Goal: Transaction & Acquisition: Purchase product/service

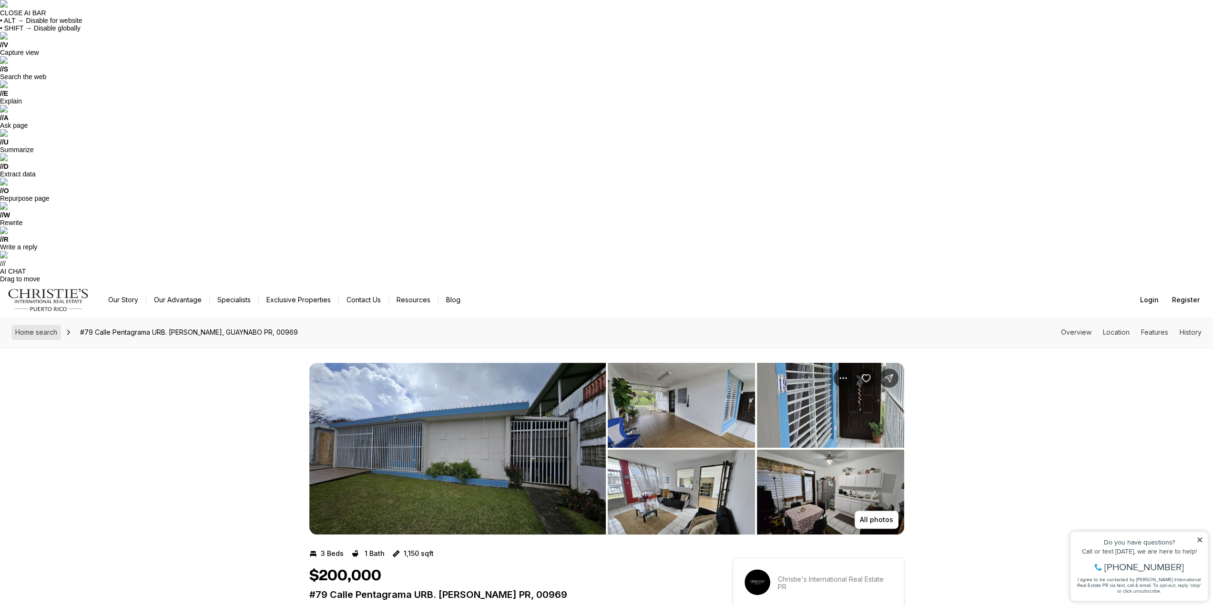
click at [40, 325] on link "Home search" at bounding box center [36, 332] width 50 height 15
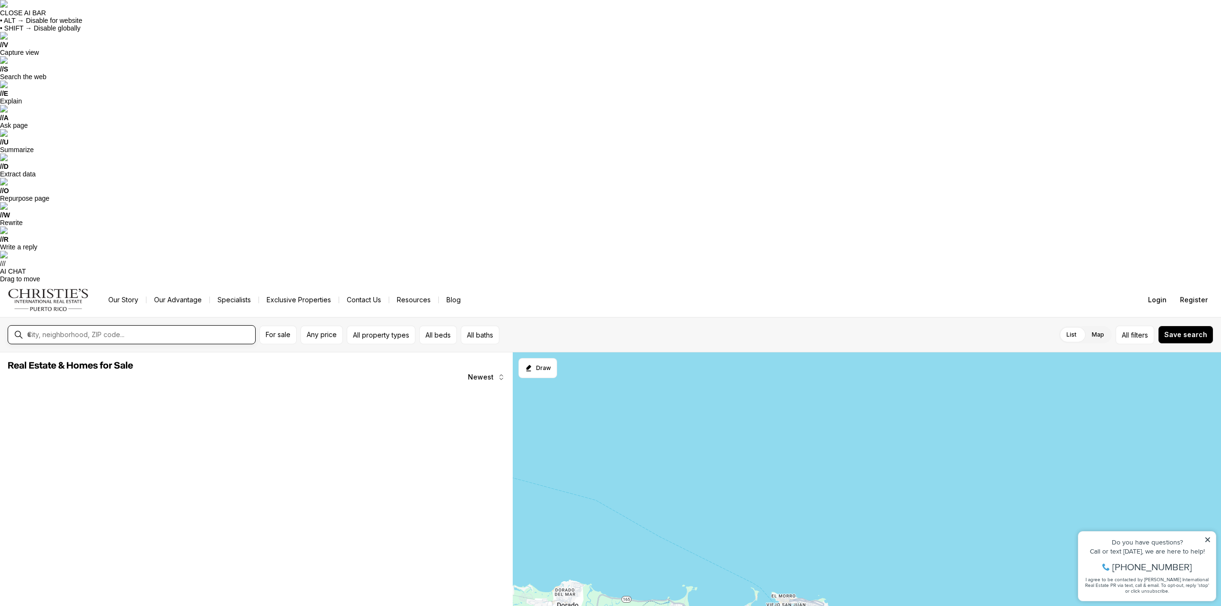
click at [62, 330] on input "text" at bounding box center [139, 334] width 224 height 9
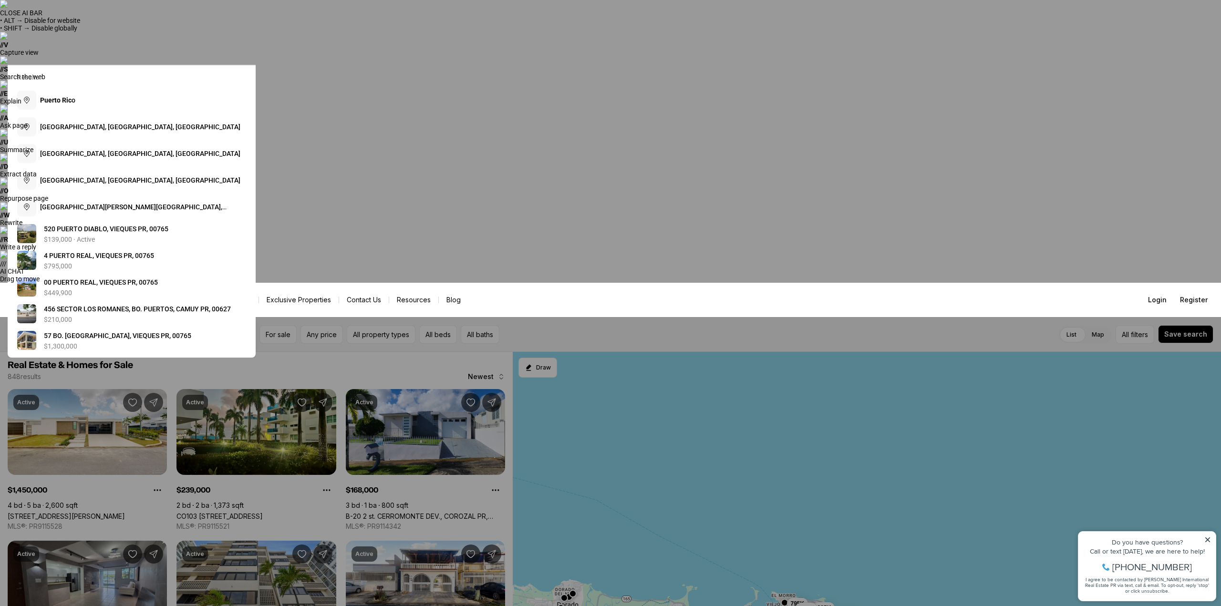
type input "**********"
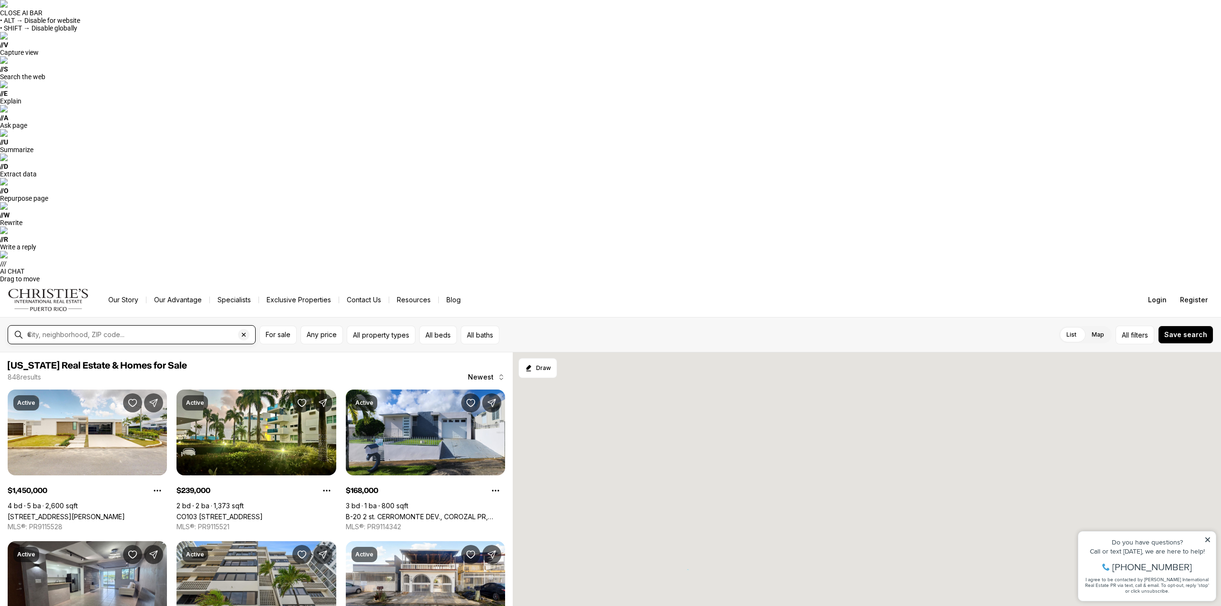
type input "**********"
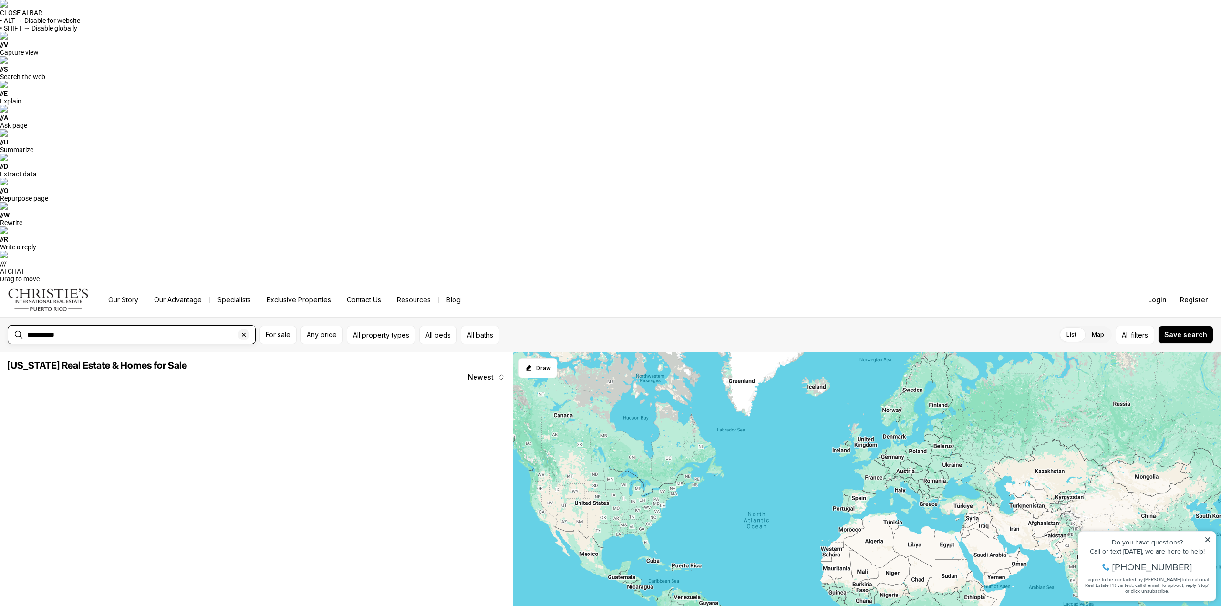
click at [109, 330] on input "**********" at bounding box center [139, 334] width 224 height 9
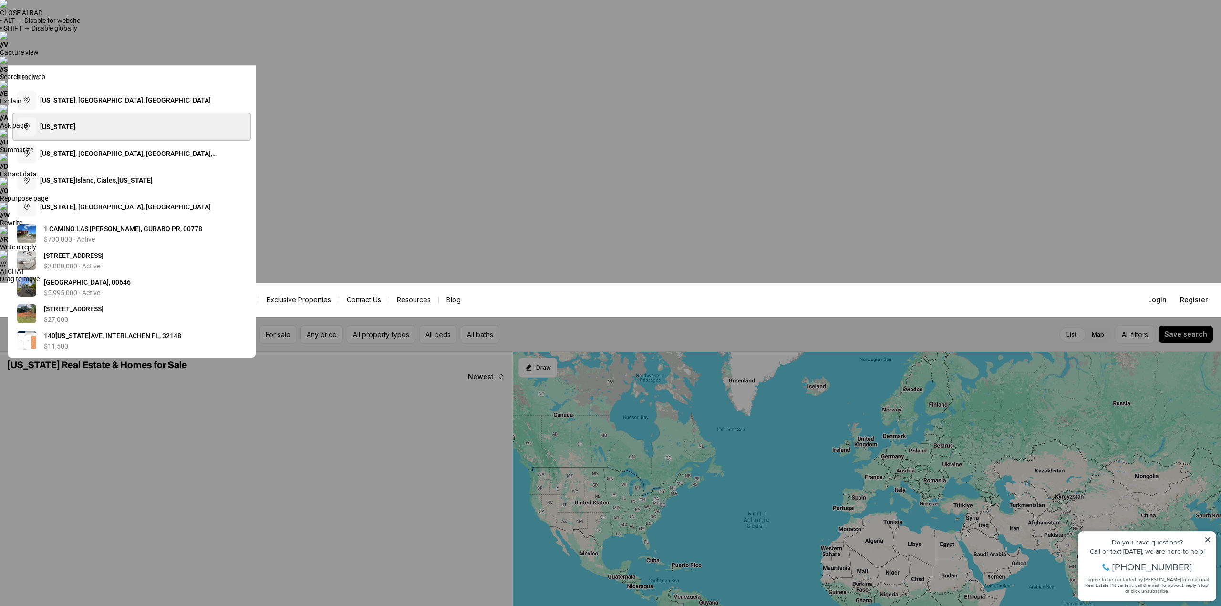
click at [105, 130] on button "Puerto Rico" at bounding box center [131, 126] width 236 height 27
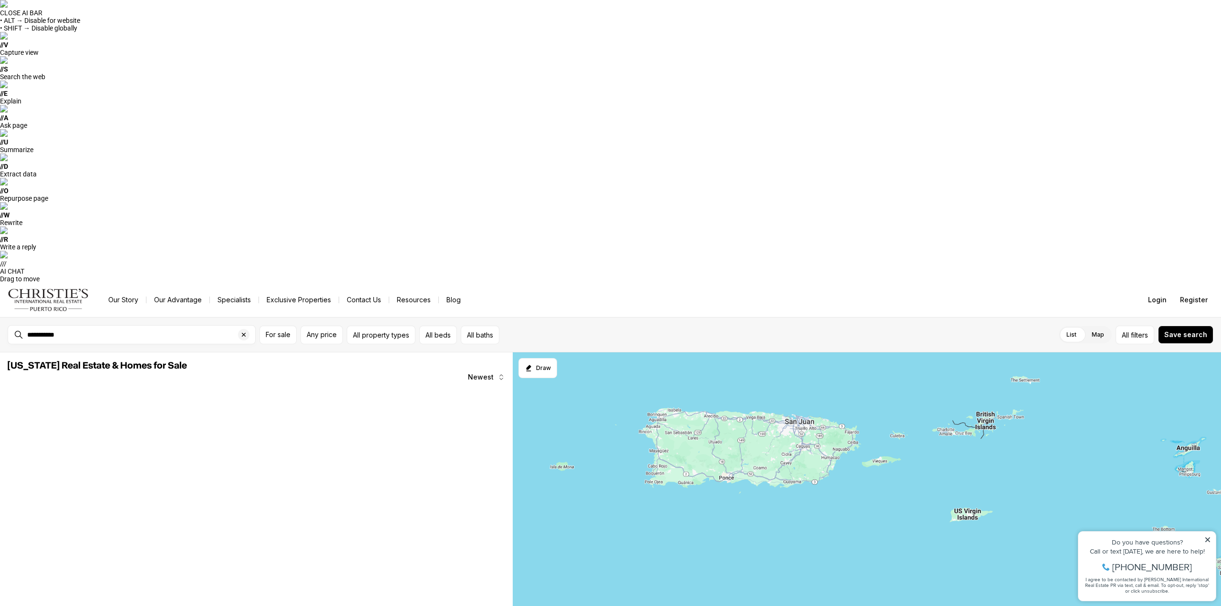
drag, startPoint x: 874, startPoint y: 218, endPoint x: 794, endPoint y: 453, distance: 248.8
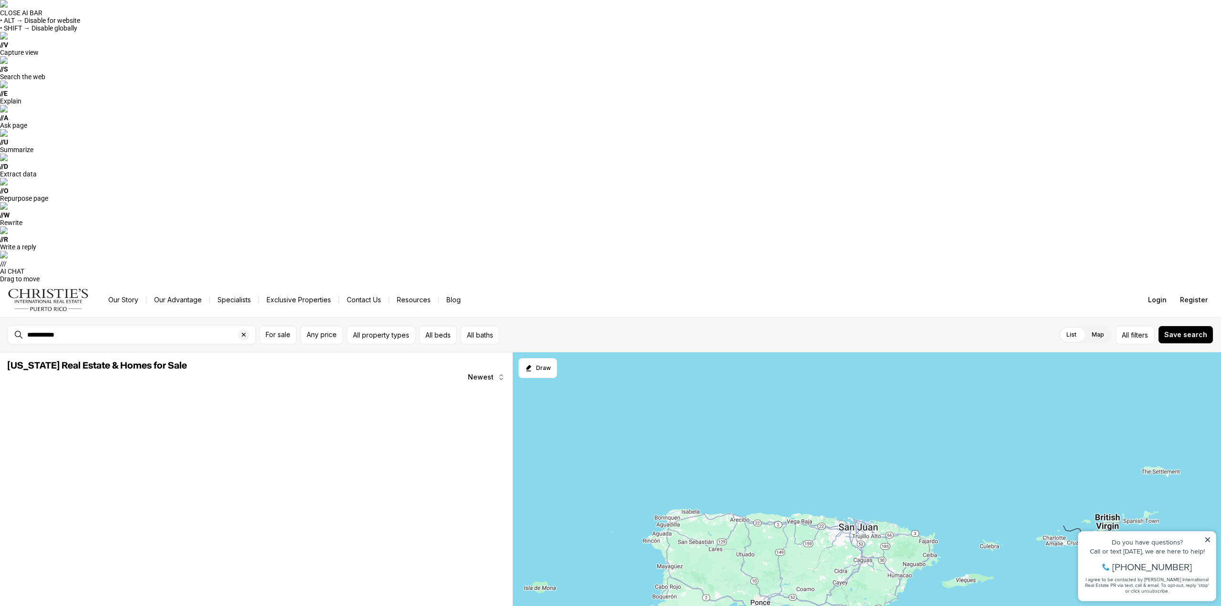
drag, startPoint x: 783, startPoint y: 386, endPoint x: 873, endPoint y: 458, distance: 115.3
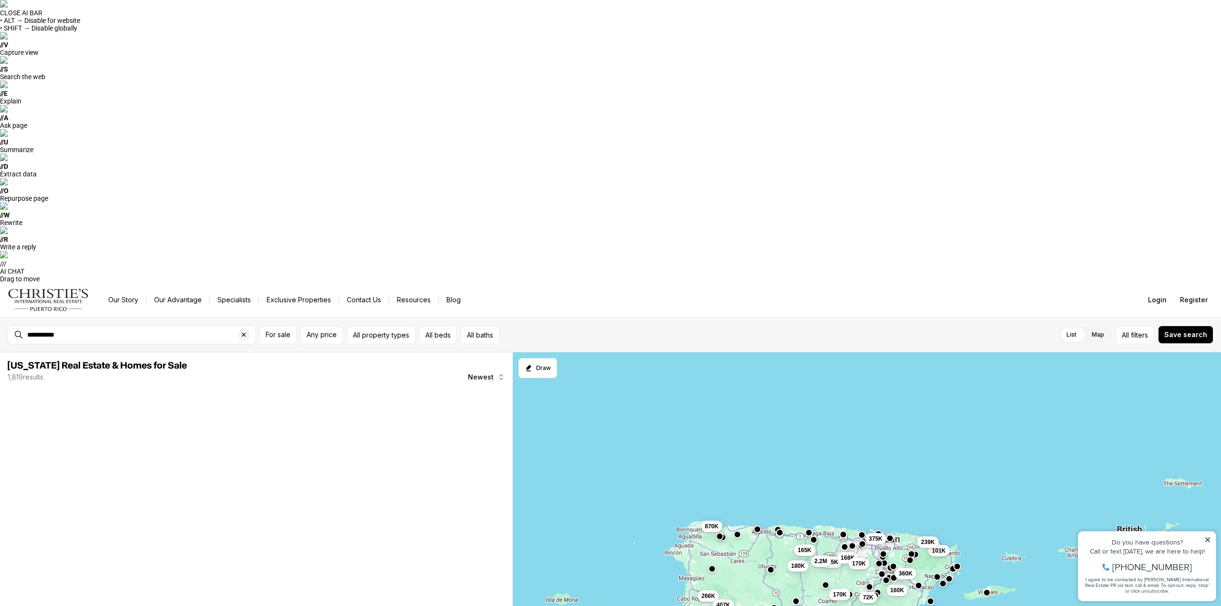
drag, startPoint x: 789, startPoint y: 371, endPoint x: 798, endPoint y: 377, distance: 10.5
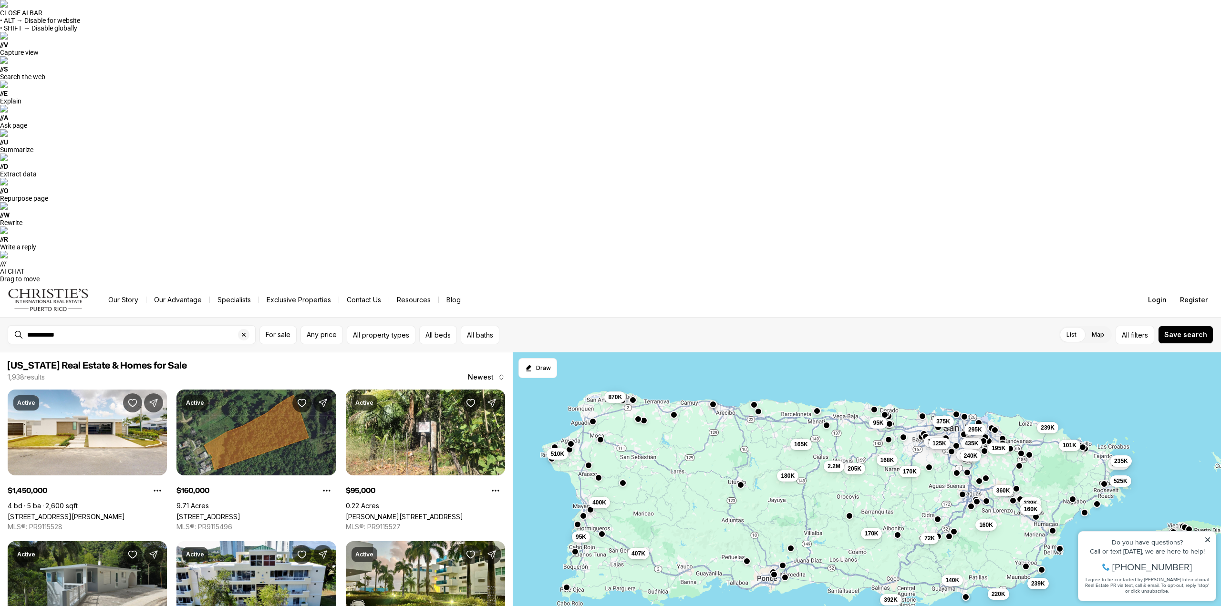
drag, startPoint x: 777, startPoint y: 371, endPoint x: 778, endPoint y: 382, distance: 11.0
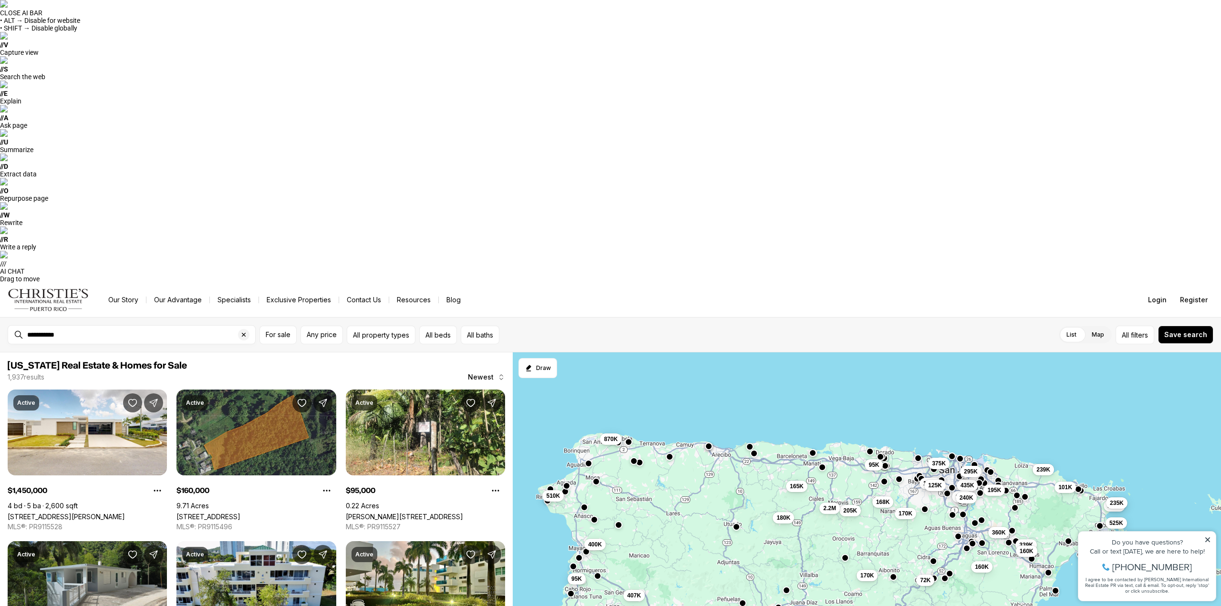
drag, startPoint x: 774, startPoint y: 367, endPoint x: 770, endPoint y: 411, distance: 43.6
click at [286, 326] on button "For sale" at bounding box center [277, 335] width 37 height 19
click at [313, 326] on button "Any price" at bounding box center [321, 335] width 42 height 19
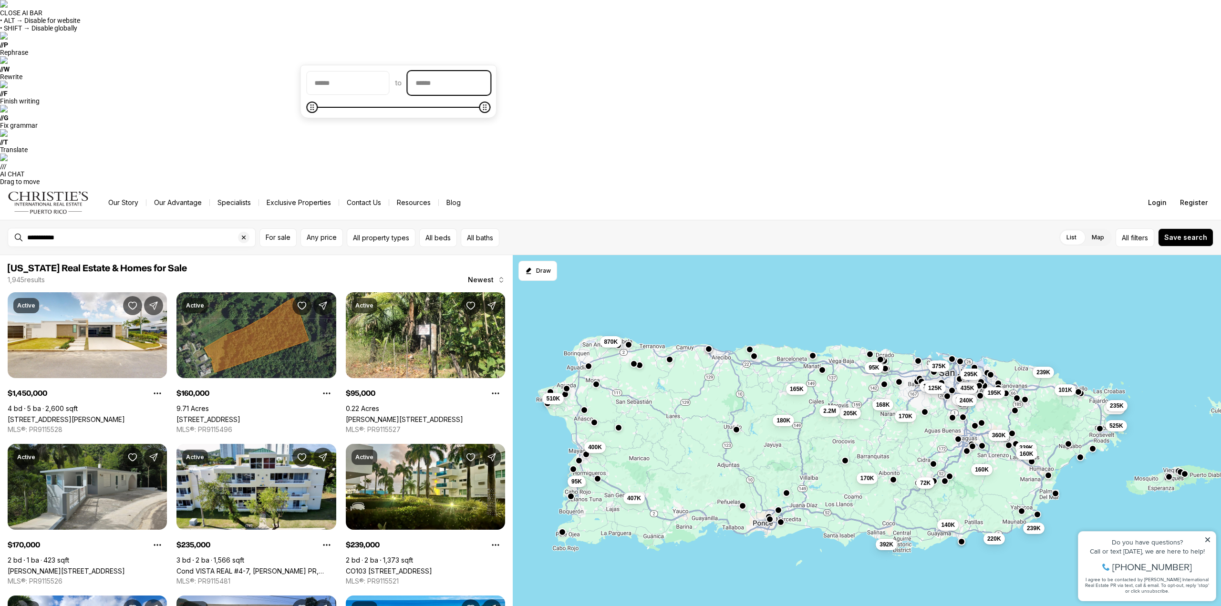
click at [482, 84] on input "priceMax" at bounding box center [449, 83] width 82 height 23
type input "********"
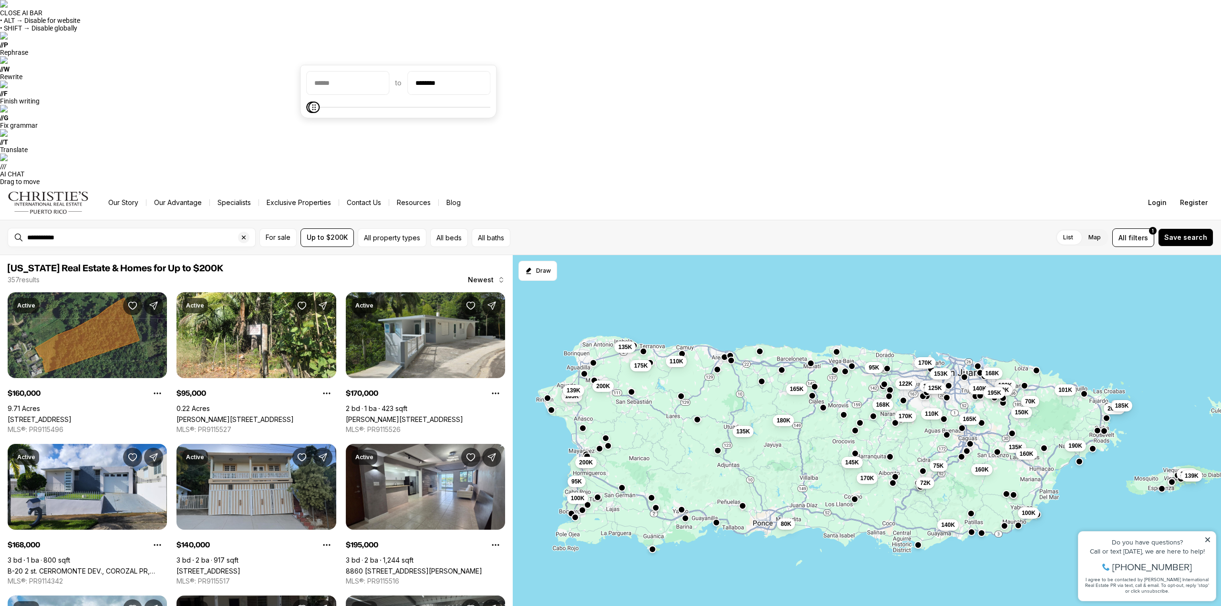
click at [565, 220] on div "**********" at bounding box center [610, 237] width 1221 height 35
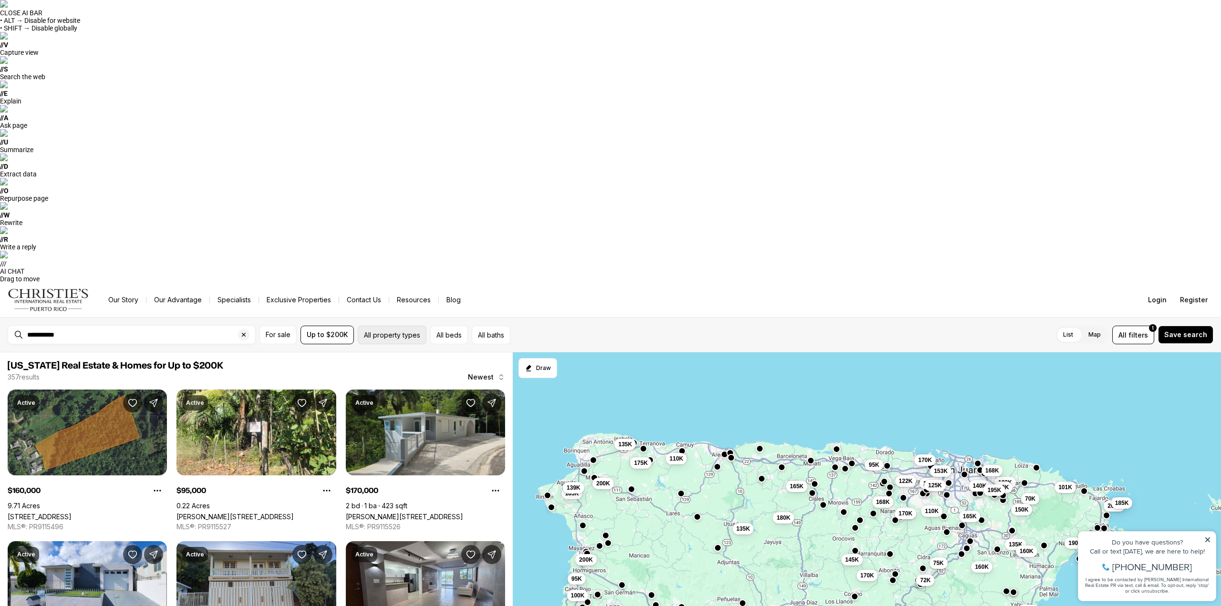
click at [387, 326] on button "All property types" at bounding box center [392, 335] width 69 height 19
click at [629, 326] on div "List Map List Map All filters 1 Save search" at bounding box center [863, 335] width 699 height 19
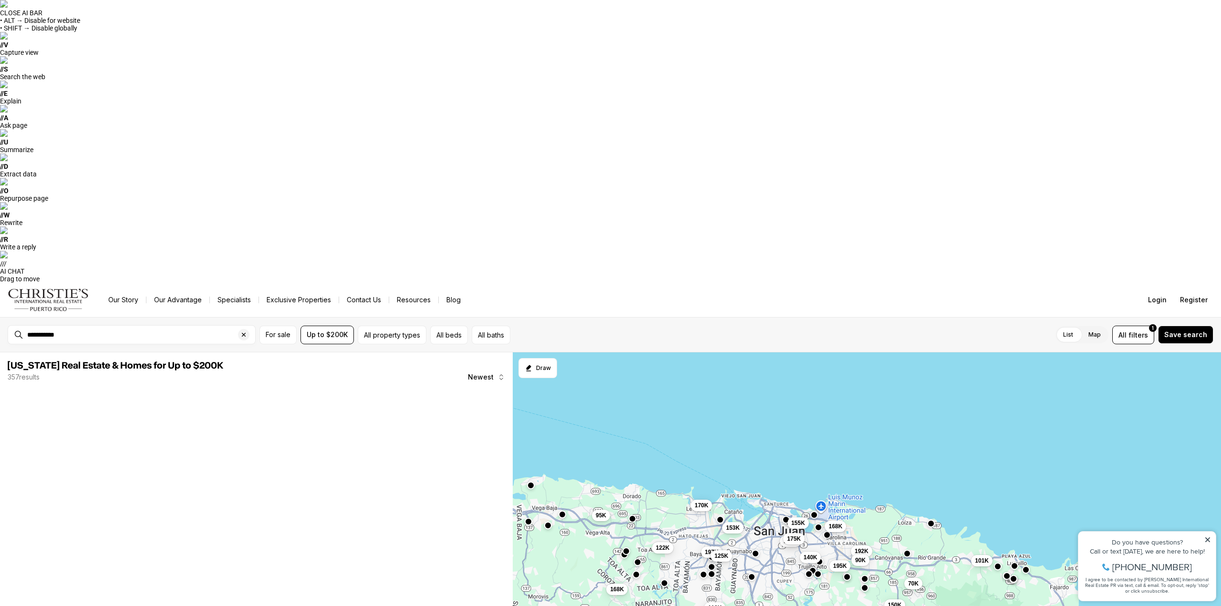
drag, startPoint x: 1064, startPoint y: 148, endPoint x: 872, endPoint y: 219, distance: 205.1
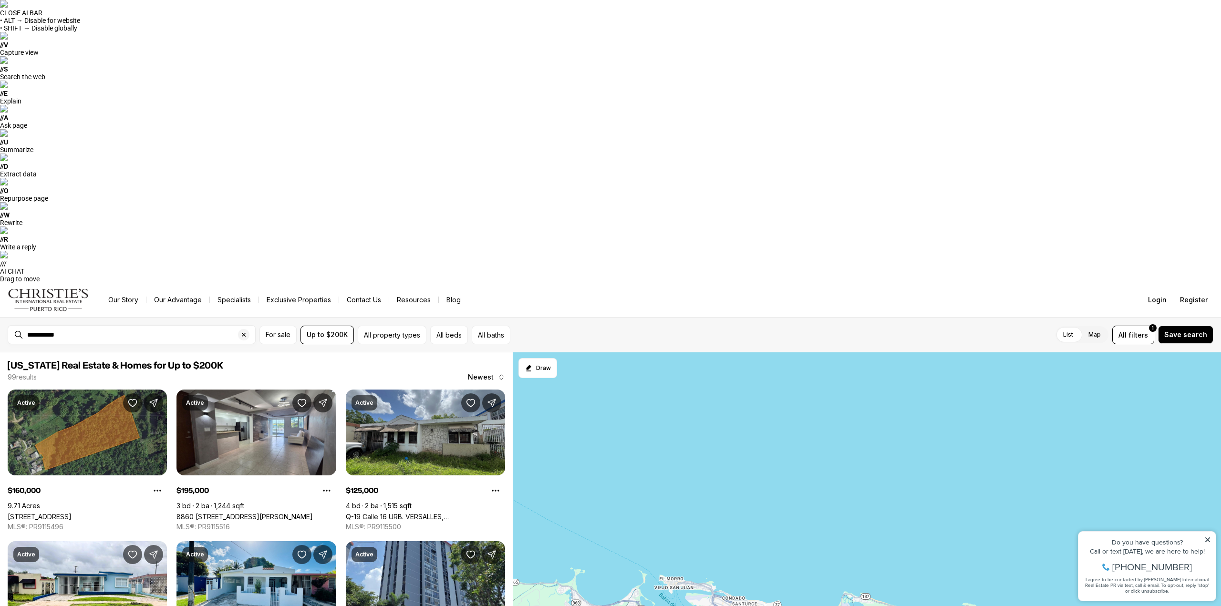
drag, startPoint x: 857, startPoint y: 141, endPoint x: 924, endPoint y: 235, distance: 115.6
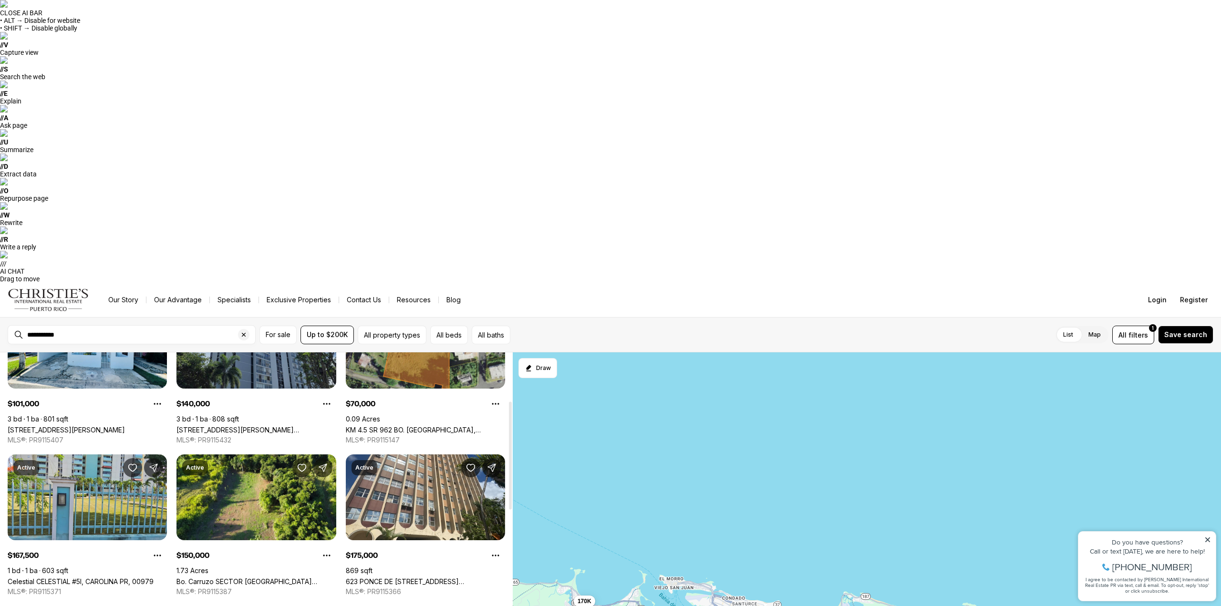
scroll to position [286, 0]
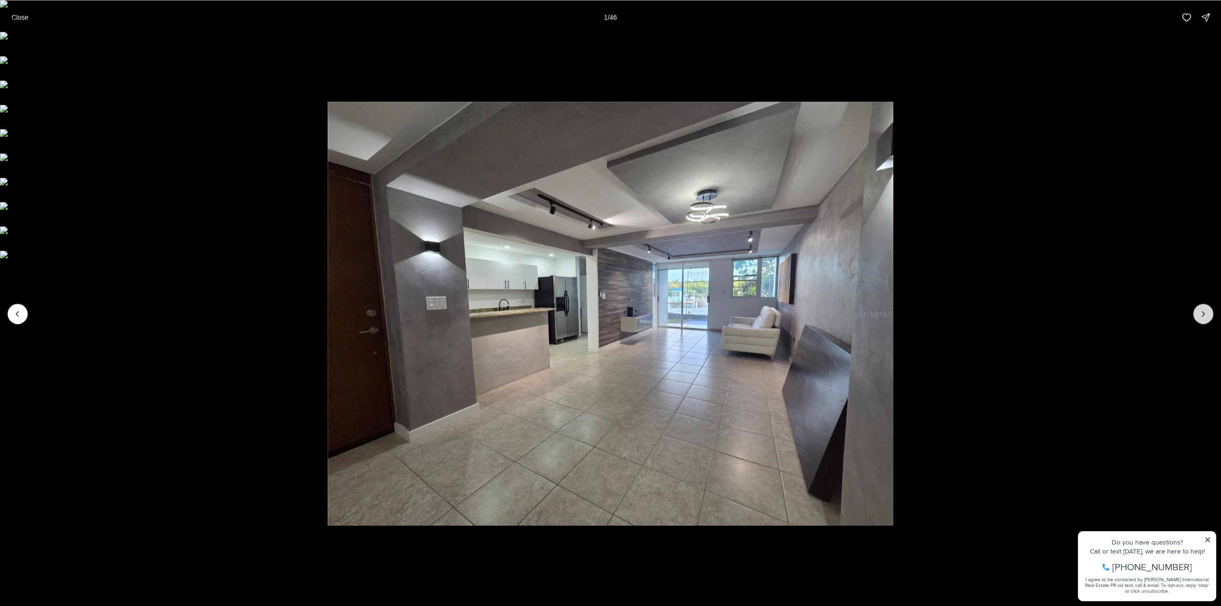
click at [1201, 309] on icon "Next slide" at bounding box center [1203, 314] width 10 height 10
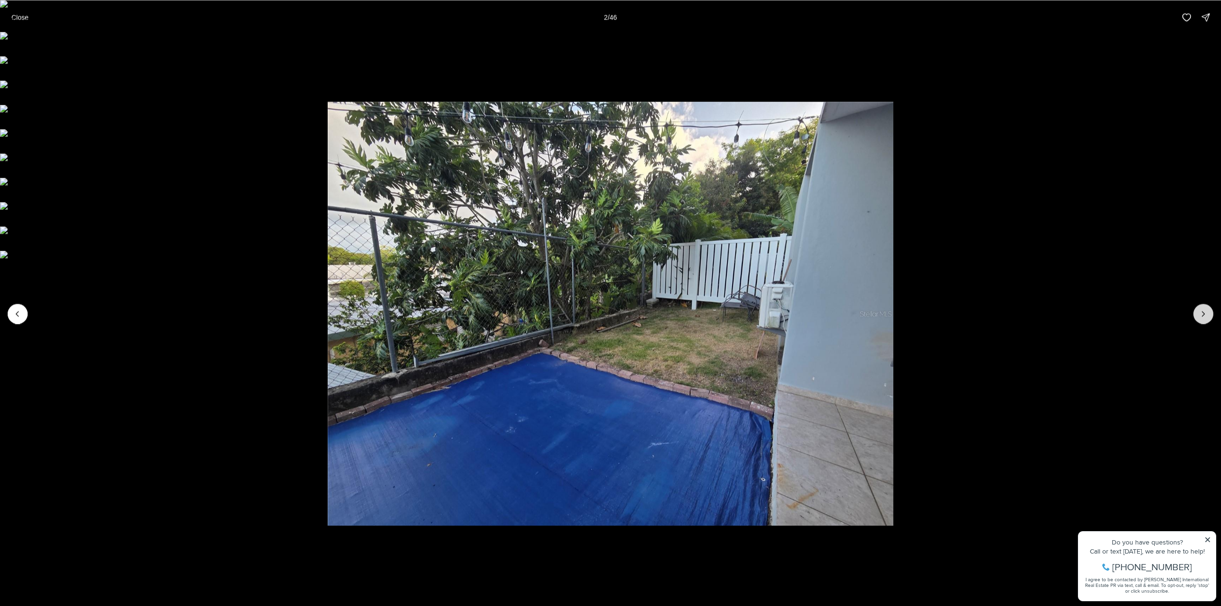
click at [1201, 309] on icon "Next slide" at bounding box center [1203, 314] width 10 height 10
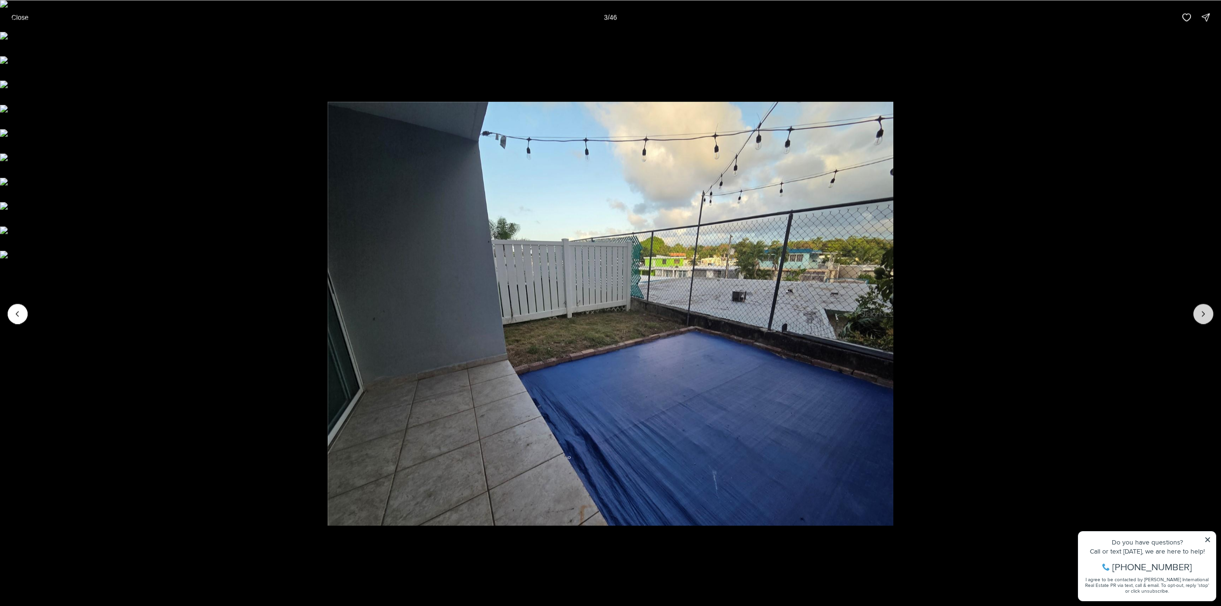
click at [1201, 309] on icon "Next slide" at bounding box center [1203, 314] width 10 height 10
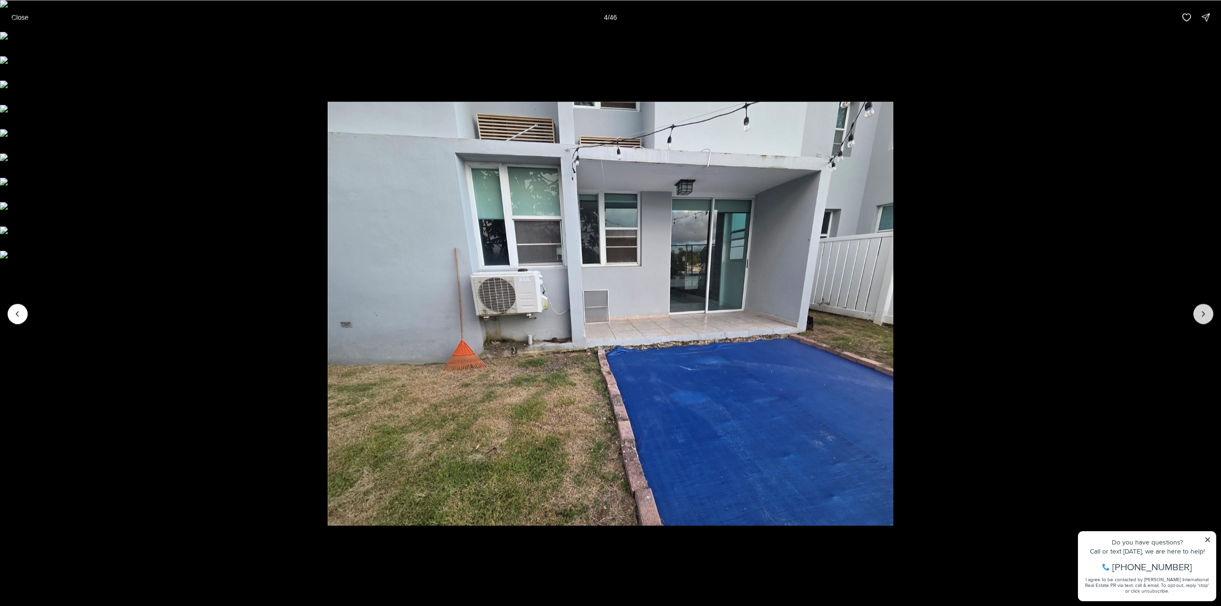
click at [1201, 309] on icon "Next slide" at bounding box center [1203, 314] width 10 height 10
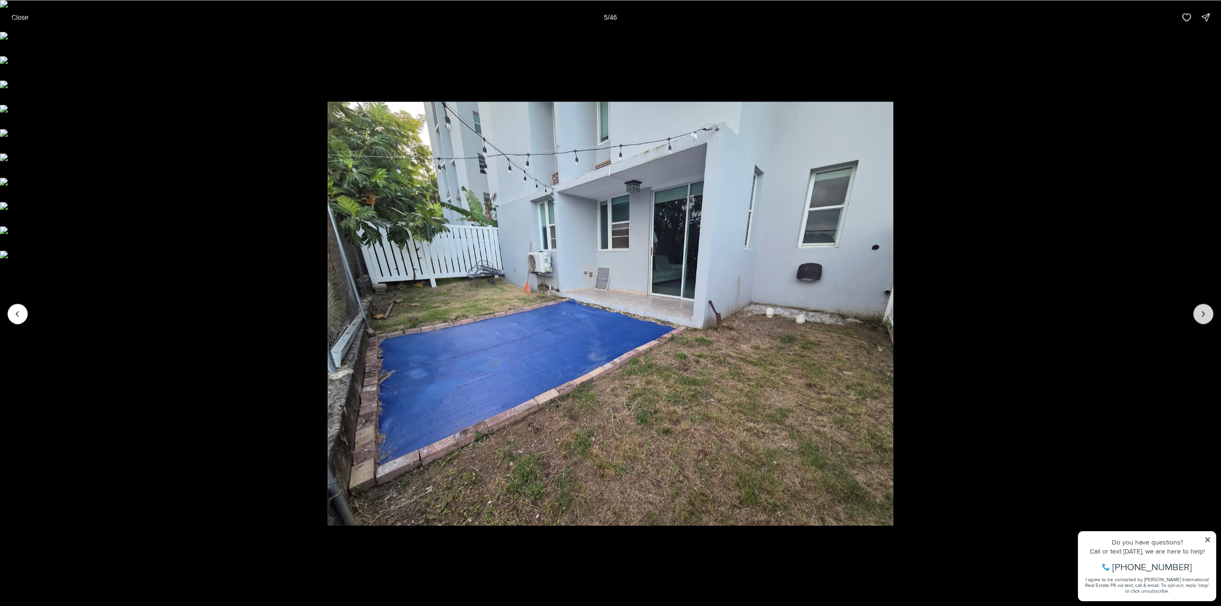
click at [1201, 309] on icon "Next slide" at bounding box center [1203, 314] width 10 height 10
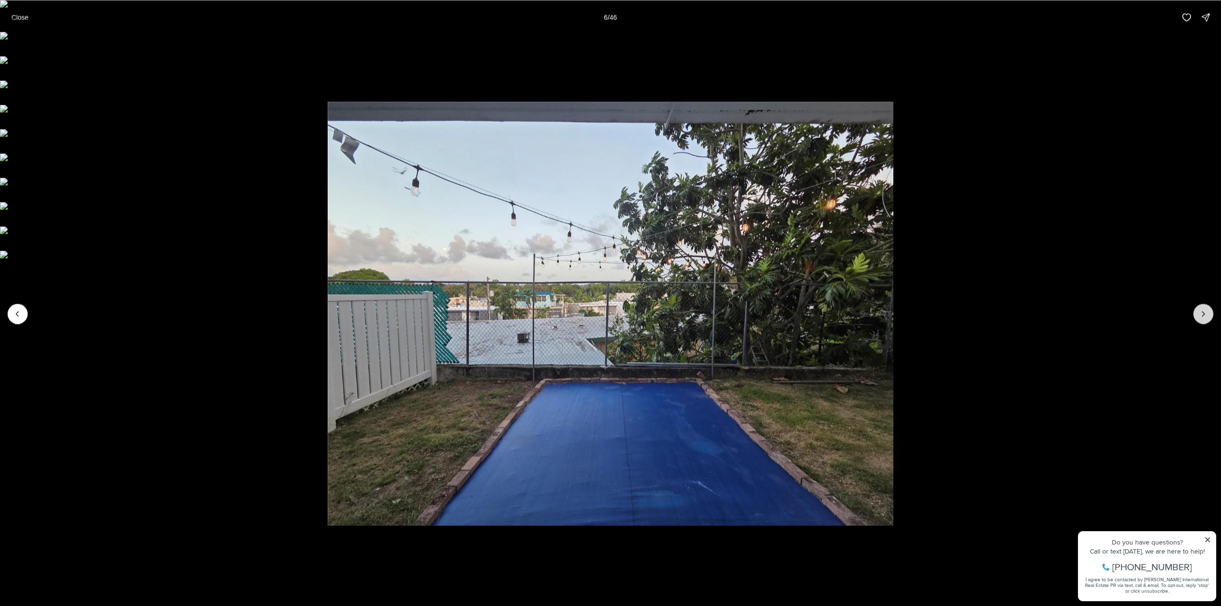
click at [1201, 309] on icon "Next slide" at bounding box center [1203, 314] width 10 height 10
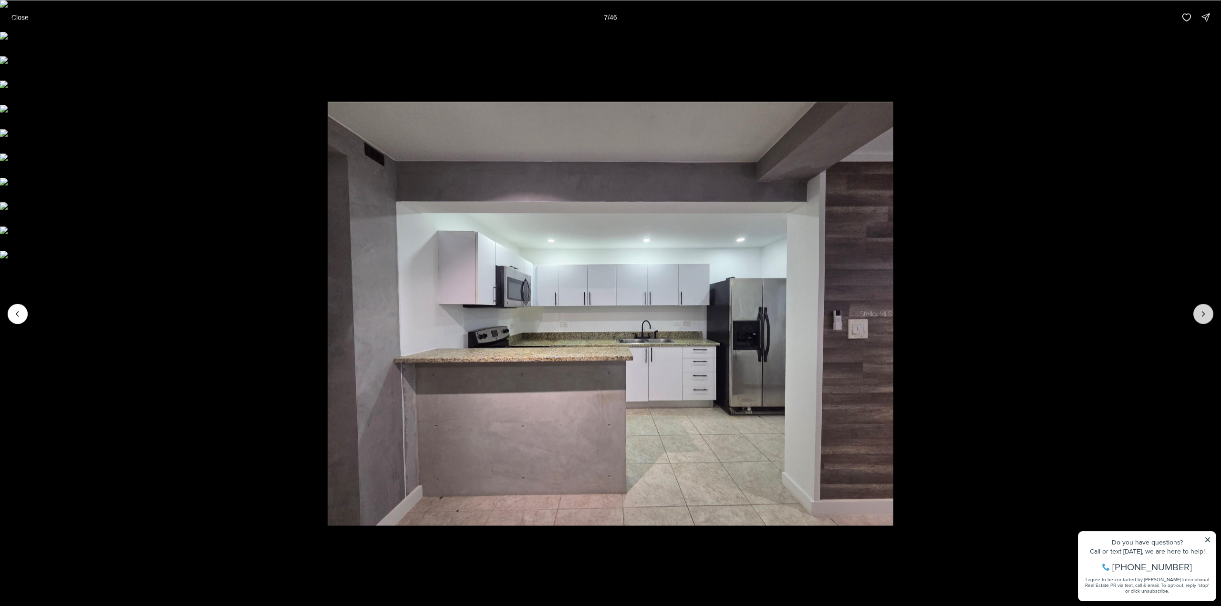
click at [1206, 313] on icon "Next slide" at bounding box center [1203, 314] width 10 height 10
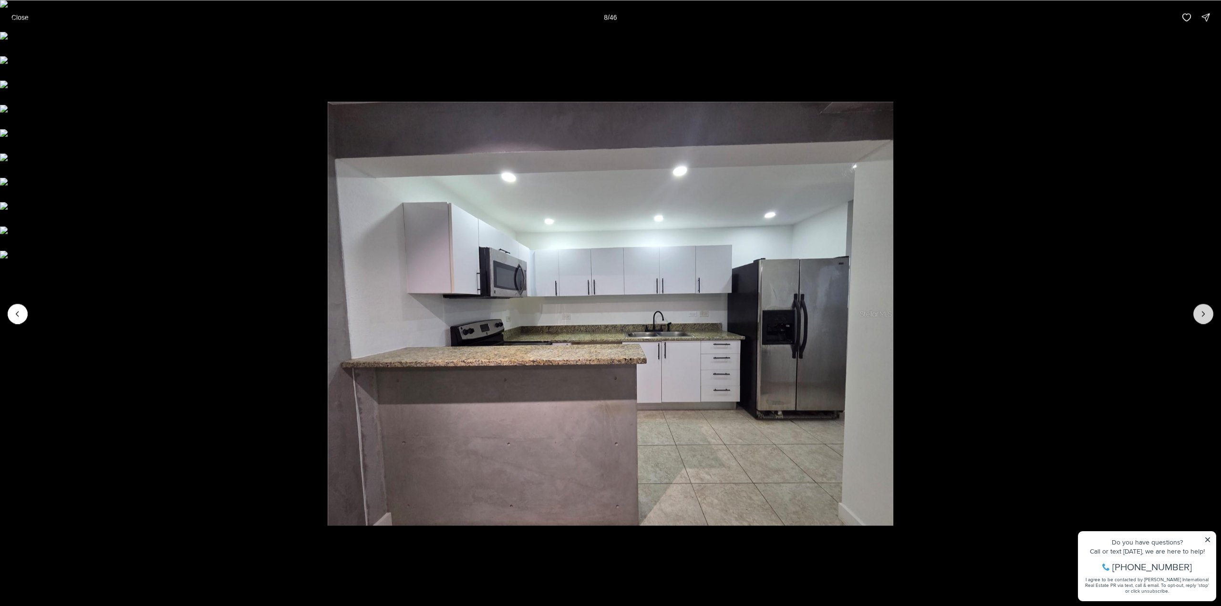
click at [1205, 311] on icon "Next slide" at bounding box center [1203, 314] width 10 height 10
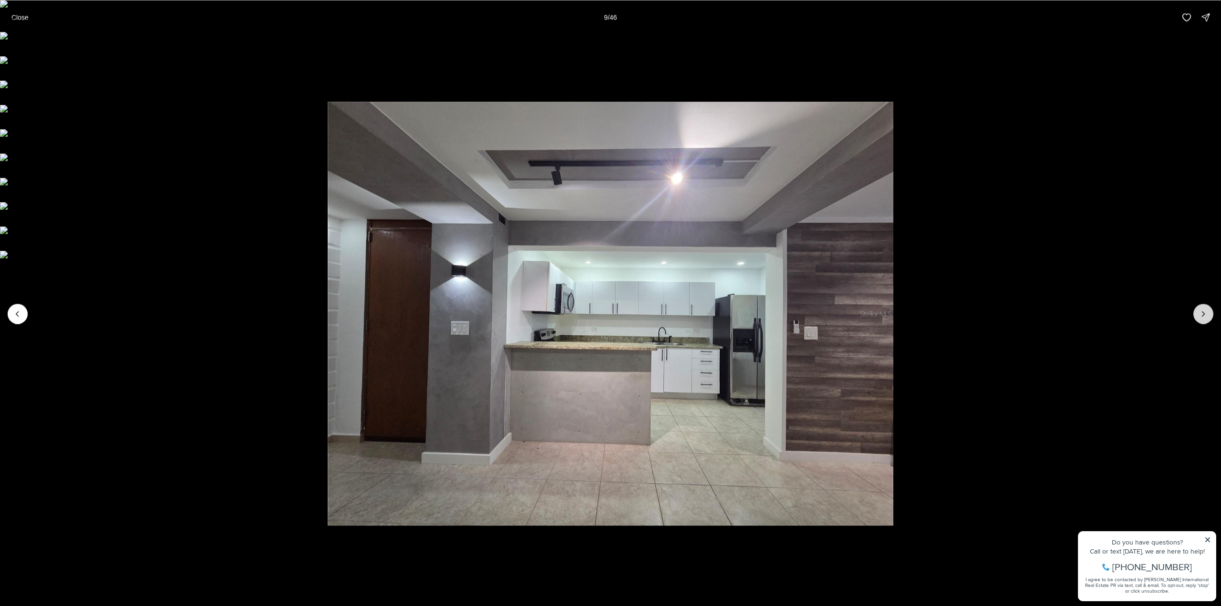
click at [1205, 311] on icon "Next slide" at bounding box center [1203, 314] width 10 height 10
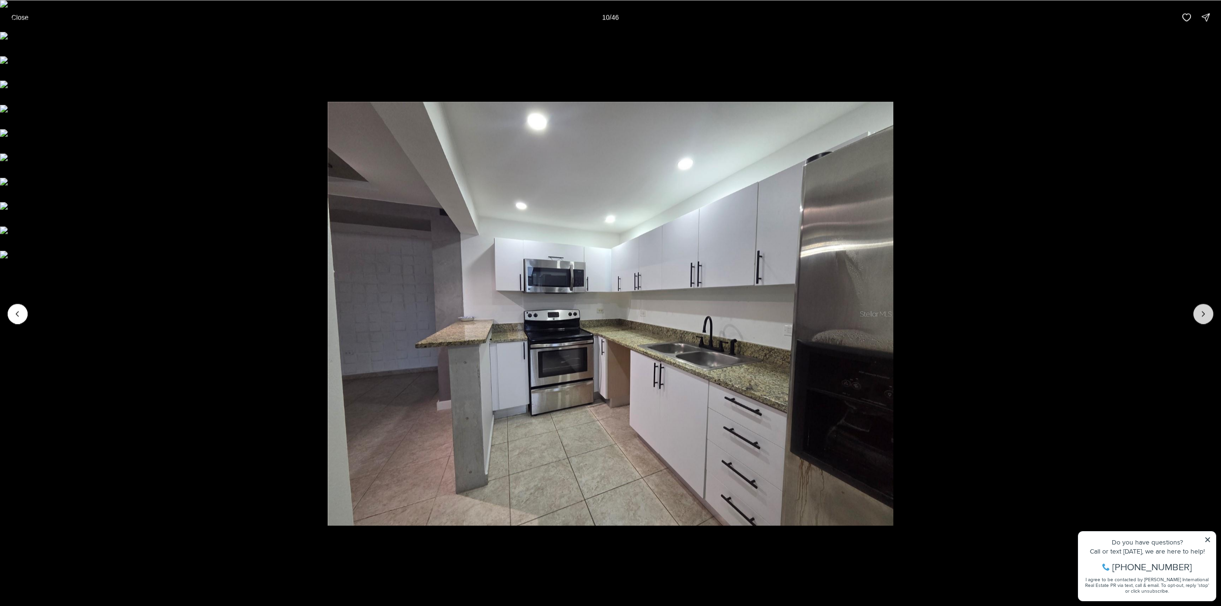
click at [1205, 311] on icon "Next slide" at bounding box center [1203, 314] width 10 height 10
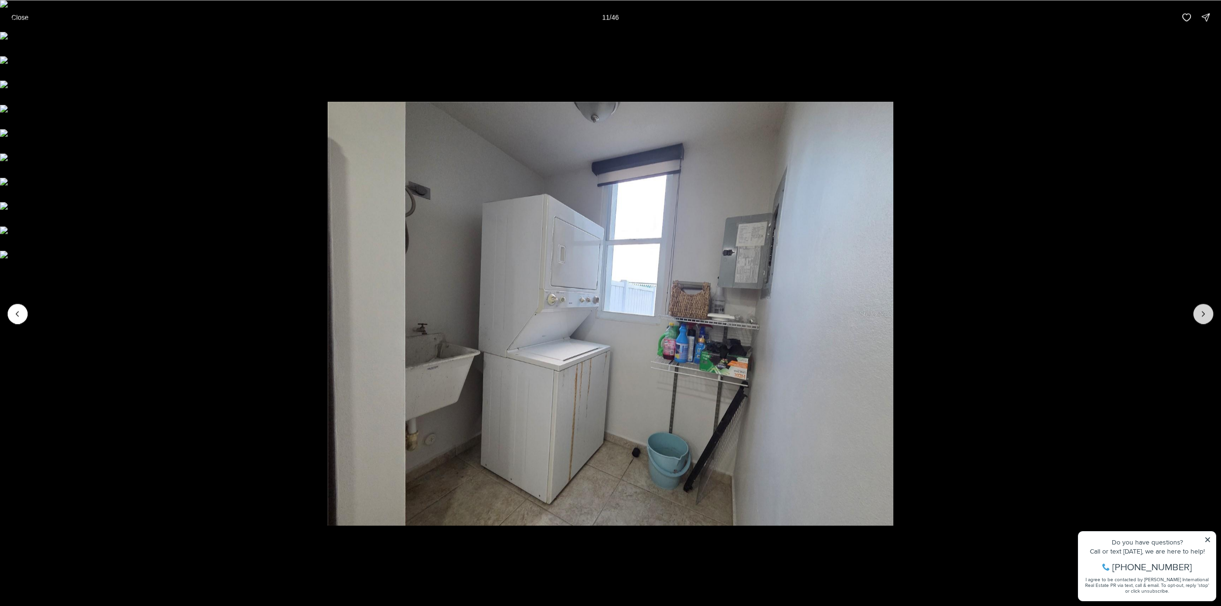
click at [1205, 311] on icon "Next slide" at bounding box center [1203, 314] width 10 height 10
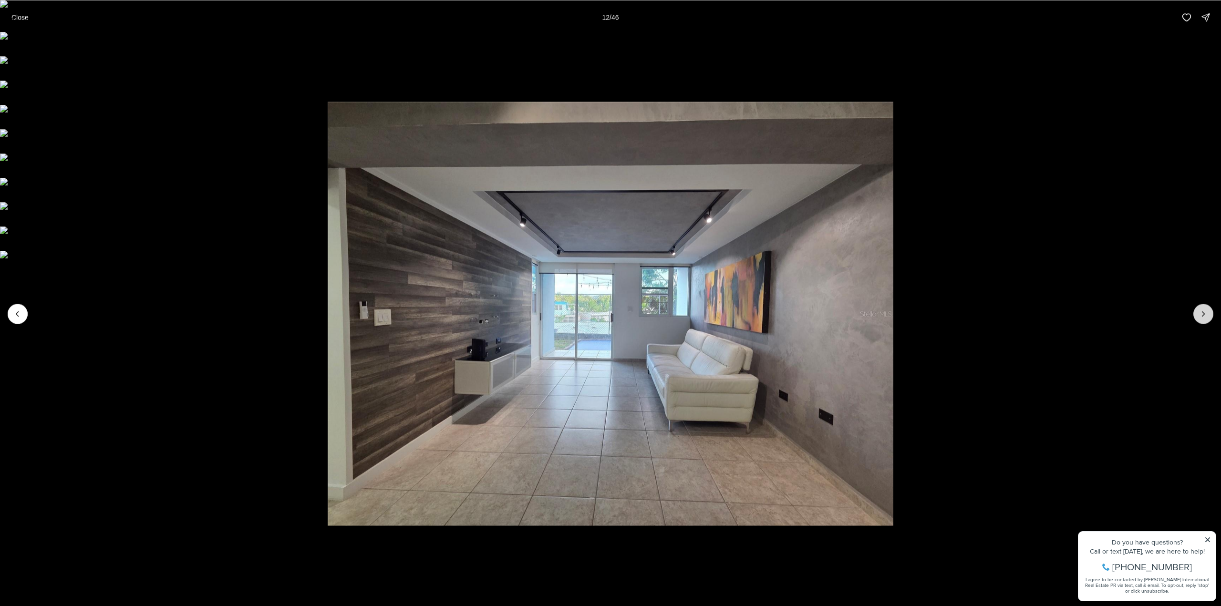
click at [1205, 311] on icon "Next slide" at bounding box center [1203, 314] width 10 height 10
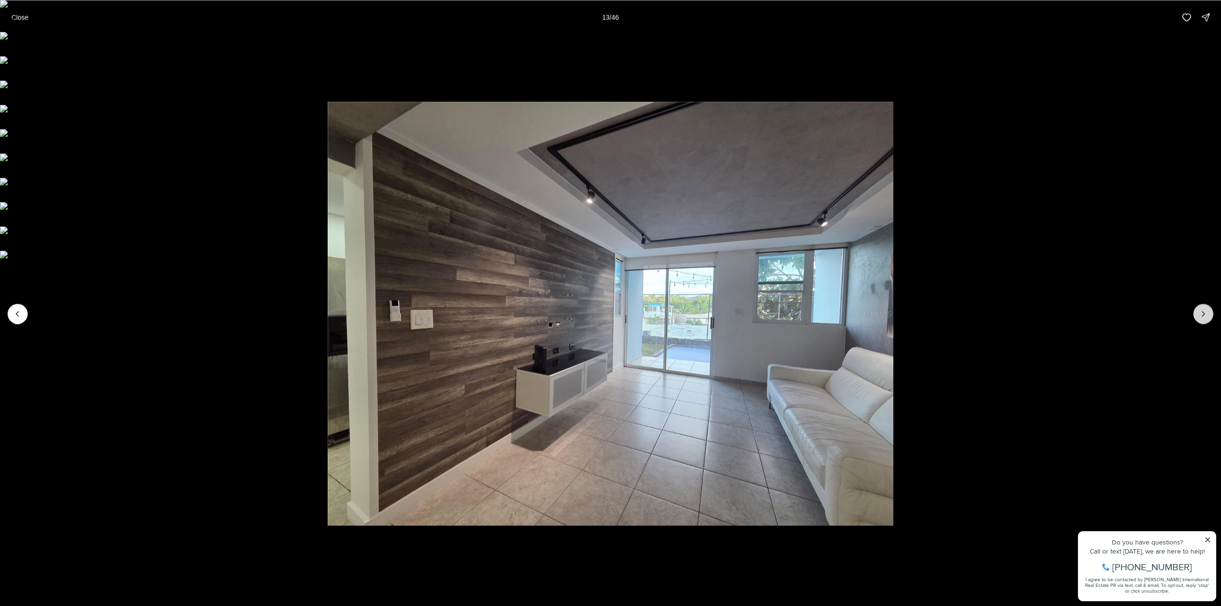
click at [1205, 311] on icon "Next slide" at bounding box center [1203, 314] width 10 height 10
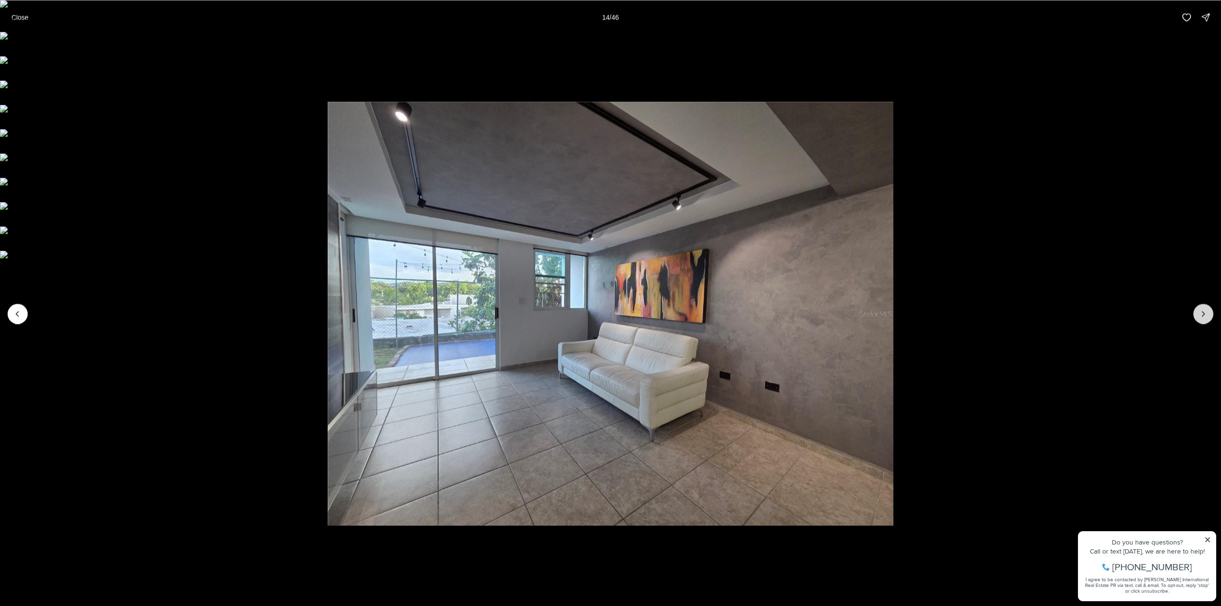
click at [1205, 311] on icon "Next slide" at bounding box center [1203, 314] width 10 height 10
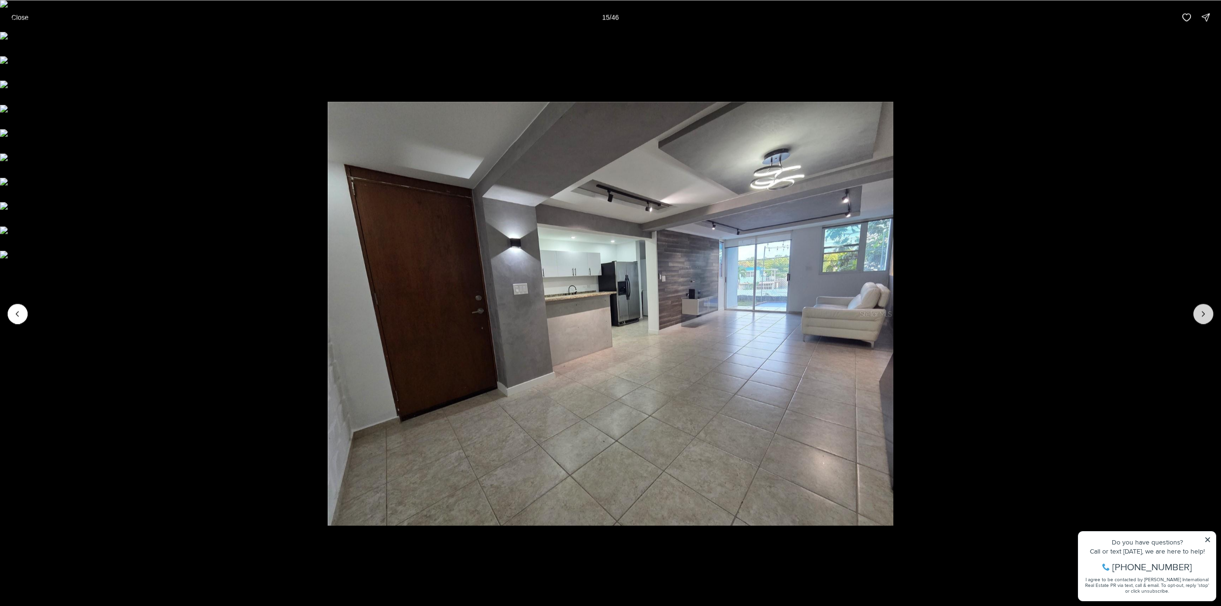
click at [1205, 311] on icon "Next slide" at bounding box center [1203, 314] width 10 height 10
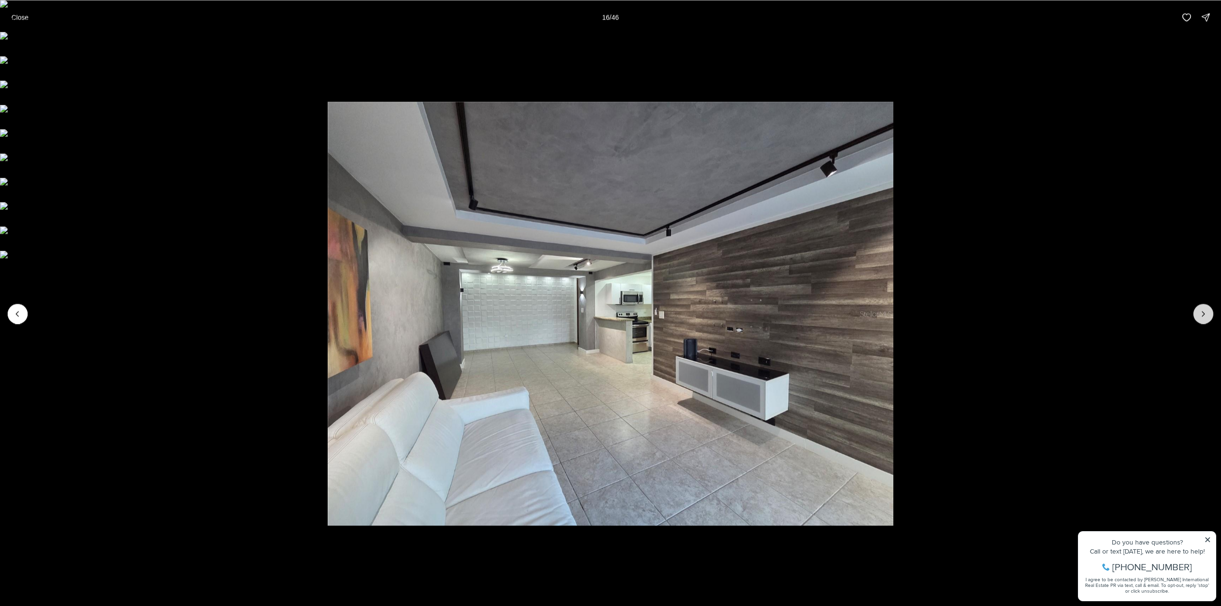
click at [1205, 311] on icon "Next slide" at bounding box center [1203, 314] width 10 height 10
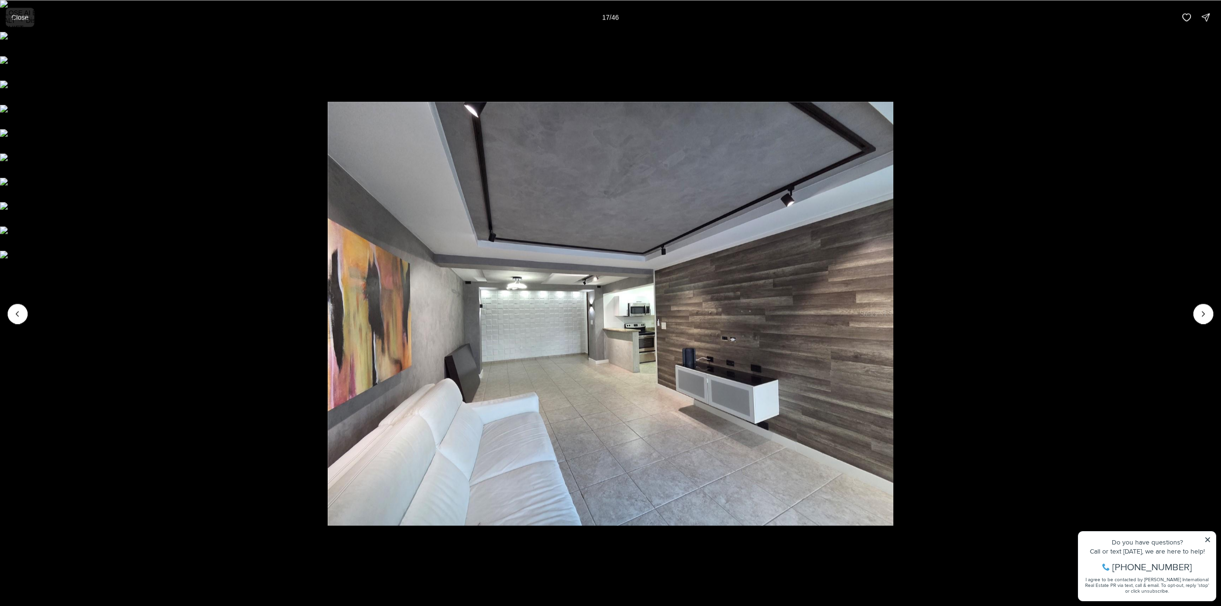
click at [14, 19] on p "Close" at bounding box center [19, 17] width 17 height 8
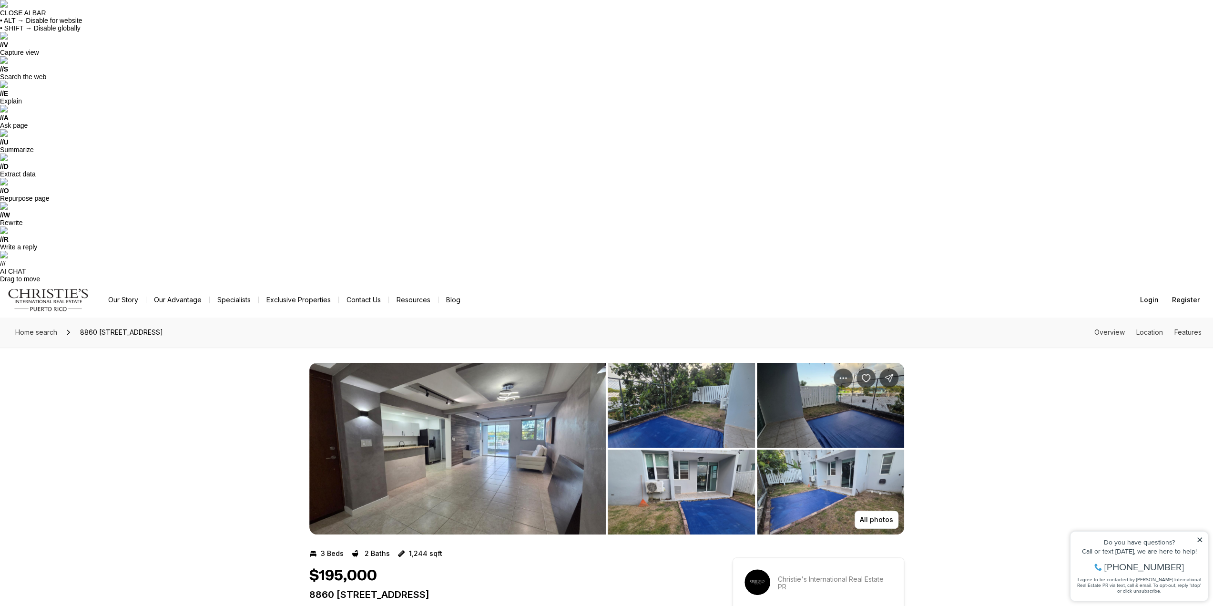
click at [452, 363] on img "View image gallery" at bounding box center [457, 449] width 297 height 172
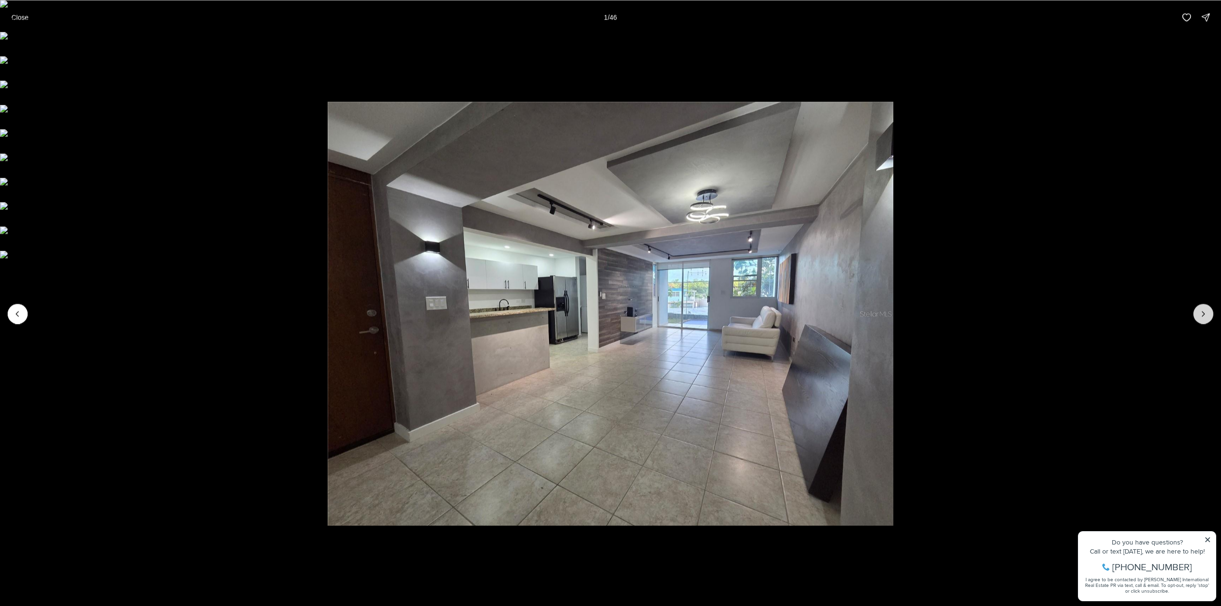
click at [1198, 317] on icon "Next slide" at bounding box center [1203, 314] width 10 height 10
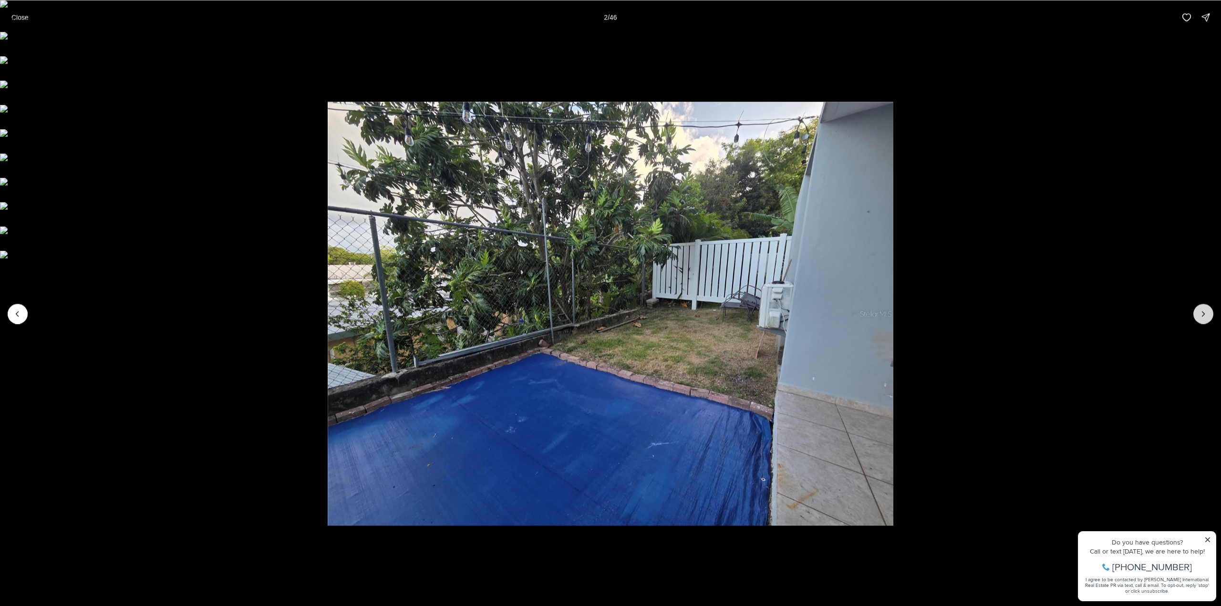
click at [1198, 317] on icon "Next slide" at bounding box center [1203, 314] width 10 height 10
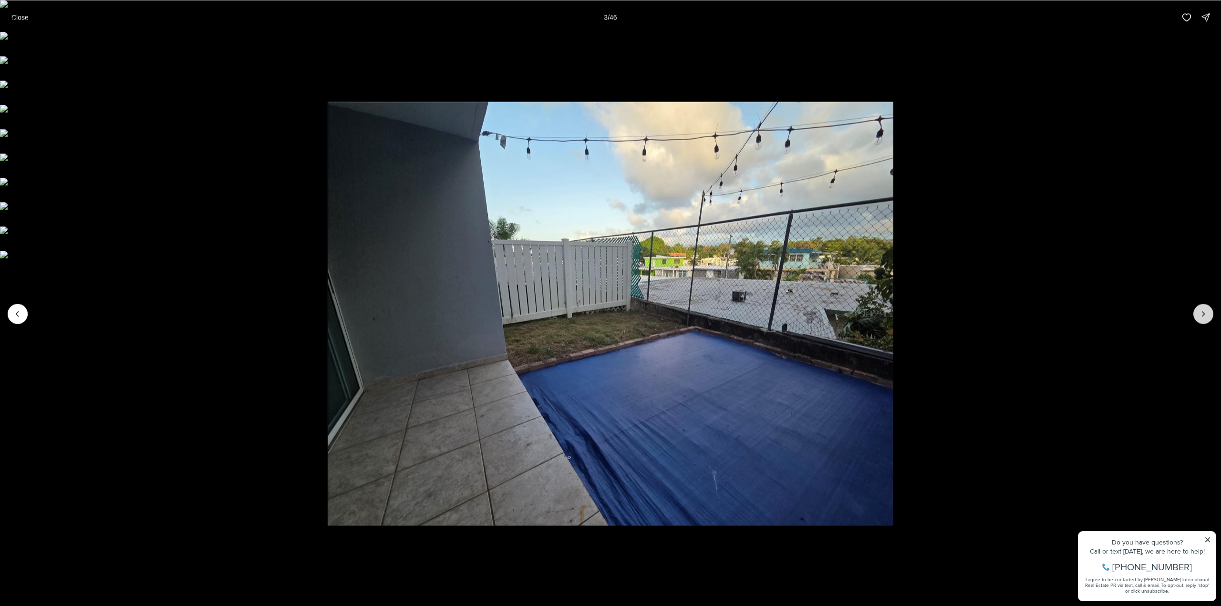
click at [1198, 317] on icon "Next slide" at bounding box center [1203, 314] width 10 height 10
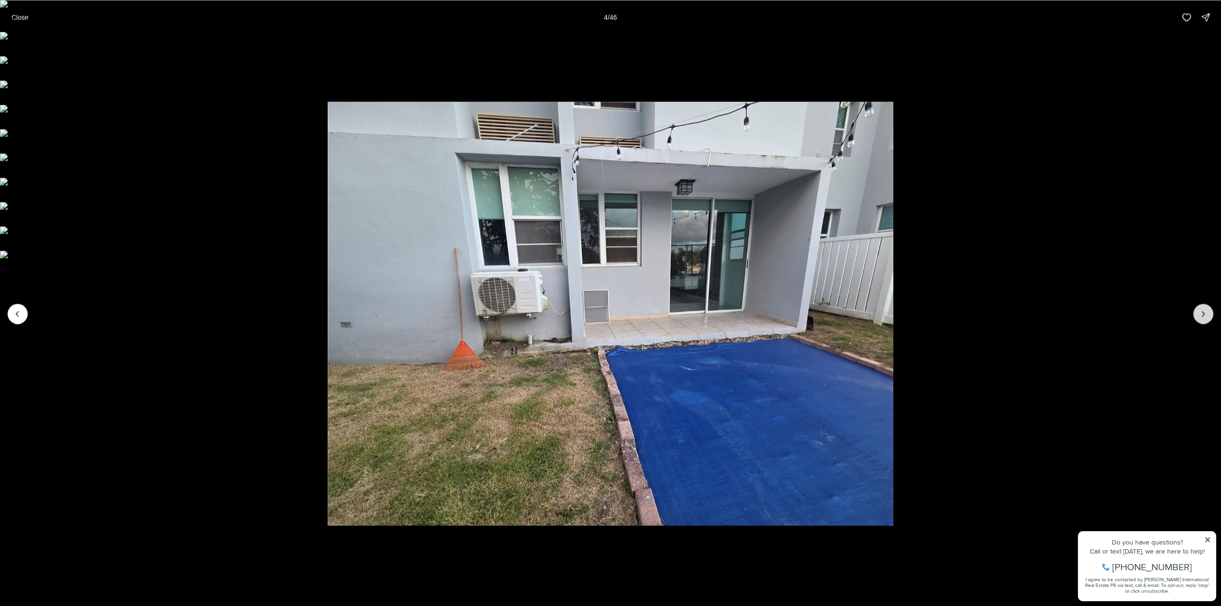
click at [1198, 317] on icon "Next slide" at bounding box center [1203, 314] width 10 height 10
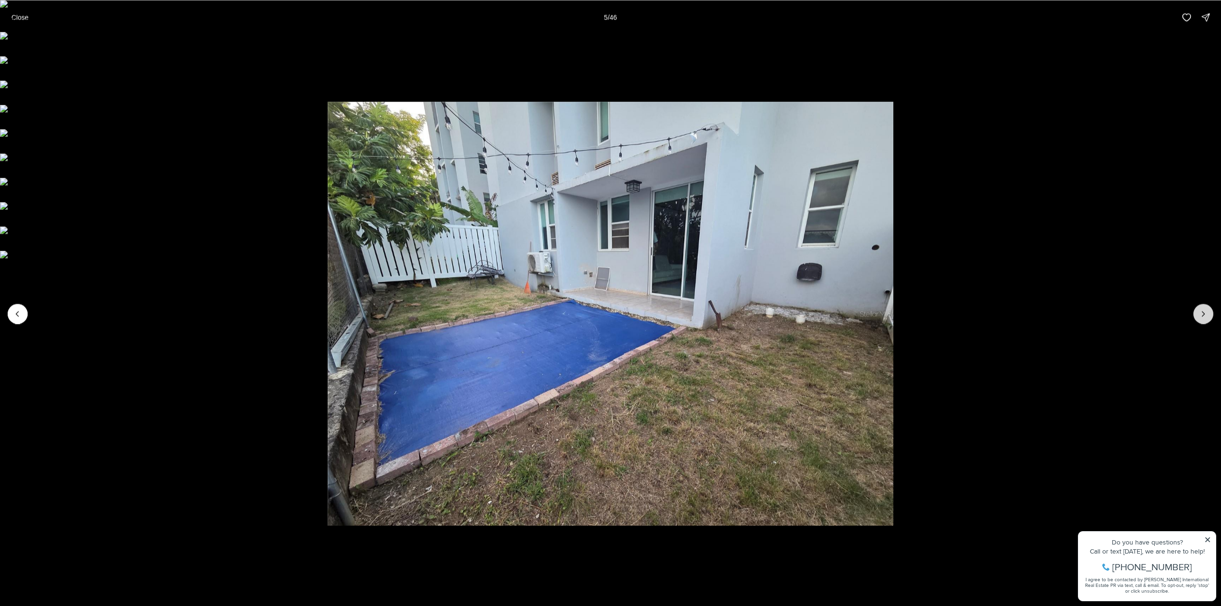
click at [1198, 317] on icon "Next slide" at bounding box center [1203, 314] width 10 height 10
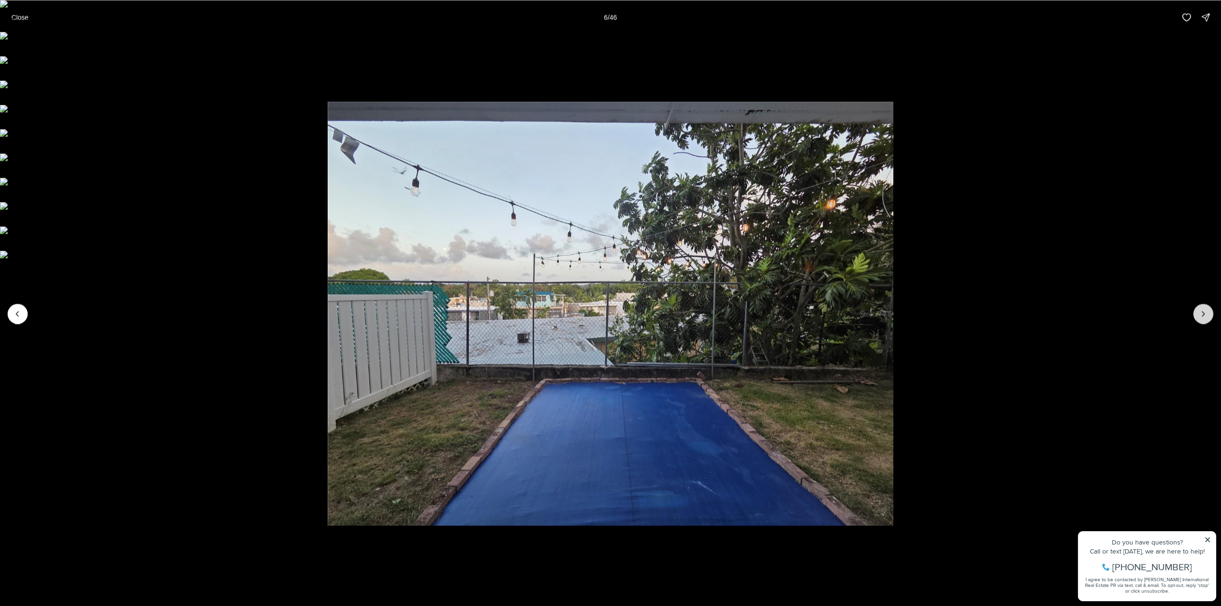
click at [1198, 317] on icon "Next slide" at bounding box center [1203, 314] width 10 height 10
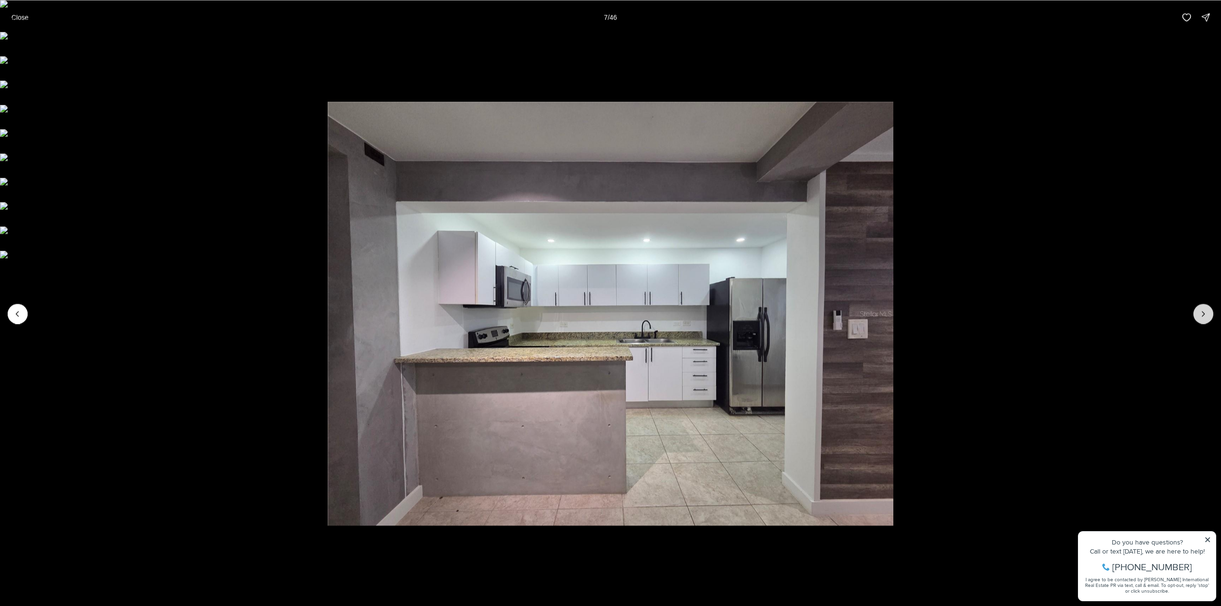
click at [1198, 317] on icon "Next slide" at bounding box center [1203, 314] width 10 height 10
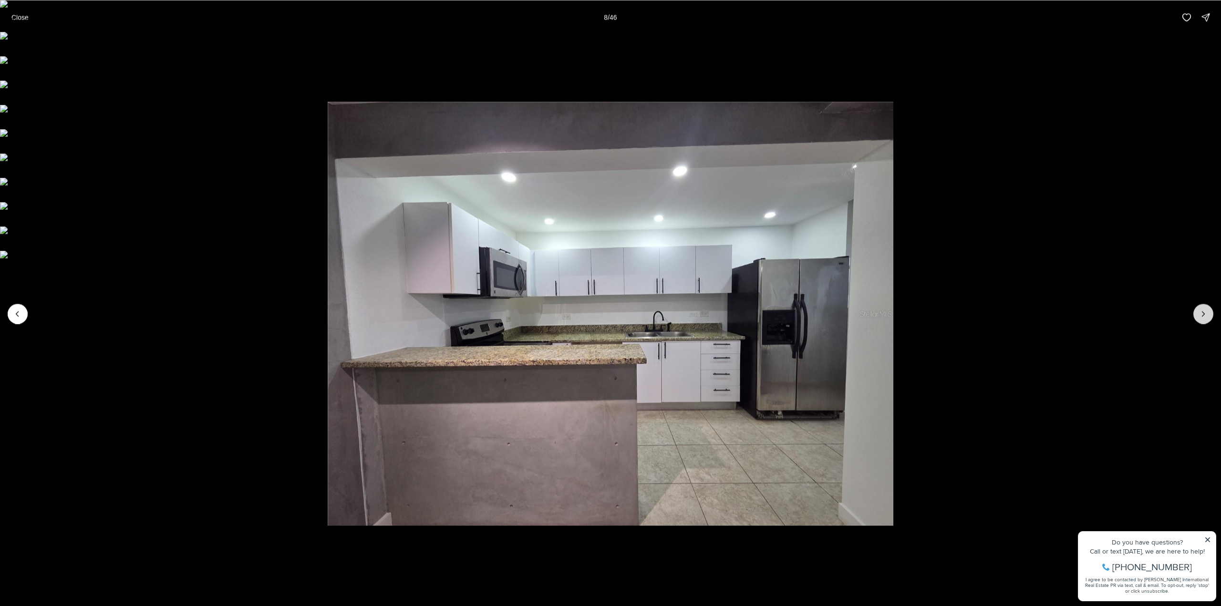
click at [1198, 317] on icon "Next slide" at bounding box center [1203, 314] width 10 height 10
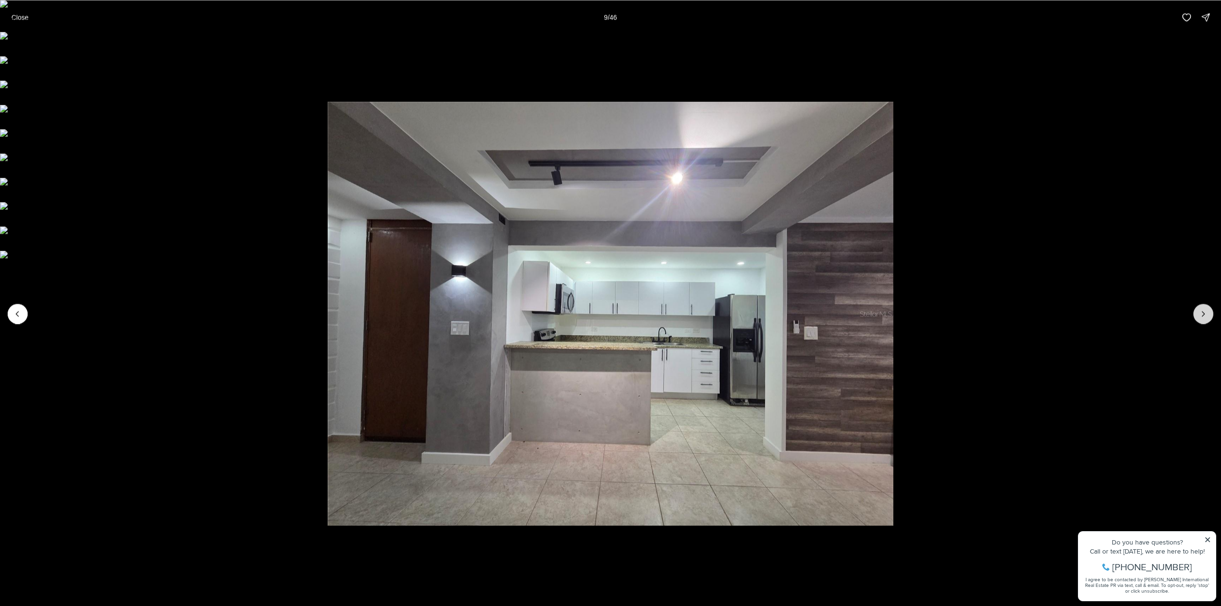
click at [1198, 317] on icon "Next slide" at bounding box center [1203, 314] width 10 height 10
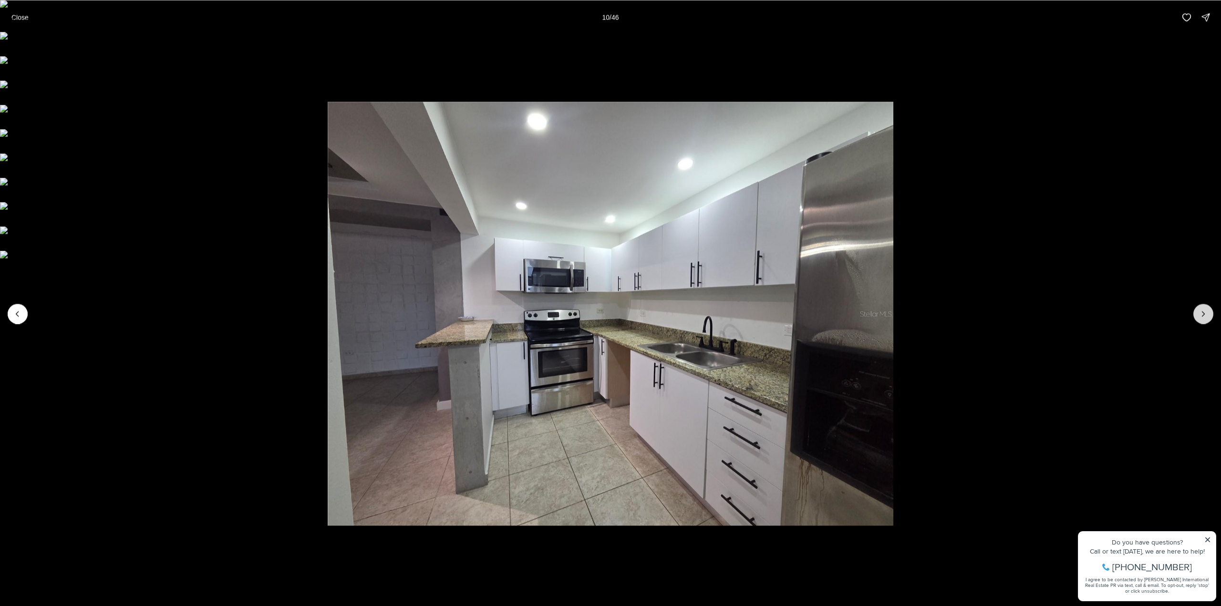
click at [1198, 317] on icon "Next slide" at bounding box center [1203, 314] width 10 height 10
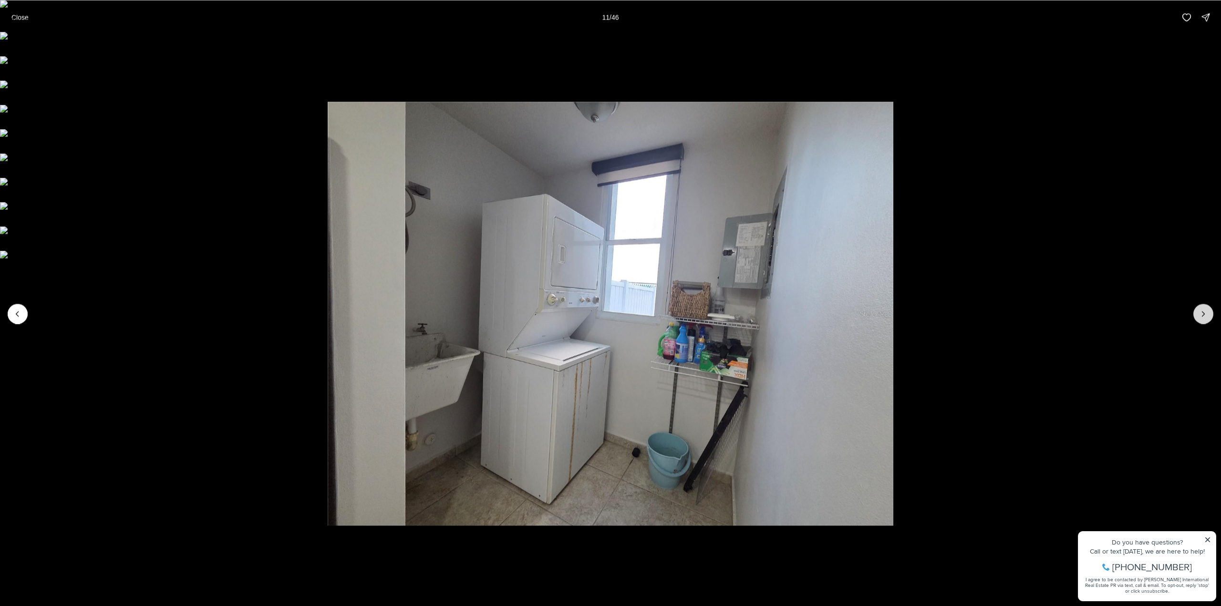
click at [1198, 317] on icon "Next slide" at bounding box center [1203, 314] width 10 height 10
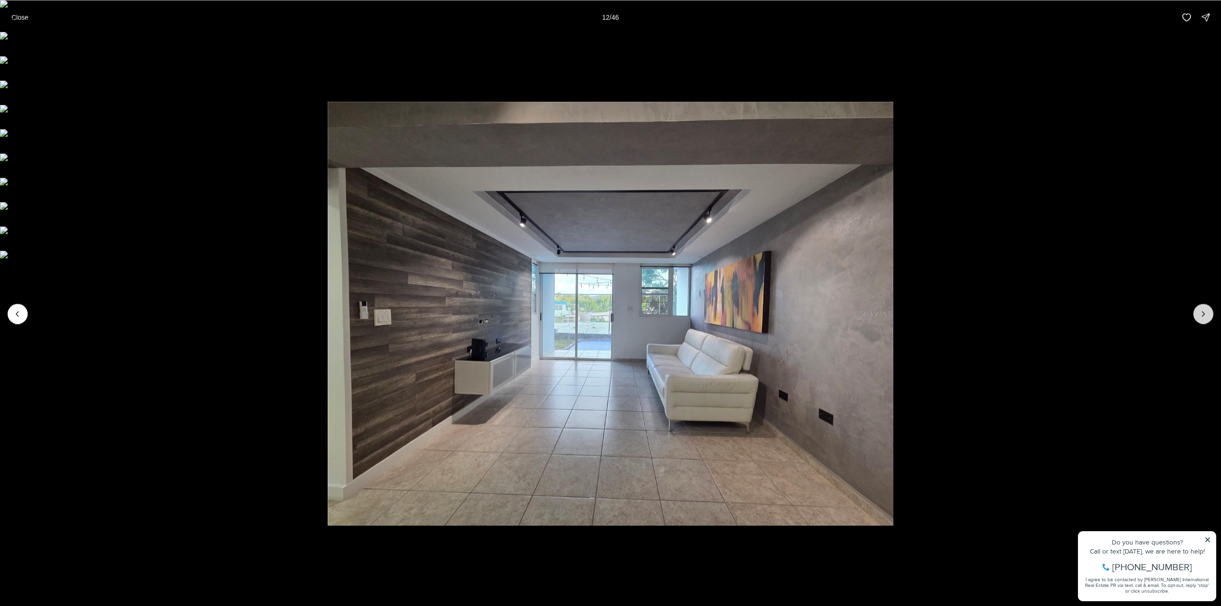
click at [1198, 317] on icon "Next slide" at bounding box center [1203, 314] width 10 height 10
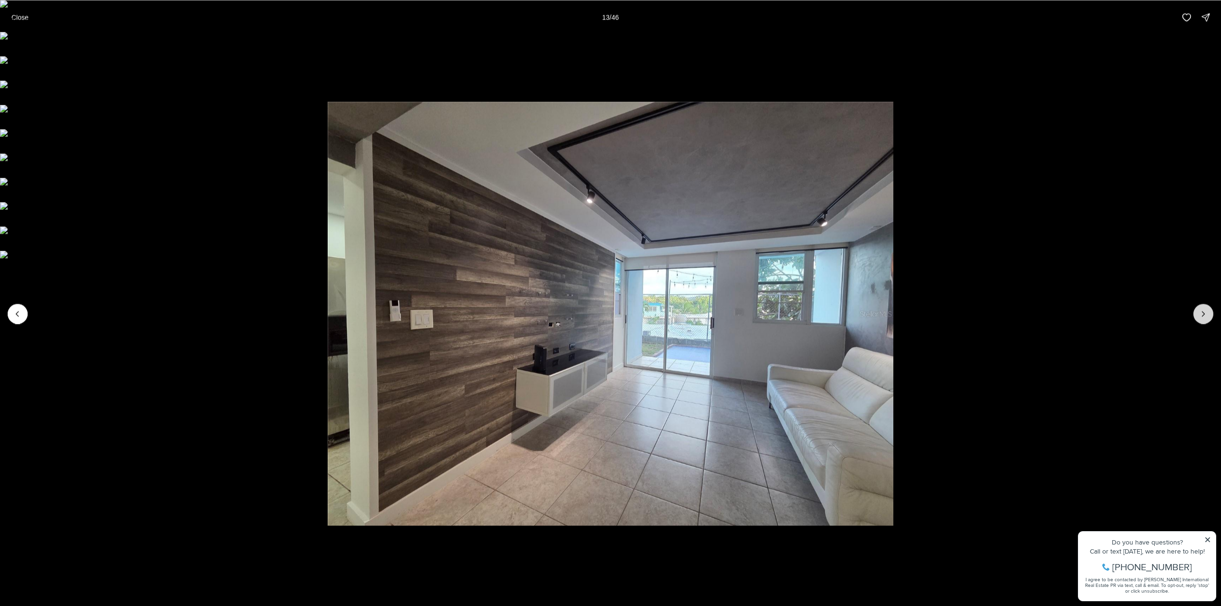
click at [1198, 317] on icon "Next slide" at bounding box center [1203, 314] width 10 height 10
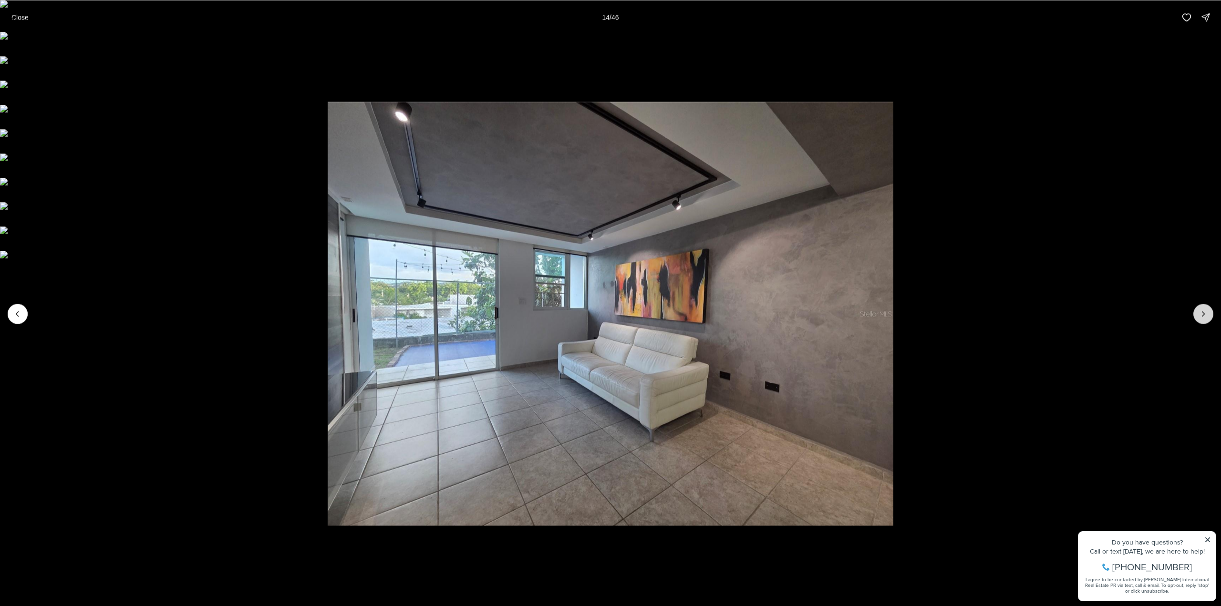
click at [1198, 317] on icon "Next slide" at bounding box center [1203, 314] width 10 height 10
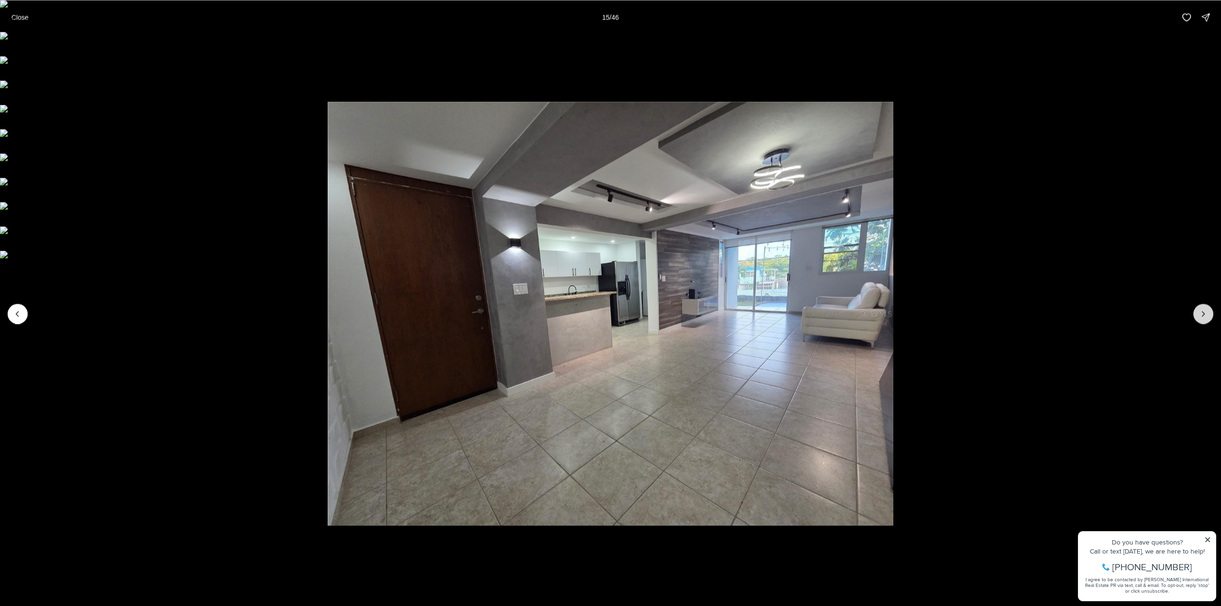
click at [1198, 313] on icon "Next slide" at bounding box center [1203, 314] width 10 height 10
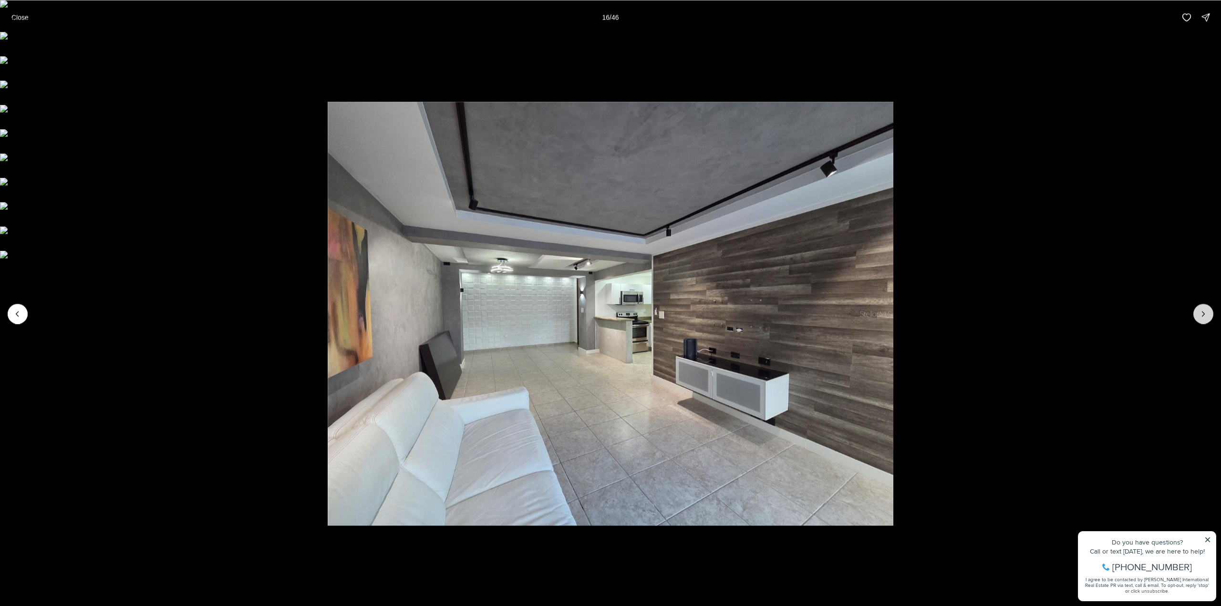
click at [1198, 315] on button "Next slide" at bounding box center [1203, 314] width 20 height 20
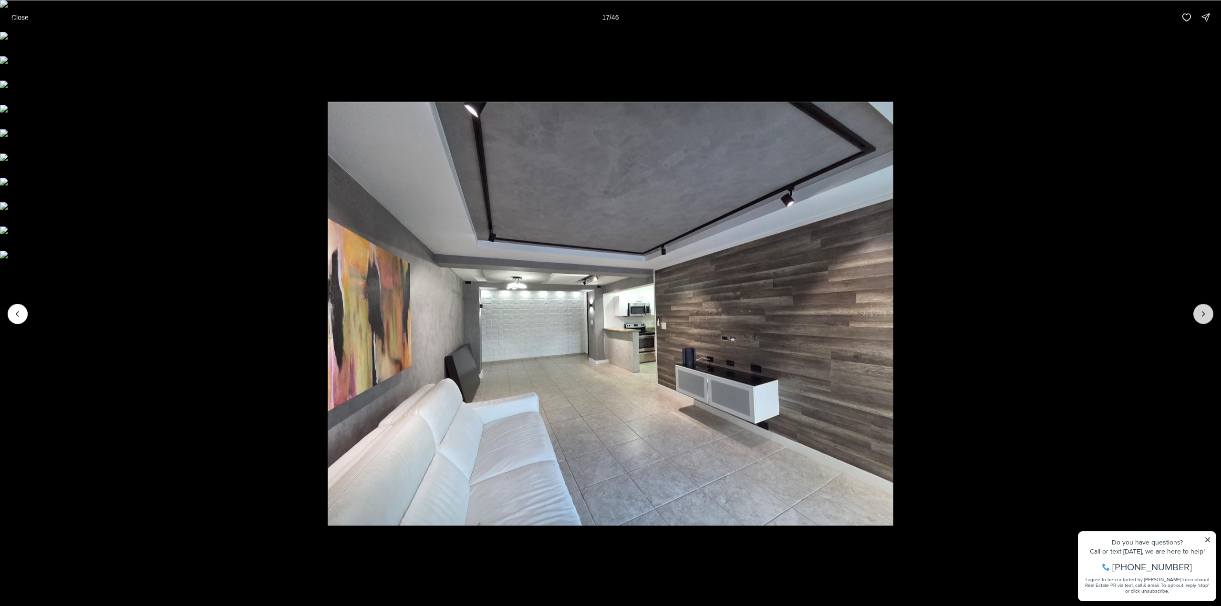
click at [1198, 315] on button "Next slide" at bounding box center [1203, 314] width 20 height 20
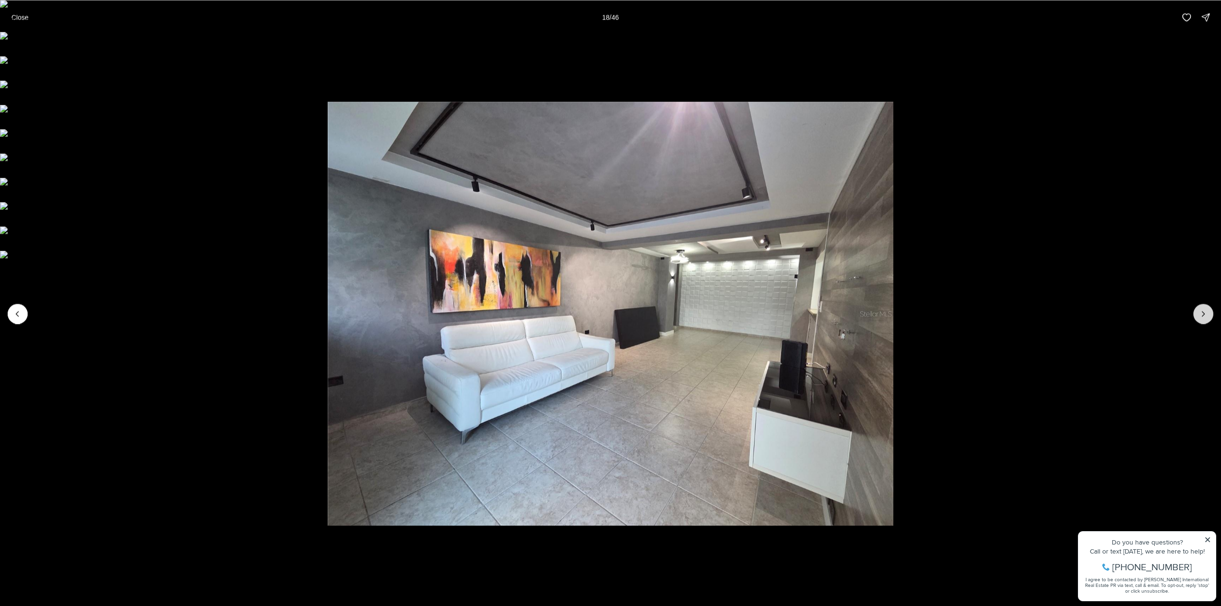
click at [1198, 315] on button "Next slide" at bounding box center [1203, 314] width 20 height 20
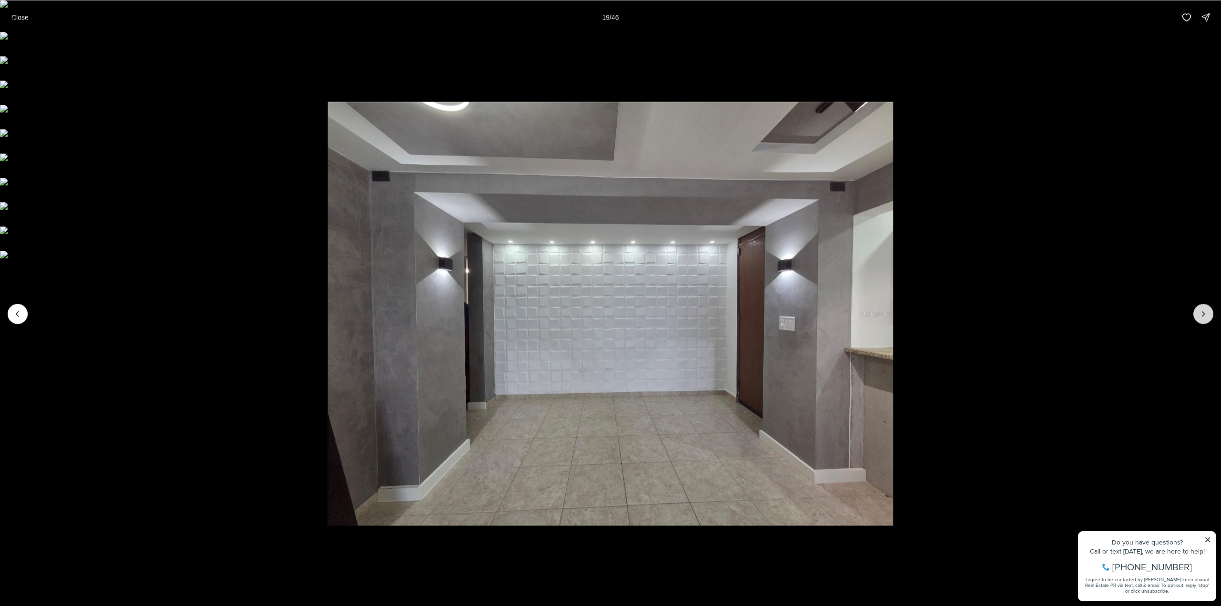
click at [1198, 315] on button "Next slide" at bounding box center [1203, 314] width 20 height 20
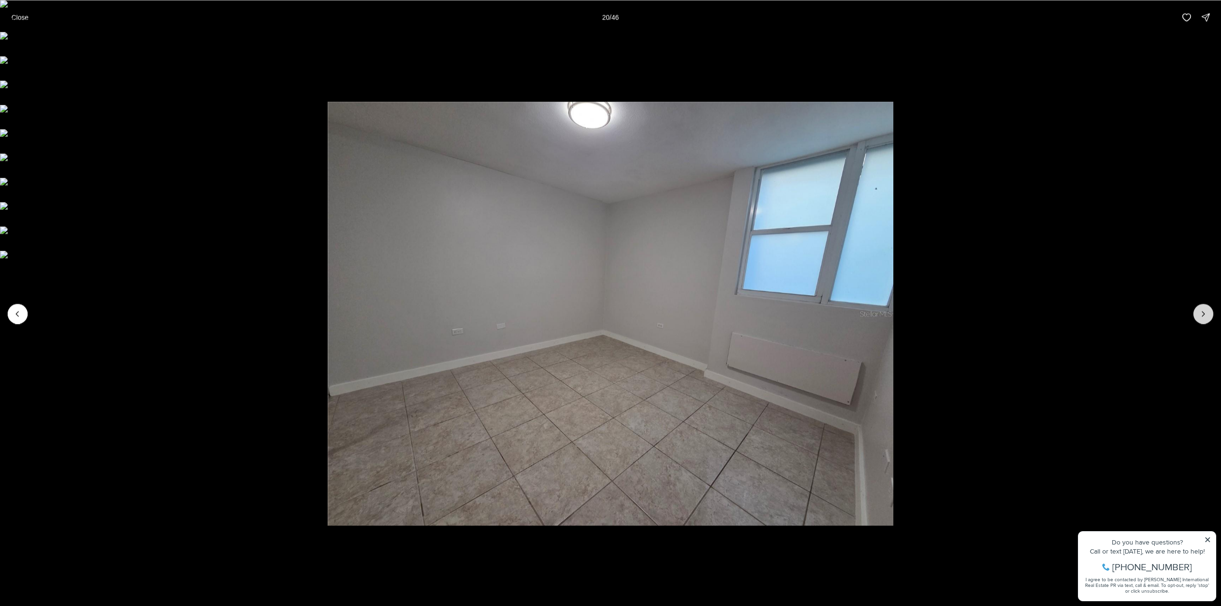
click at [1198, 315] on button "Next slide" at bounding box center [1203, 314] width 20 height 20
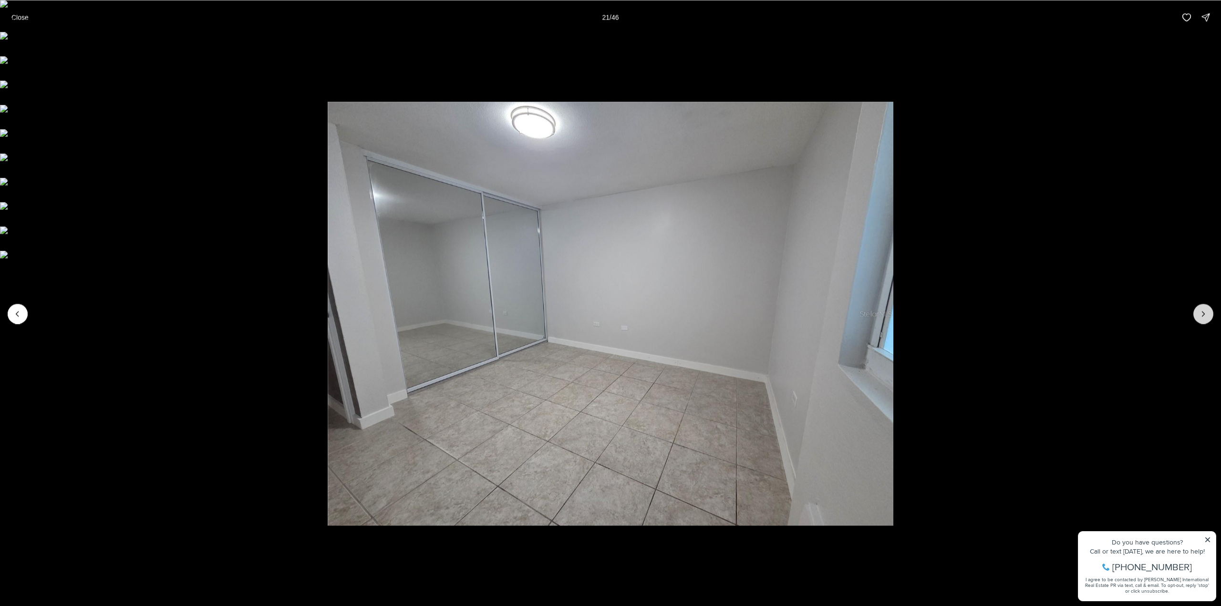
click at [1198, 317] on button "Next slide" at bounding box center [1203, 314] width 20 height 20
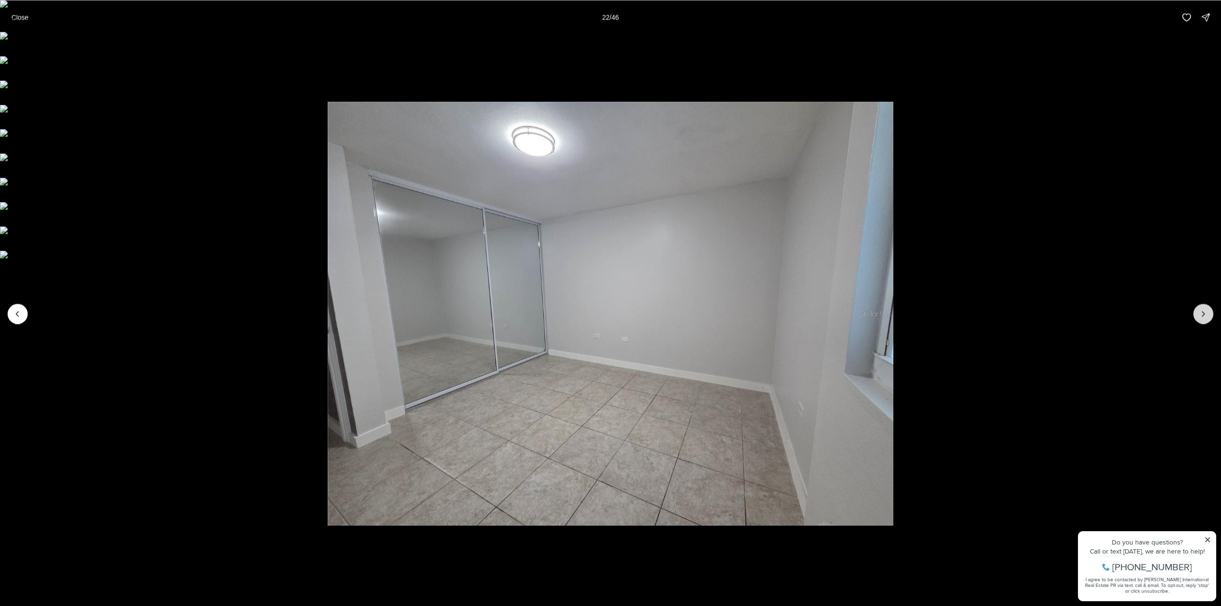
click at [1198, 319] on button "Next slide" at bounding box center [1203, 314] width 20 height 20
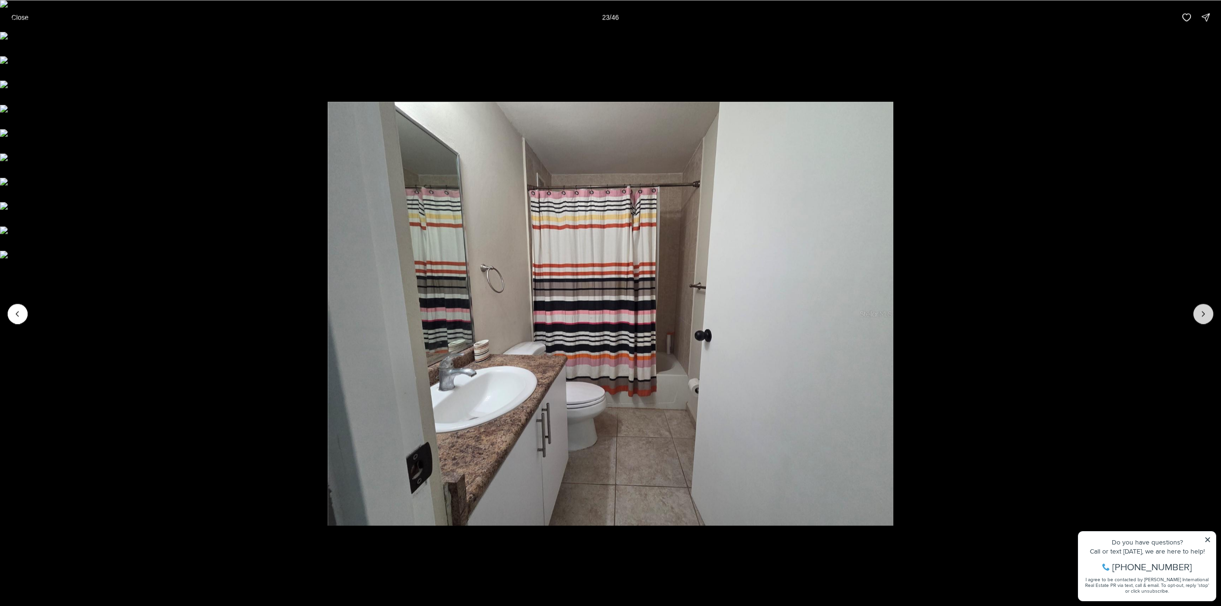
click at [1198, 319] on button "Next slide" at bounding box center [1203, 314] width 20 height 20
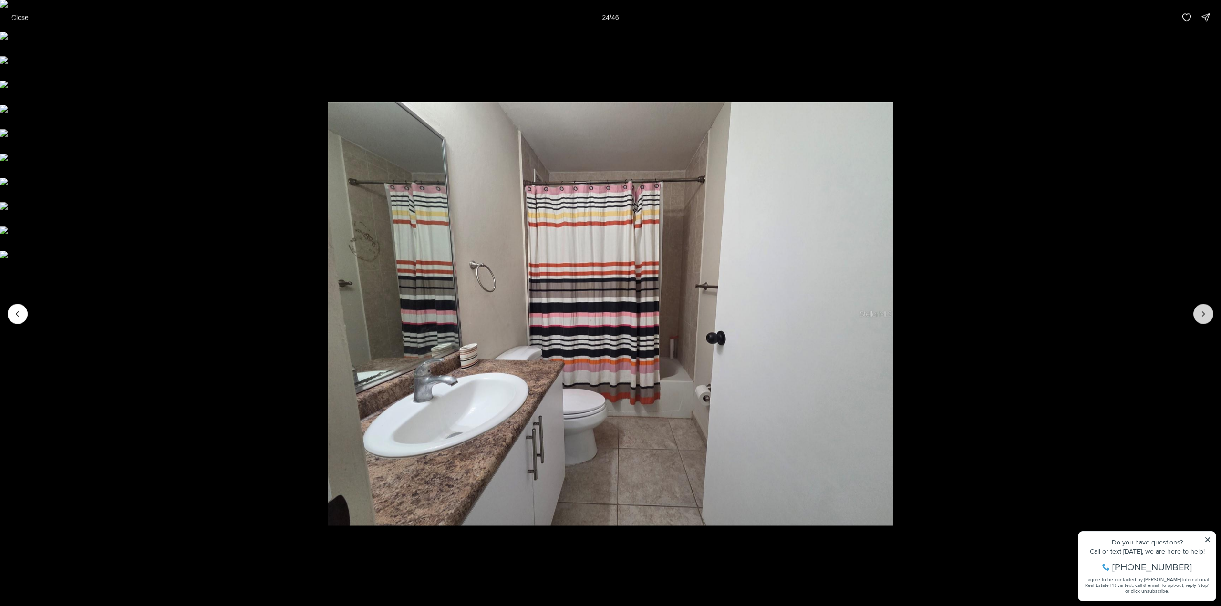
click at [1198, 319] on button "Next slide" at bounding box center [1203, 314] width 20 height 20
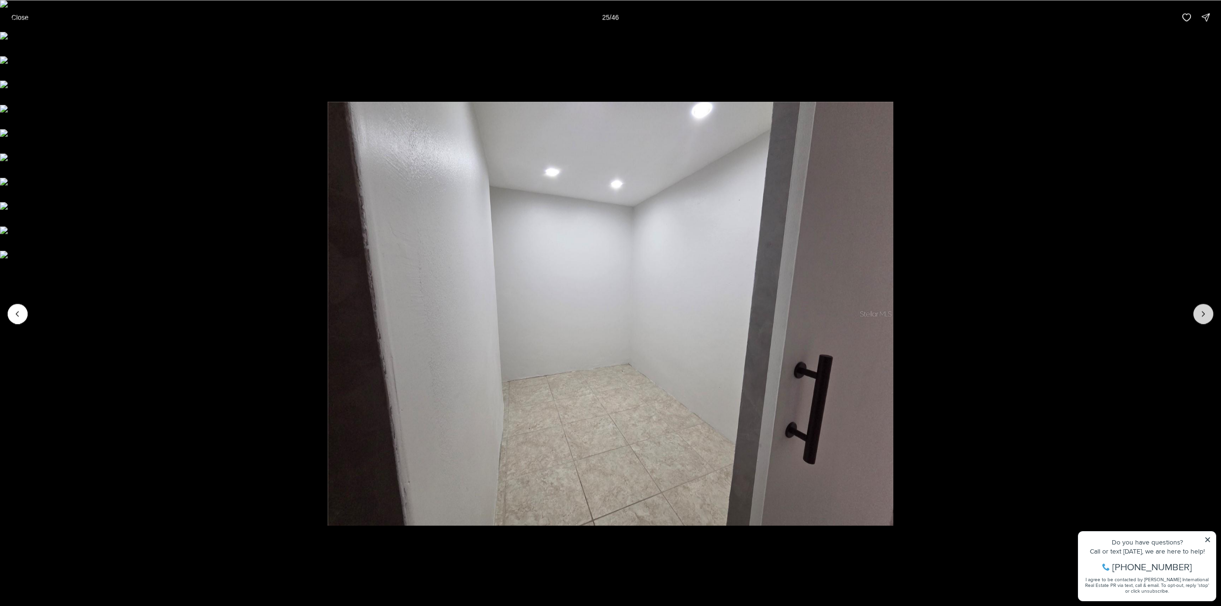
click at [1197, 322] on button "Next slide" at bounding box center [1203, 314] width 20 height 20
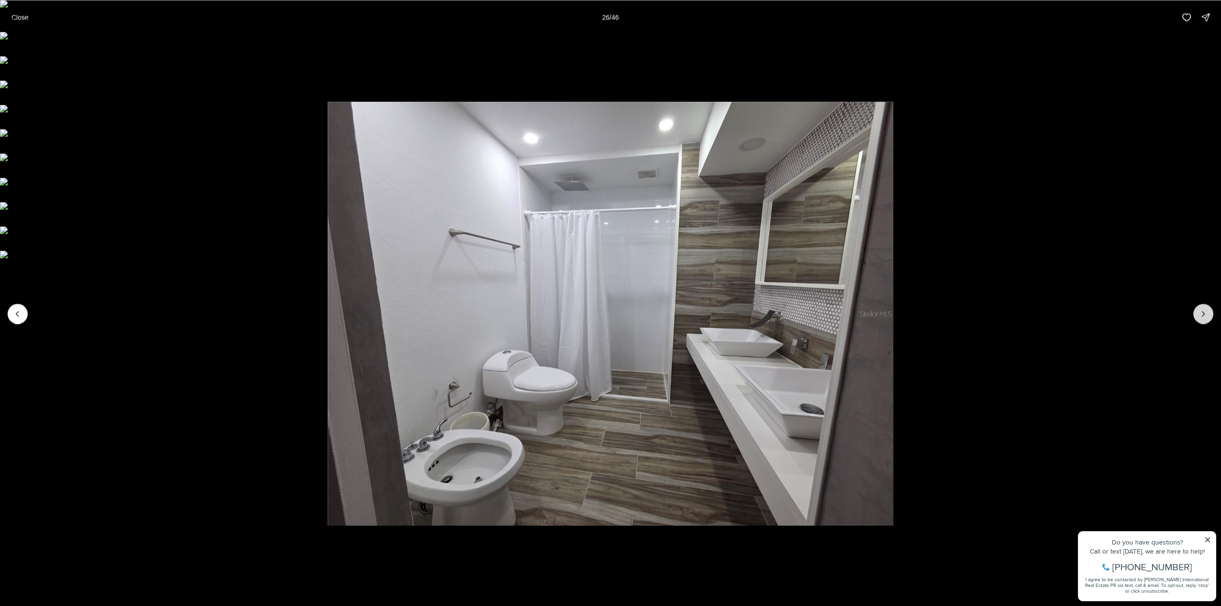
click at [1197, 322] on button "Next slide" at bounding box center [1203, 314] width 20 height 20
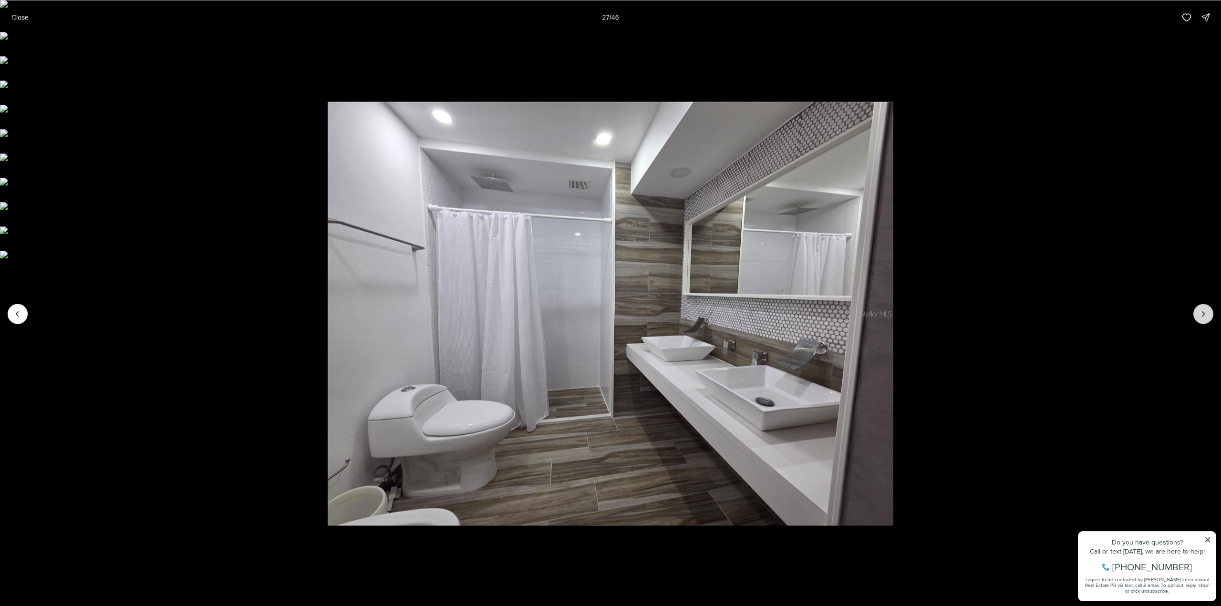
click at [1197, 322] on button "Next slide" at bounding box center [1203, 314] width 20 height 20
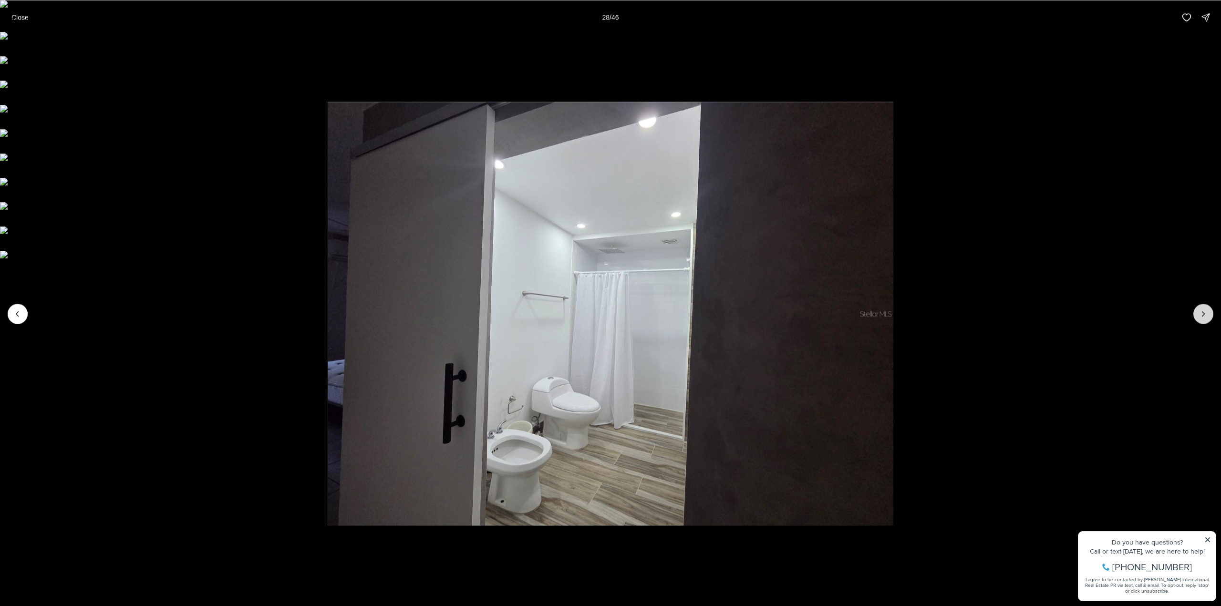
click at [1197, 322] on button "Next slide" at bounding box center [1203, 314] width 20 height 20
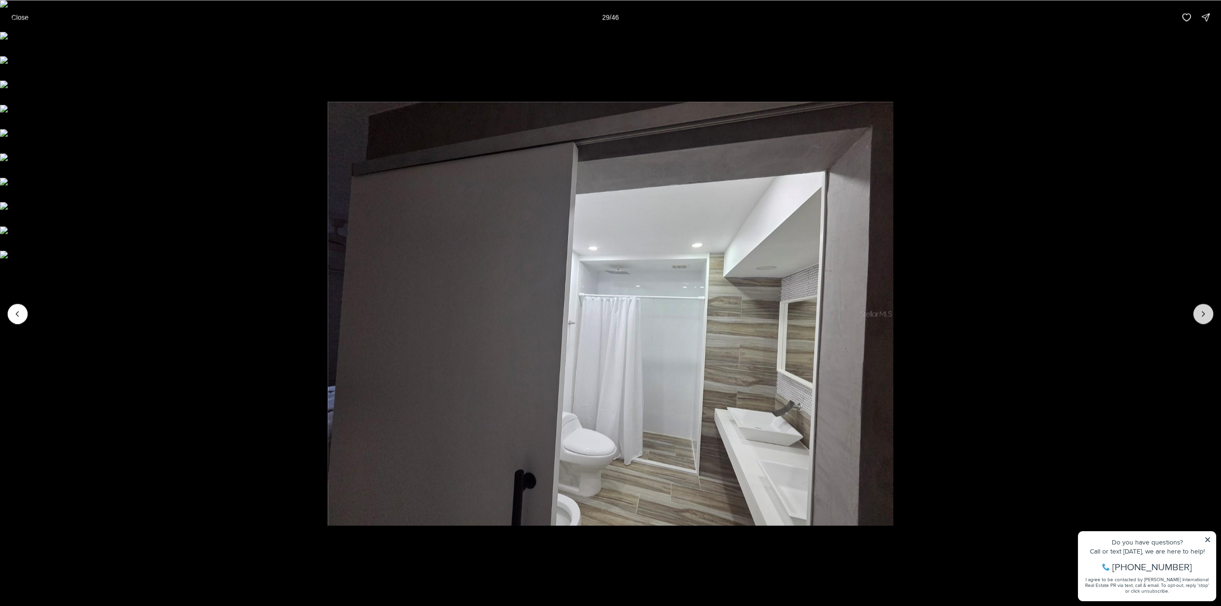
click at [1197, 322] on button "Next slide" at bounding box center [1203, 314] width 20 height 20
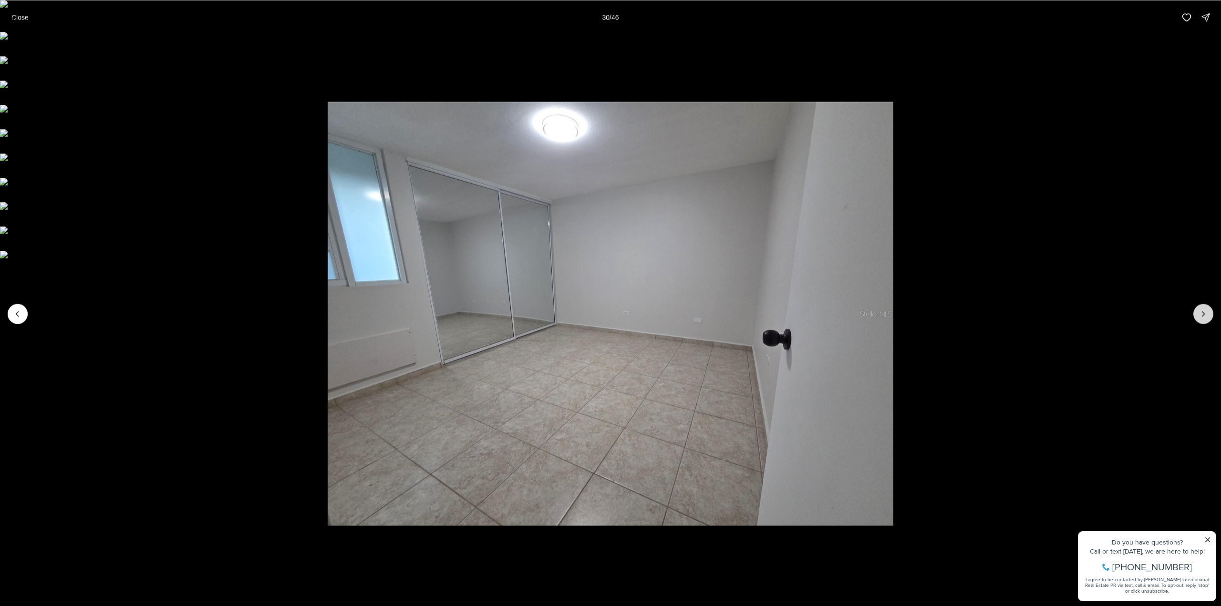
click at [1197, 322] on button "Next slide" at bounding box center [1203, 314] width 20 height 20
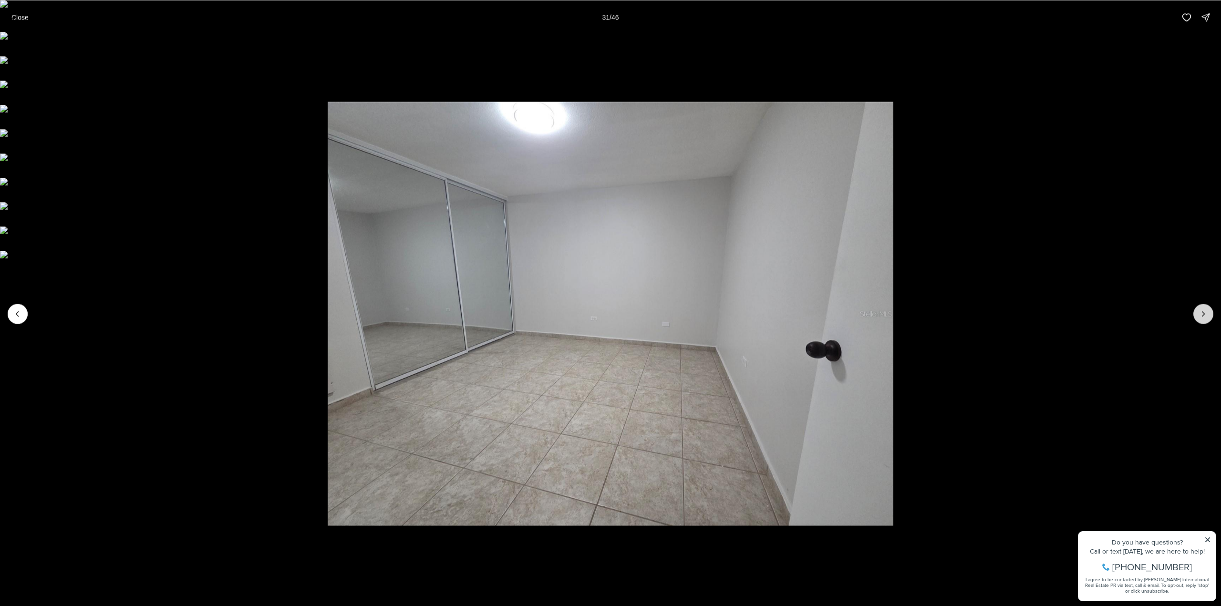
click at [1197, 322] on button "Next slide" at bounding box center [1203, 314] width 20 height 20
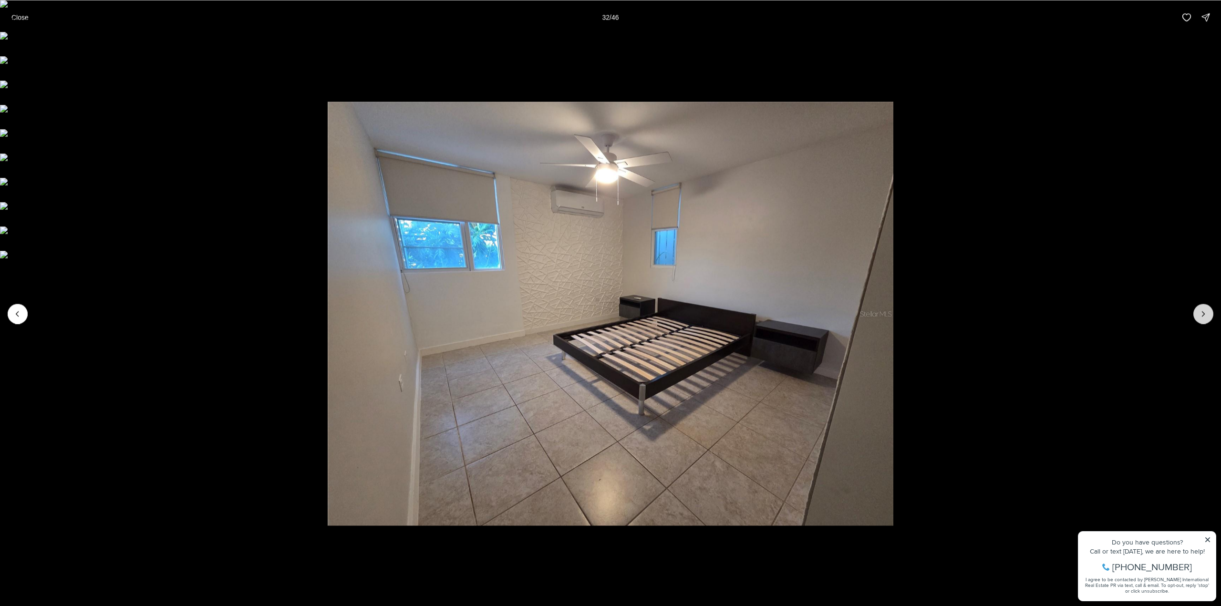
click at [1197, 322] on button "Next slide" at bounding box center [1203, 314] width 20 height 20
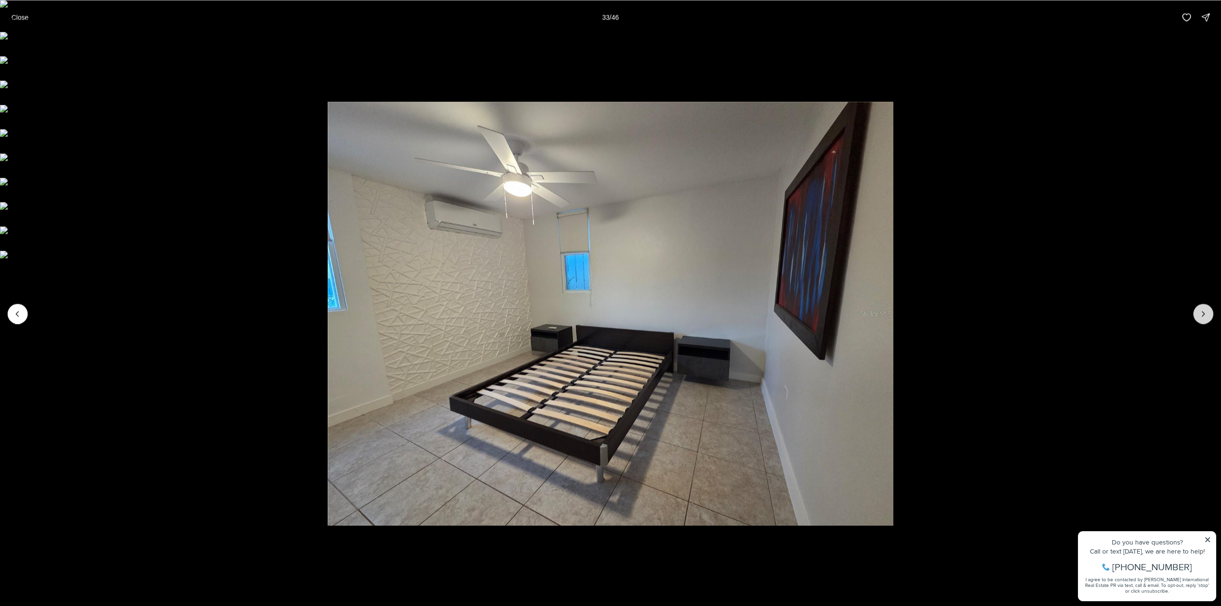
click at [1197, 322] on button "Next slide" at bounding box center [1203, 314] width 20 height 20
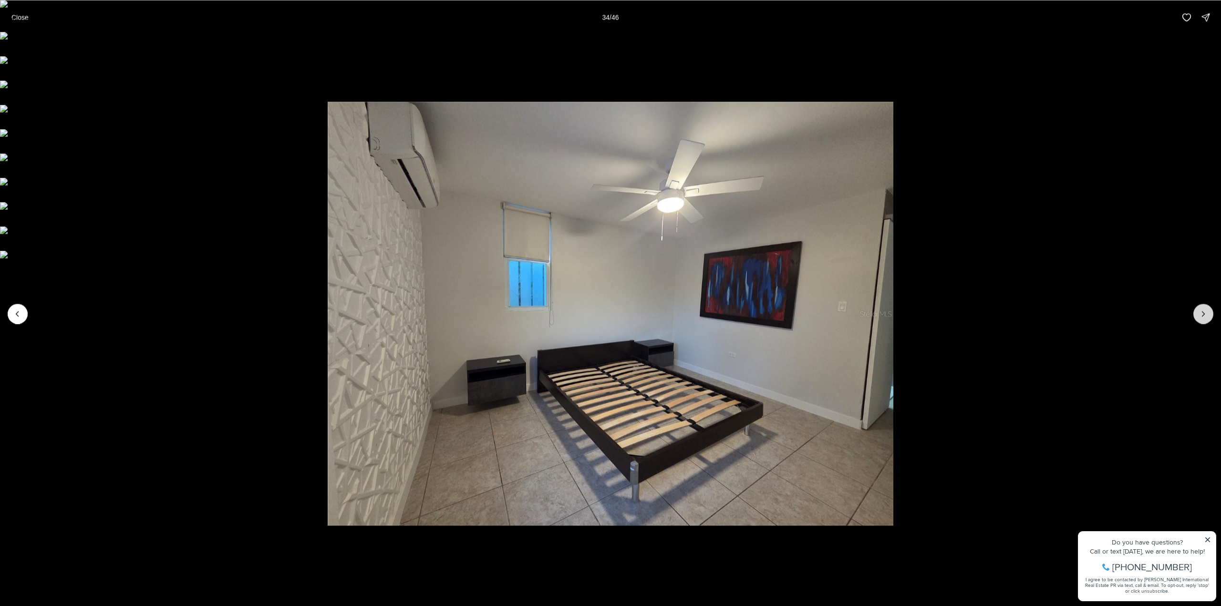
click at [1197, 322] on button "Next slide" at bounding box center [1203, 314] width 20 height 20
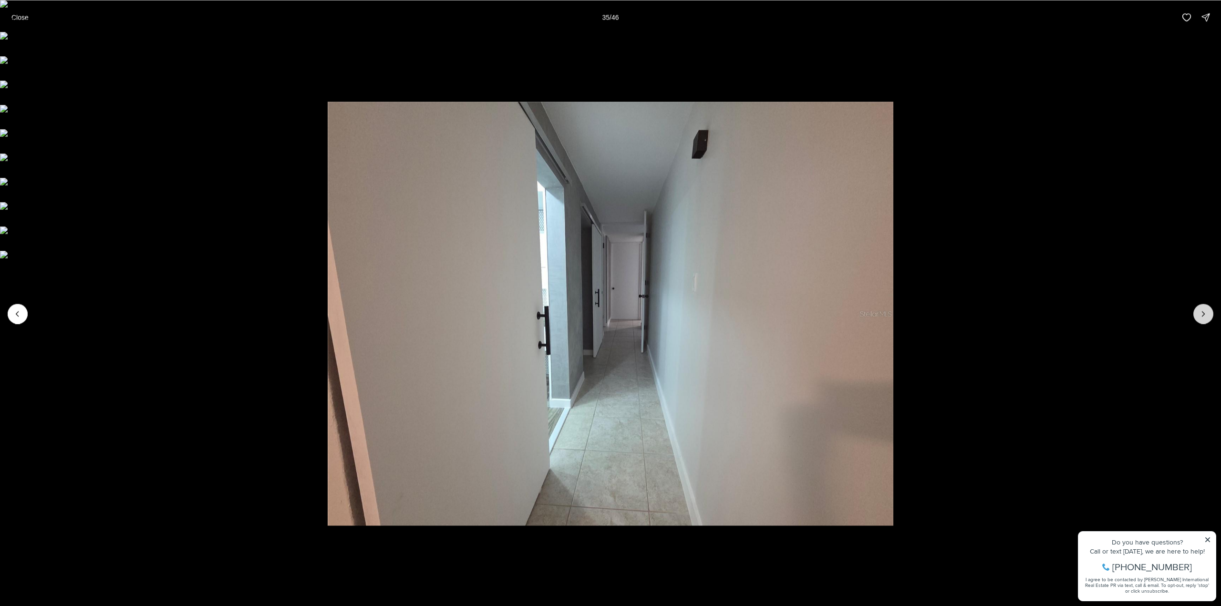
click at [1197, 322] on button "Next slide" at bounding box center [1203, 314] width 20 height 20
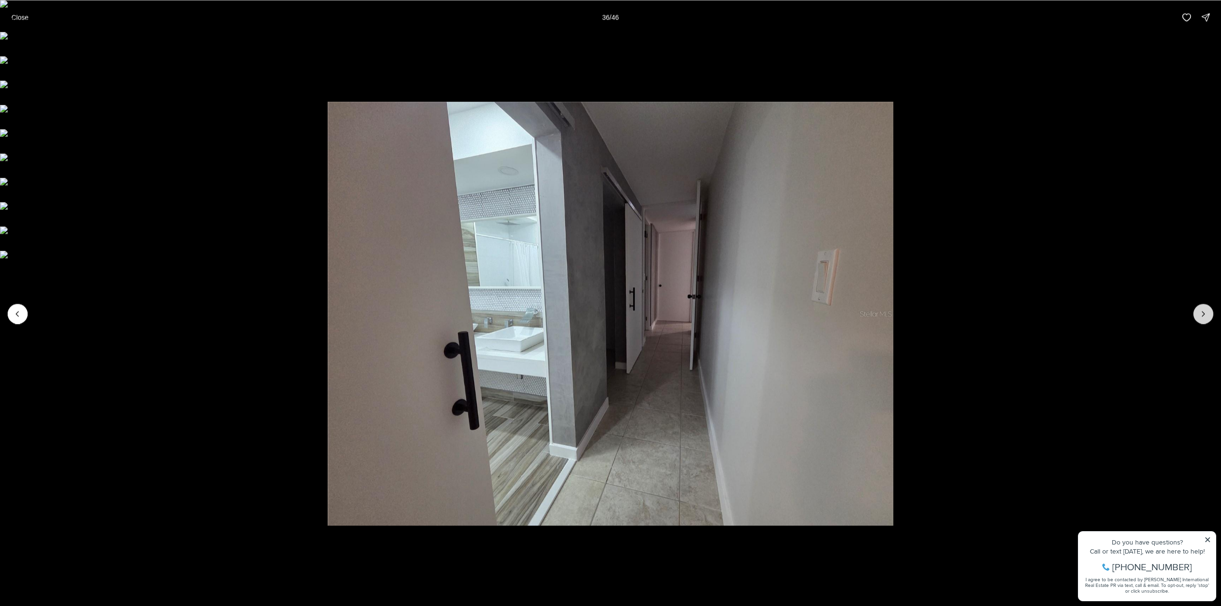
click at [1197, 322] on button "Next slide" at bounding box center [1203, 314] width 20 height 20
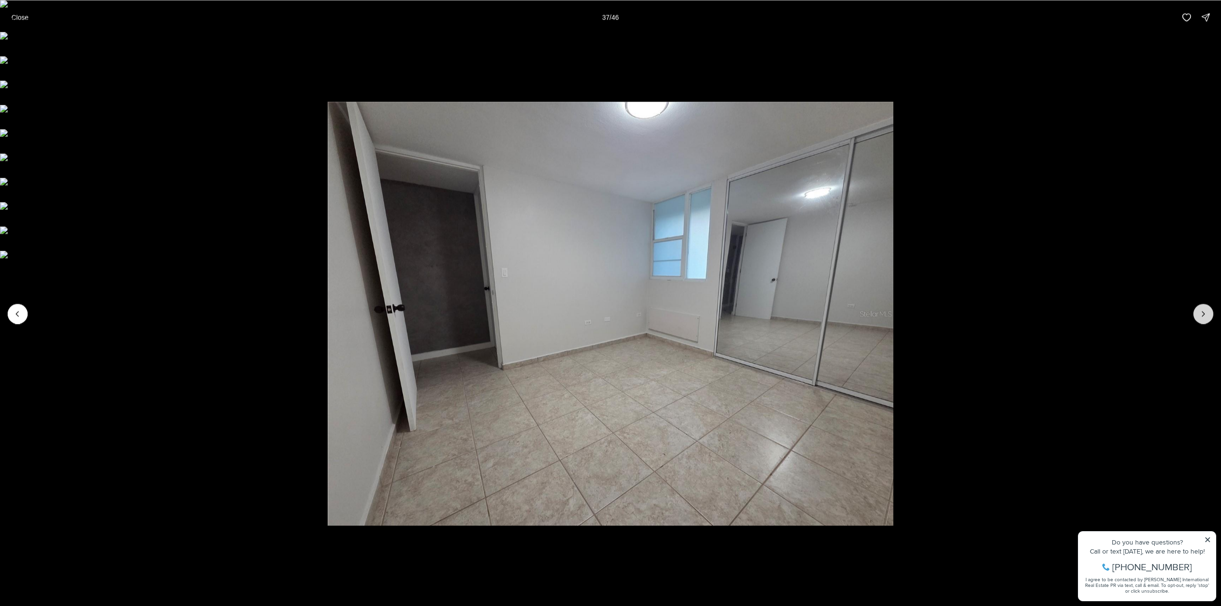
click at [1197, 322] on button "Next slide" at bounding box center [1203, 314] width 20 height 20
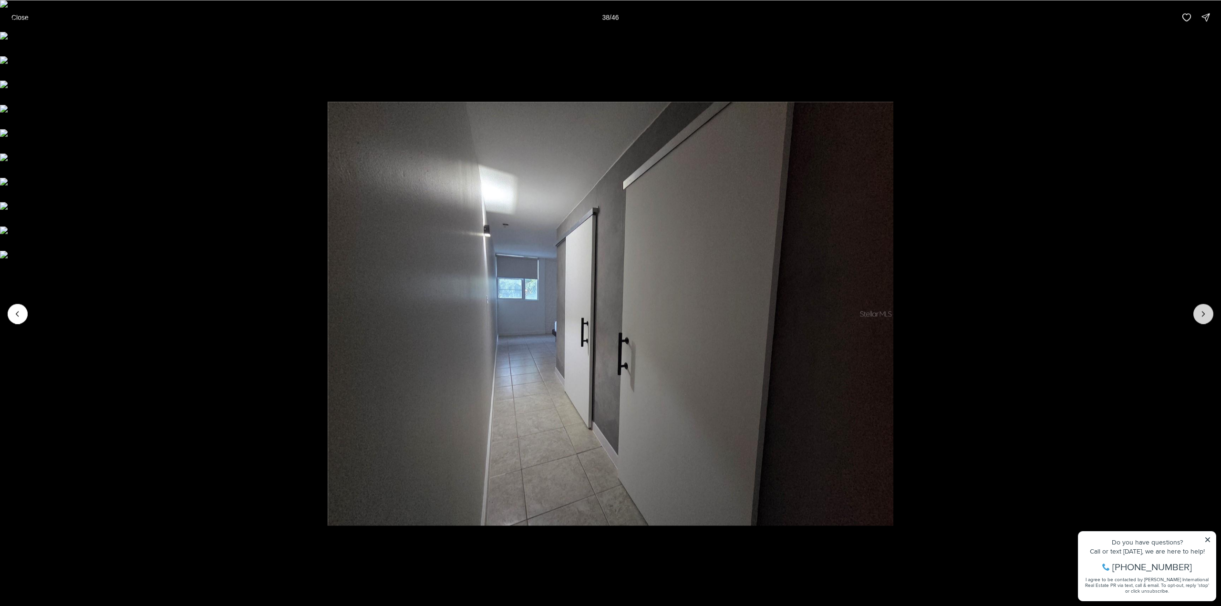
click at [1197, 322] on button "Next slide" at bounding box center [1203, 314] width 20 height 20
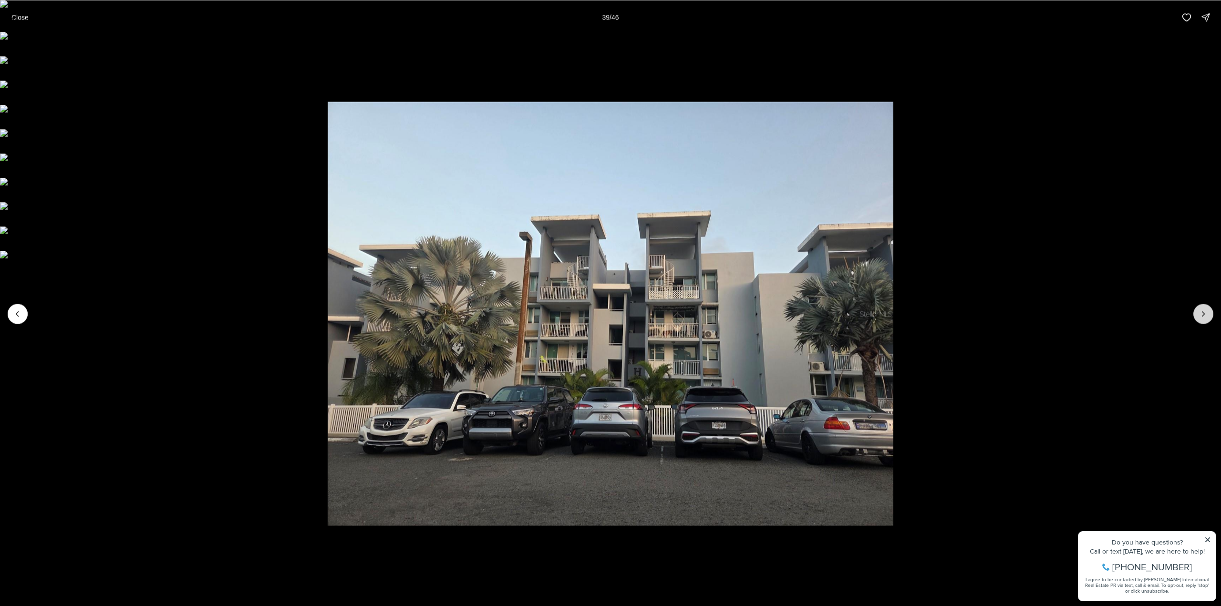
click at [1199, 311] on icon "Next slide" at bounding box center [1203, 314] width 10 height 10
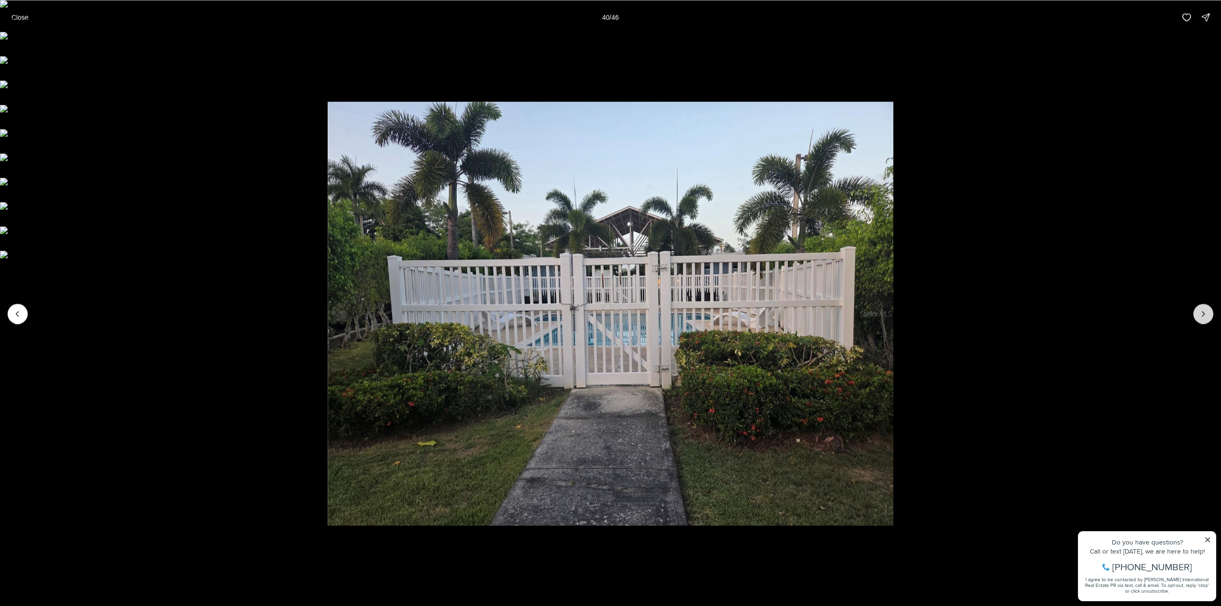
click at [1199, 311] on icon "Next slide" at bounding box center [1203, 314] width 10 height 10
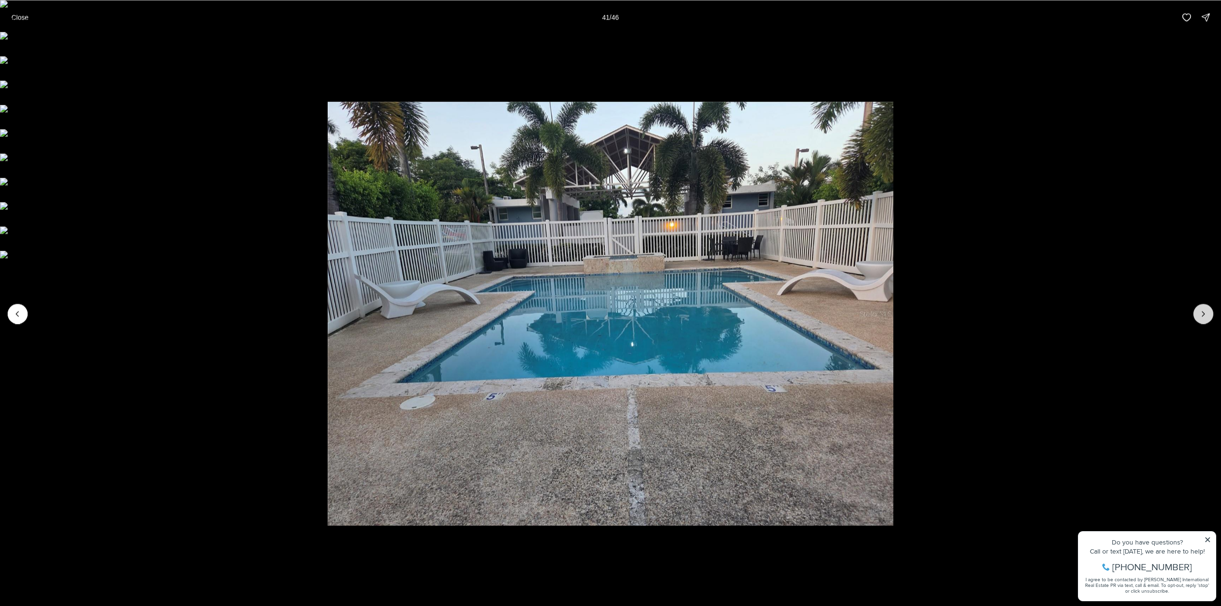
click at [1199, 311] on icon "Next slide" at bounding box center [1203, 314] width 10 height 10
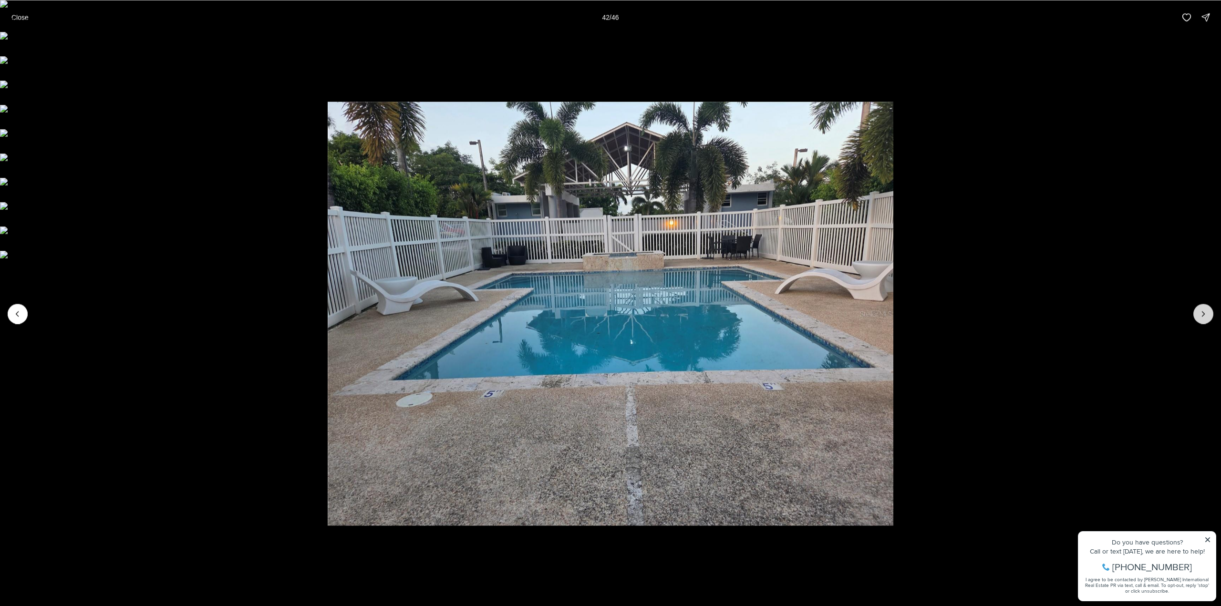
click at [1199, 311] on icon "Next slide" at bounding box center [1203, 314] width 10 height 10
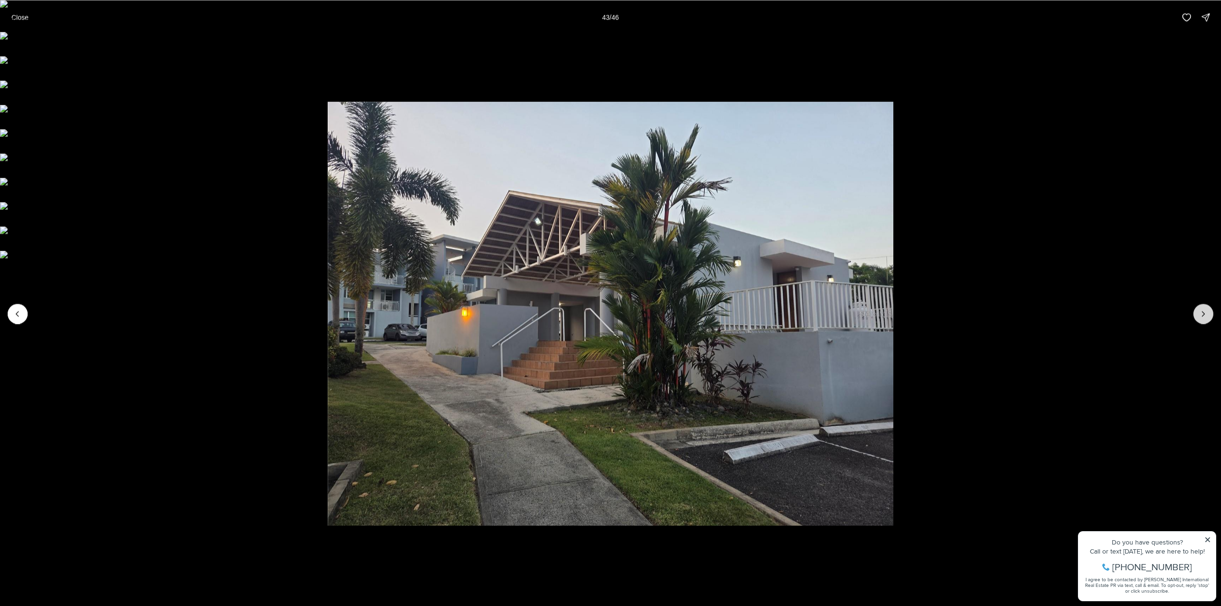
click at [1199, 311] on icon "Next slide" at bounding box center [1203, 314] width 10 height 10
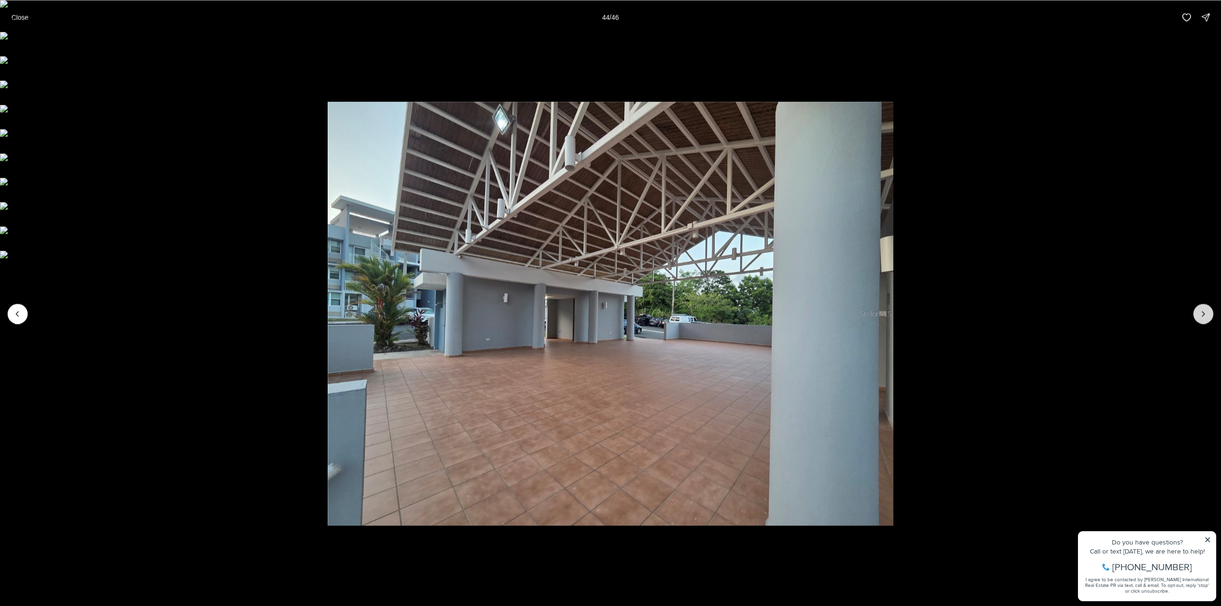
click at [1199, 311] on icon "Next slide" at bounding box center [1203, 314] width 10 height 10
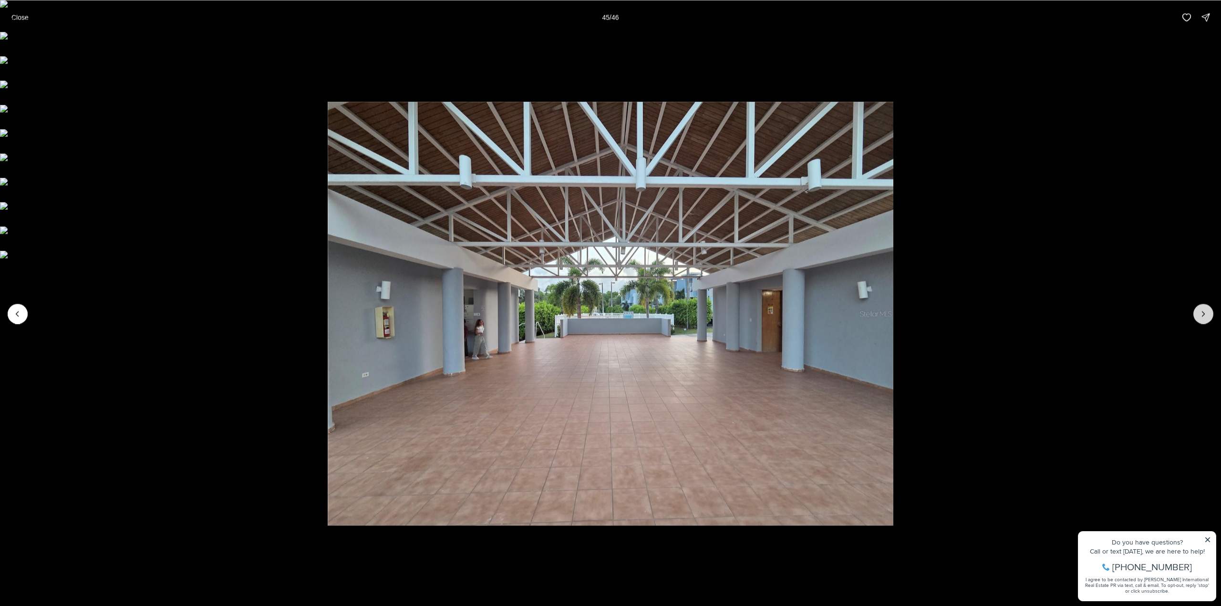
click at [1199, 311] on icon "Next slide" at bounding box center [1203, 314] width 10 height 10
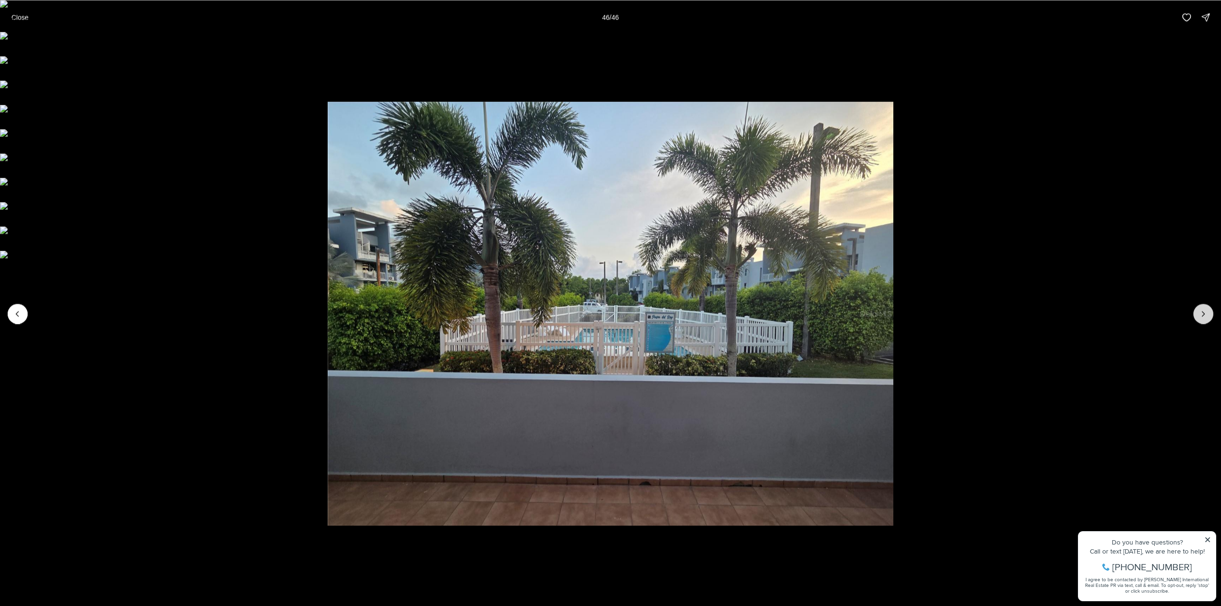
click at [1199, 311] on div at bounding box center [1203, 314] width 20 height 20
drag, startPoint x: 24, startPoint y: 19, endPoint x: 27, endPoint y: 24, distance: 6.2
click at [23, 19] on p "Close" at bounding box center [19, 17] width 17 height 8
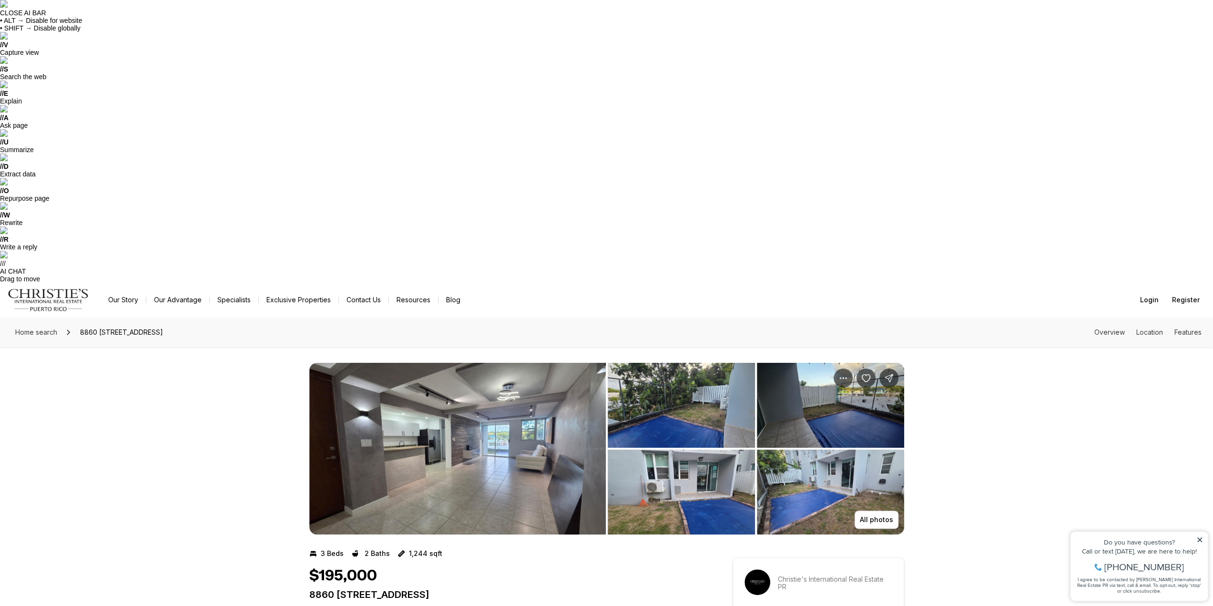
click at [496, 363] on img "View image gallery" at bounding box center [457, 449] width 297 height 172
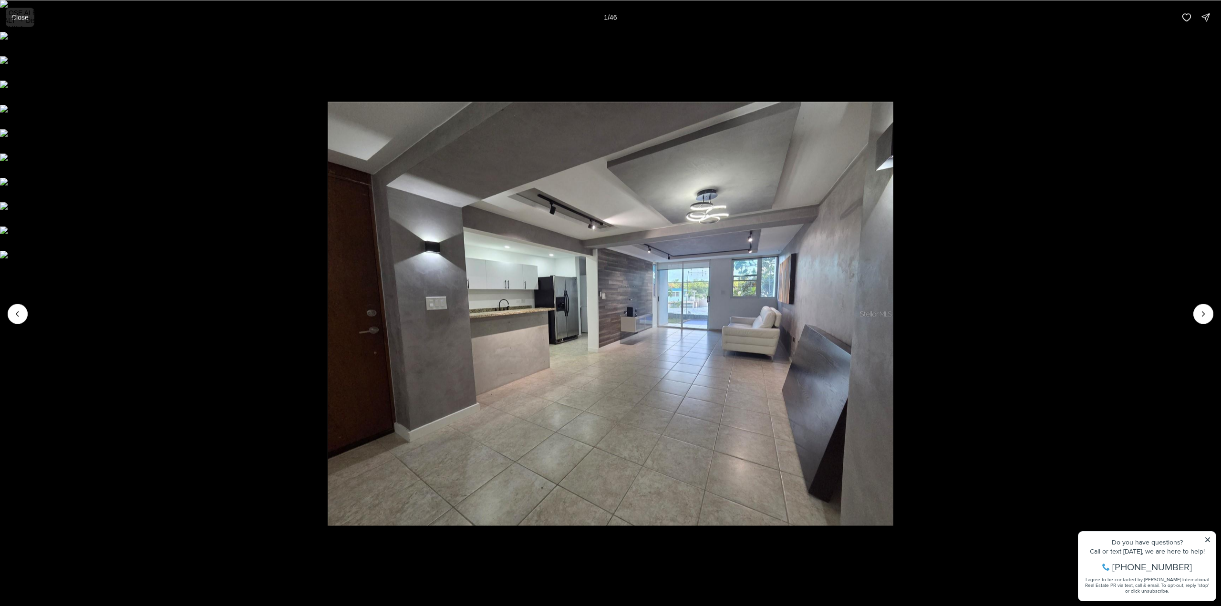
click at [10, 13] on button "Close" at bounding box center [20, 17] width 29 height 19
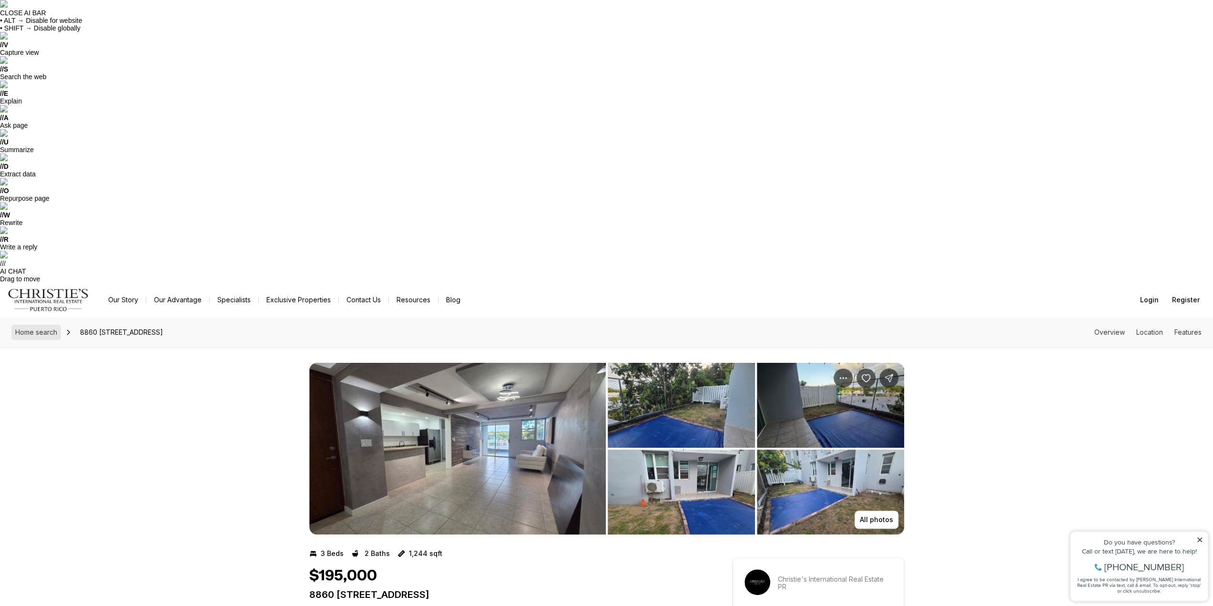
click at [49, 328] on span "Home search" at bounding box center [36, 332] width 42 height 8
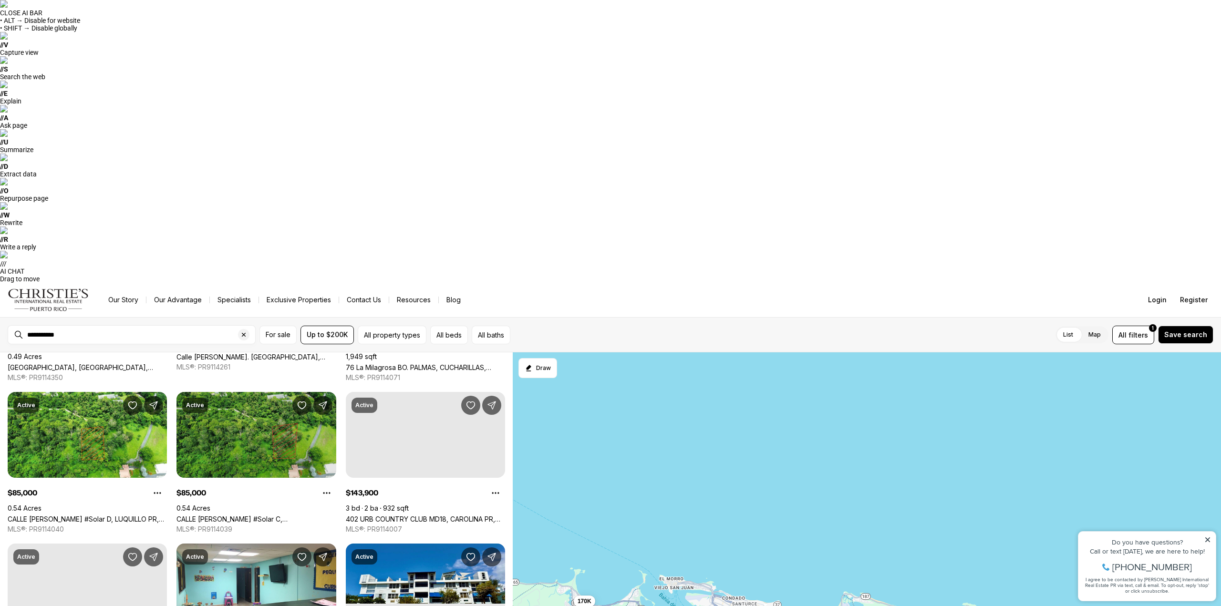
scroll to position [2128, 0]
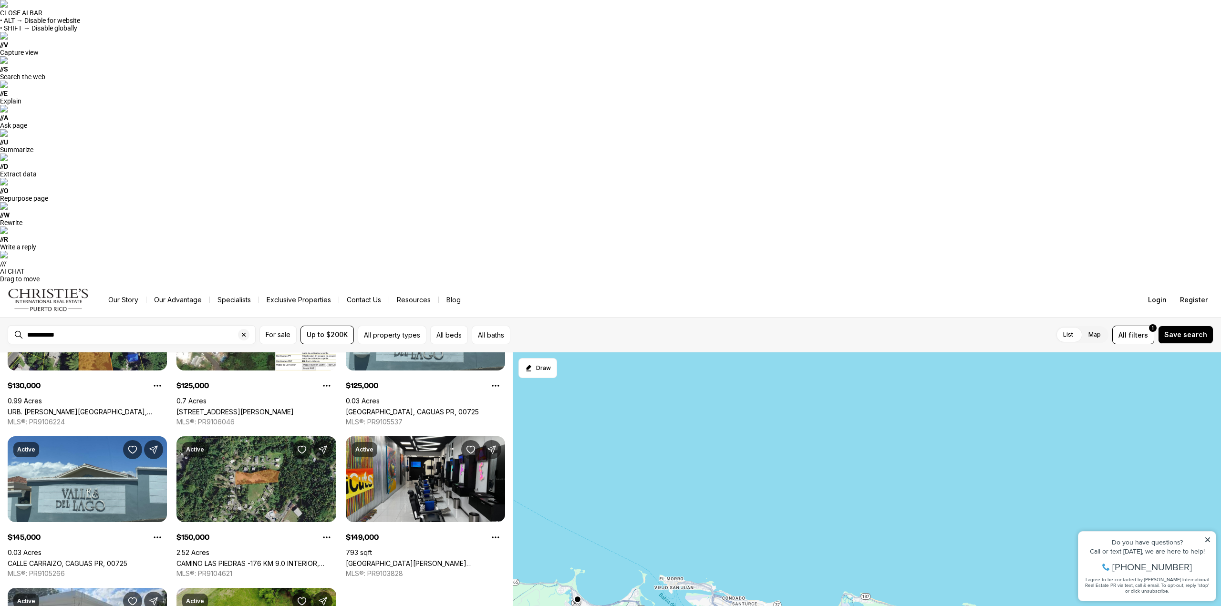
scroll to position [1669, 0]
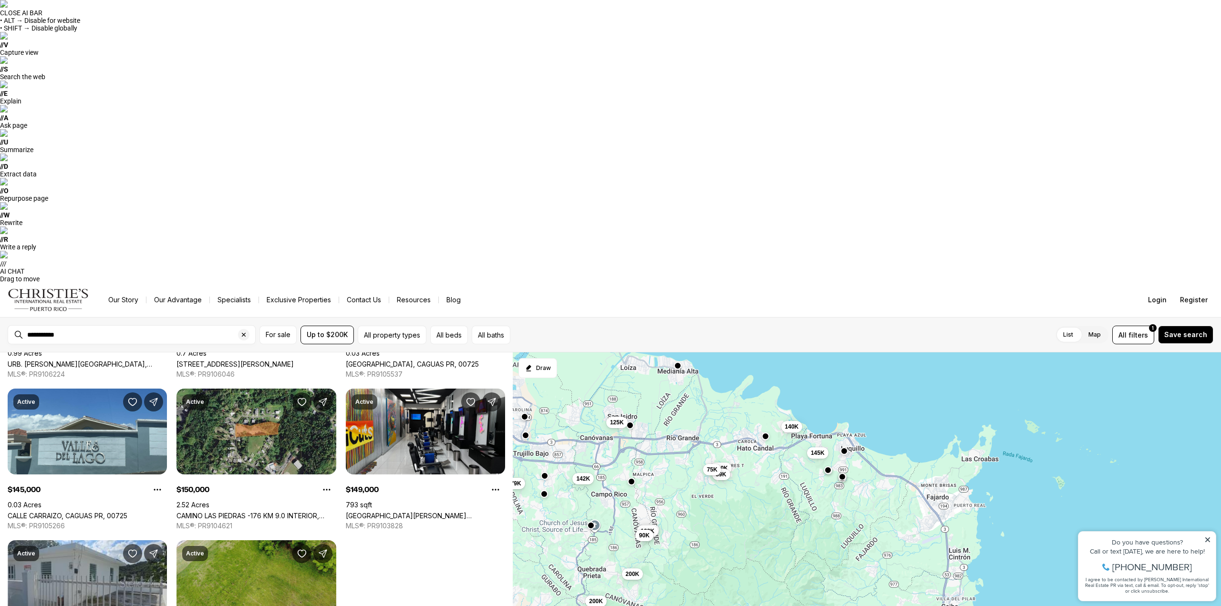
drag, startPoint x: 968, startPoint y: 245, endPoint x: 594, endPoint y: -29, distance: 463.0
click at [594, 0] on html "**********" at bounding box center [610, 444] width 1221 height 889
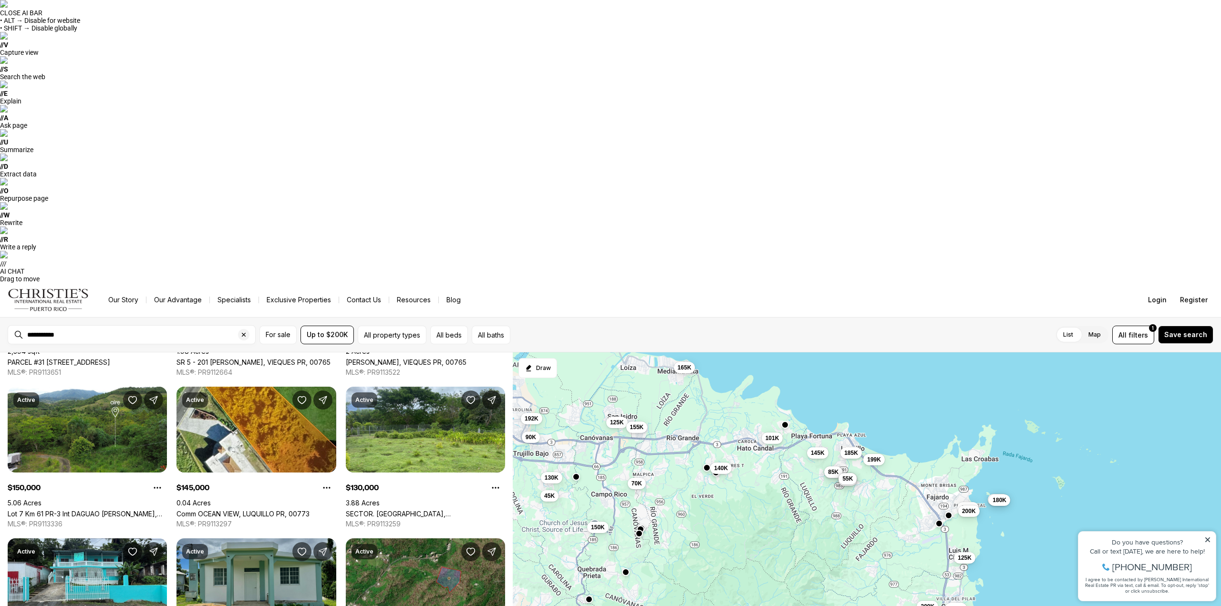
scroll to position [2128, 0]
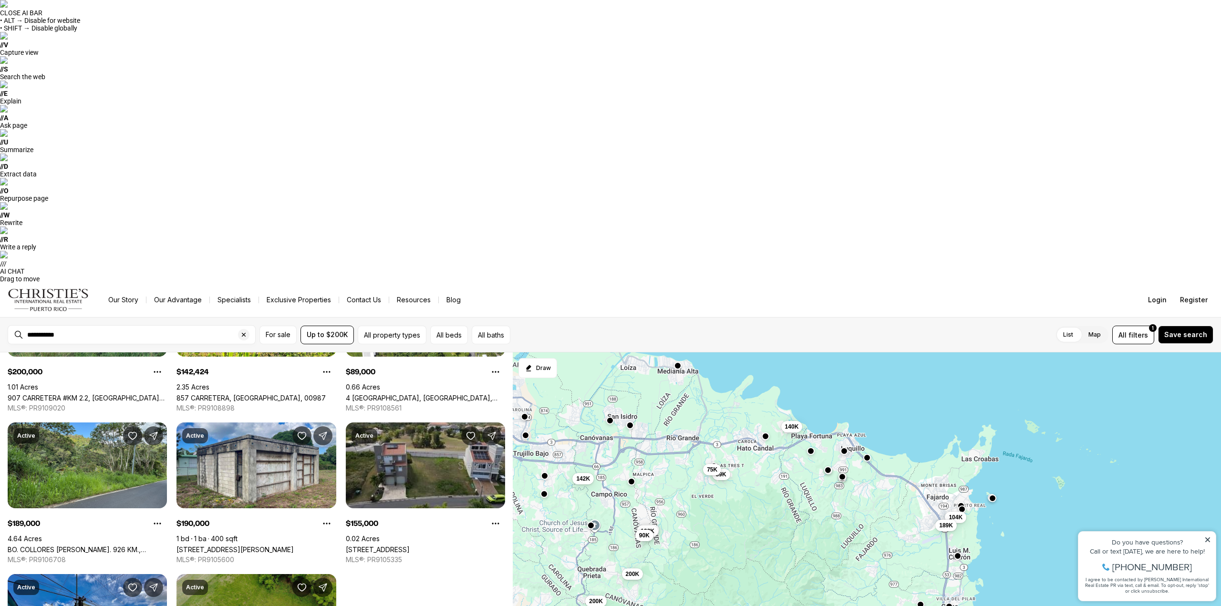
scroll to position [1049, 0]
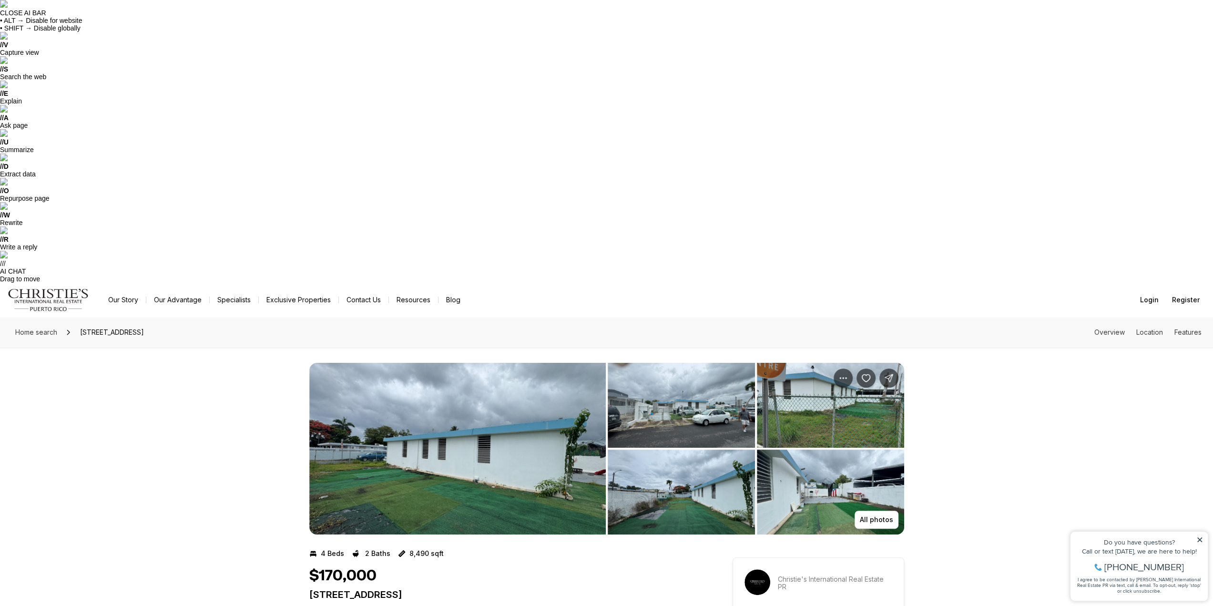
click at [441, 363] on img "View image gallery" at bounding box center [457, 449] width 297 height 172
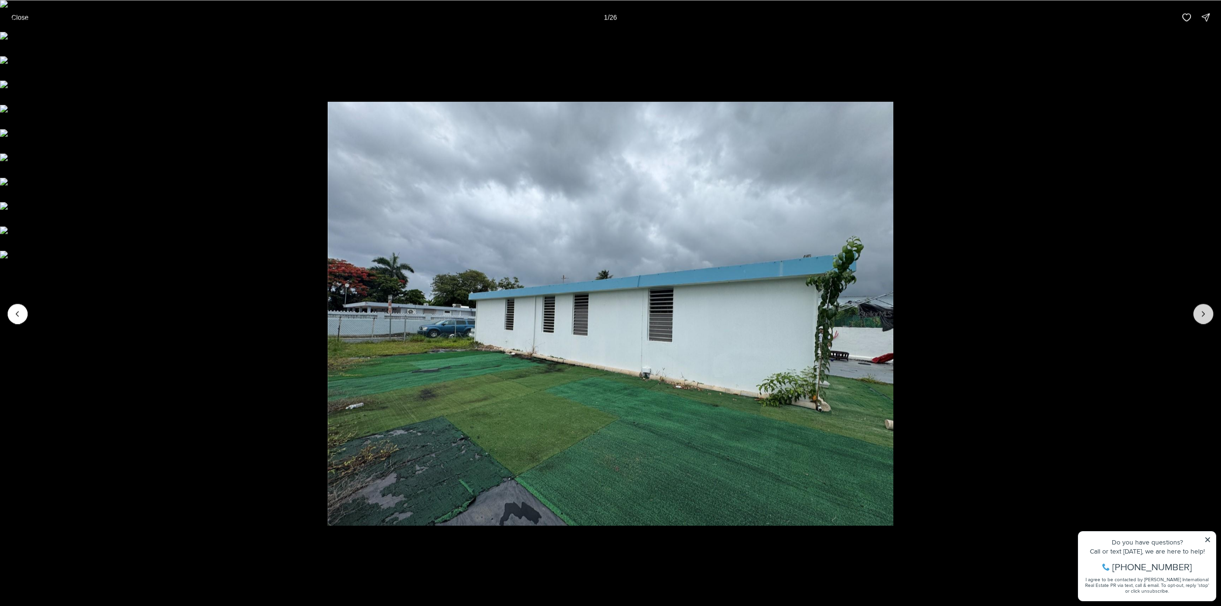
click at [1206, 313] on icon "Next slide" at bounding box center [1203, 314] width 10 height 10
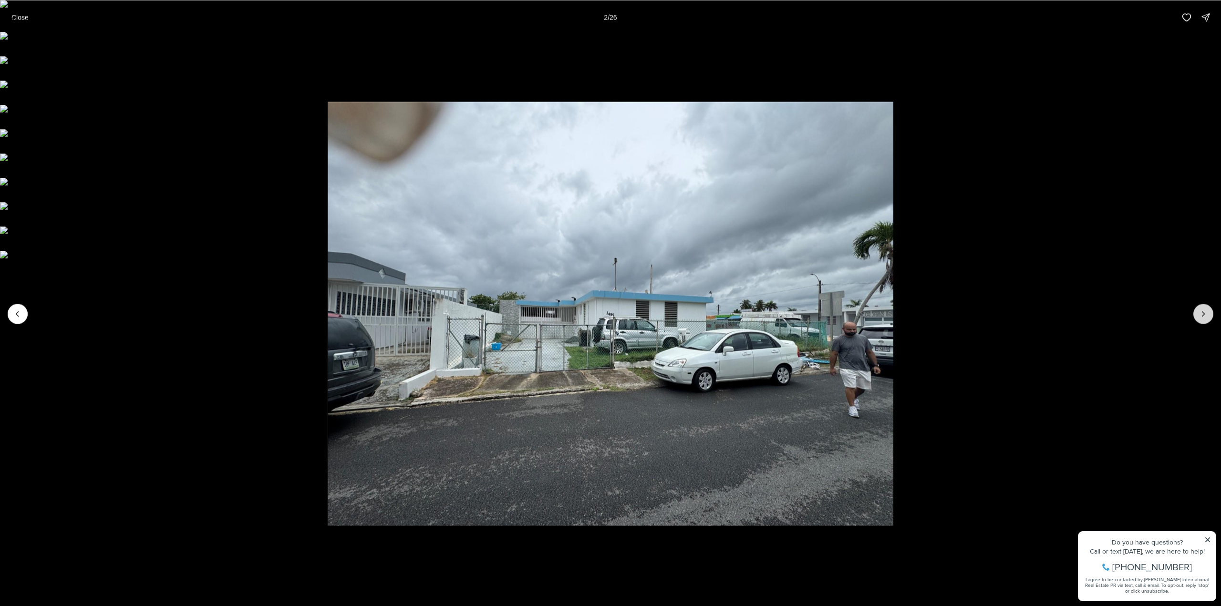
click at [1206, 313] on icon "Next slide" at bounding box center [1203, 314] width 10 height 10
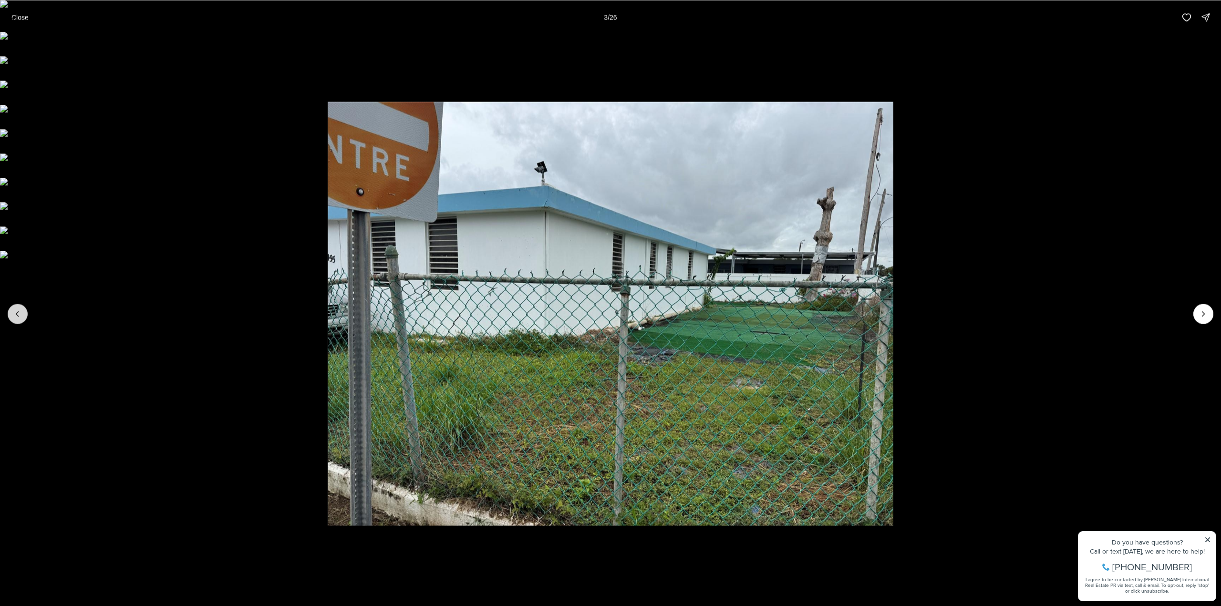
click at [22, 316] on button "Previous slide" at bounding box center [18, 314] width 20 height 20
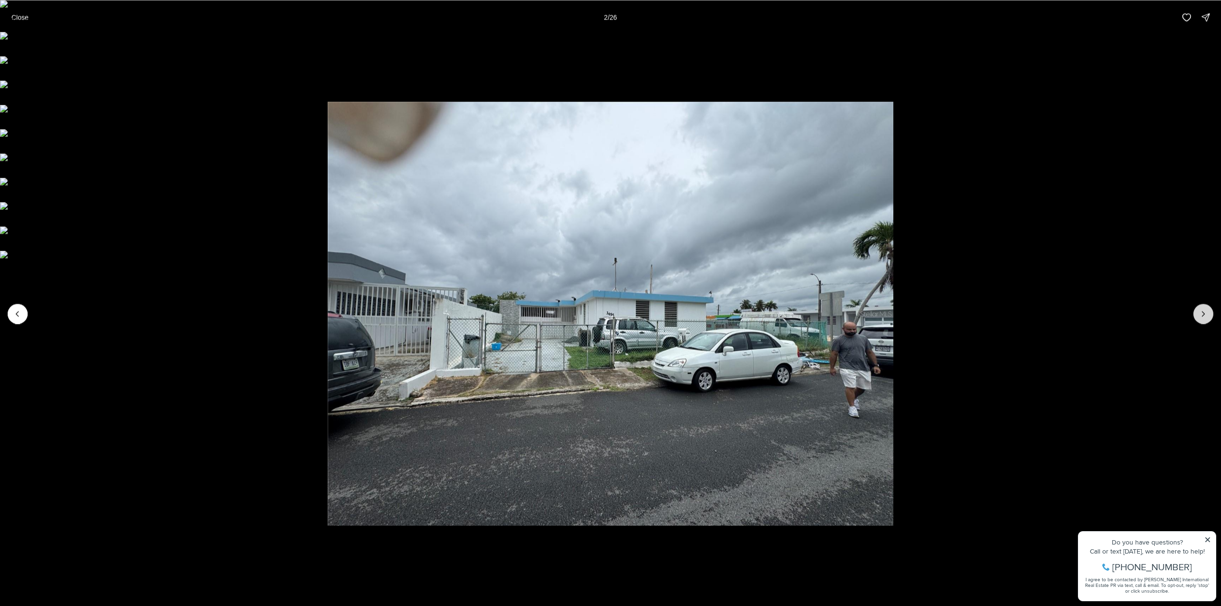
click at [1208, 310] on button "Next slide" at bounding box center [1203, 314] width 20 height 20
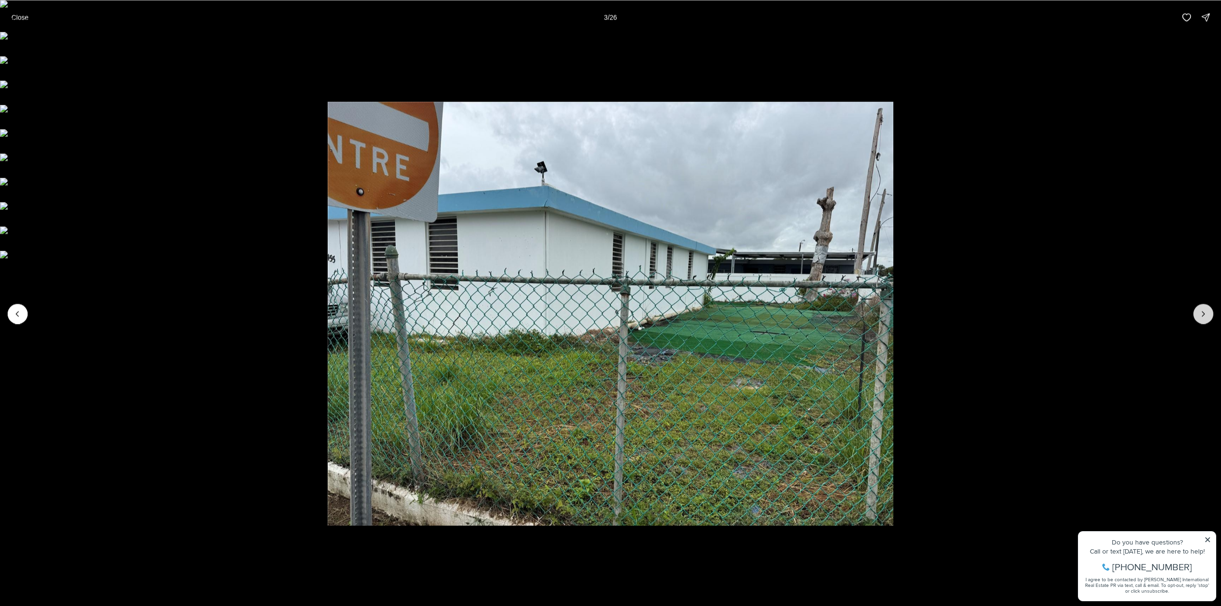
click at [1208, 310] on button "Next slide" at bounding box center [1203, 314] width 20 height 20
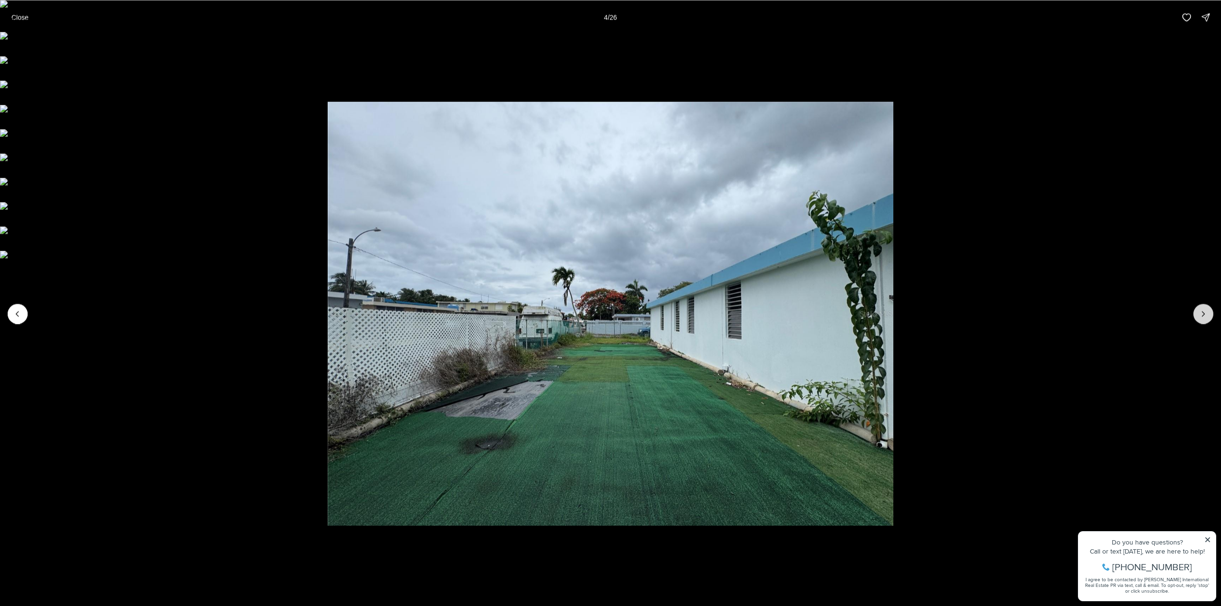
click at [1208, 310] on button "Next slide" at bounding box center [1203, 314] width 20 height 20
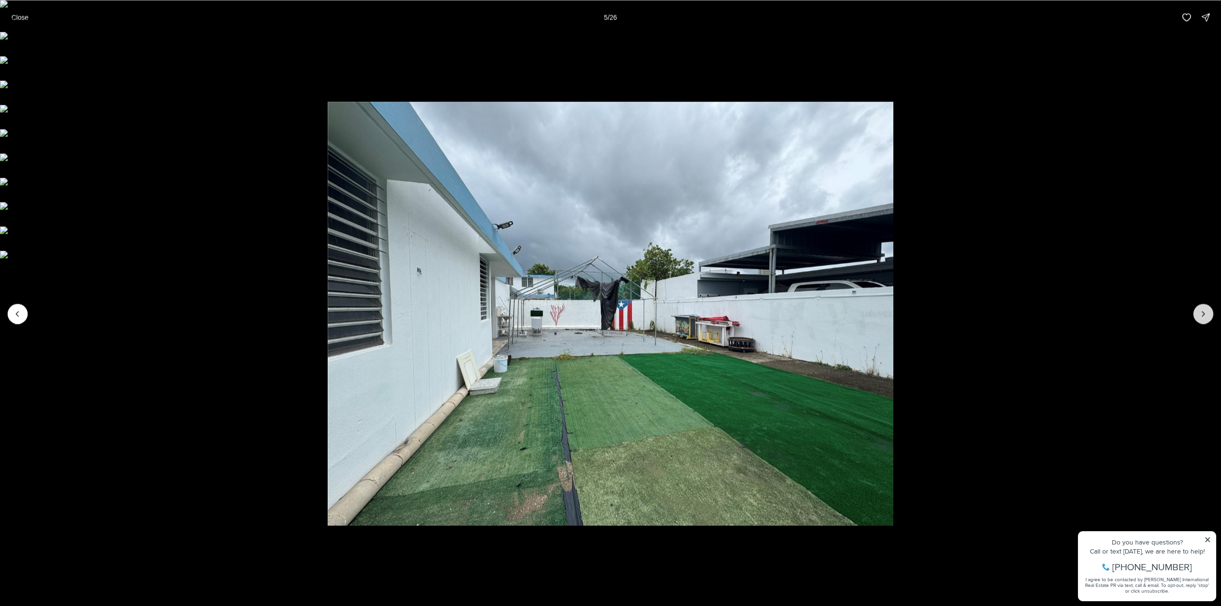
click at [1208, 310] on button "Next slide" at bounding box center [1203, 314] width 20 height 20
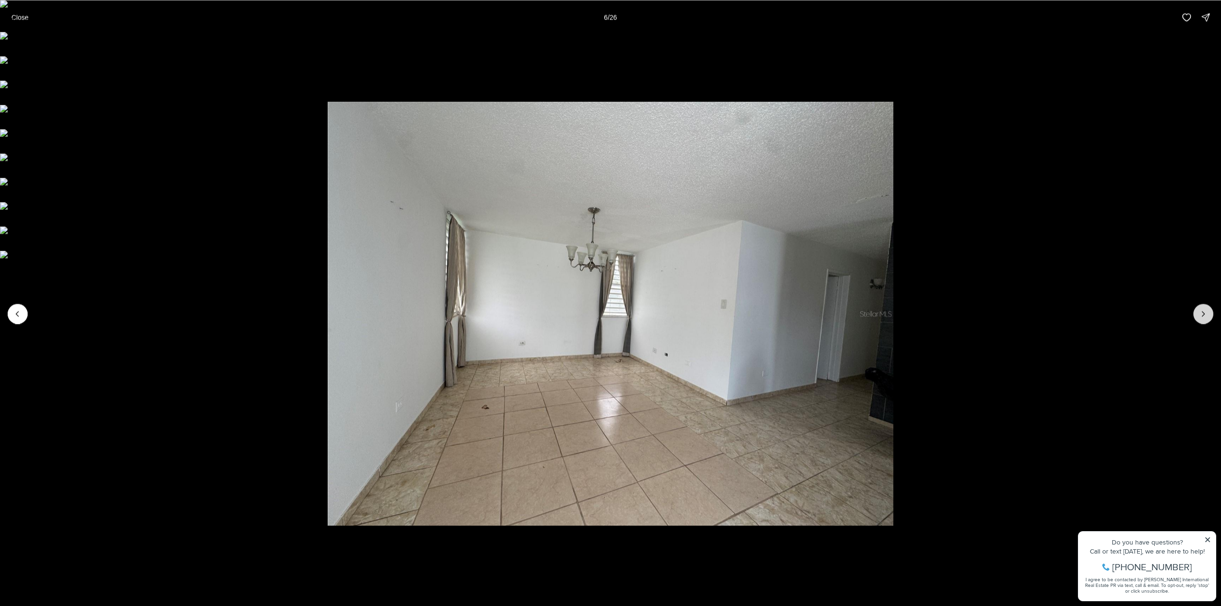
click at [1208, 312] on button "Next slide" at bounding box center [1203, 314] width 20 height 20
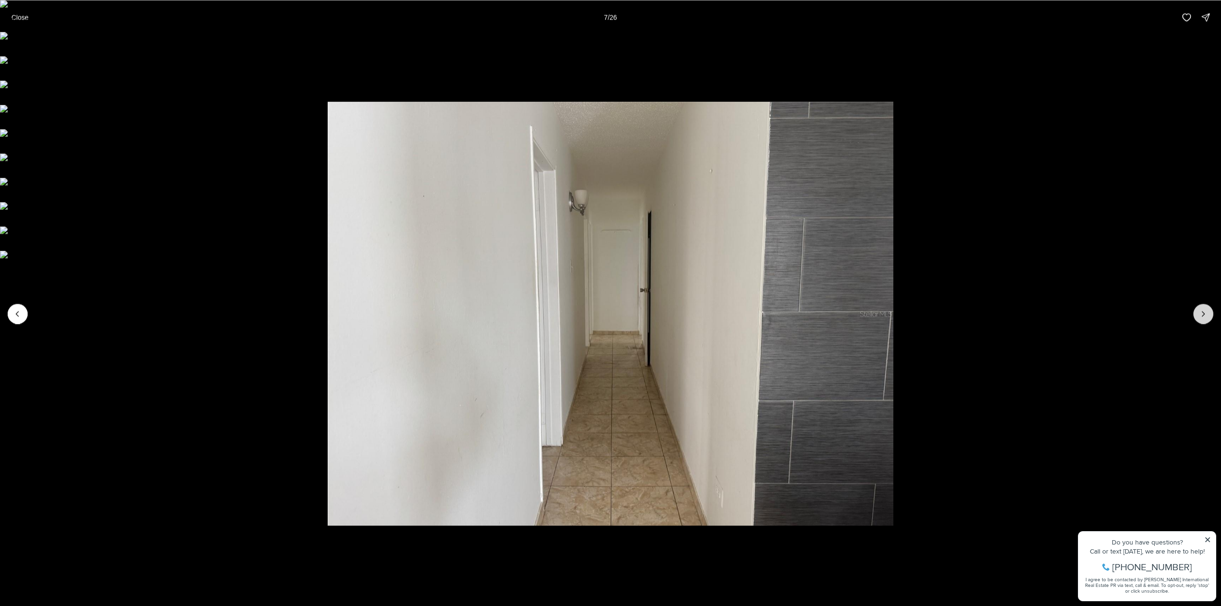
click at [1208, 314] on button "Next slide" at bounding box center [1203, 314] width 20 height 20
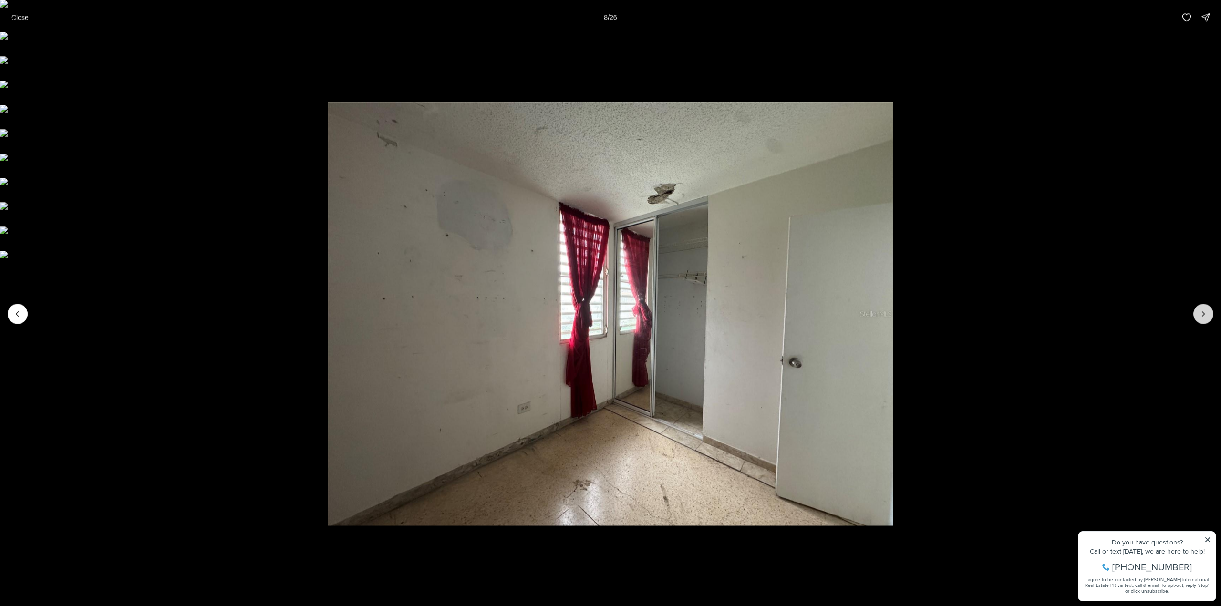
click at [1208, 314] on button "Next slide" at bounding box center [1203, 314] width 20 height 20
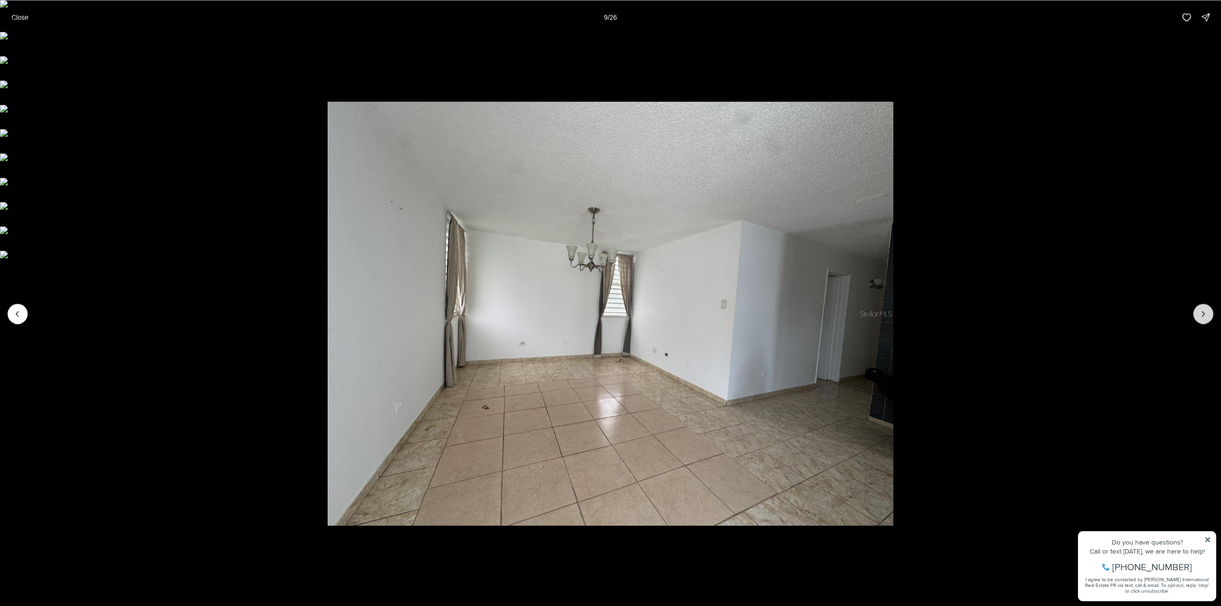
click at [1202, 317] on icon "Next slide" at bounding box center [1203, 314] width 10 height 10
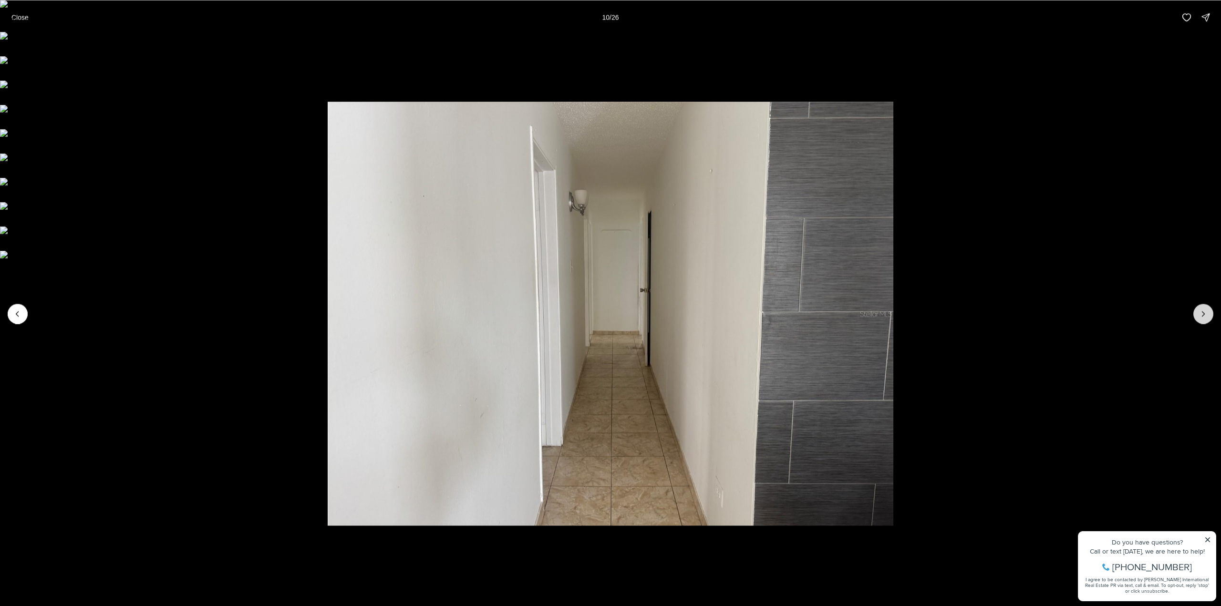
click at [1202, 317] on icon "Next slide" at bounding box center [1203, 314] width 10 height 10
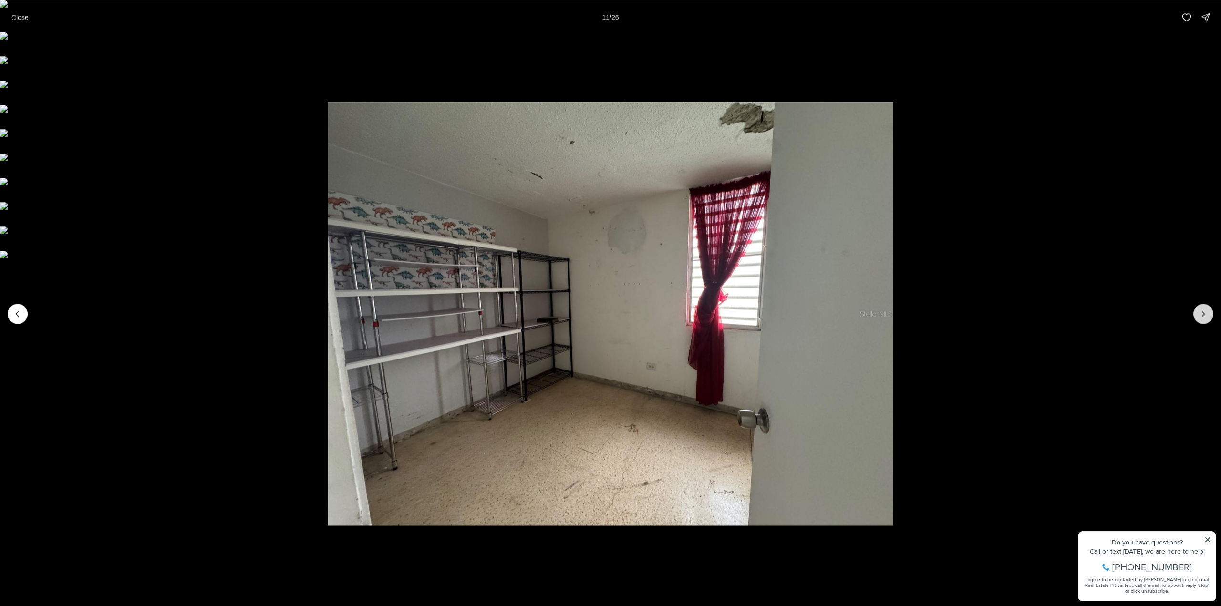
click at [1202, 317] on icon "Next slide" at bounding box center [1203, 314] width 10 height 10
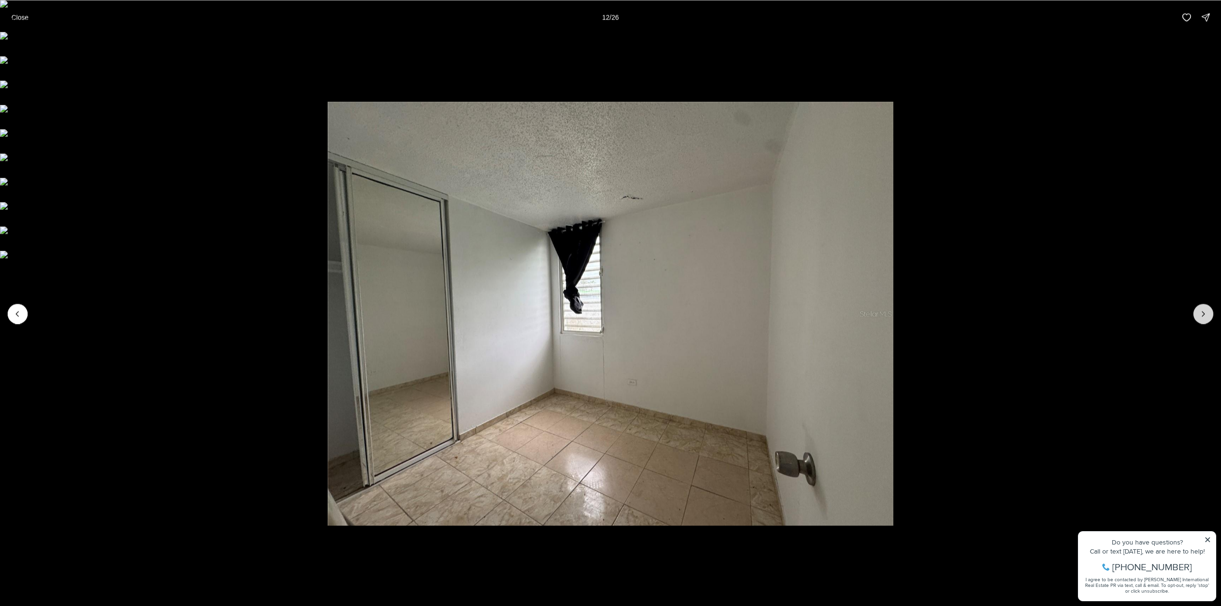
click at [1202, 317] on icon "Next slide" at bounding box center [1203, 314] width 10 height 10
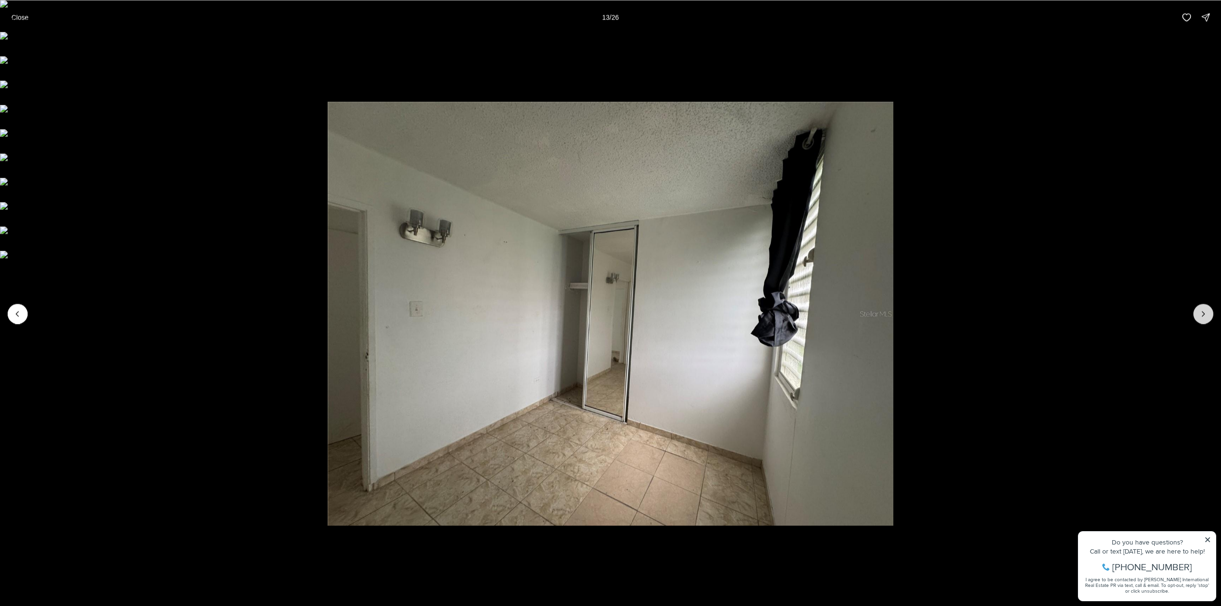
click at [1202, 317] on icon "Next slide" at bounding box center [1203, 314] width 10 height 10
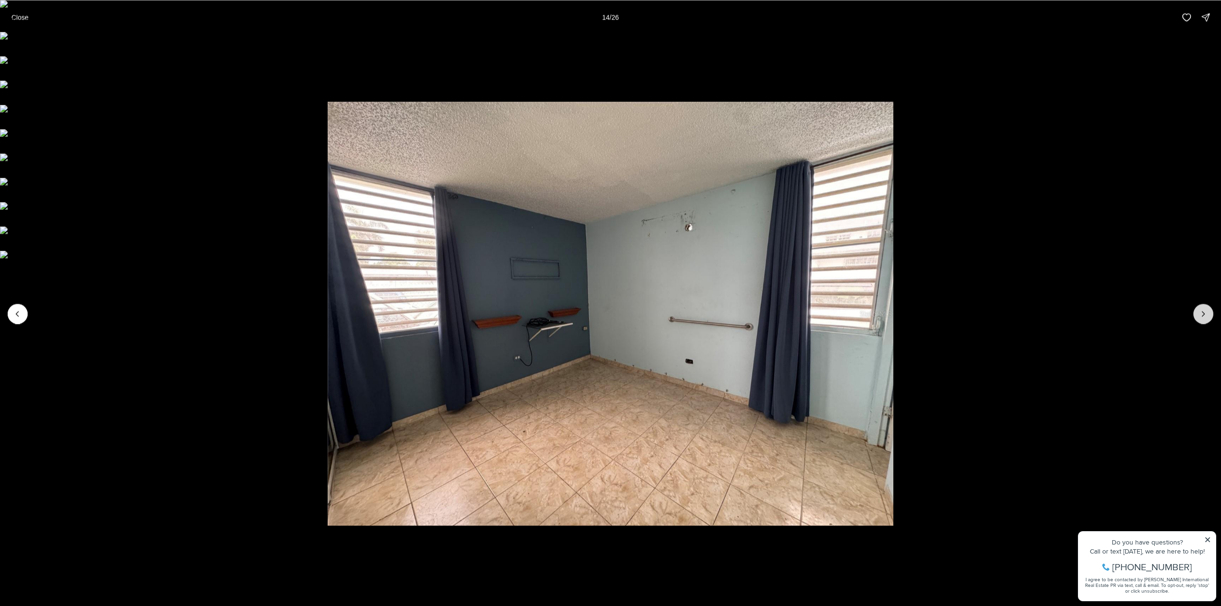
click at [1202, 317] on icon "Next slide" at bounding box center [1203, 314] width 10 height 10
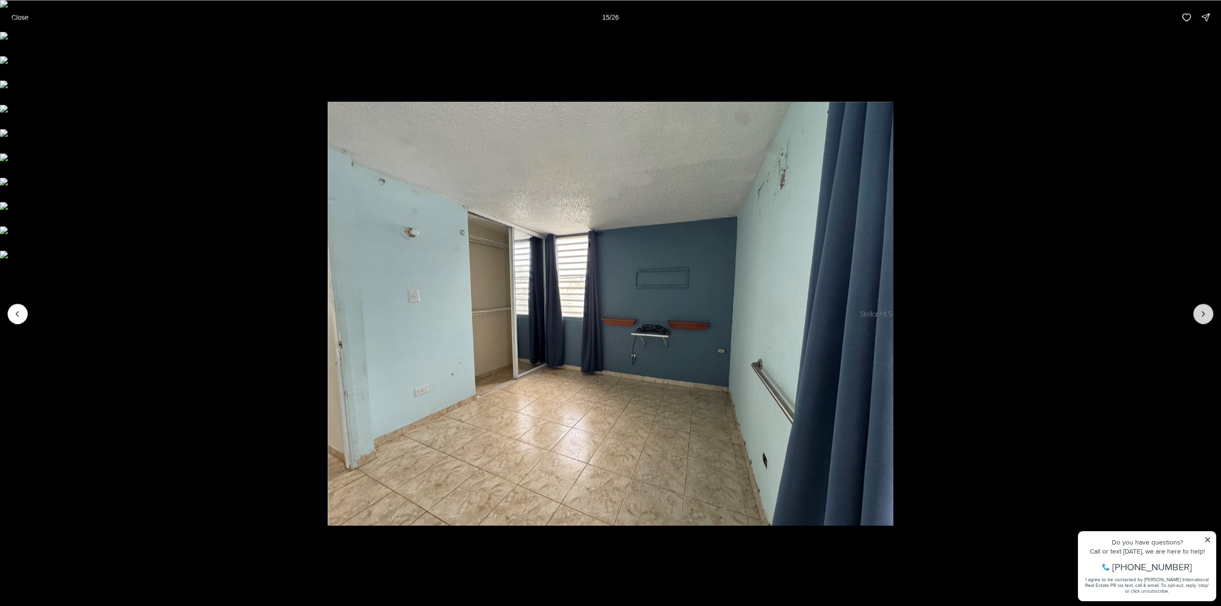
click at [1202, 317] on icon "Next slide" at bounding box center [1203, 314] width 10 height 10
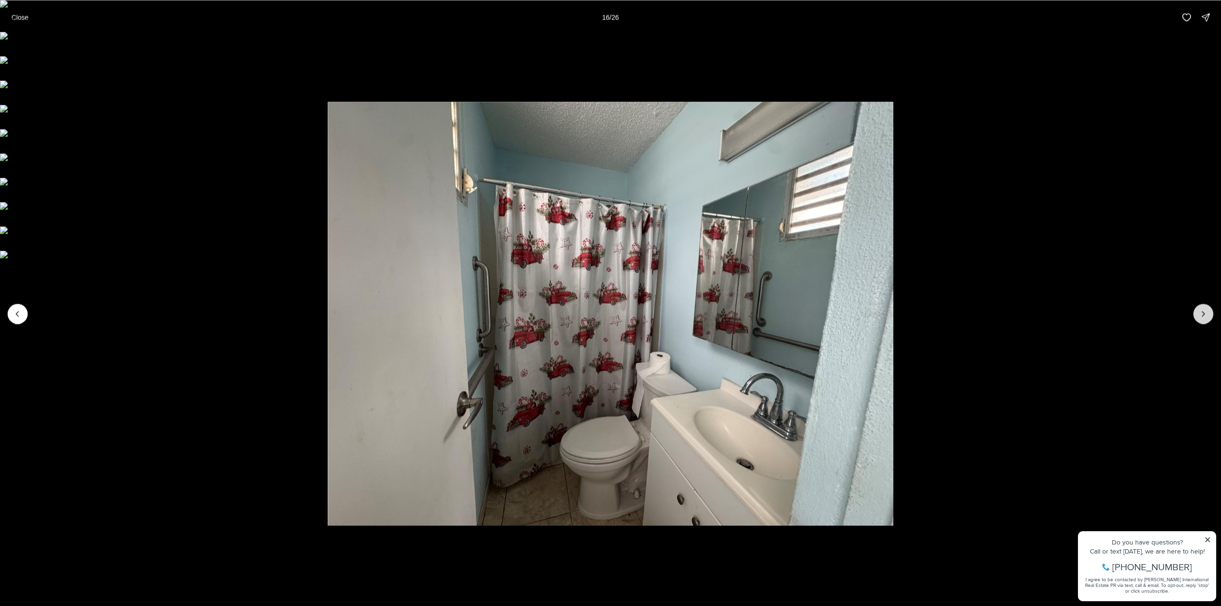
click at [1202, 317] on icon "Next slide" at bounding box center [1203, 314] width 10 height 10
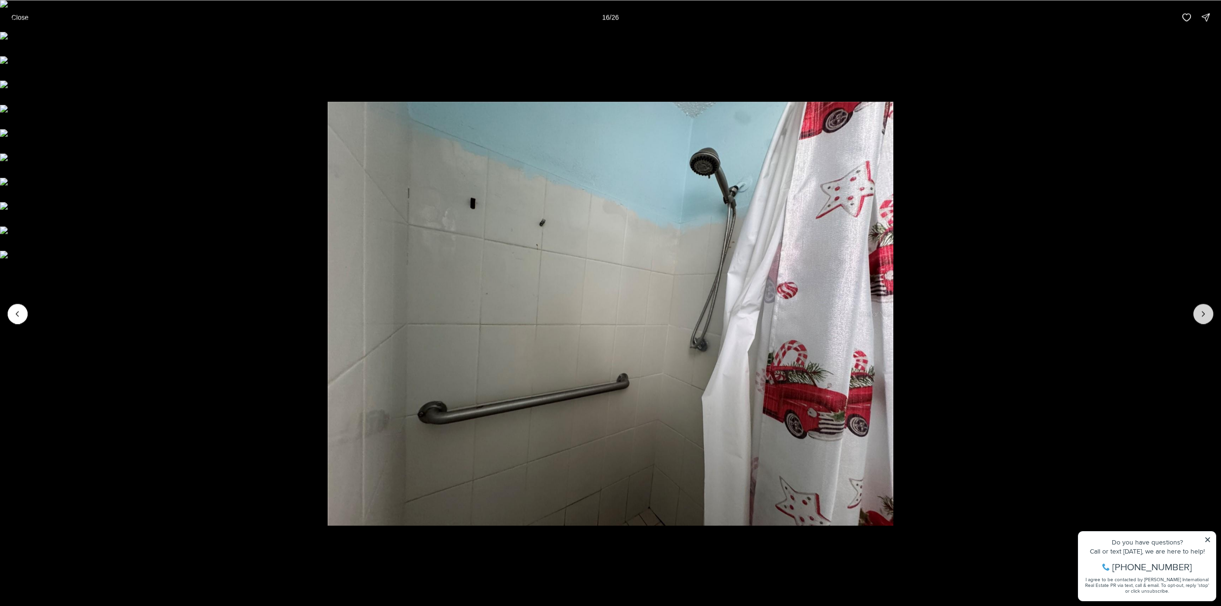
click at [1202, 317] on icon "Next slide" at bounding box center [1203, 314] width 10 height 10
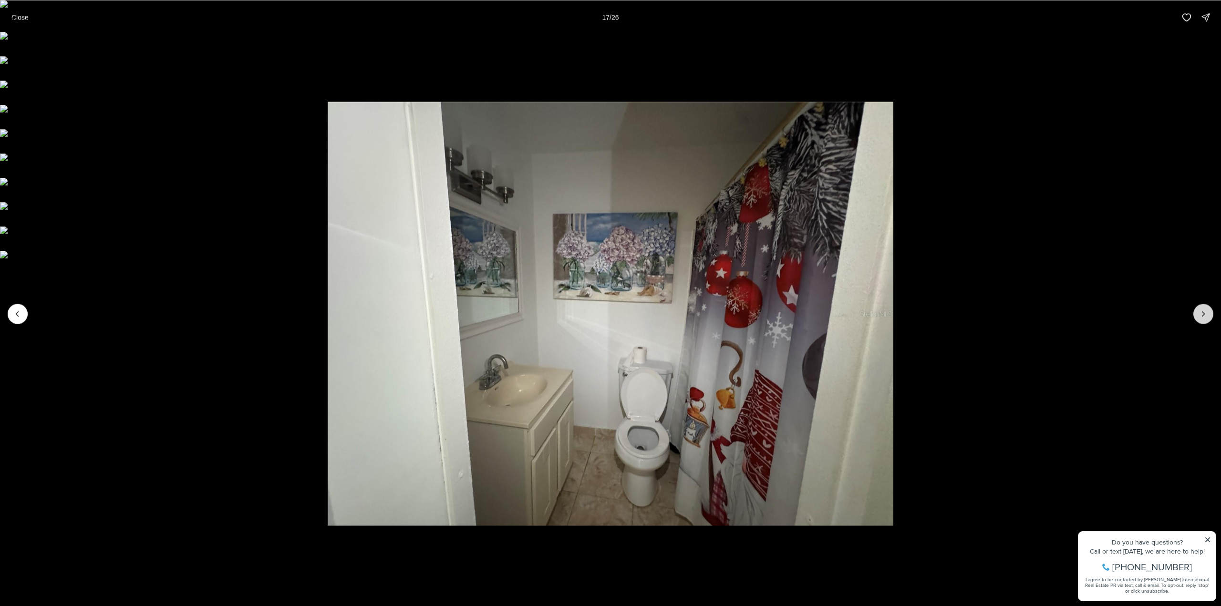
click at [1202, 317] on icon "Next slide" at bounding box center [1203, 314] width 10 height 10
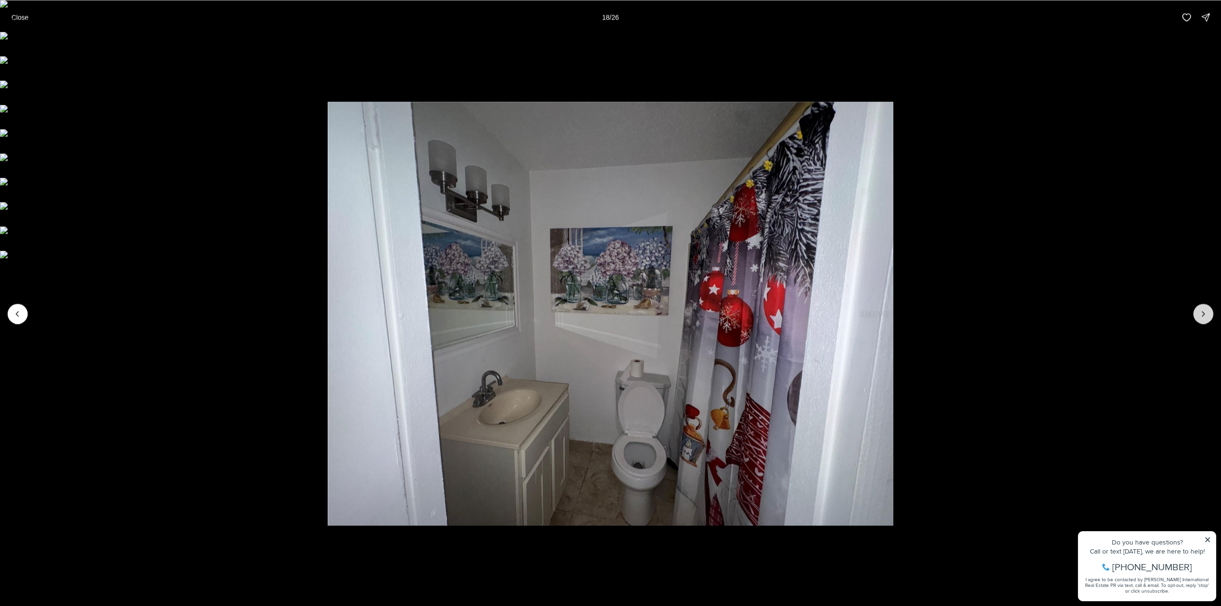
click at [1202, 317] on icon "Next slide" at bounding box center [1203, 314] width 10 height 10
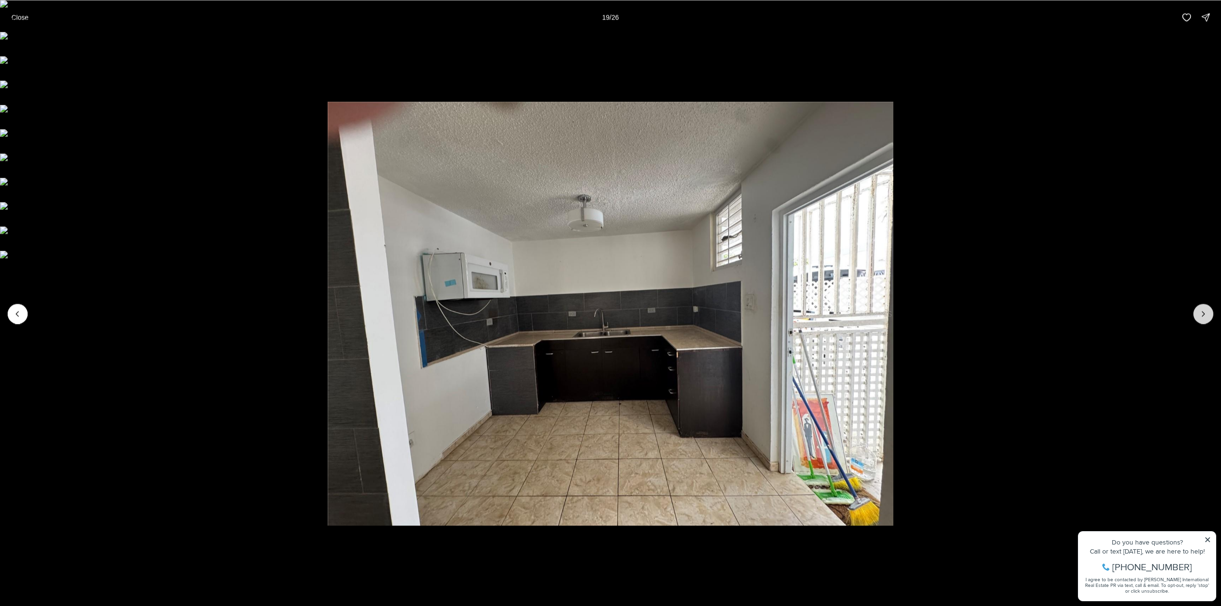
click at [1202, 317] on icon "Next slide" at bounding box center [1203, 314] width 10 height 10
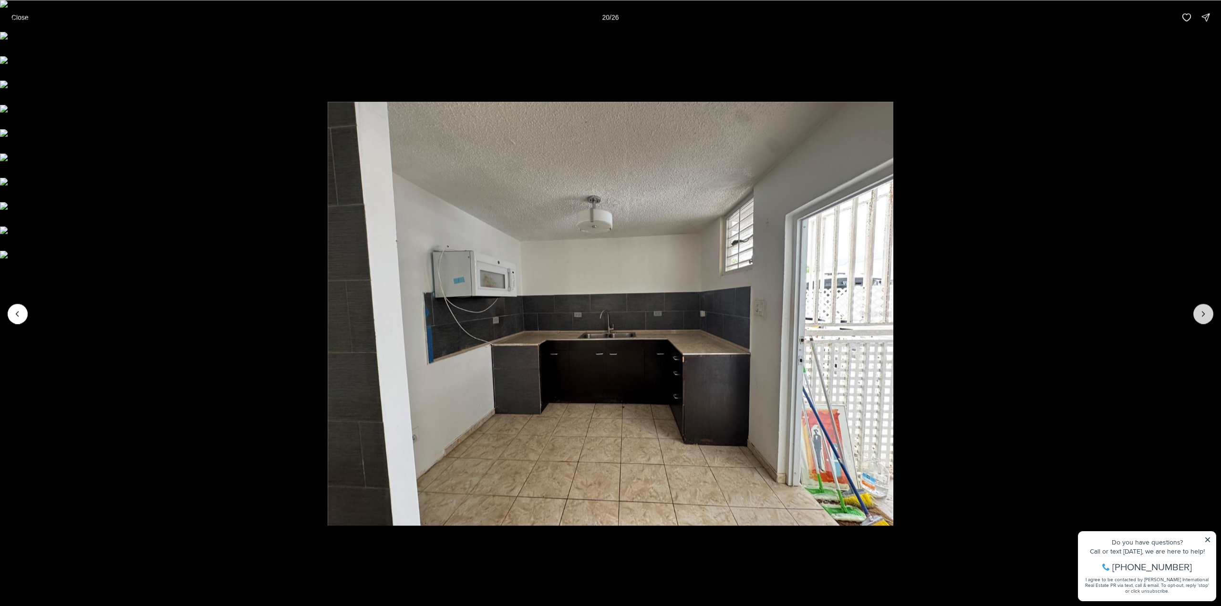
click at [1202, 317] on icon "Next slide" at bounding box center [1203, 314] width 10 height 10
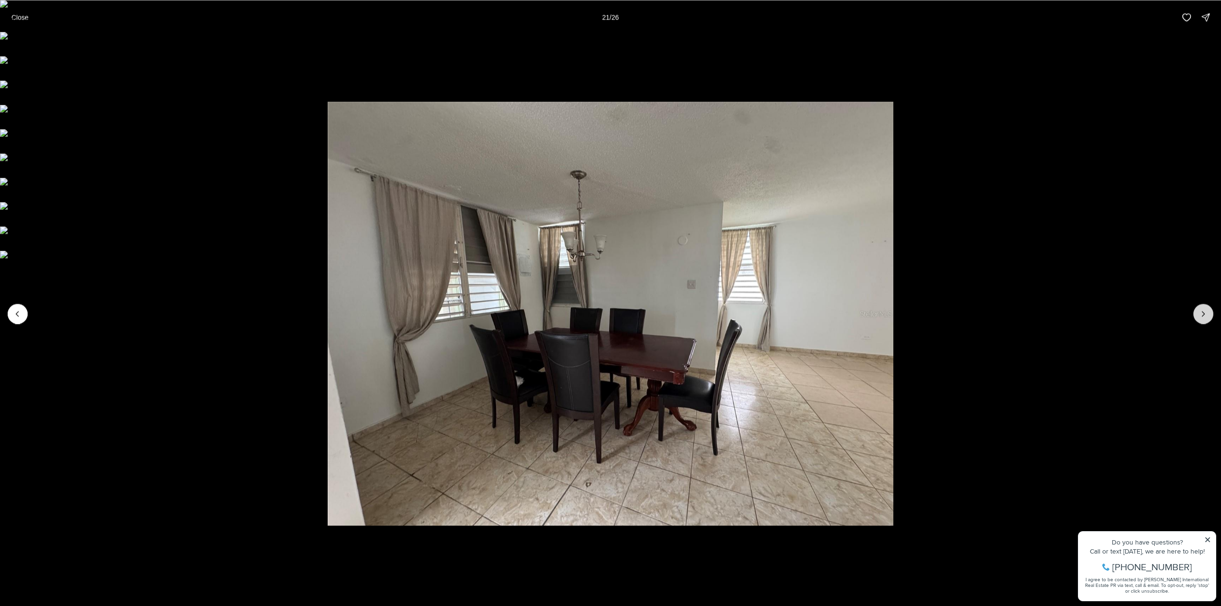
click at [1202, 317] on icon "Next slide" at bounding box center [1203, 314] width 10 height 10
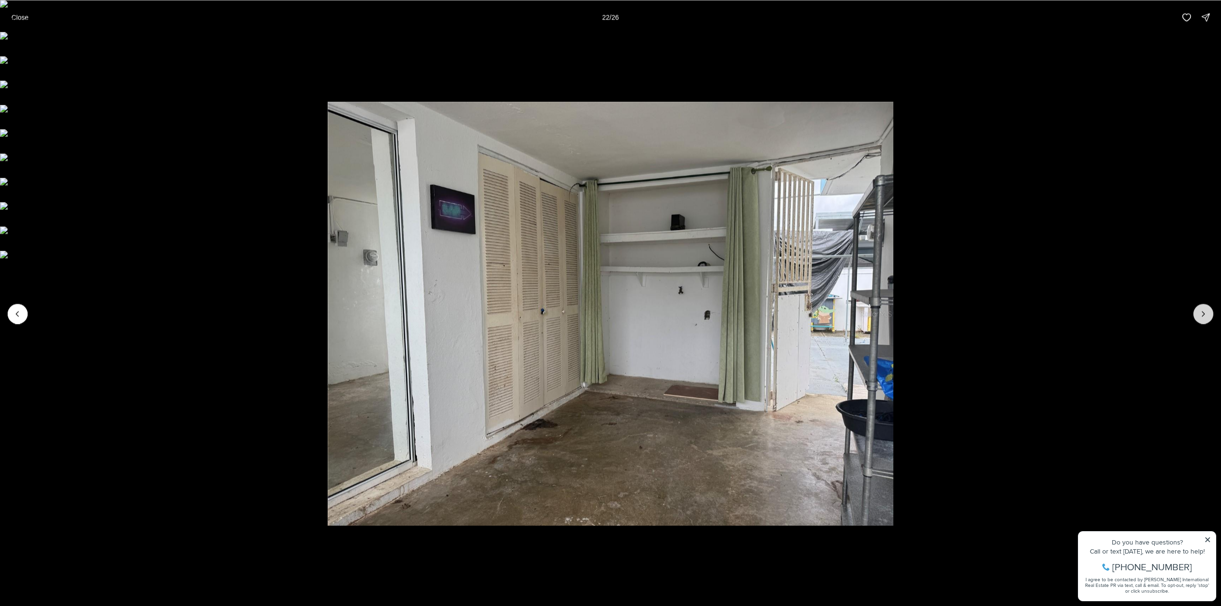
click at [1202, 317] on icon "Next slide" at bounding box center [1203, 314] width 10 height 10
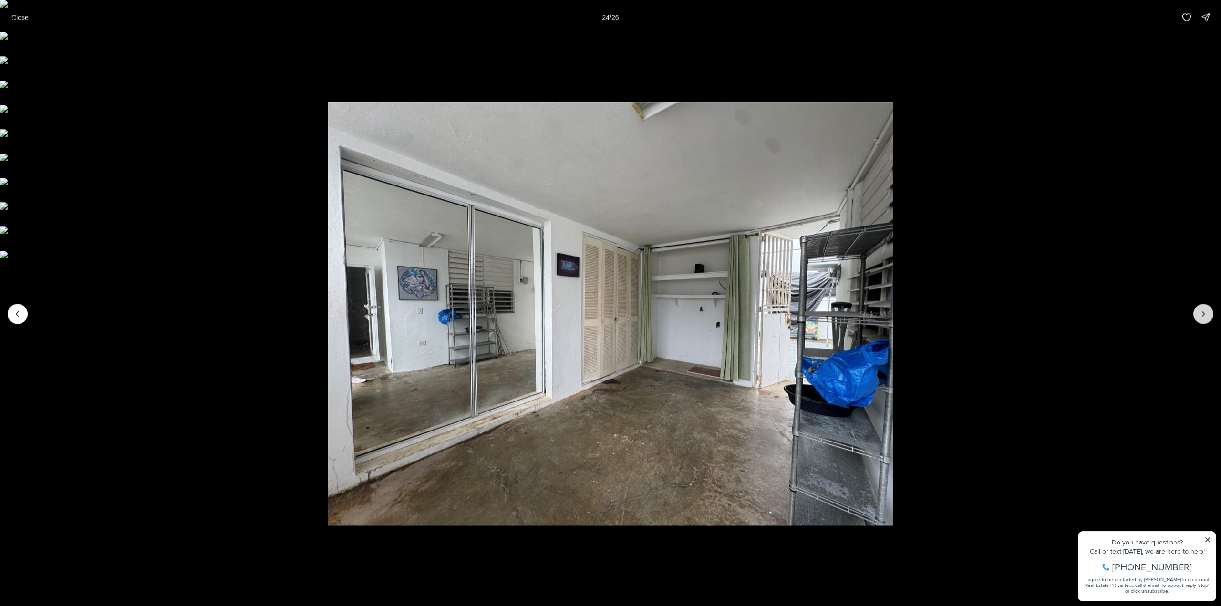
click at [1202, 317] on icon "Next slide" at bounding box center [1203, 314] width 10 height 10
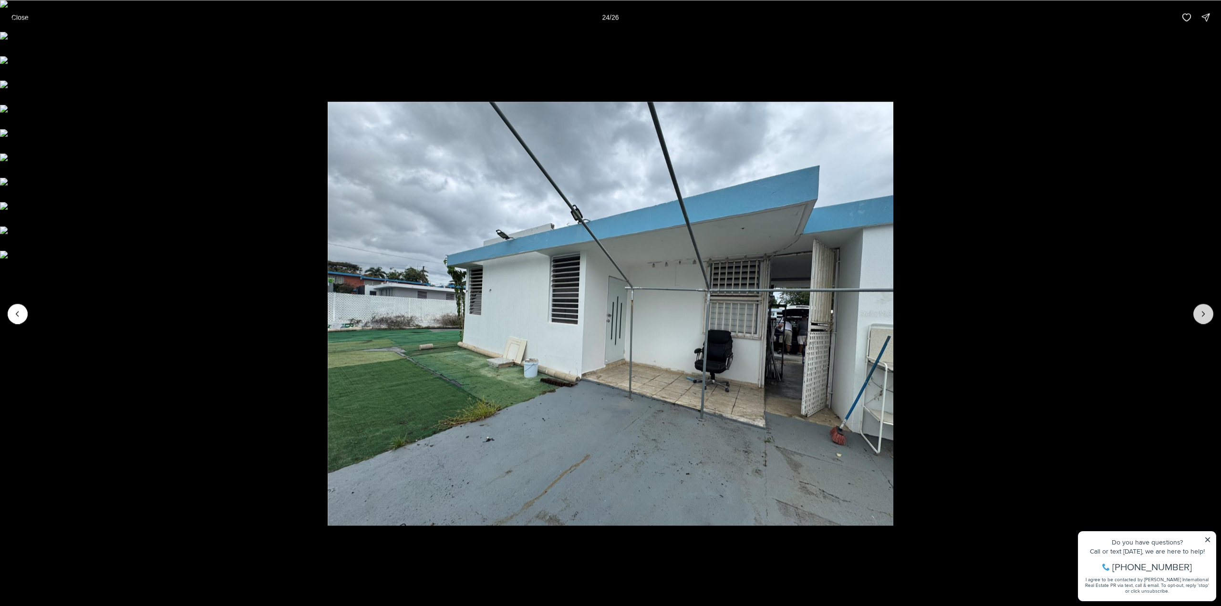
click at [1202, 317] on icon "Next slide" at bounding box center [1203, 314] width 10 height 10
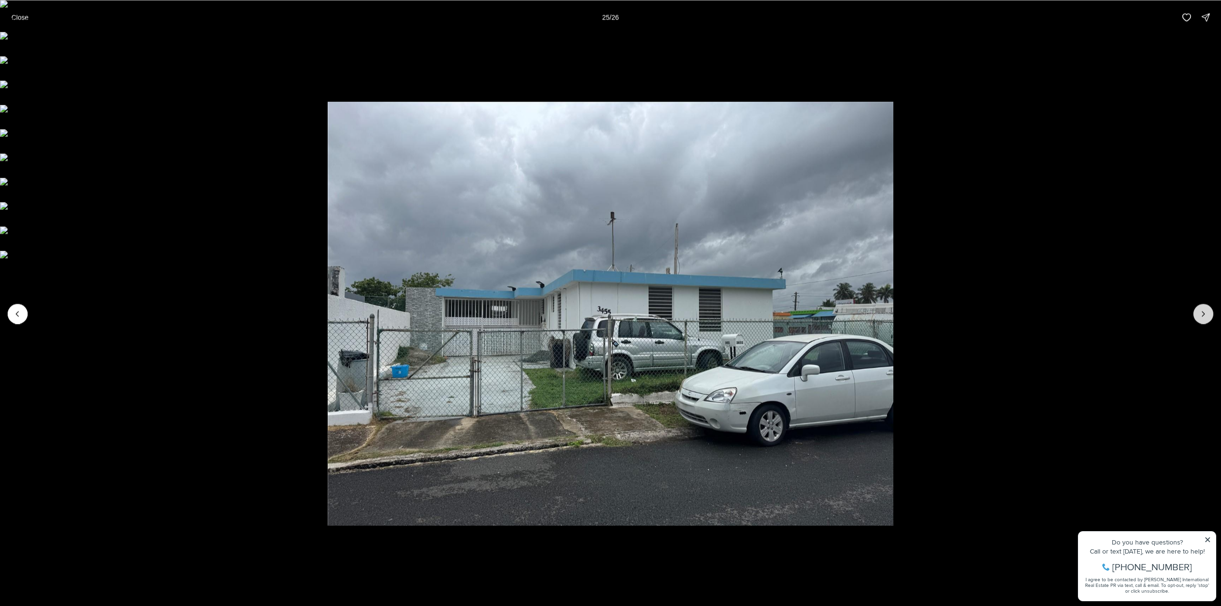
click at [1202, 317] on div at bounding box center [1203, 314] width 20 height 20
click at [20, 20] on p "Close" at bounding box center [19, 17] width 17 height 8
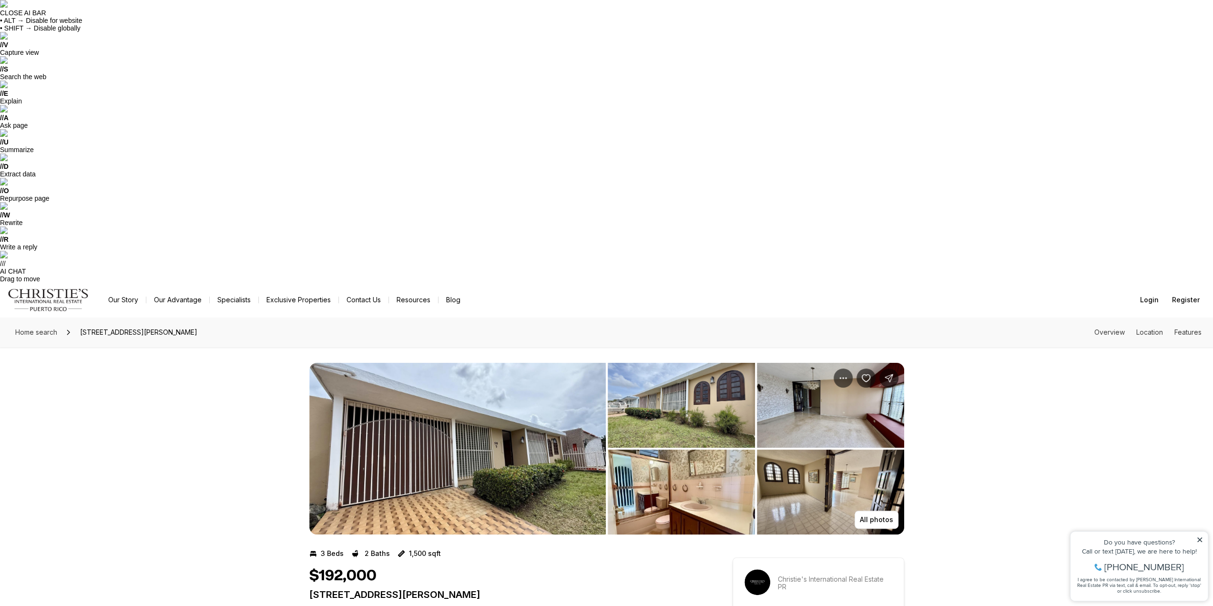
click at [472, 363] on img "View image gallery" at bounding box center [457, 449] width 297 height 172
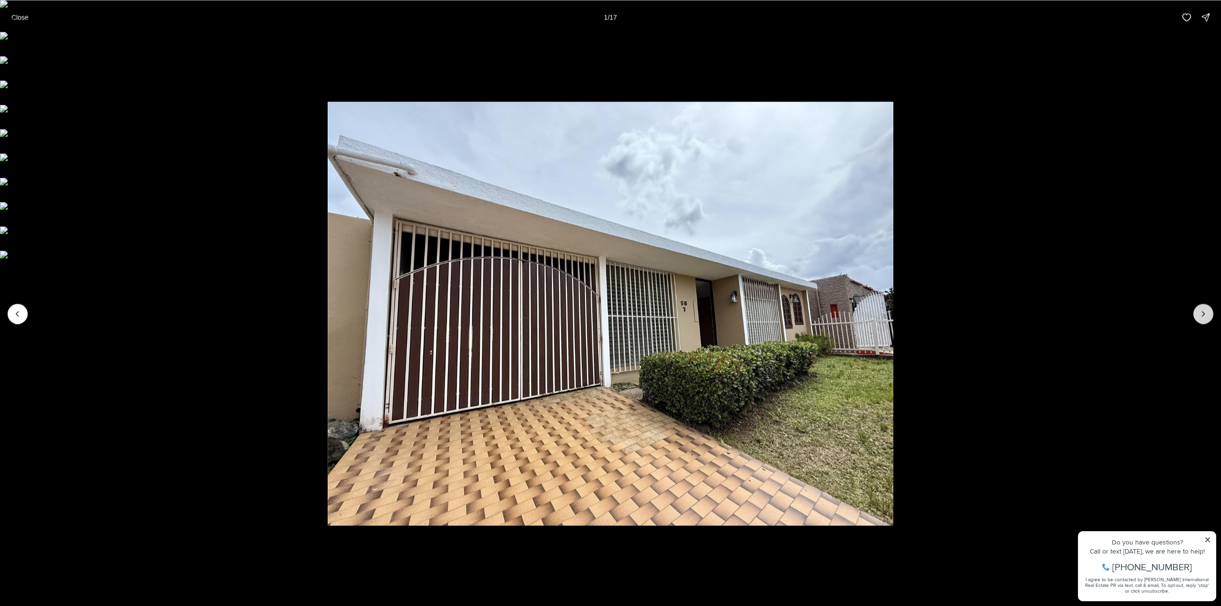
click at [1203, 311] on icon "Next slide" at bounding box center [1203, 314] width 10 height 10
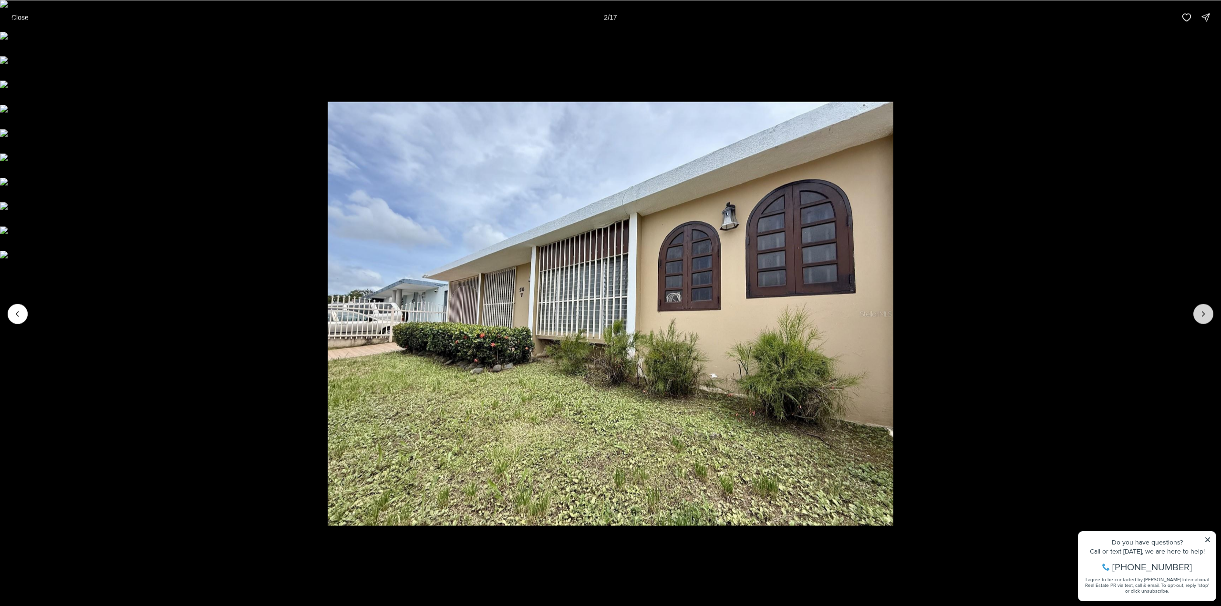
click at [1202, 311] on icon "Next slide" at bounding box center [1203, 314] width 10 height 10
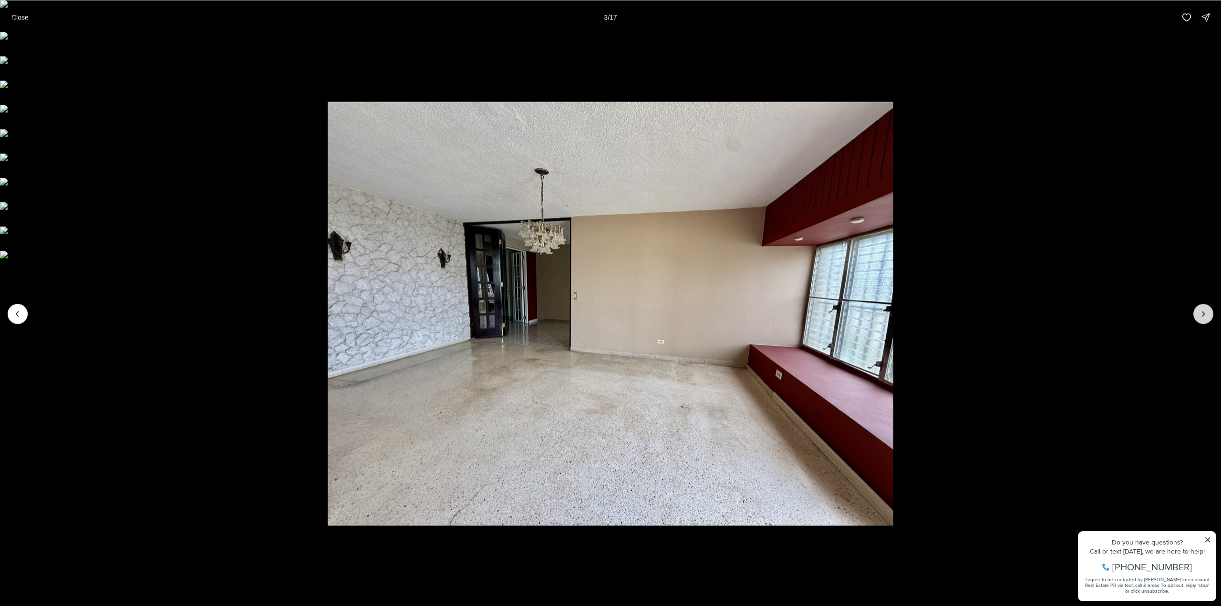
click at [1202, 311] on icon "Next slide" at bounding box center [1203, 314] width 10 height 10
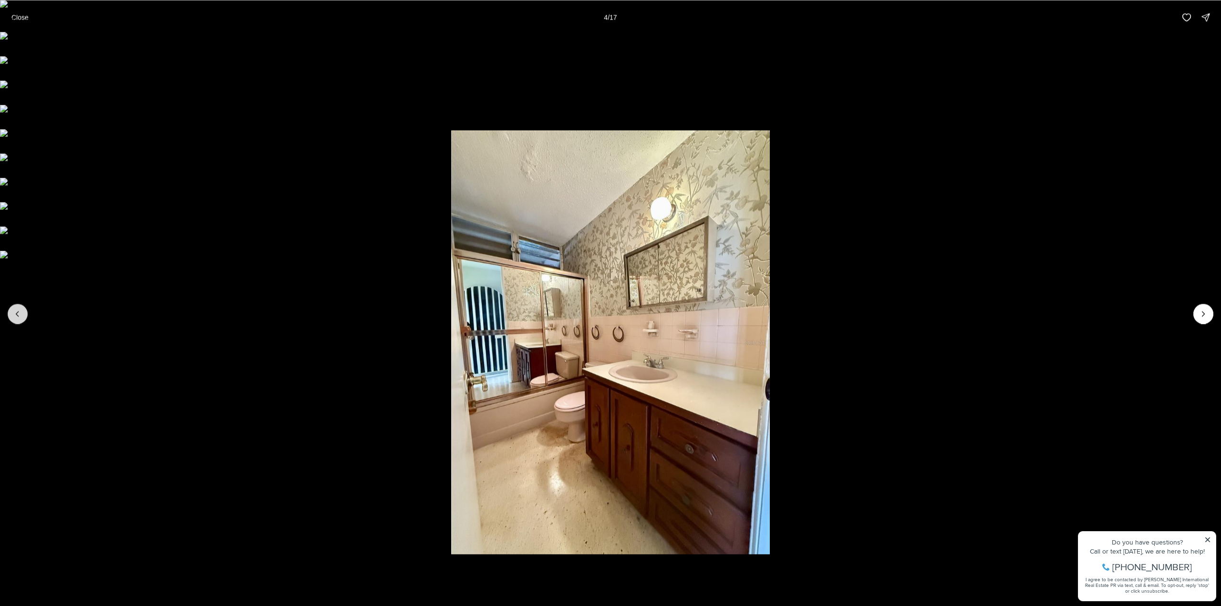
click at [16, 309] on icon "Previous slide" at bounding box center [18, 314] width 10 height 10
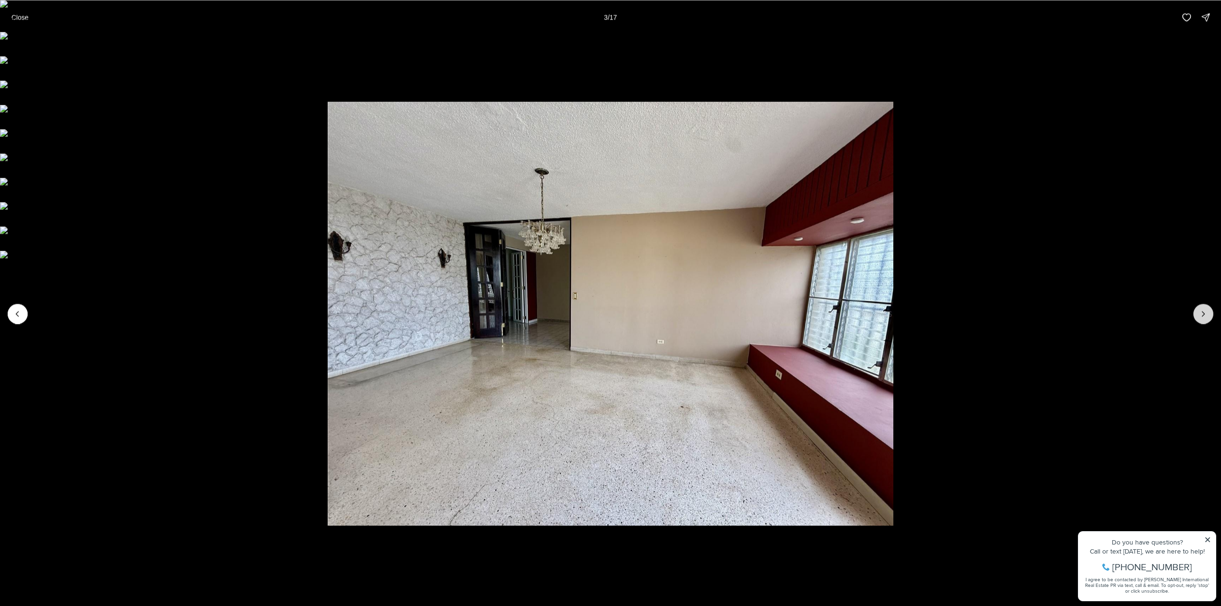
click at [1205, 316] on icon "Next slide" at bounding box center [1203, 314] width 10 height 10
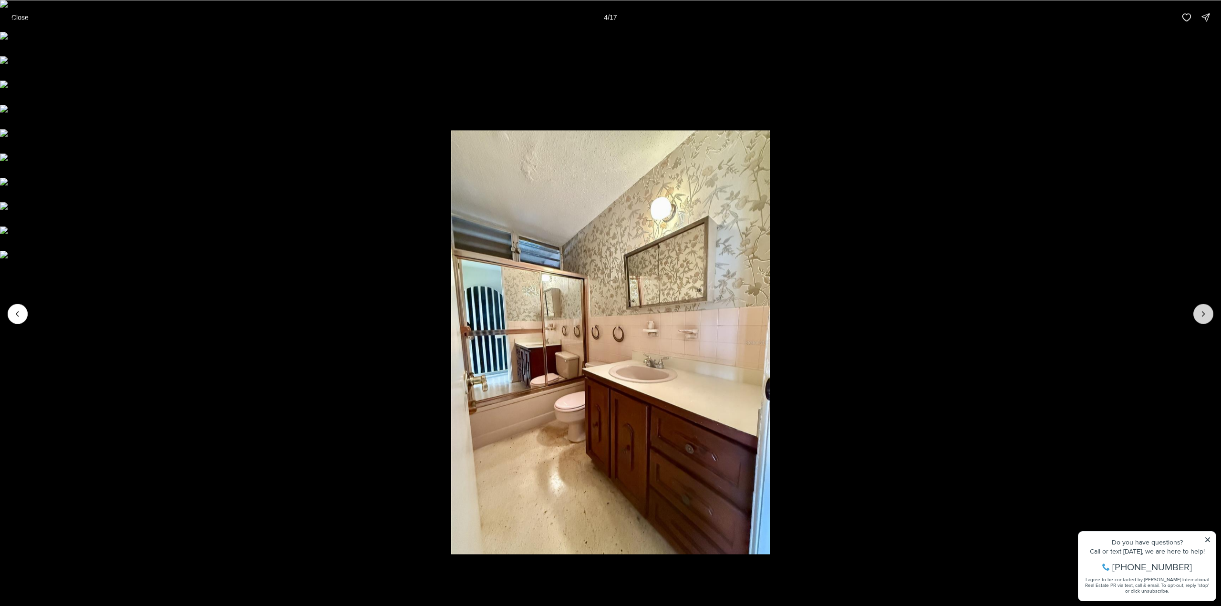
click at [1205, 316] on icon "Next slide" at bounding box center [1203, 314] width 10 height 10
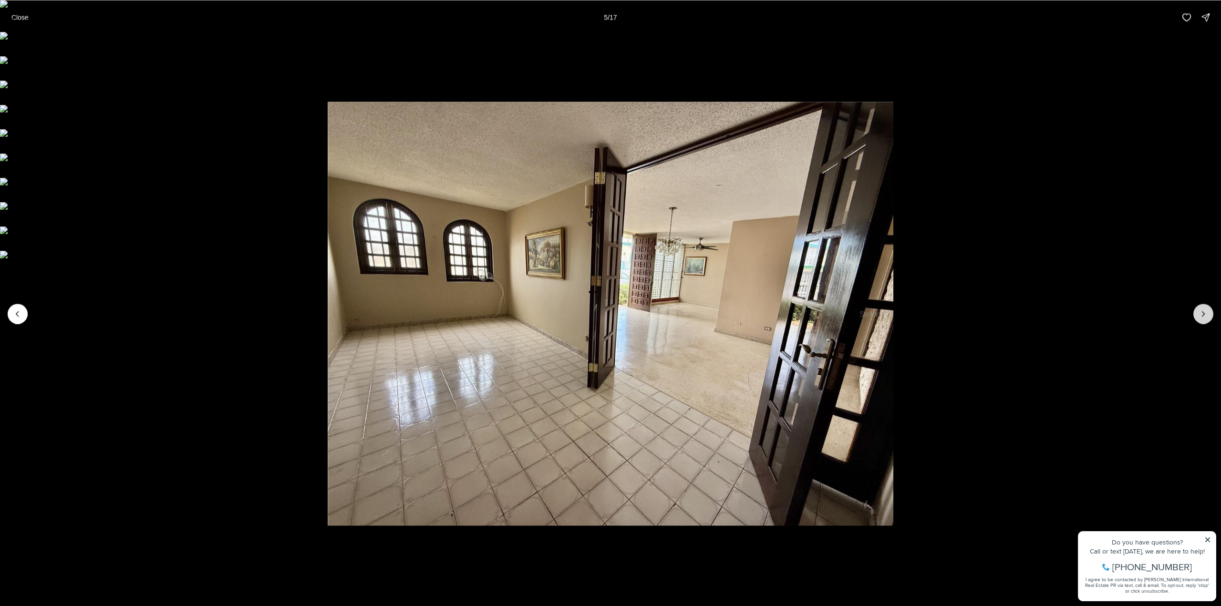
click at [1205, 316] on icon "Next slide" at bounding box center [1203, 314] width 10 height 10
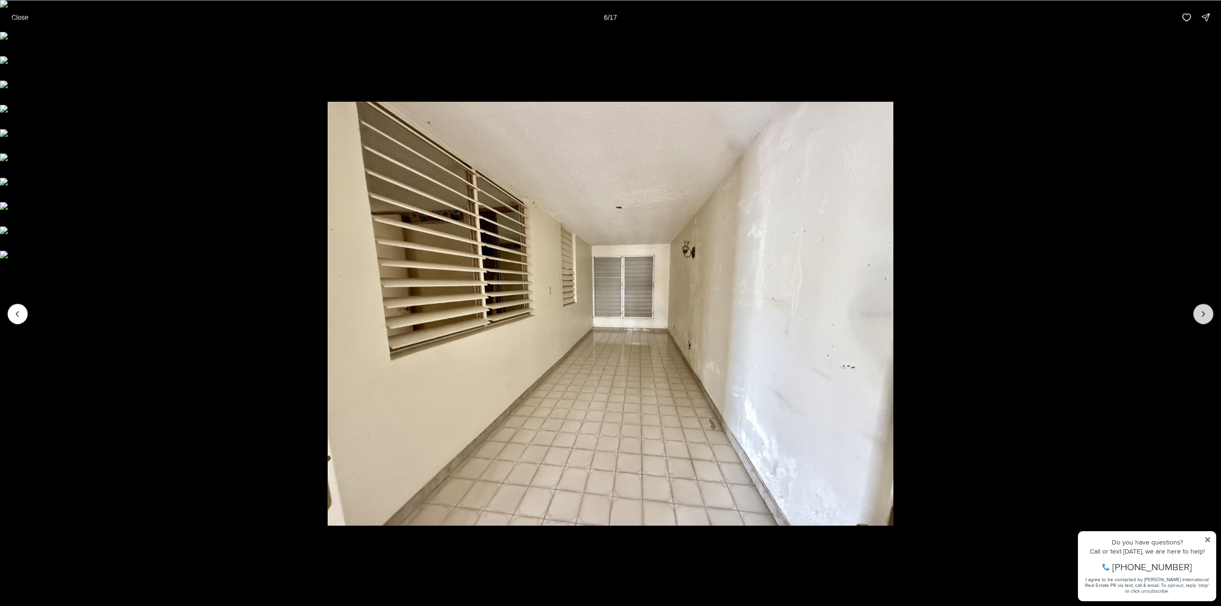
click at [1205, 316] on icon "Next slide" at bounding box center [1203, 314] width 10 height 10
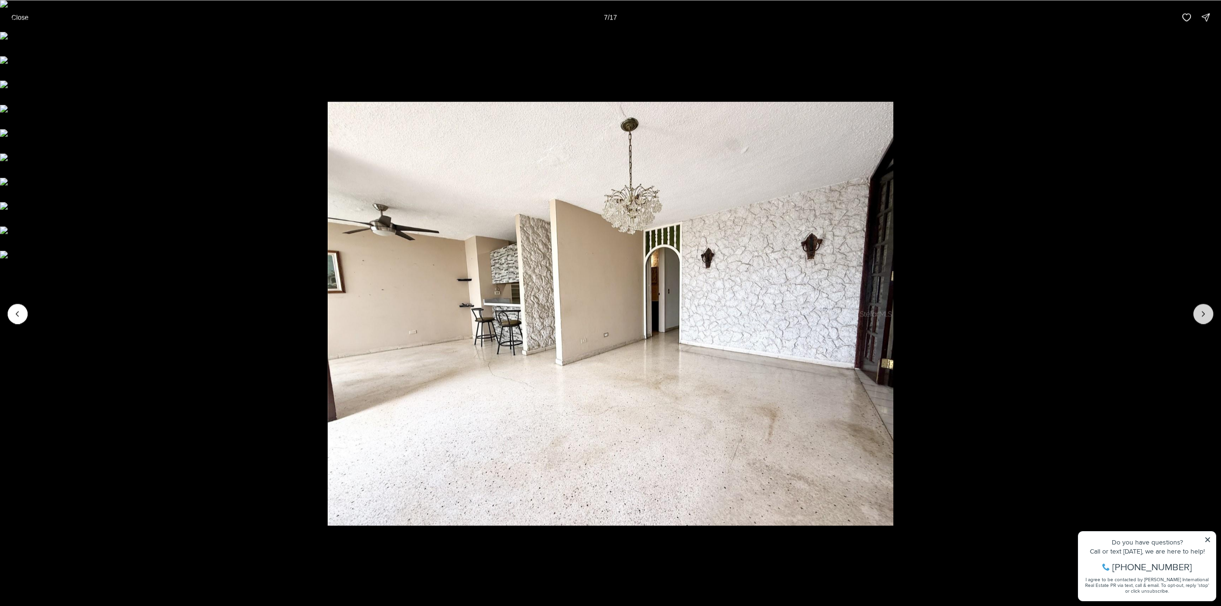
click at [1205, 316] on icon "Next slide" at bounding box center [1203, 314] width 10 height 10
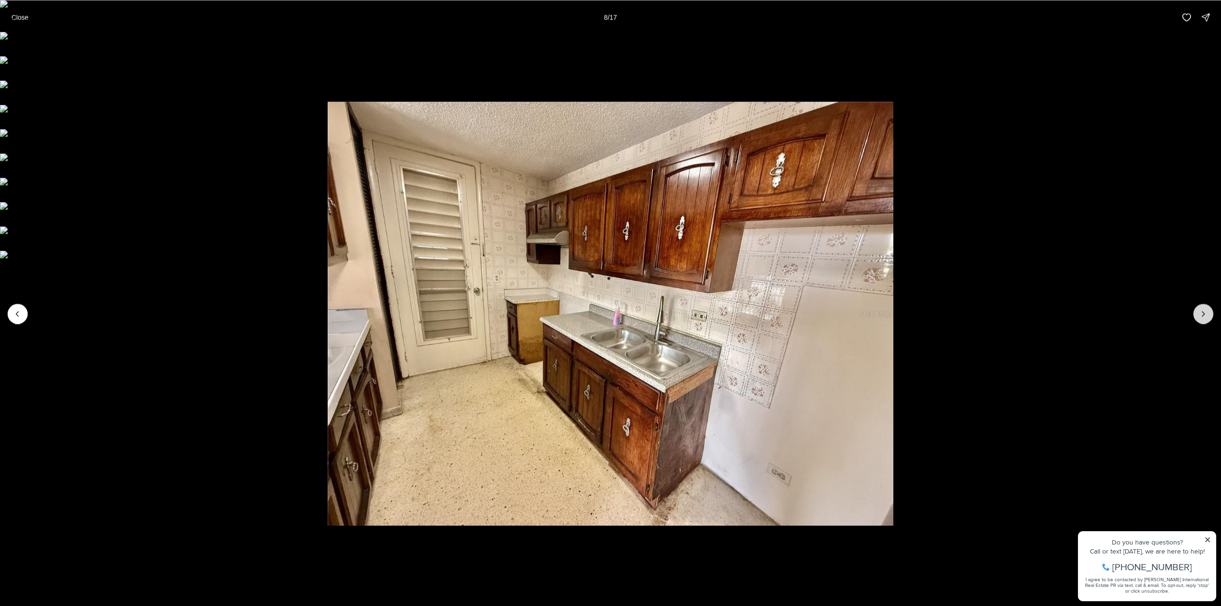
click at [1205, 316] on icon "Next slide" at bounding box center [1203, 314] width 10 height 10
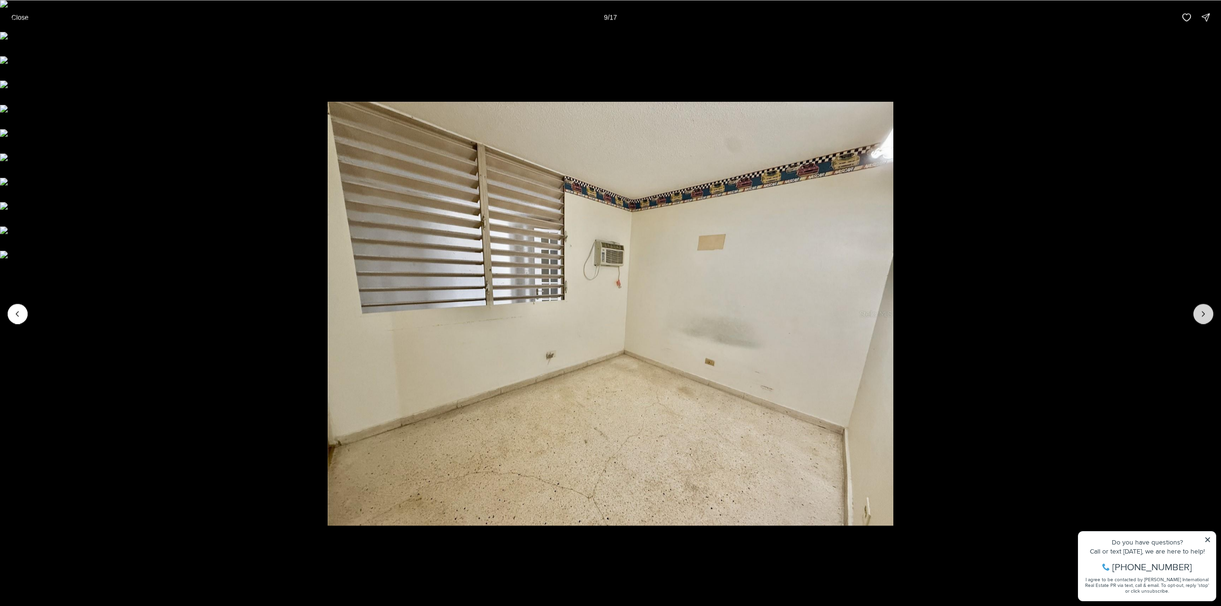
click at [1205, 316] on icon "Next slide" at bounding box center [1203, 314] width 10 height 10
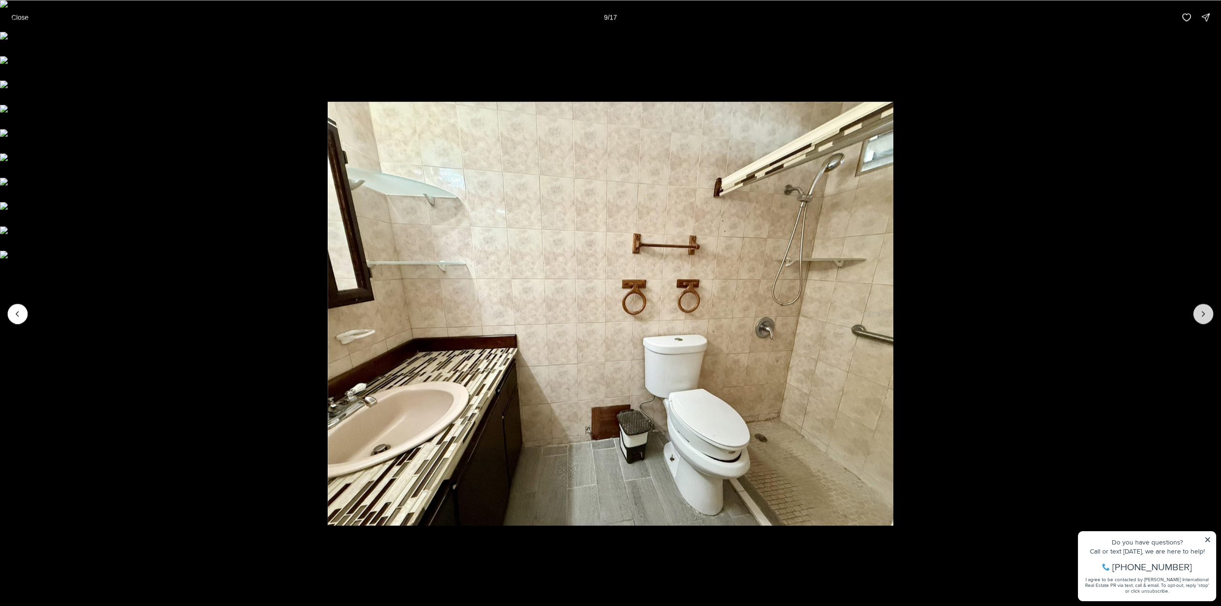
click at [1205, 316] on icon "Next slide" at bounding box center [1203, 314] width 10 height 10
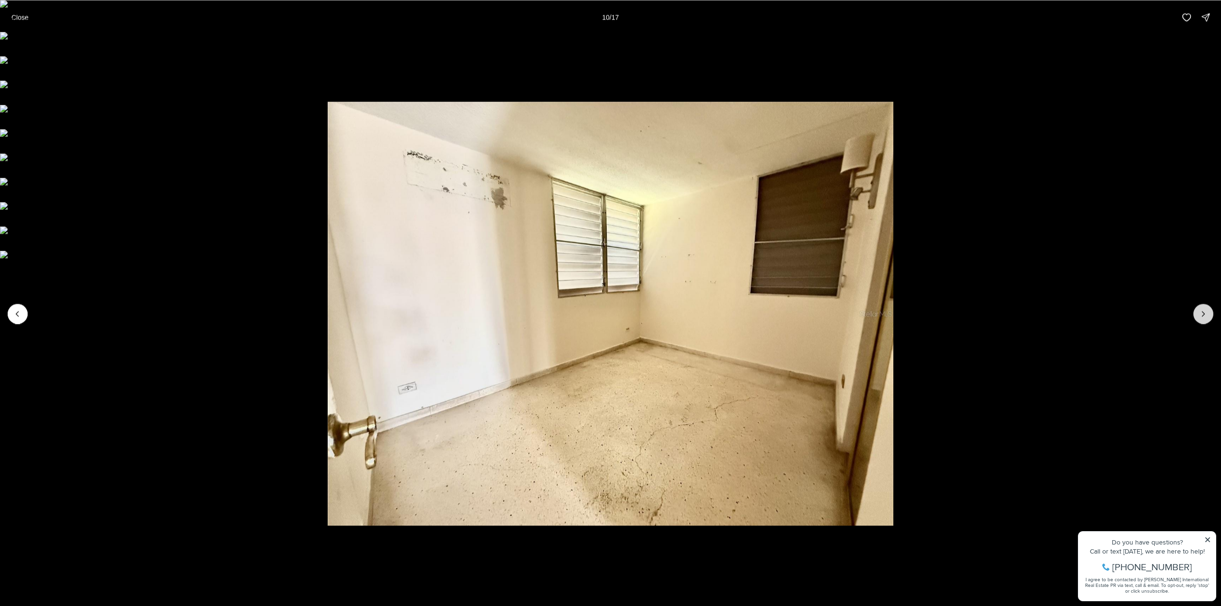
click at [1205, 316] on icon "Next slide" at bounding box center [1203, 314] width 10 height 10
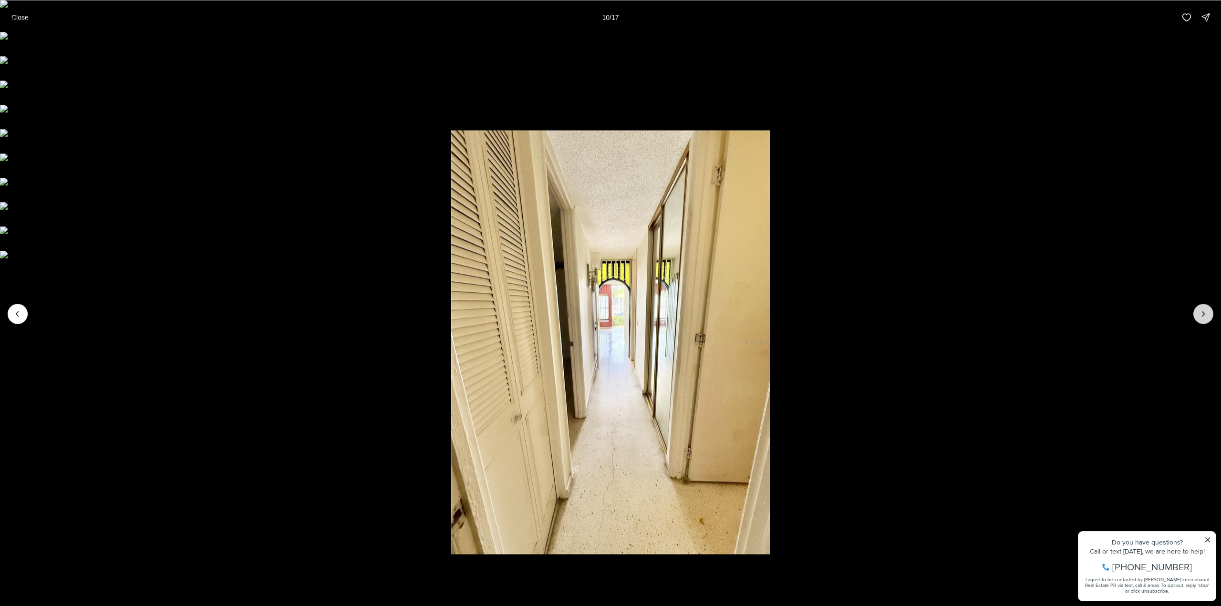
click at [1205, 316] on icon "Next slide" at bounding box center [1203, 314] width 10 height 10
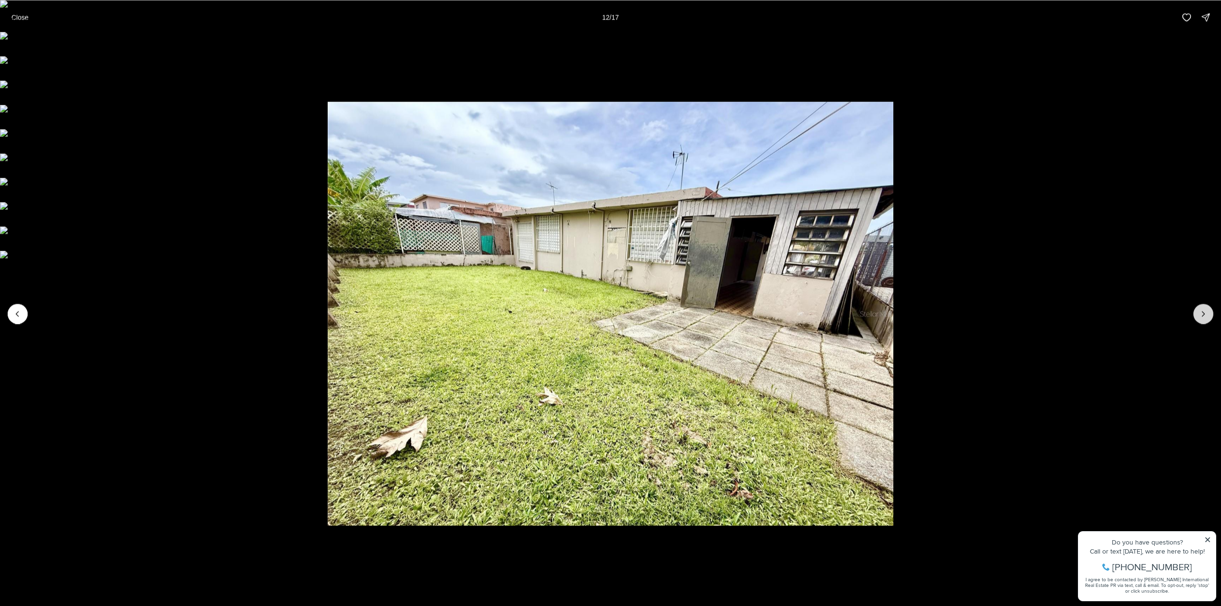
click at [1205, 316] on icon "Next slide" at bounding box center [1203, 314] width 10 height 10
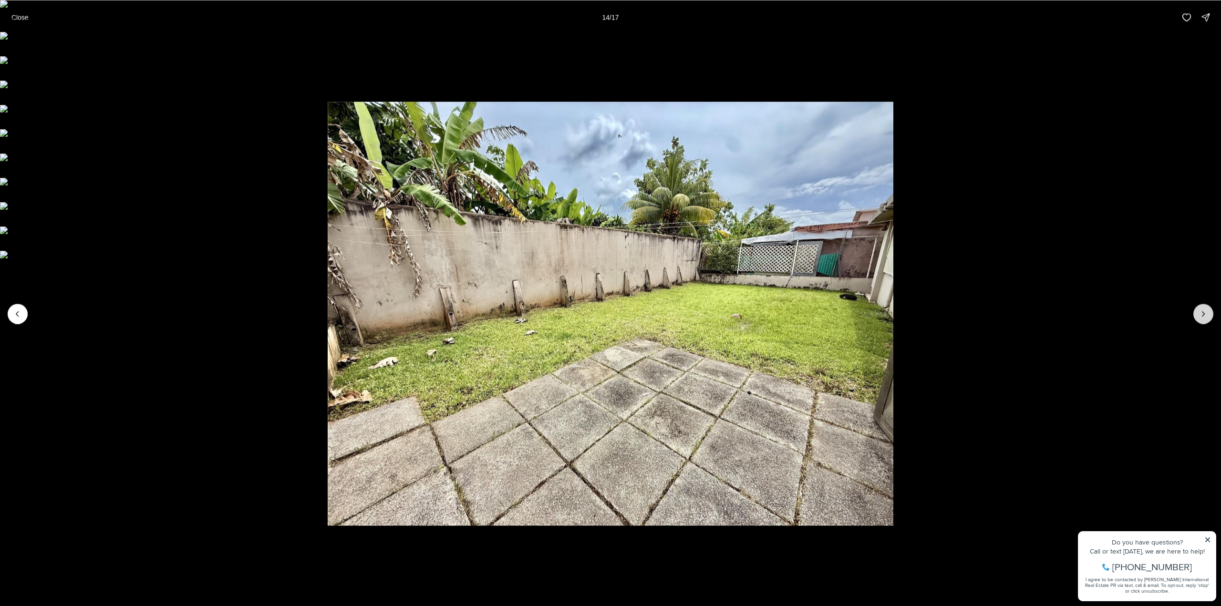
click at [1205, 316] on icon "Next slide" at bounding box center [1203, 314] width 10 height 10
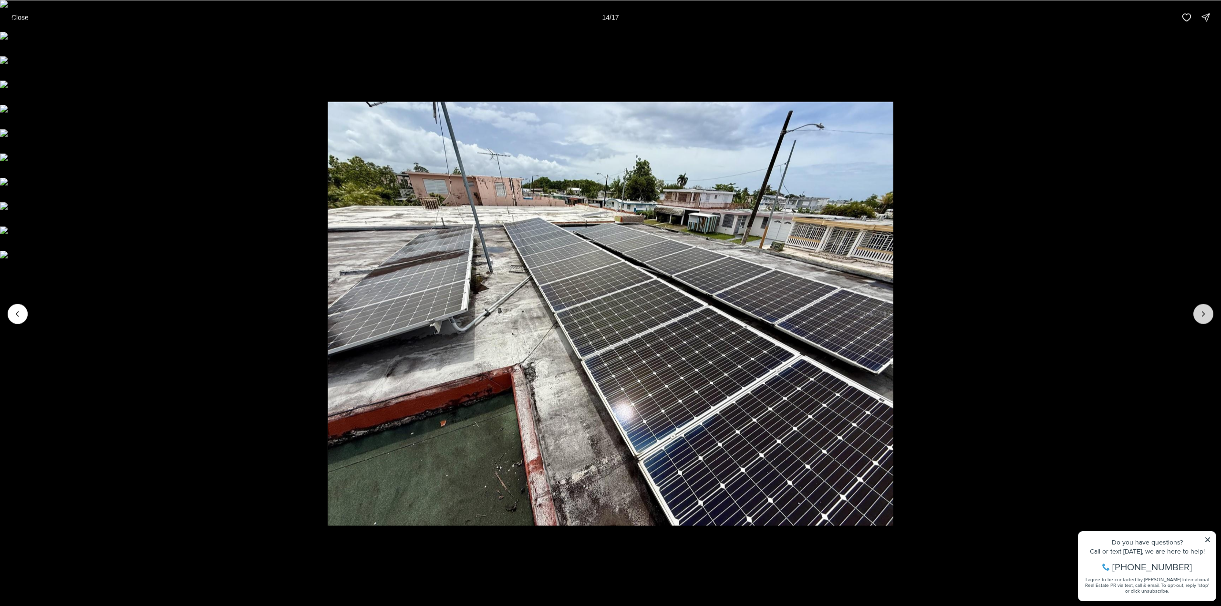
click at [1205, 316] on icon "Next slide" at bounding box center [1203, 314] width 10 height 10
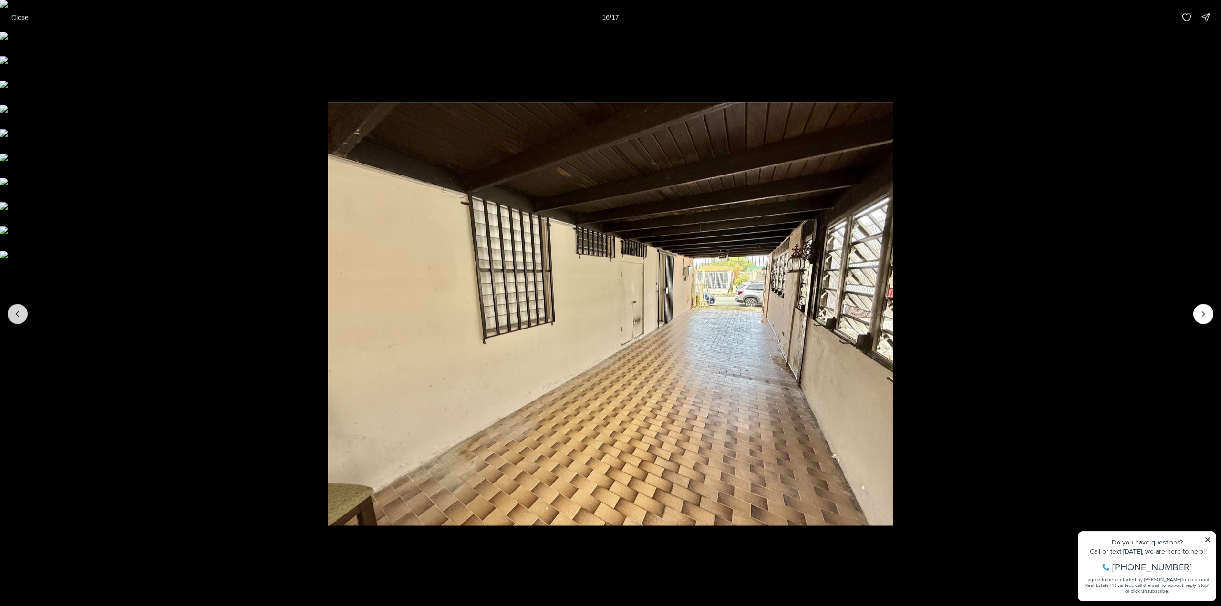
click at [21, 322] on button "Previous slide" at bounding box center [18, 314] width 20 height 20
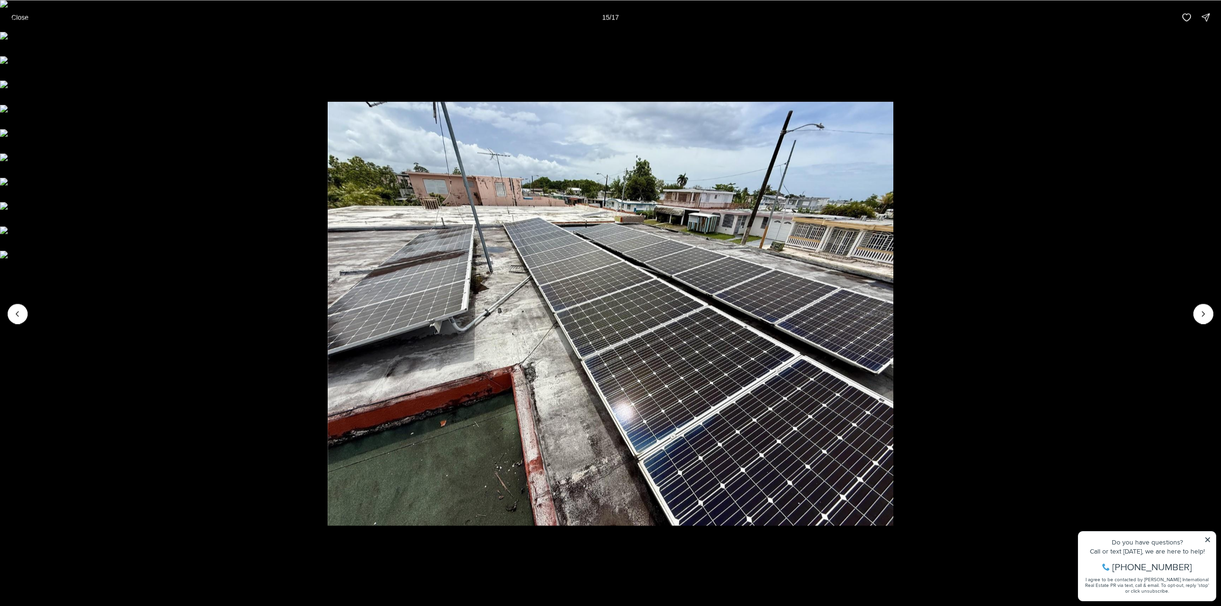
click at [1192, 316] on li "15 of 17" at bounding box center [610, 313] width 1221 height 558
click at [31, 14] on button "Close" at bounding box center [20, 17] width 29 height 19
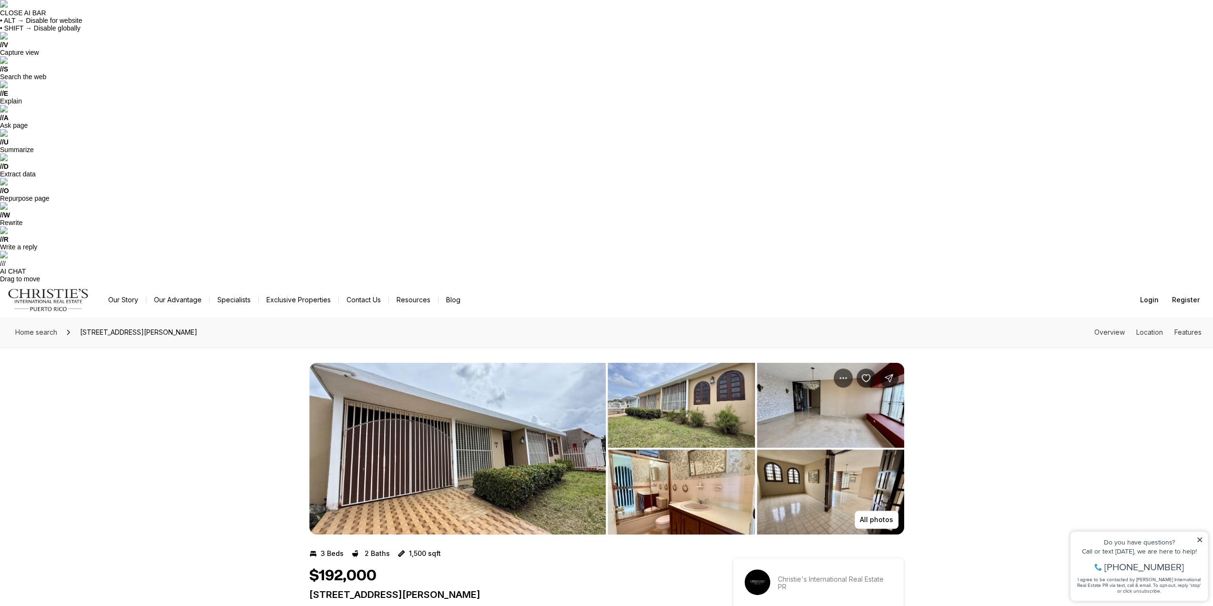
click at [888, 450] on img "View image gallery" at bounding box center [830, 492] width 147 height 85
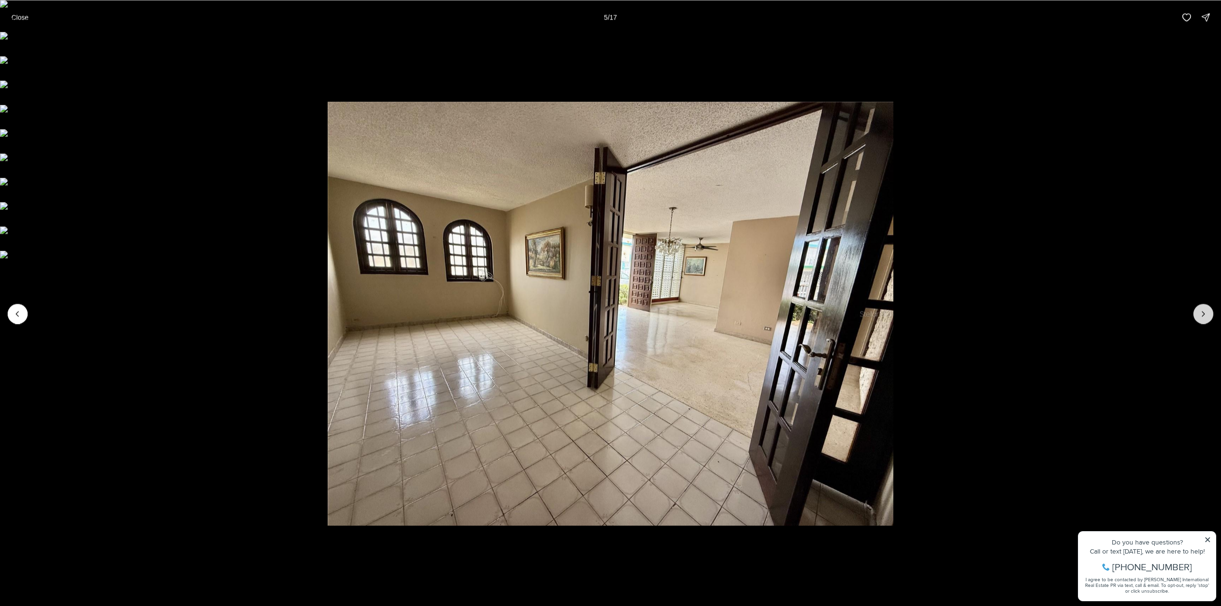
click at [1202, 309] on icon "Next slide" at bounding box center [1203, 314] width 10 height 10
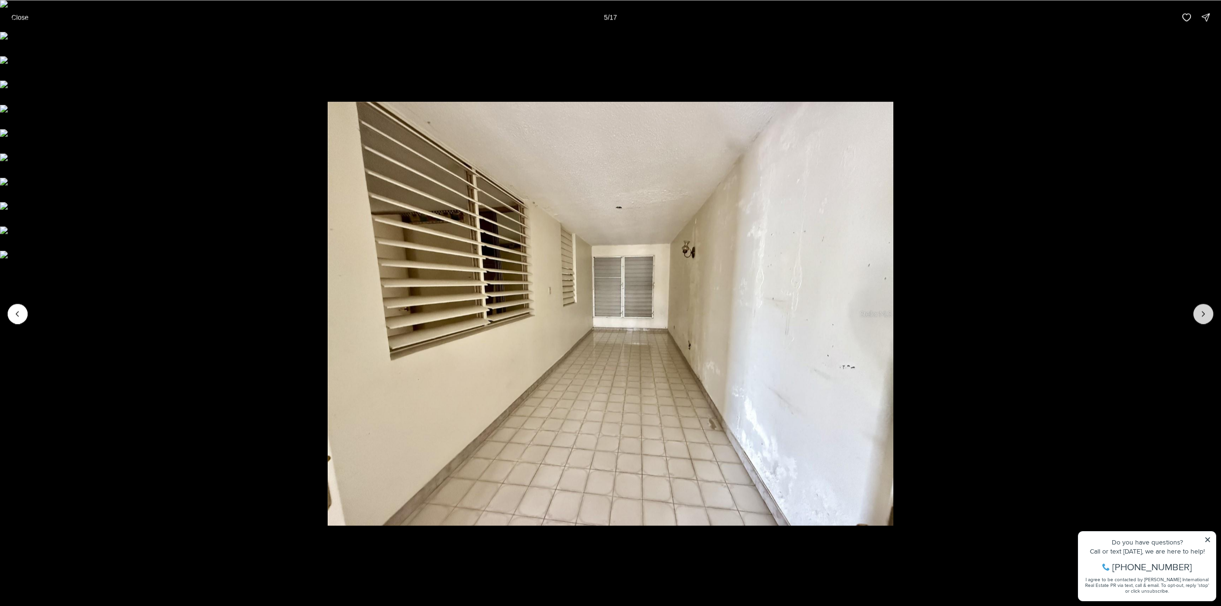
click at [1202, 309] on icon "Next slide" at bounding box center [1203, 314] width 10 height 10
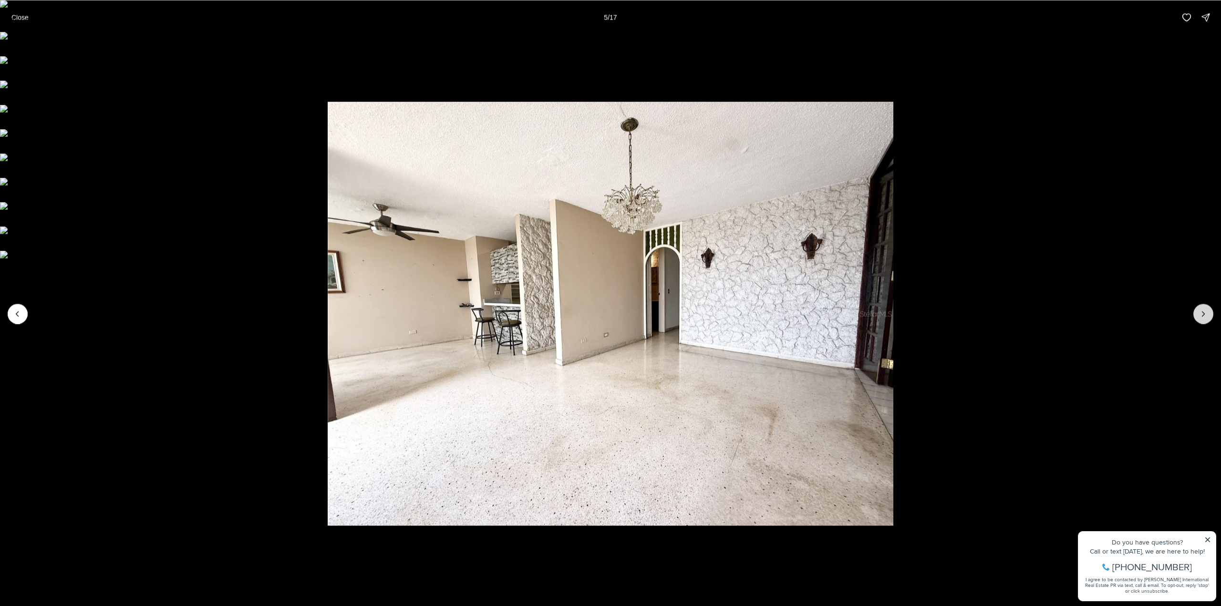
click at [1202, 309] on icon "Next slide" at bounding box center [1203, 314] width 10 height 10
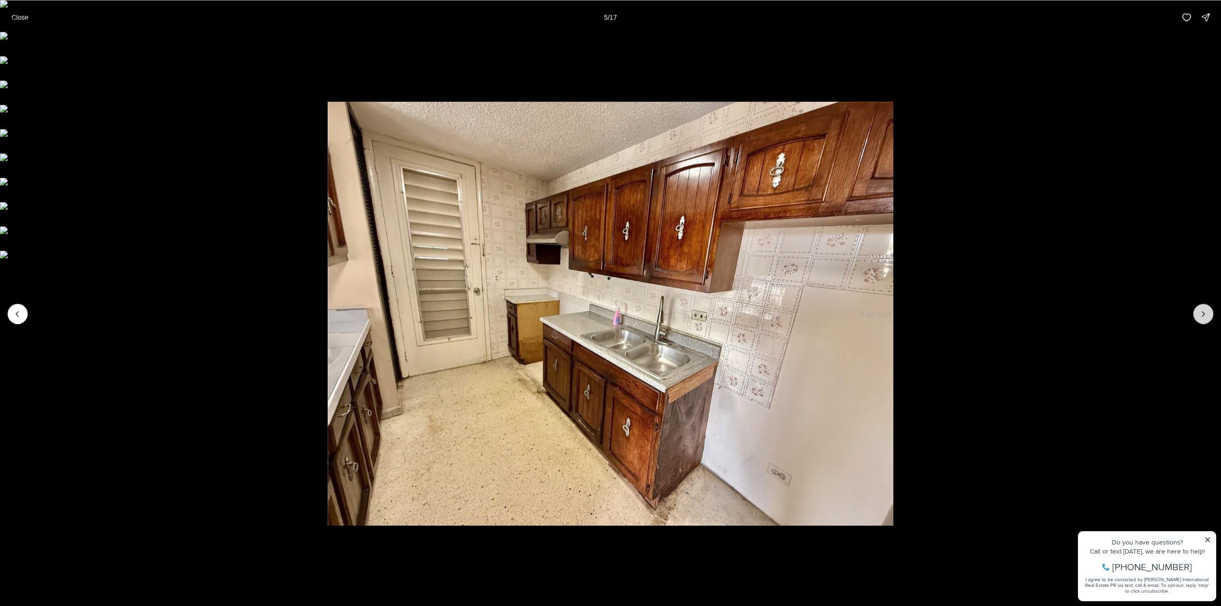
click at [1202, 309] on icon "Next slide" at bounding box center [1203, 314] width 10 height 10
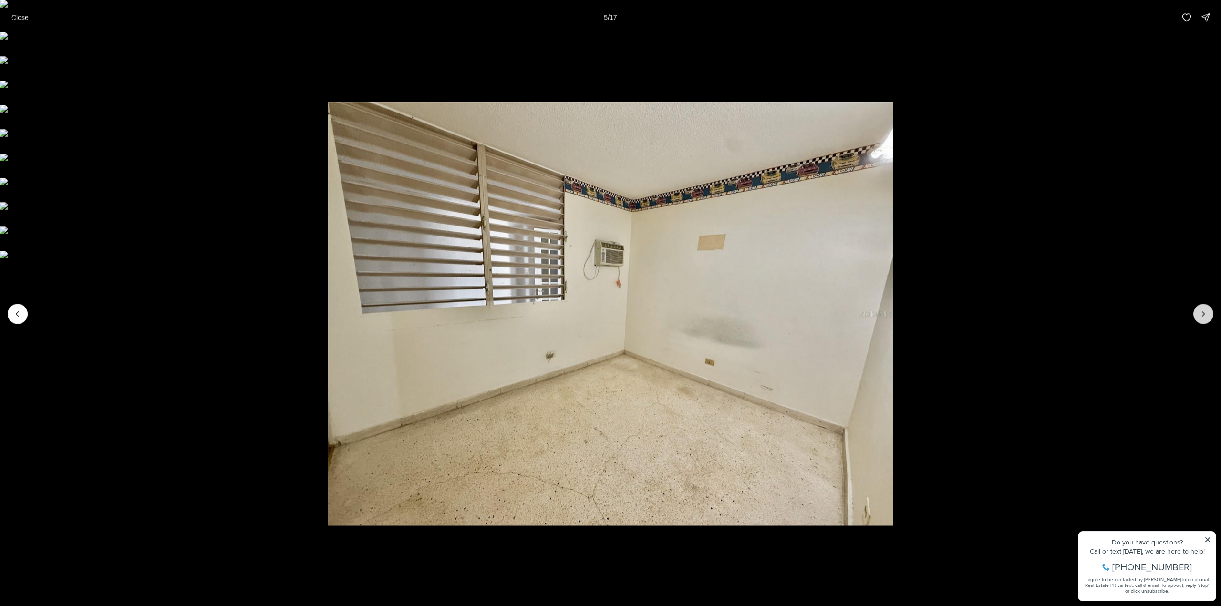
click at [1202, 309] on icon "Next slide" at bounding box center [1203, 314] width 10 height 10
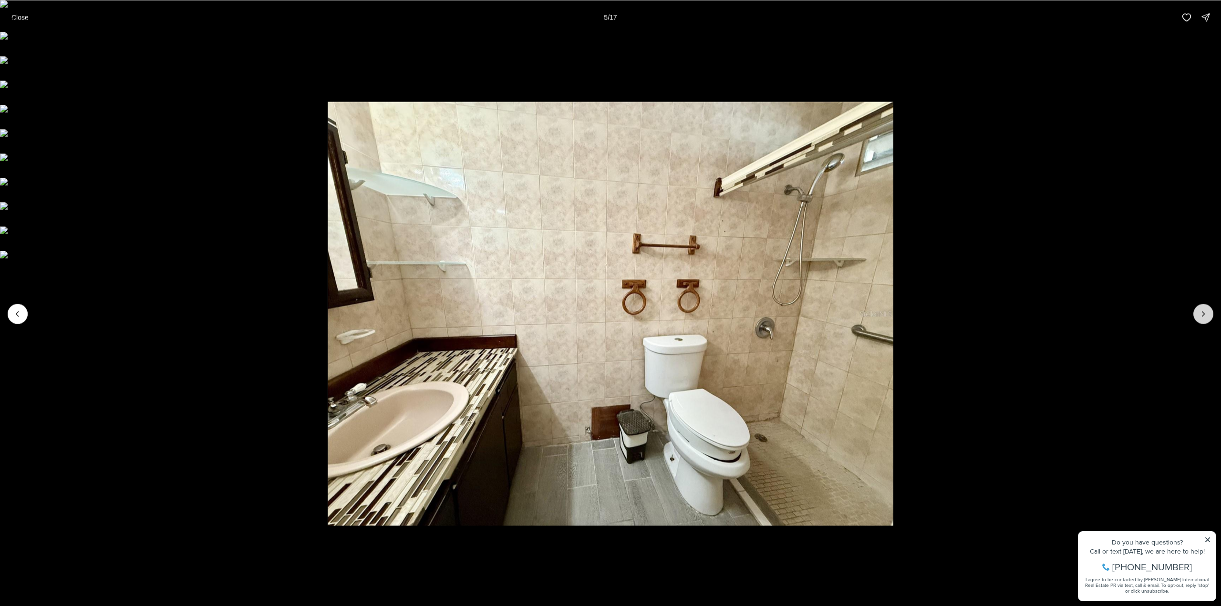
click at [1202, 309] on icon "Next slide" at bounding box center [1203, 314] width 10 height 10
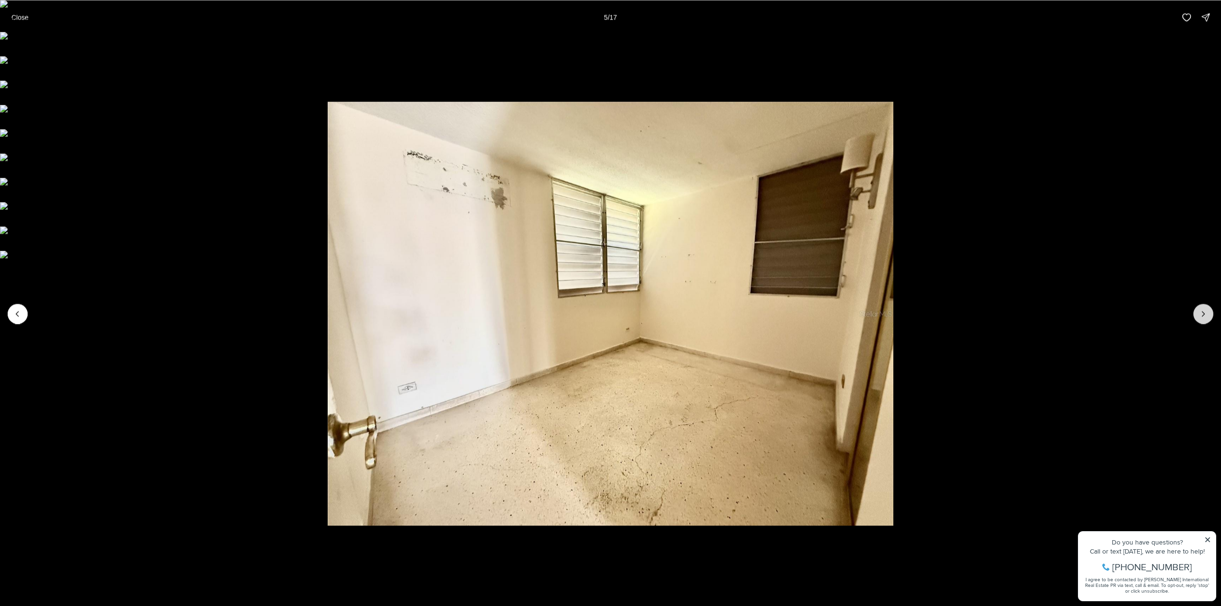
click at [1202, 309] on icon "Next slide" at bounding box center [1203, 314] width 10 height 10
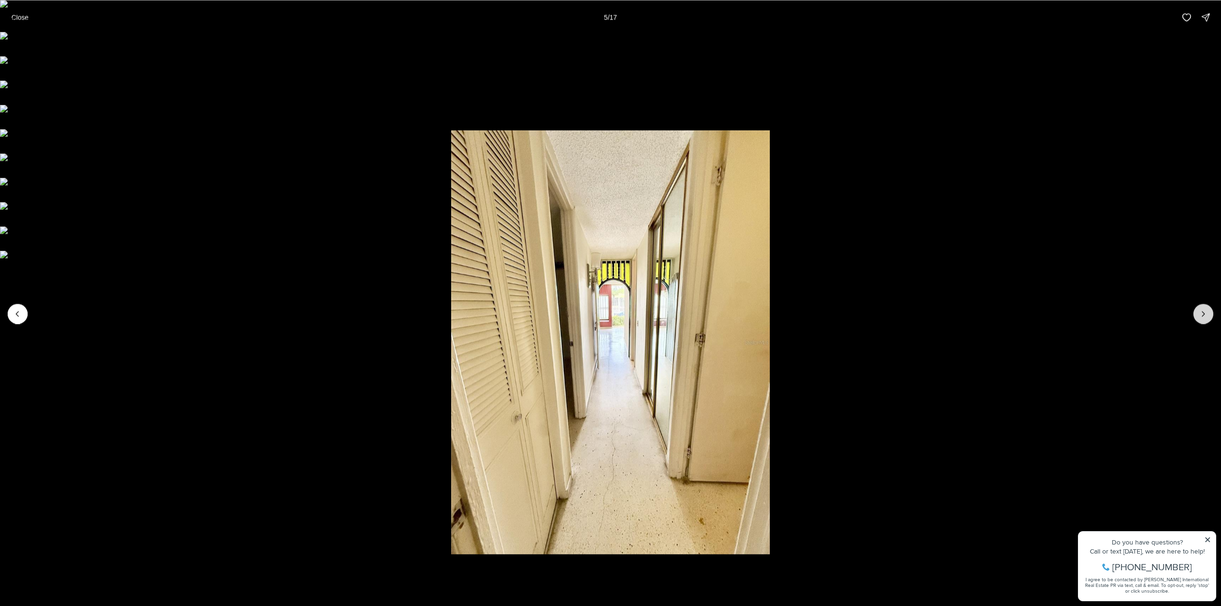
click at [1202, 309] on icon "Next slide" at bounding box center [1203, 314] width 10 height 10
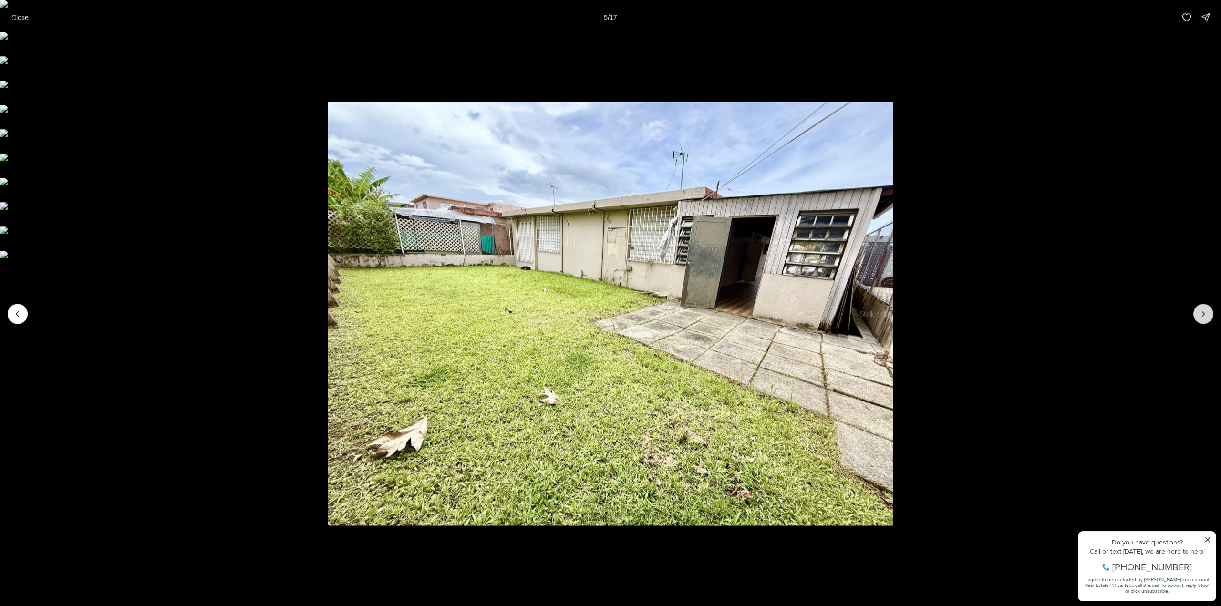
click at [1202, 309] on icon "Next slide" at bounding box center [1203, 314] width 10 height 10
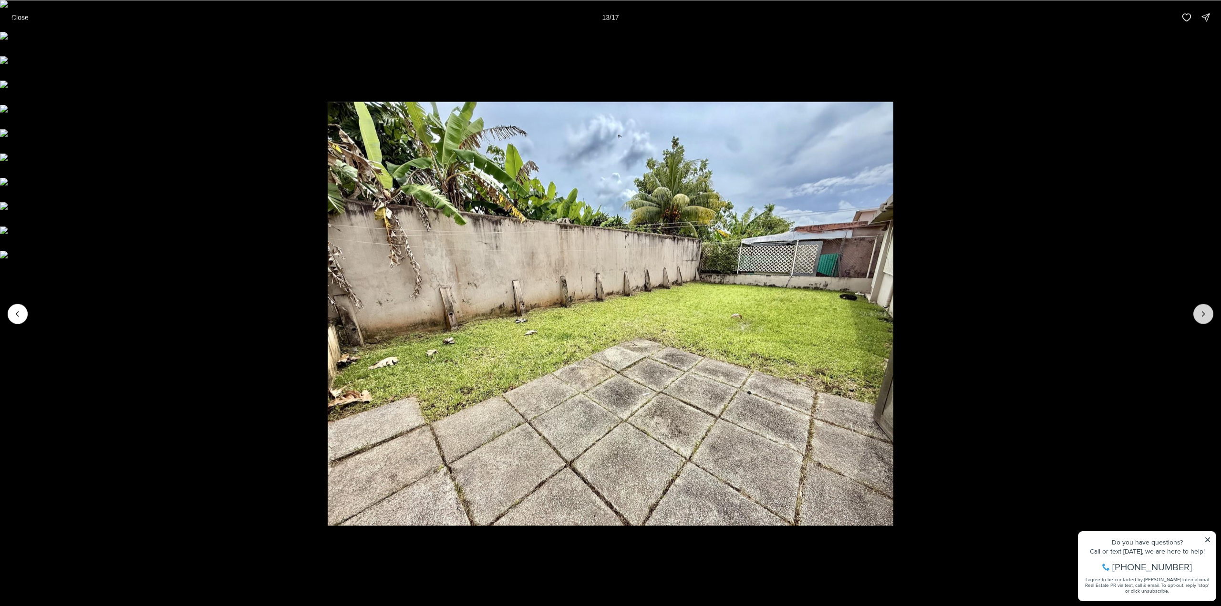
click at [1202, 309] on icon "Next slide" at bounding box center [1203, 314] width 10 height 10
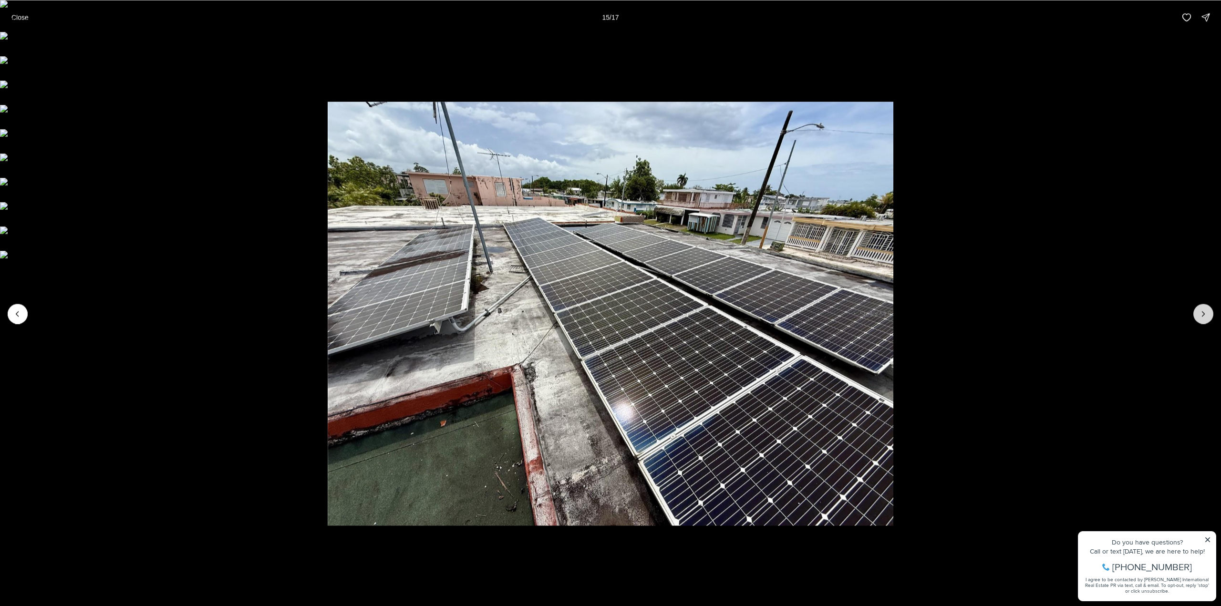
click at [1202, 309] on icon "Next slide" at bounding box center [1203, 314] width 10 height 10
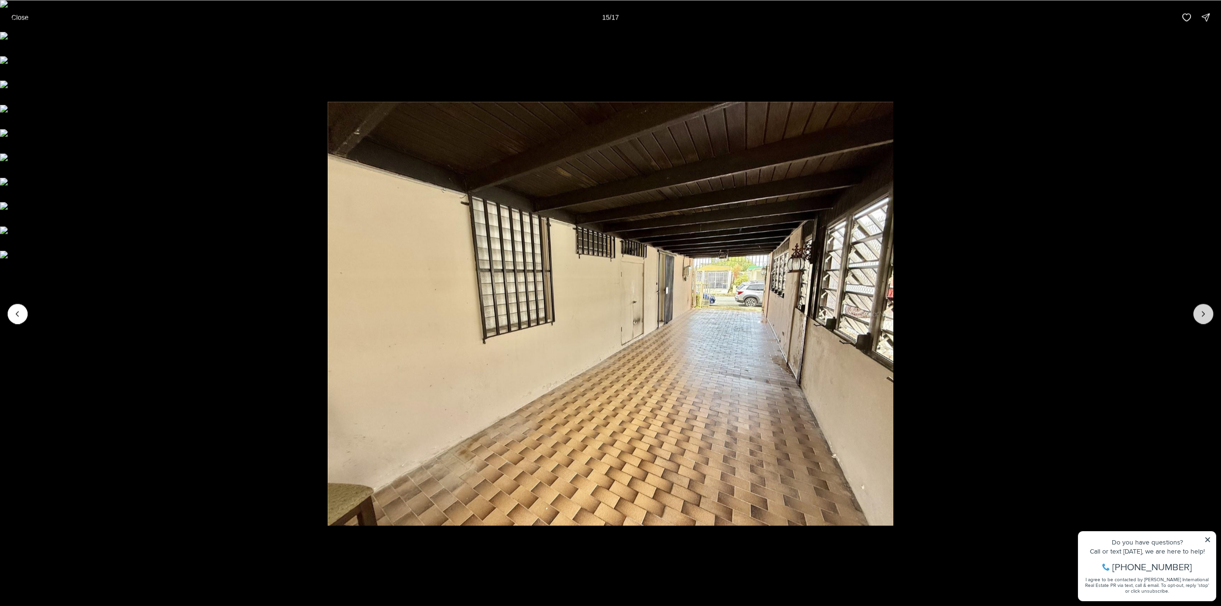
click at [1202, 309] on icon "Next slide" at bounding box center [1203, 314] width 10 height 10
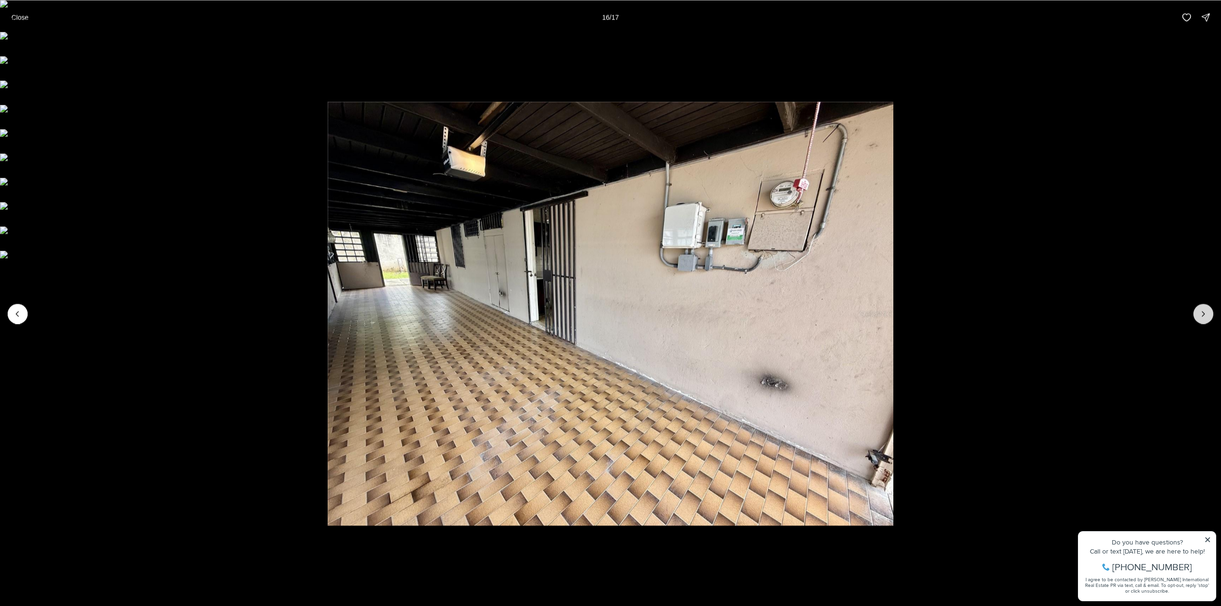
click at [1202, 308] on div at bounding box center [1203, 314] width 20 height 20
click at [1198, 313] on div at bounding box center [1203, 314] width 20 height 20
click at [17, 15] on p "Close" at bounding box center [19, 17] width 17 height 8
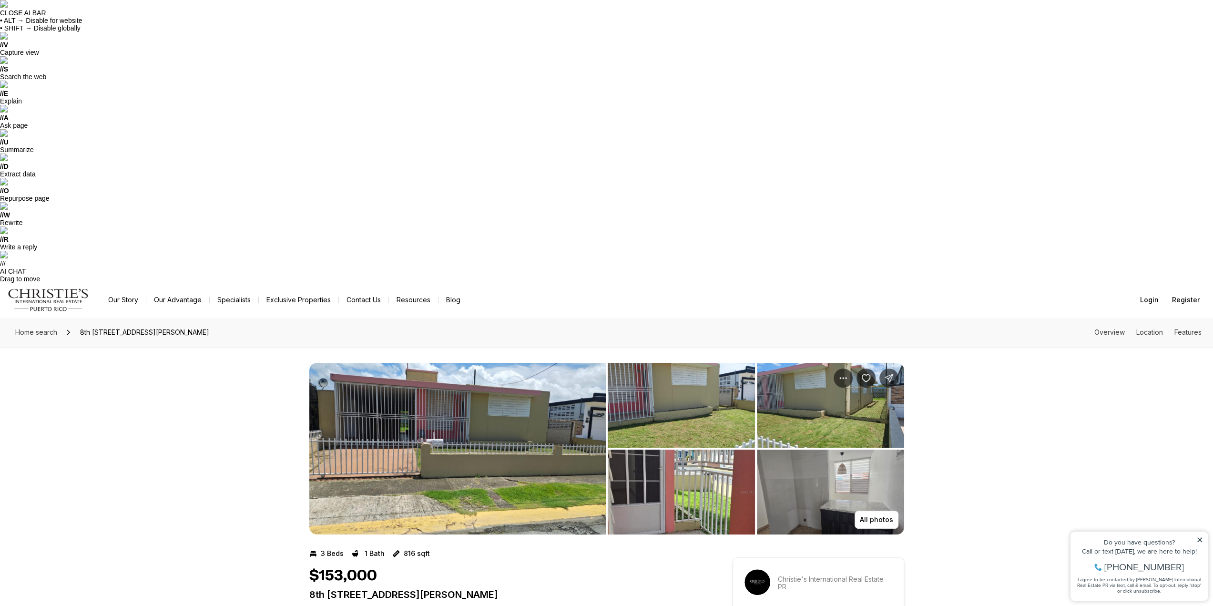
click at [502, 363] on img "View image gallery" at bounding box center [457, 449] width 297 height 172
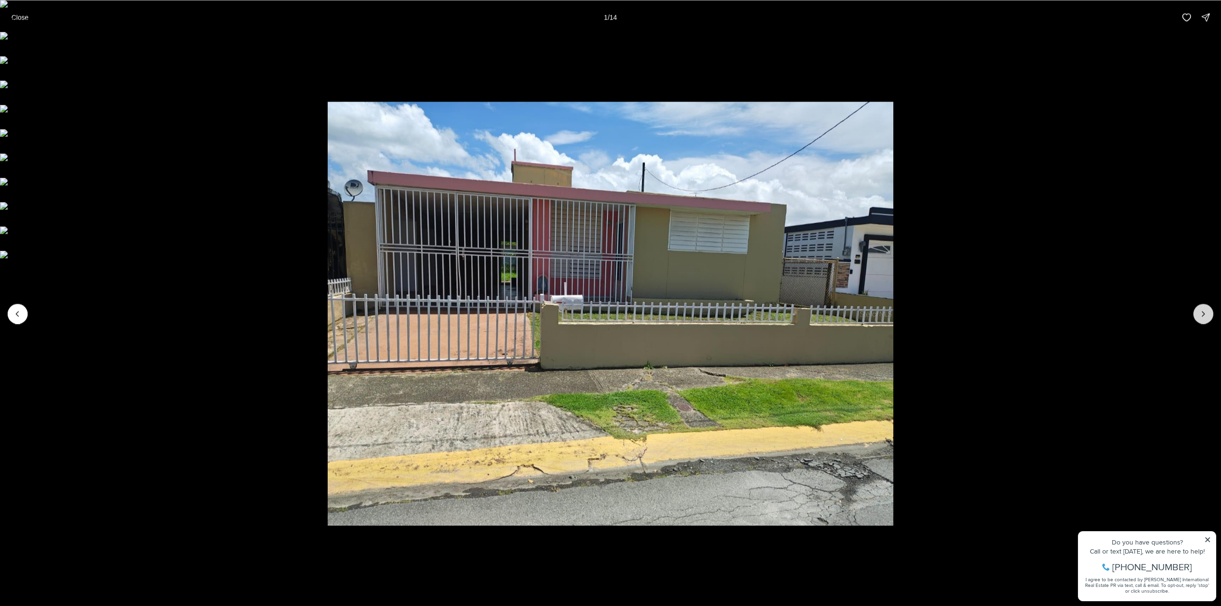
click at [1206, 313] on icon "Next slide" at bounding box center [1203, 314] width 10 height 10
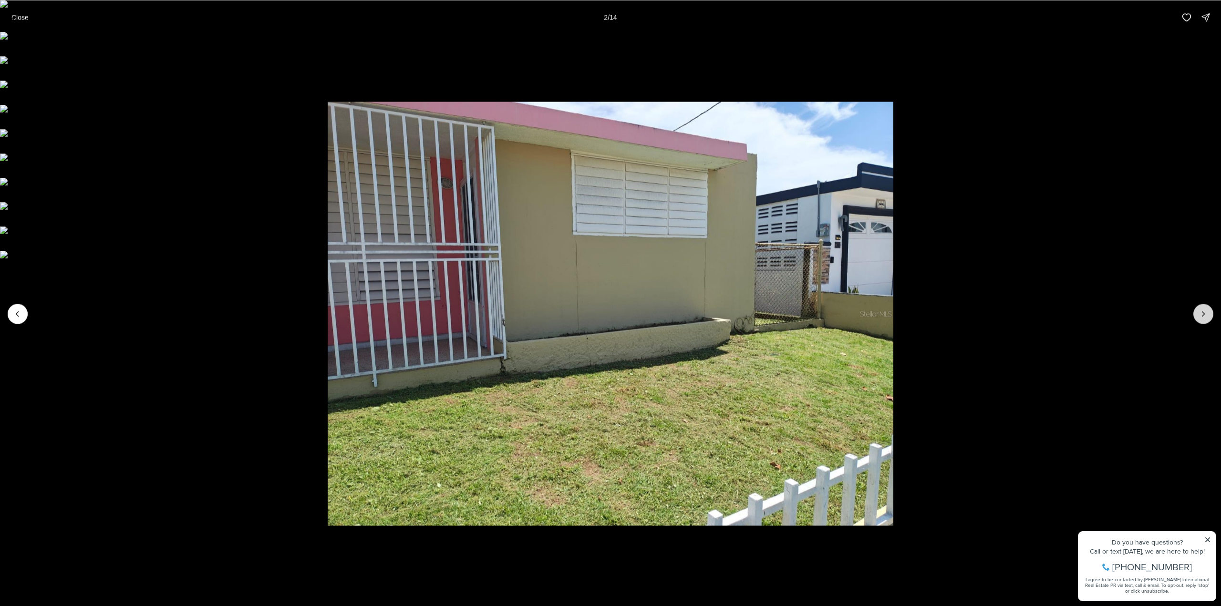
click at [1206, 313] on icon "Next slide" at bounding box center [1203, 314] width 10 height 10
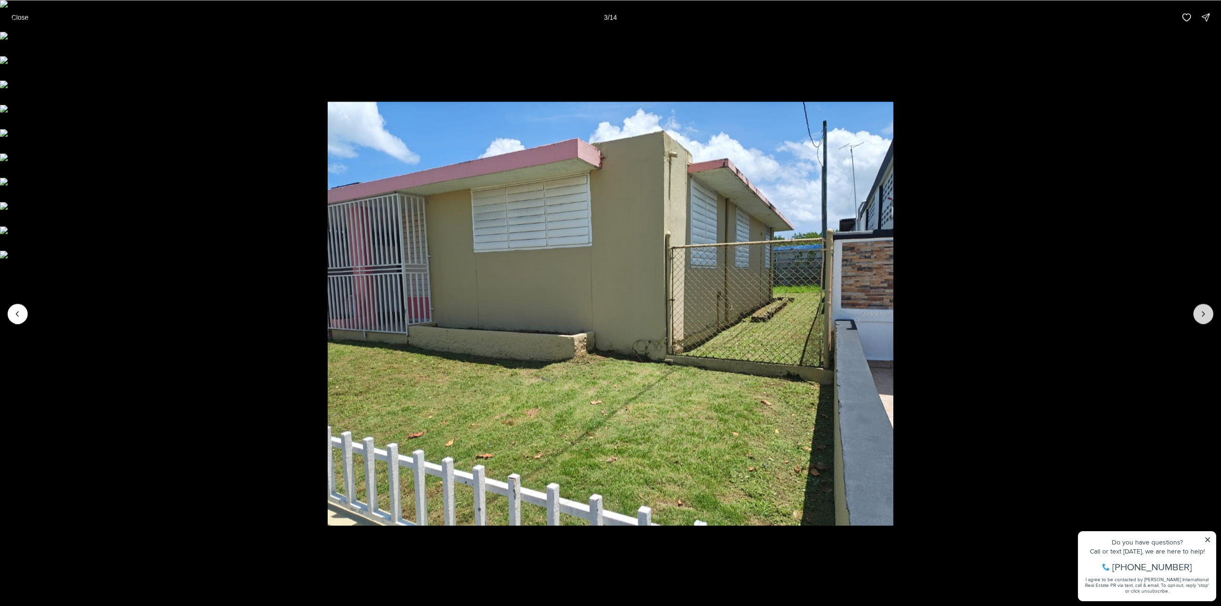
click at [1206, 313] on icon "Next slide" at bounding box center [1203, 314] width 10 height 10
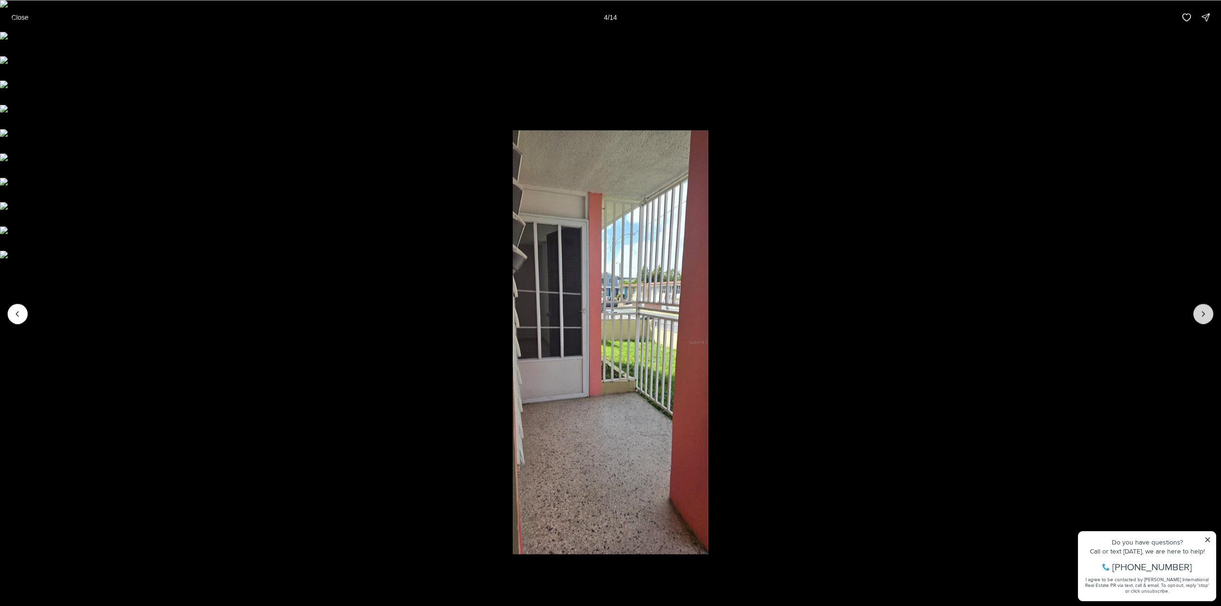
click at [1206, 313] on icon "Next slide" at bounding box center [1203, 314] width 10 height 10
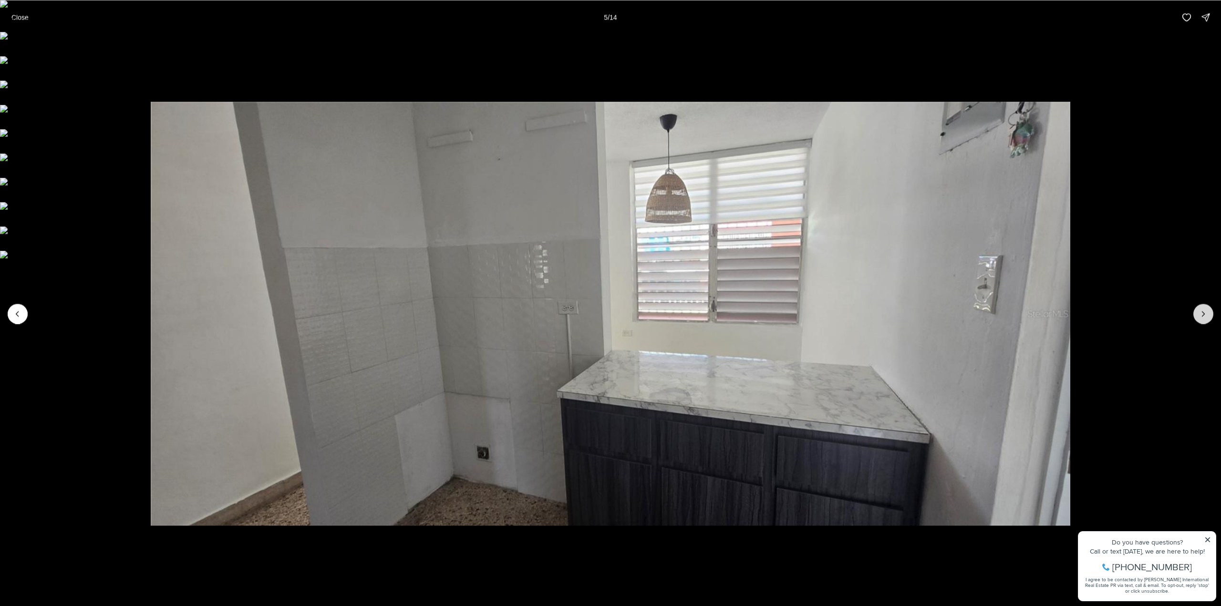
click at [1206, 313] on icon "Next slide" at bounding box center [1203, 314] width 10 height 10
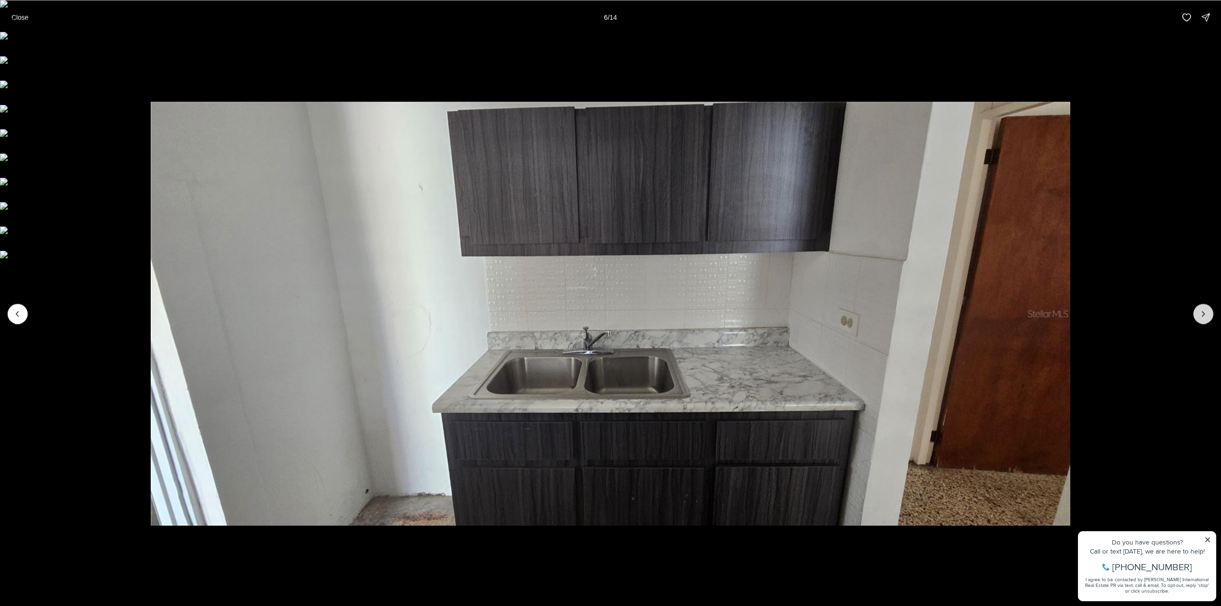
click at [1206, 313] on icon "Next slide" at bounding box center [1203, 314] width 10 height 10
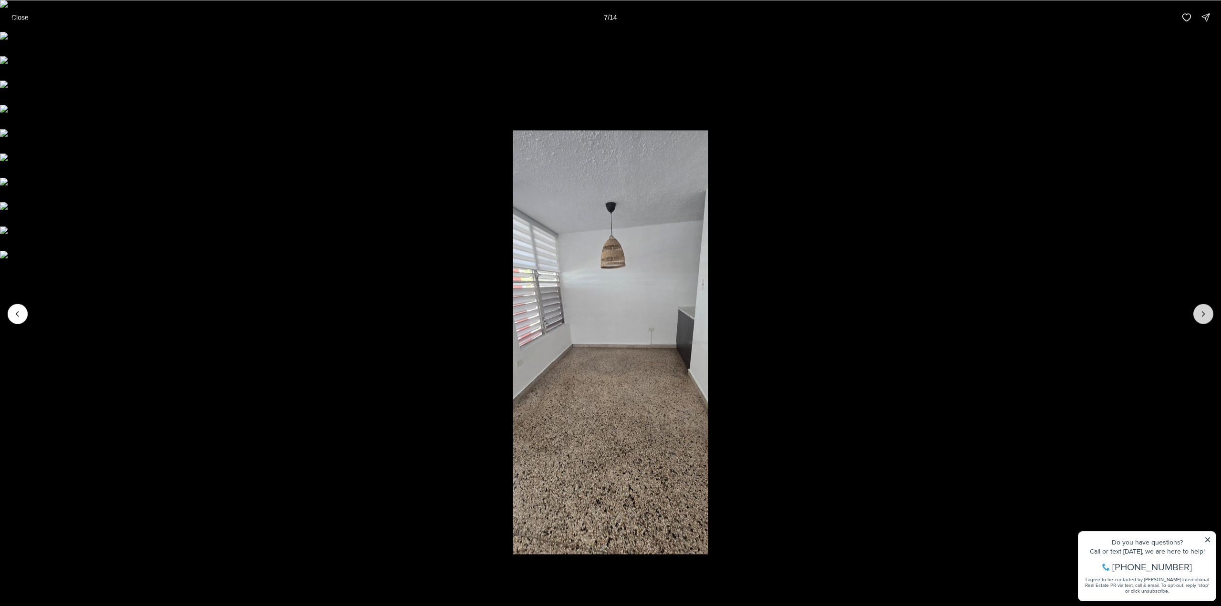
click at [1206, 313] on icon "Next slide" at bounding box center [1203, 314] width 10 height 10
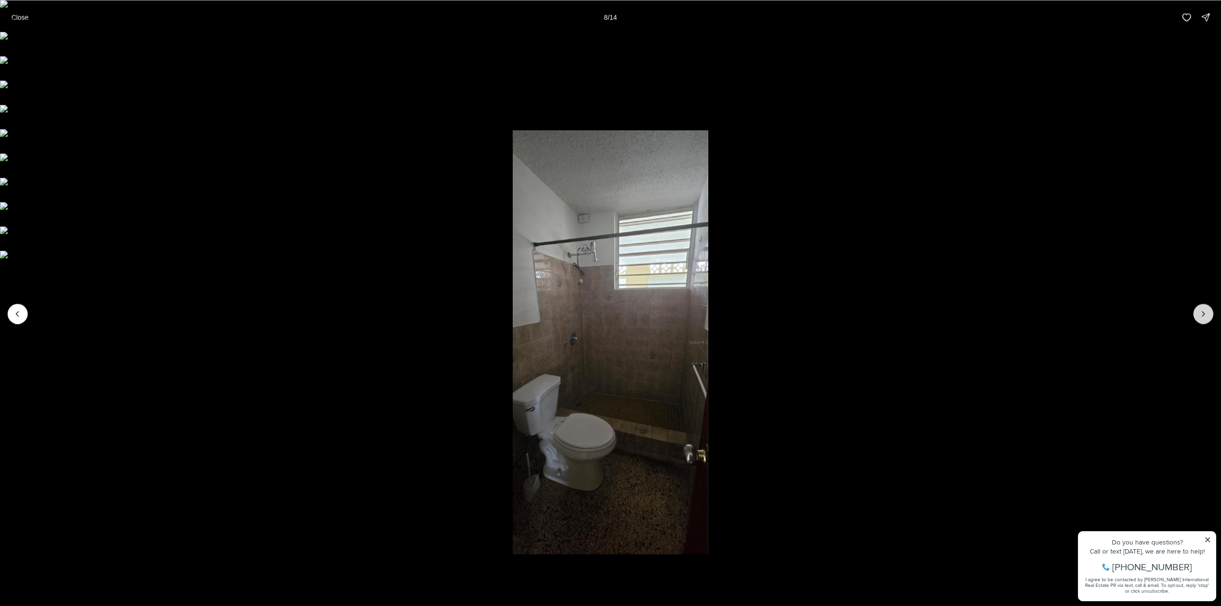
click at [1206, 313] on icon "Next slide" at bounding box center [1203, 314] width 10 height 10
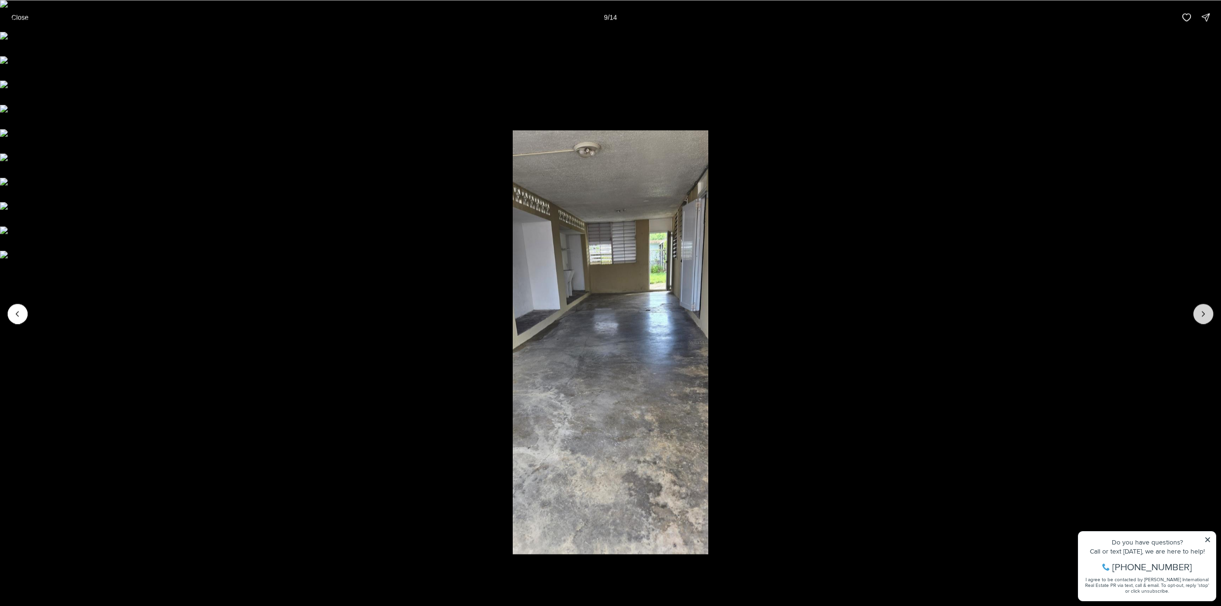
click at [1206, 313] on icon "Next slide" at bounding box center [1203, 314] width 10 height 10
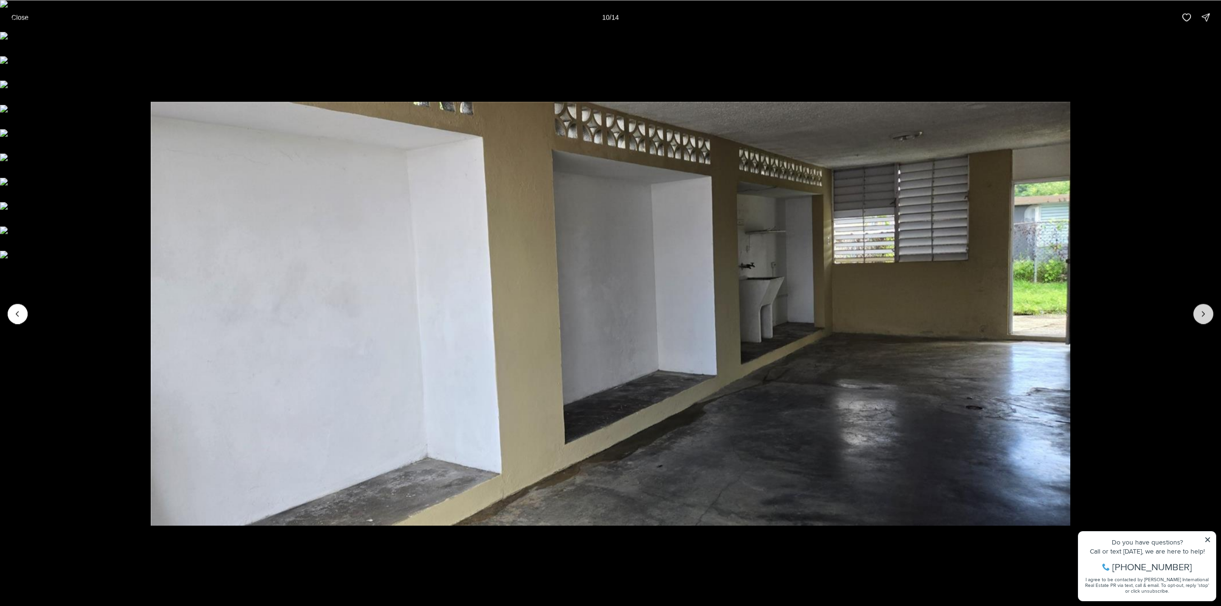
click at [1206, 313] on icon "Next slide" at bounding box center [1203, 314] width 10 height 10
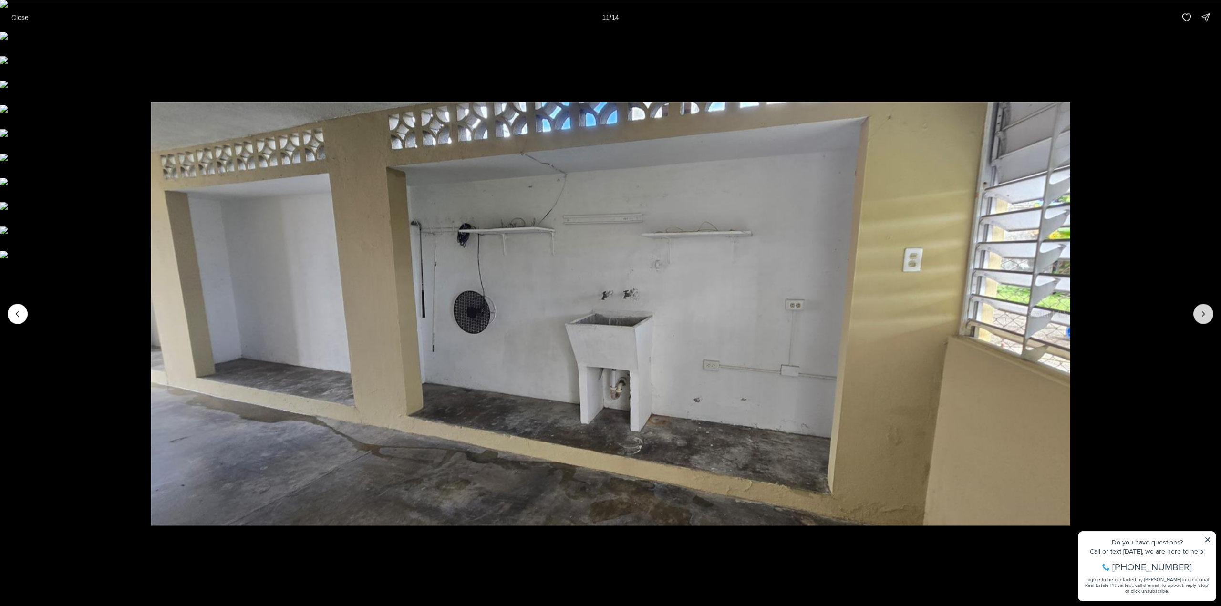
click at [1206, 313] on icon "Next slide" at bounding box center [1203, 314] width 10 height 10
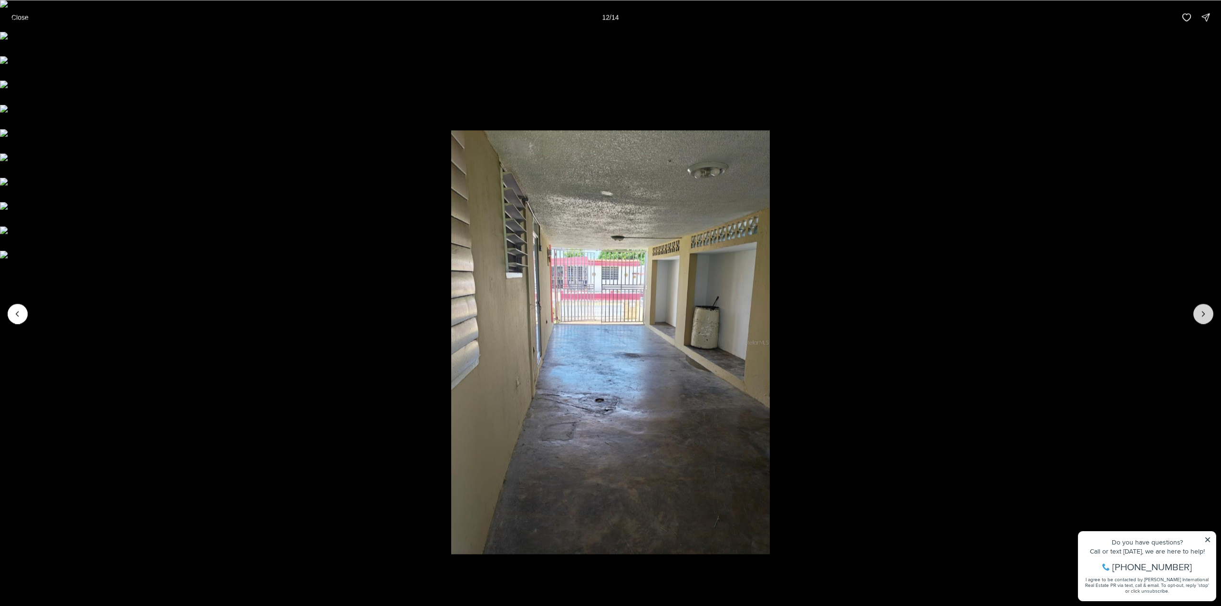
click at [1206, 313] on icon "Next slide" at bounding box center [1203, 314] width 10 height 10
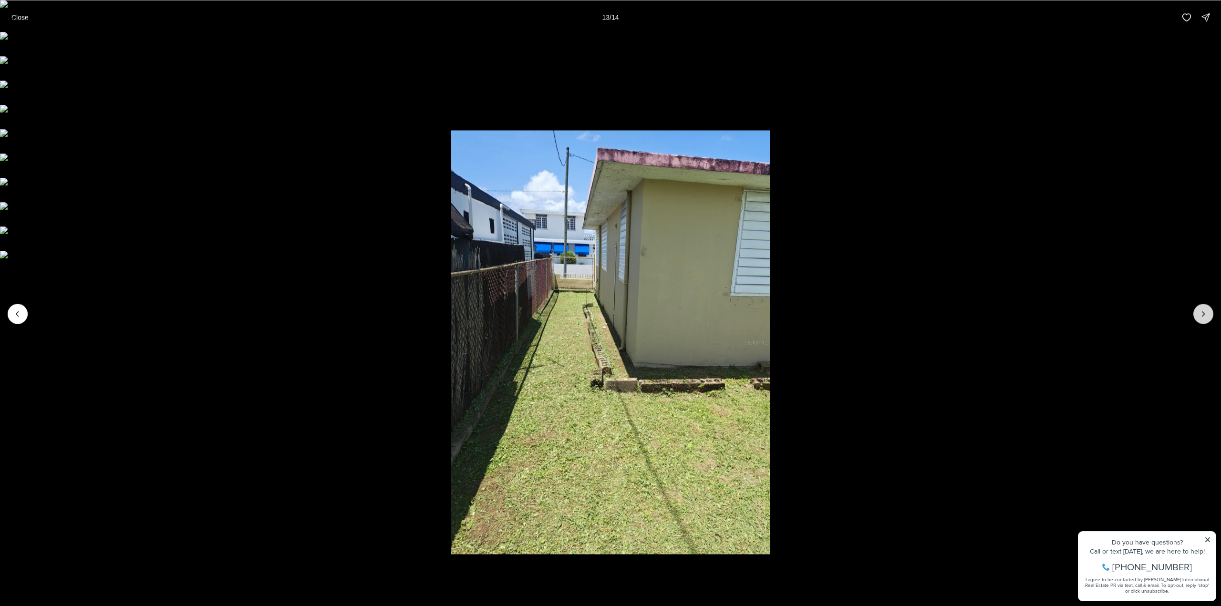
click at [1206, 313] on icon "Next slide" at bounding box center [1203, 314] width 10 height 10
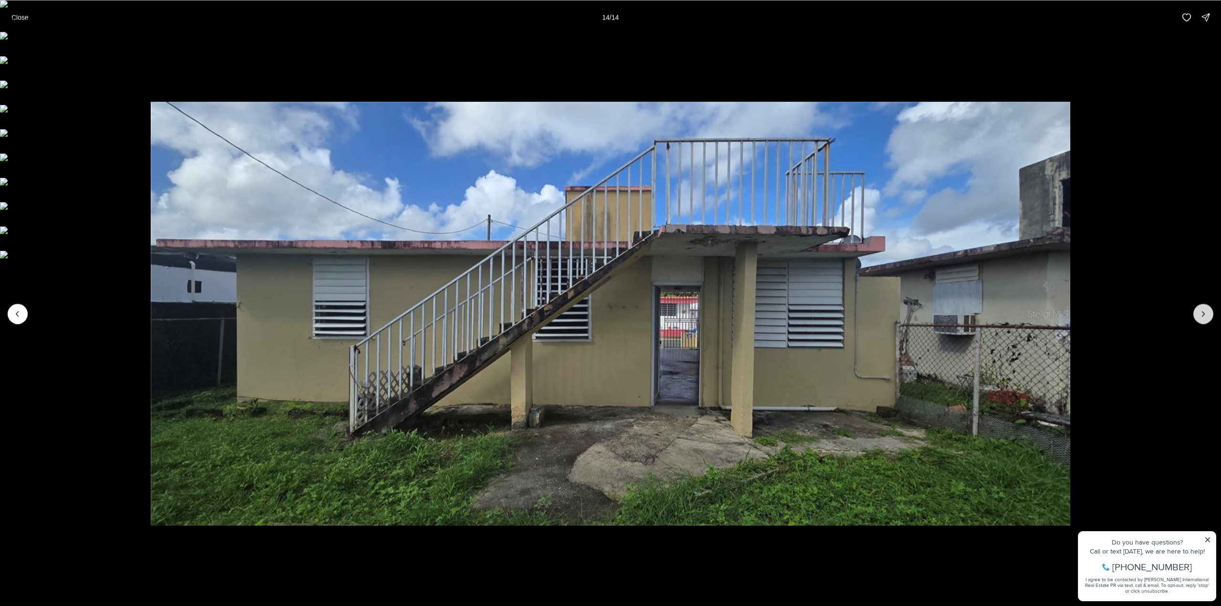
click at [1206, 313] on div at bounding box center [1203, 314] width 20 height 20
click at [1210, 318] on div at bounding box center [1203, 314] width 20 height 20
click at [14, 19] on p "Close" at bounding box center [19, 17] width 17 height 8
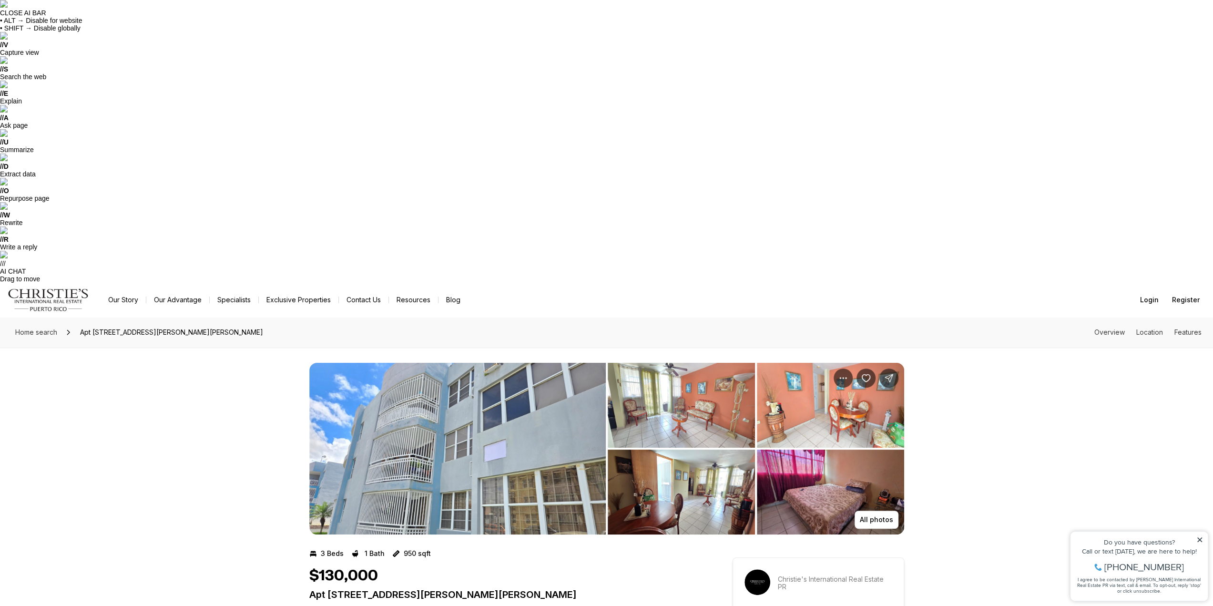
click at [408, 363] on img "View image gallery" at bounding box center [457, 449] width 297 height 172
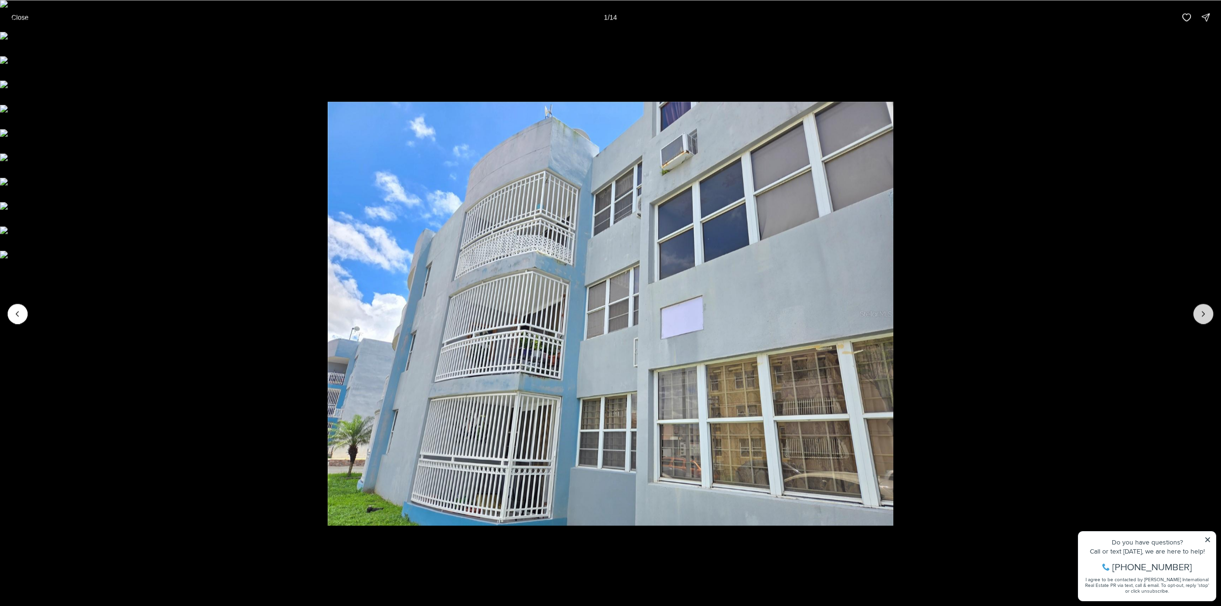
click at [1209, 318] on button "Next slide" at bounding box center [1203, 314] width 20 height 20
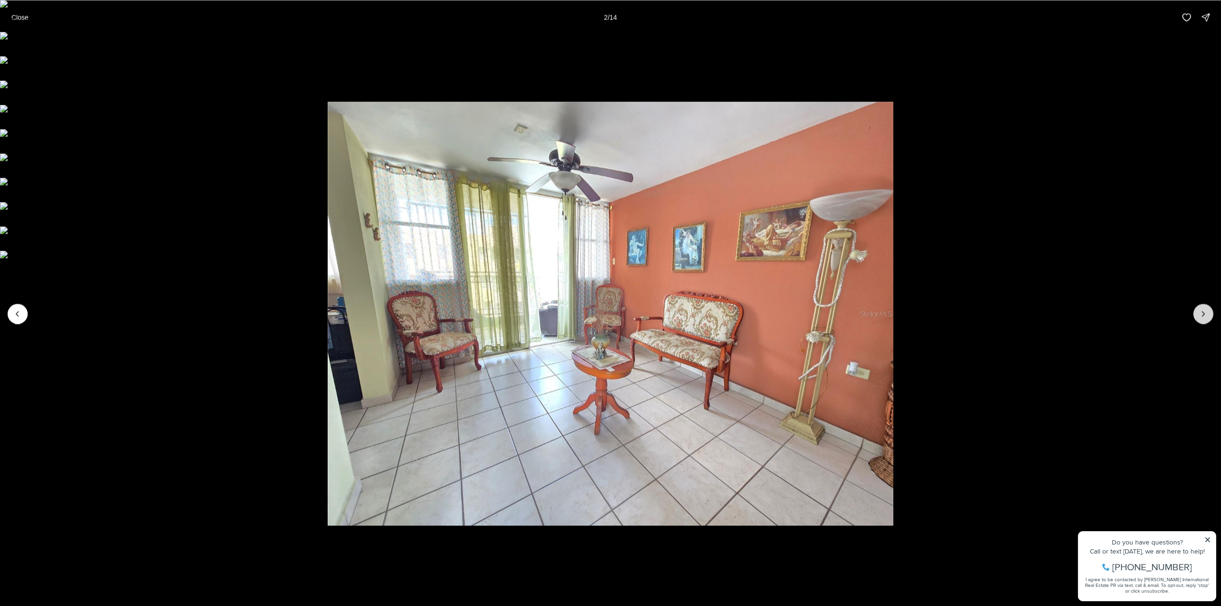
click at [1209, 318] on button "Next slide" at bounding box center [1203, 314] width 20 height 20
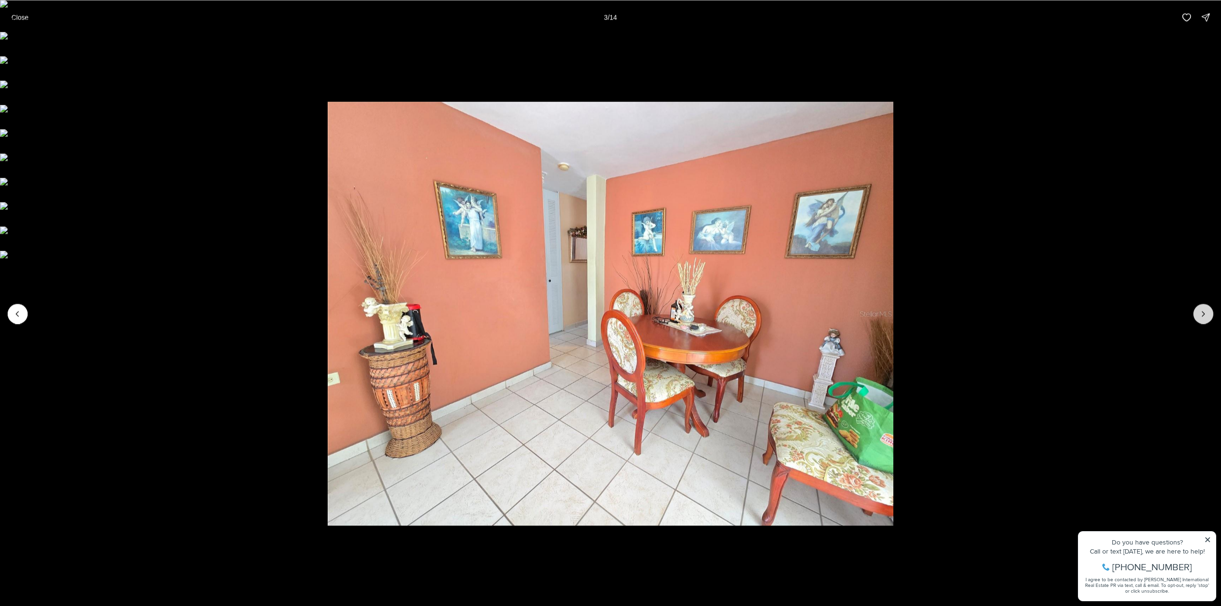
click at [1209, 318] on button "Next slide" at bounding box center [1203, 314] width 20 height 20
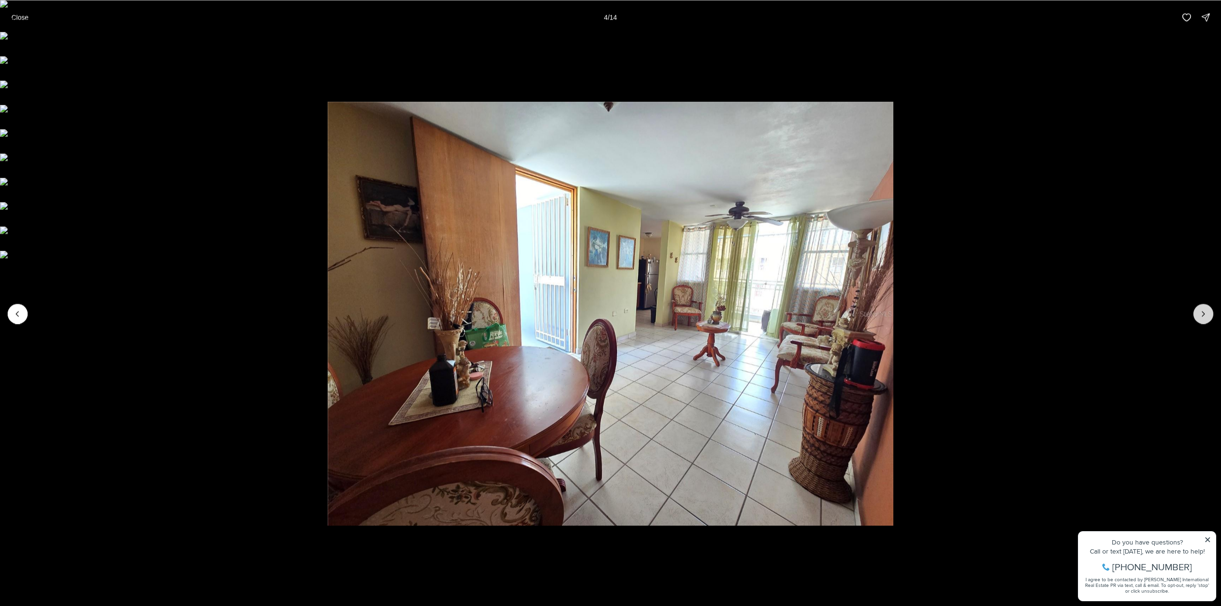
click at [1209, 318] on button "Next slide" at bounding box center [1203, 314] width 20 height 20
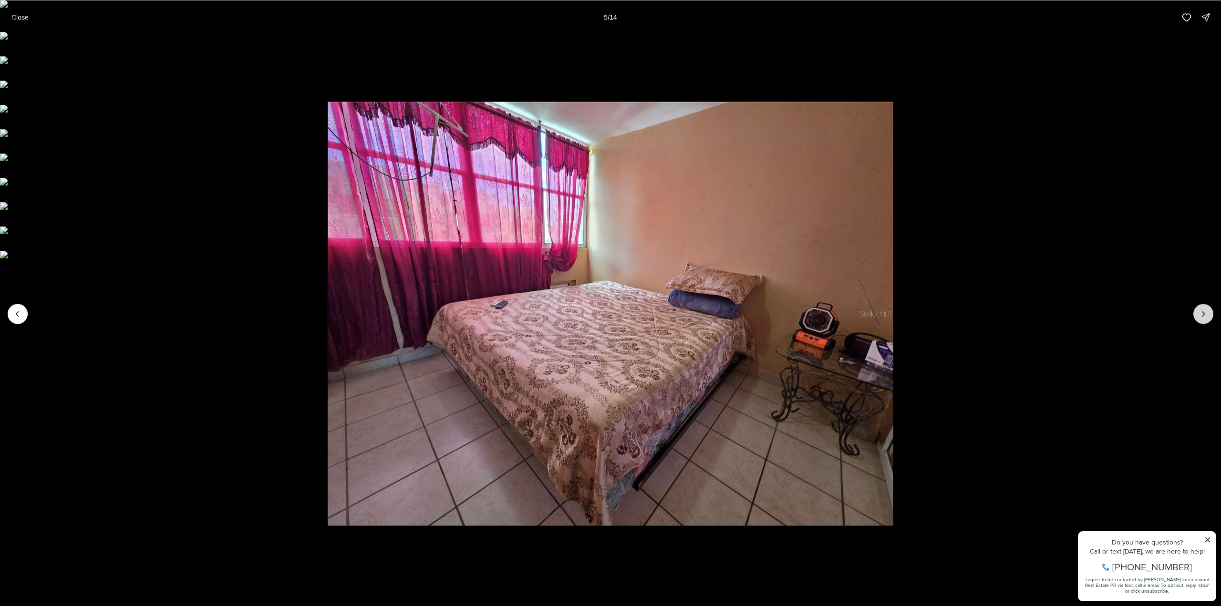
click at [1209, 318] on button "Next slide" at bounding box center [1203, 314] width 20 height 20
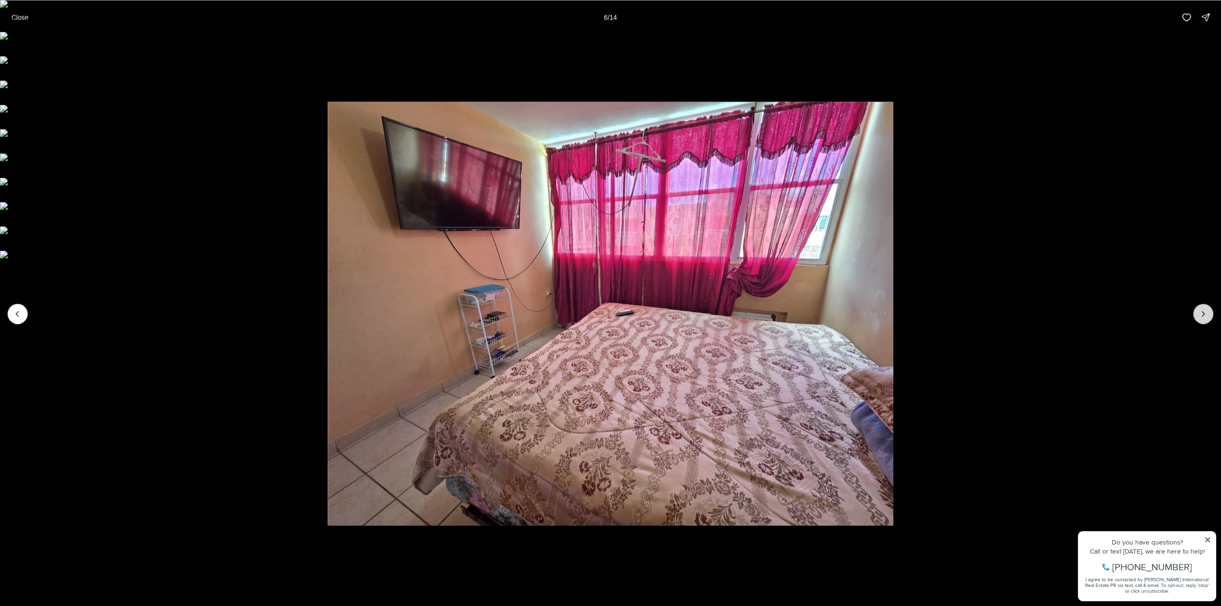
click at [1209, 318] on button "Next slide" at bounding box center [1203, 314] width 20 height 20
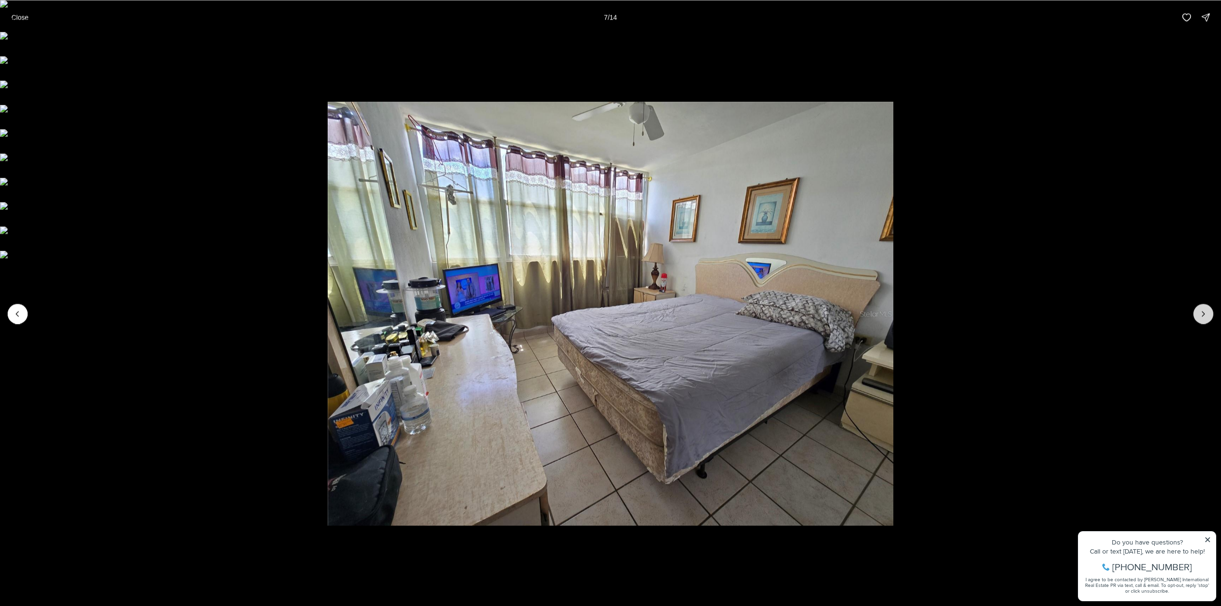
click at [1209, 318] on button "Next slide" at bounding box center [1203, 314] width 20 height 20
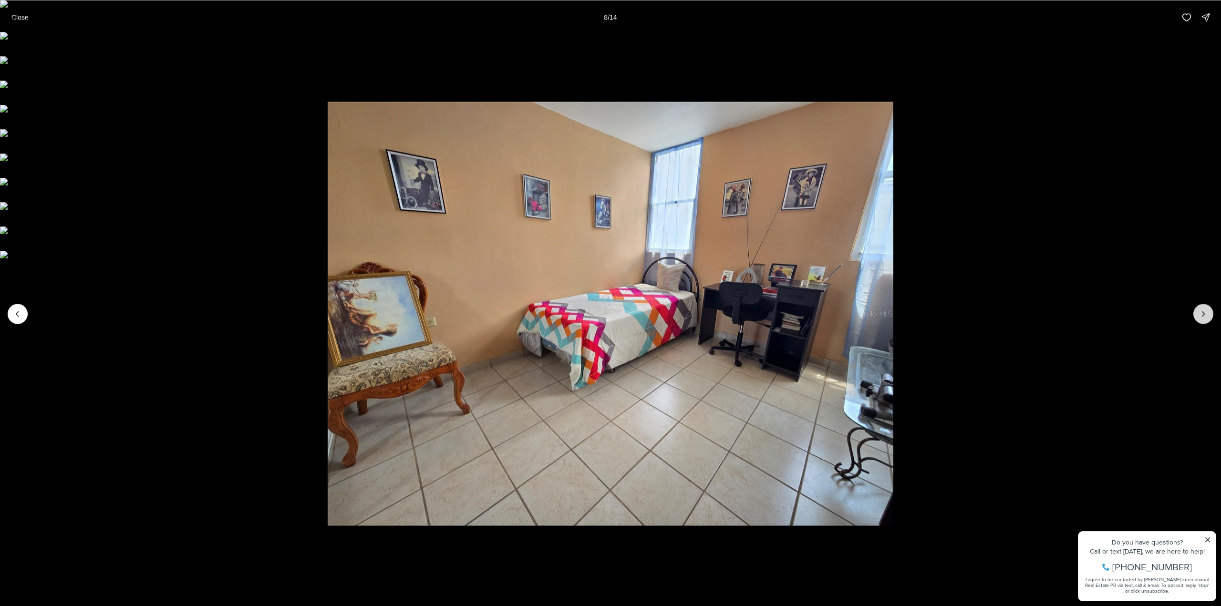
click at [1209, 318] on button "Next slide" at bounding box center [1203, 314] width 20 height 20
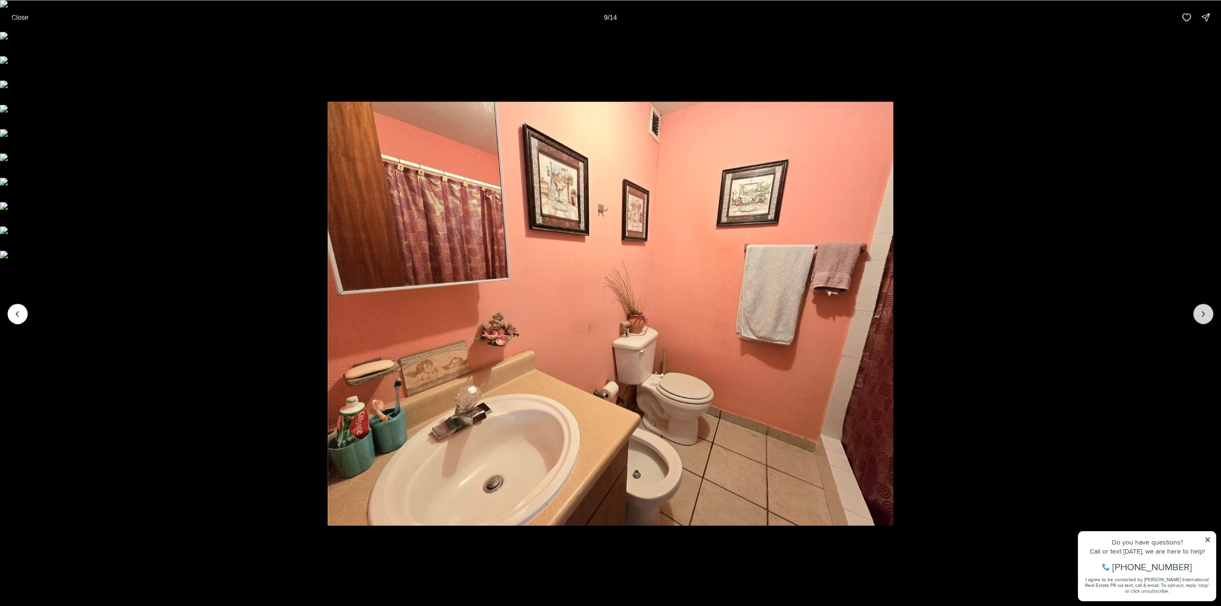
click at [1209, 318] on button "Next slide" at bounding box center [1203, 314] width 20 height 20
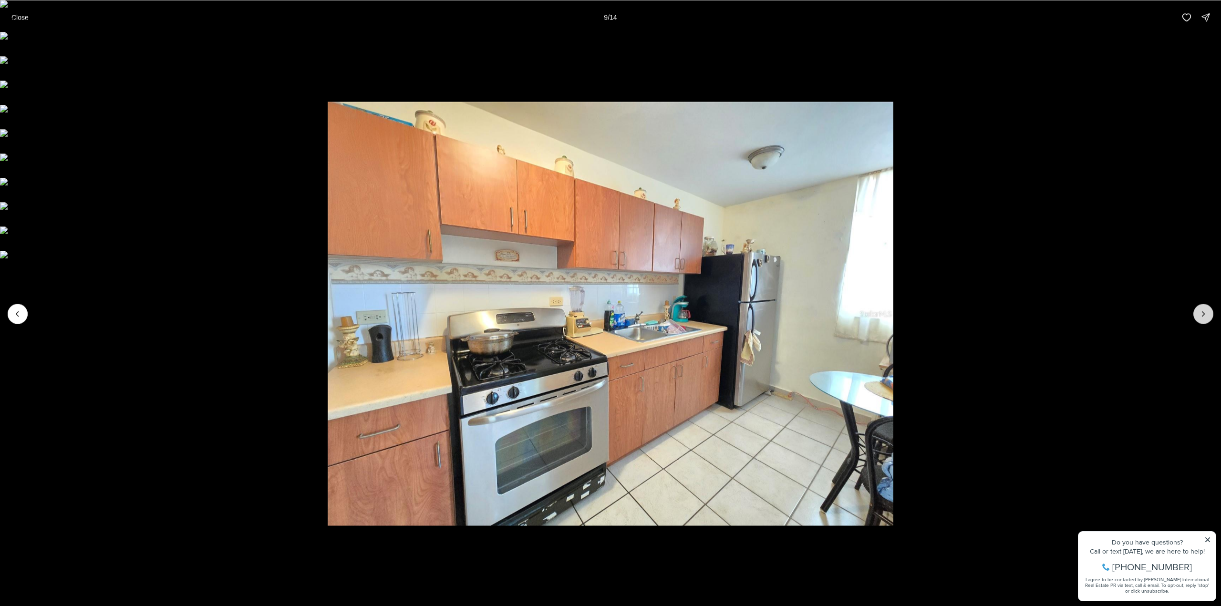
click at [1209, 318] on button "Next slide" at bounding box center [1203, 314] width 20 height 20
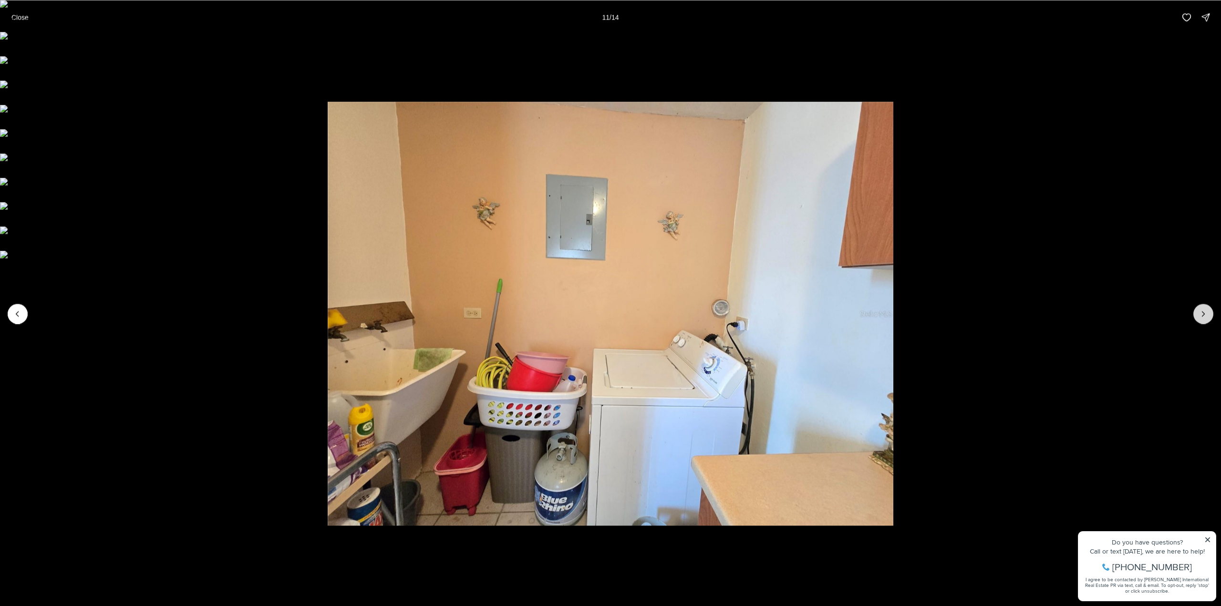
click at [1209, 318] on button "Next slide" at bounding box center [1203, 314] width 20 height 20
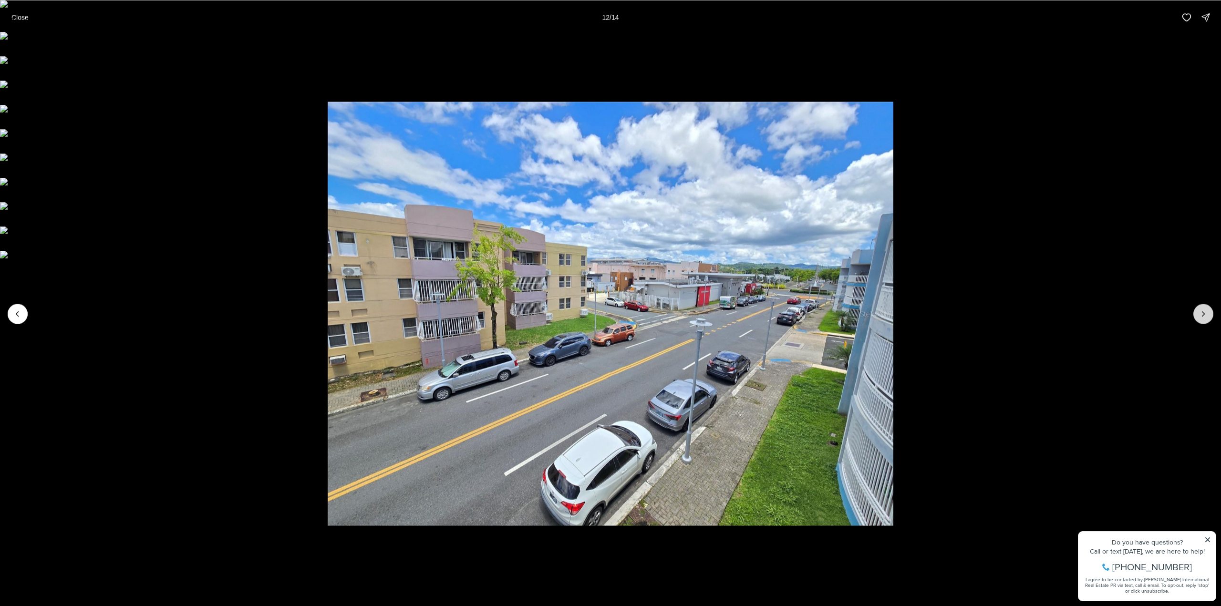
click at [1209, 318] on button "Next slide" at bounding box center [1203, 314] width 20 height 20
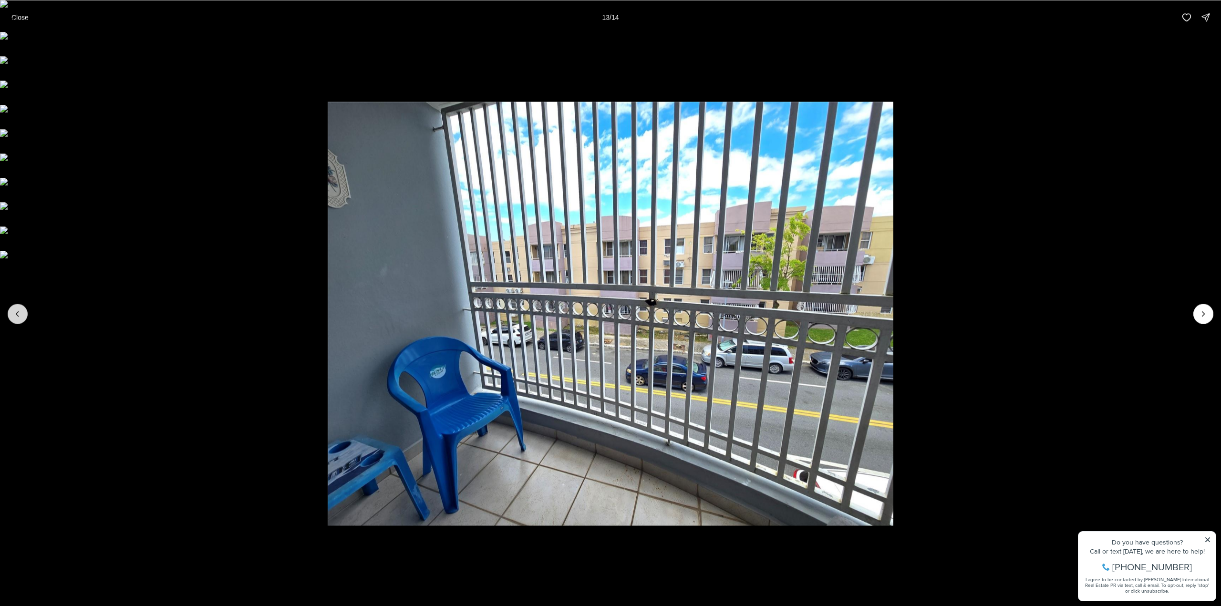
click at [21, 314] on icon "Previous slide" at bounding box center [18, 314] width 10 height 10
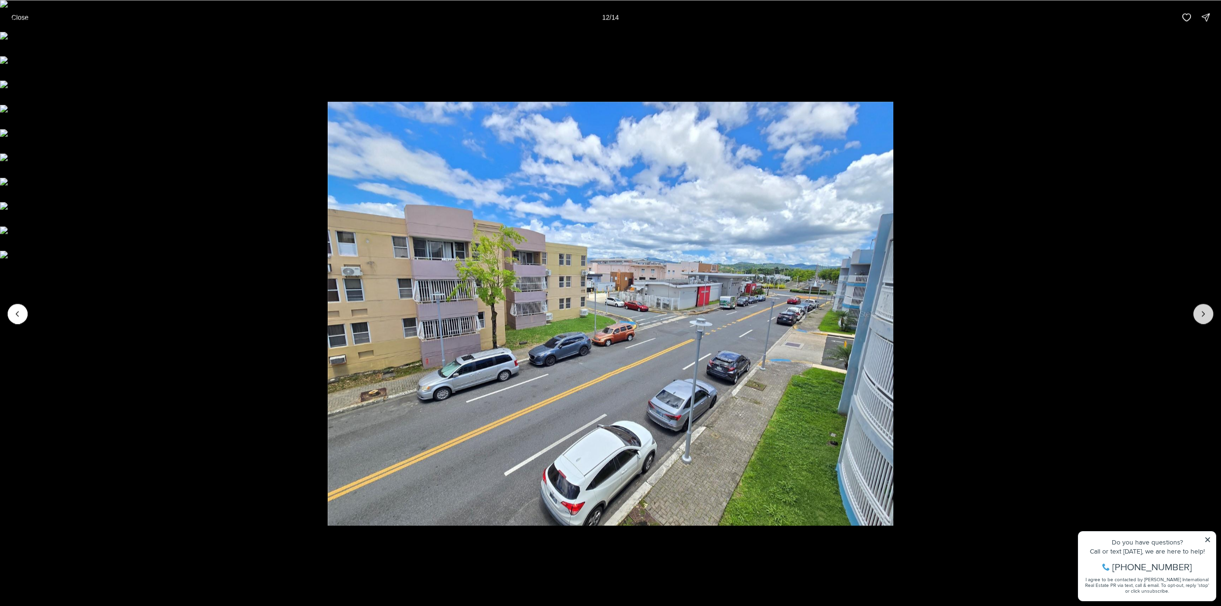
click at [1210, 314] on button "Next slide" at bounding box center [1203, 314] width 20 height 20
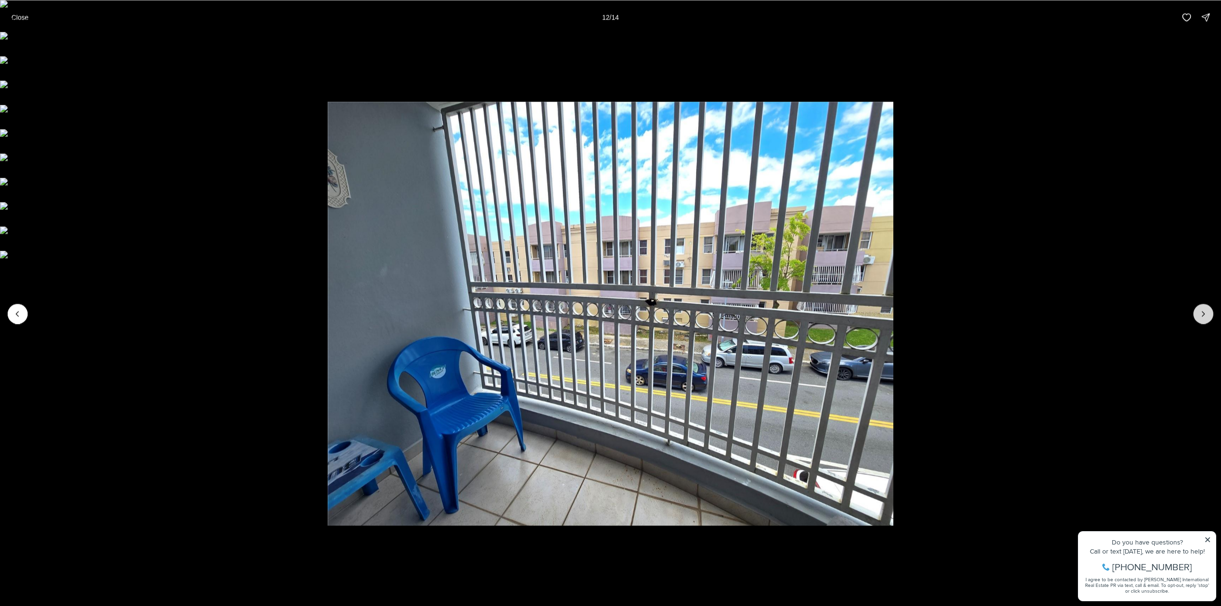
click at [1210, 314] on button "Next slide" at bounding box center [1203, 314] width 20 height 20
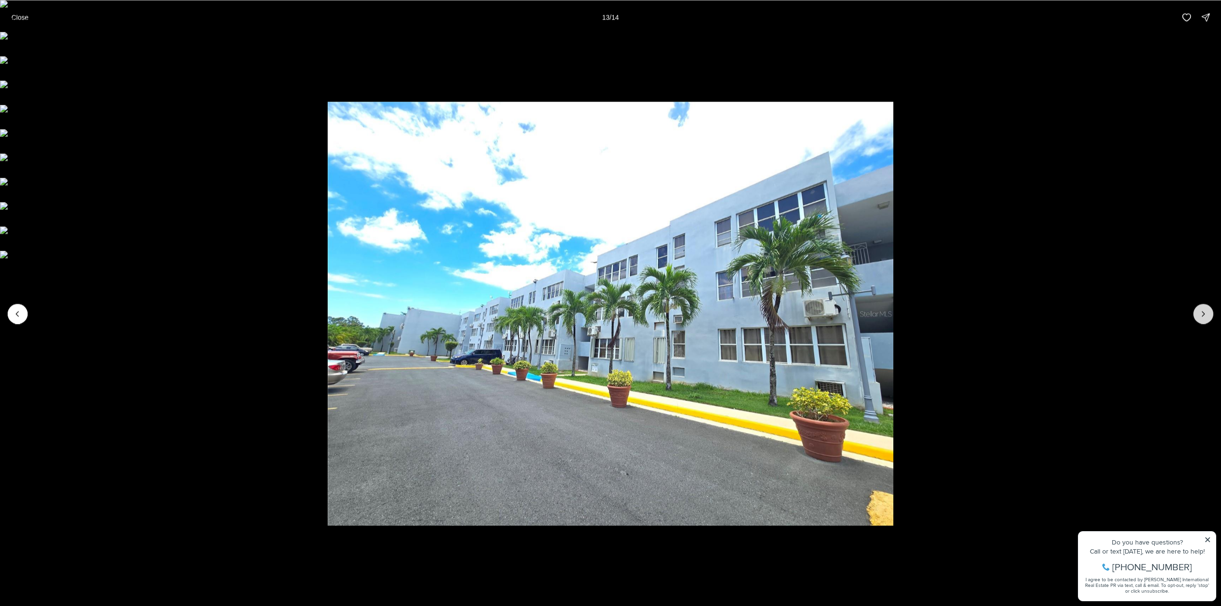
click at [1210, 314] on div at bounding box center [1203, 314] width 20 height 20
click at [16, 18] on p "Close" at bounding box center [19, 17] width 17 height 8
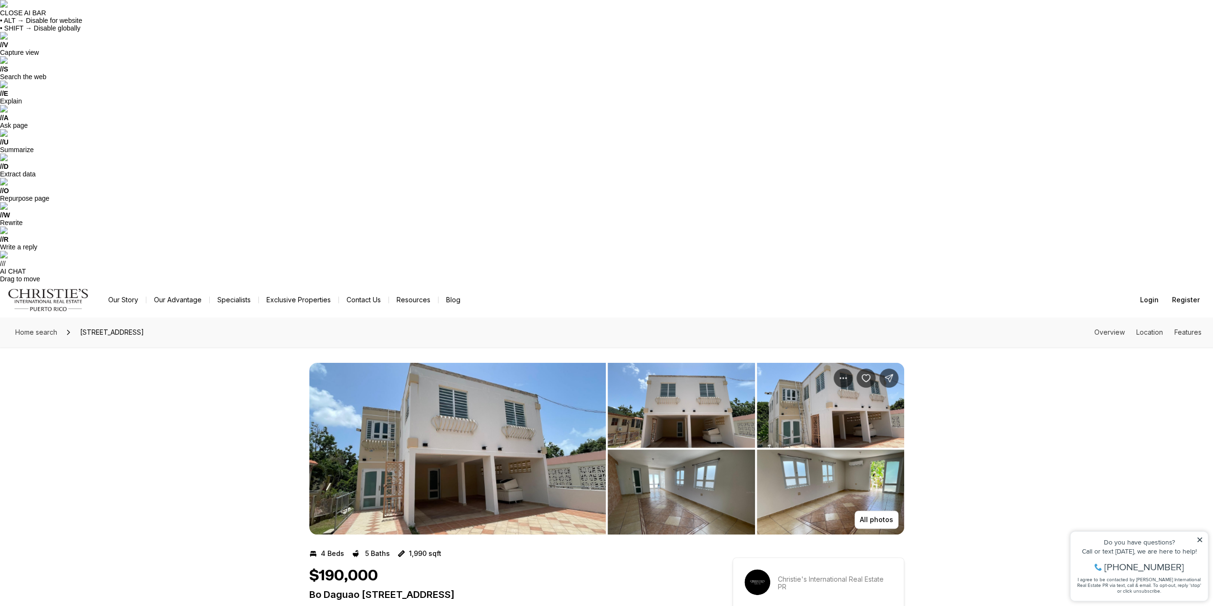
click at [420, 363] on img "View image gallery" at bounding box center [457, 449] width 297 height 172
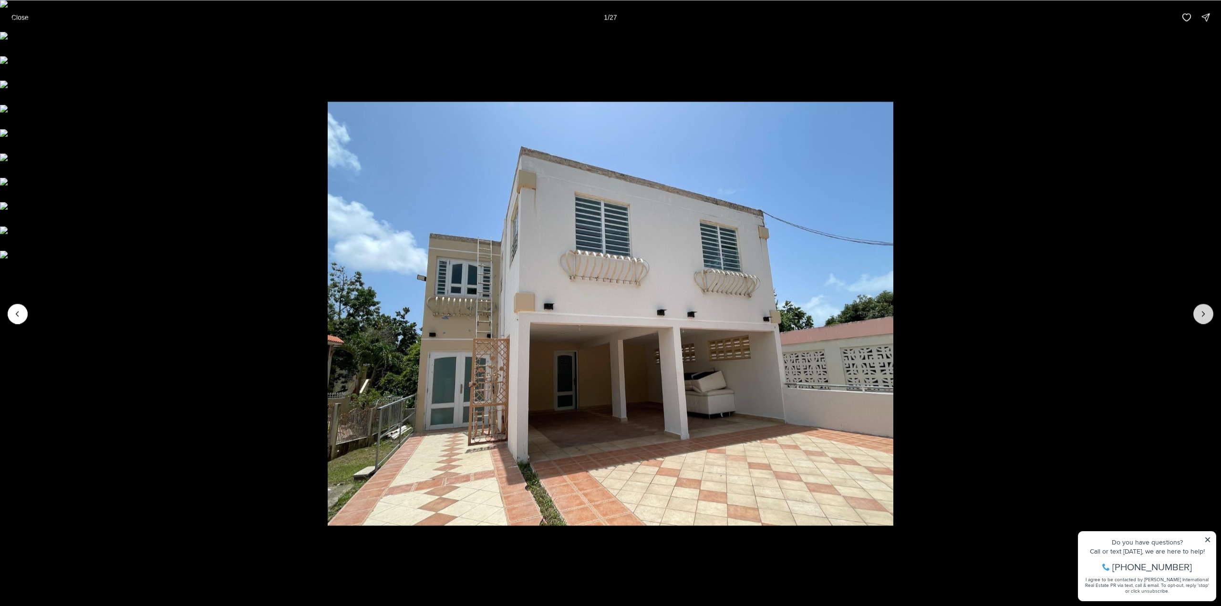
click at [1209, 318] on button "Next slide" at bounding box center [1203, 314] width 20 height 20
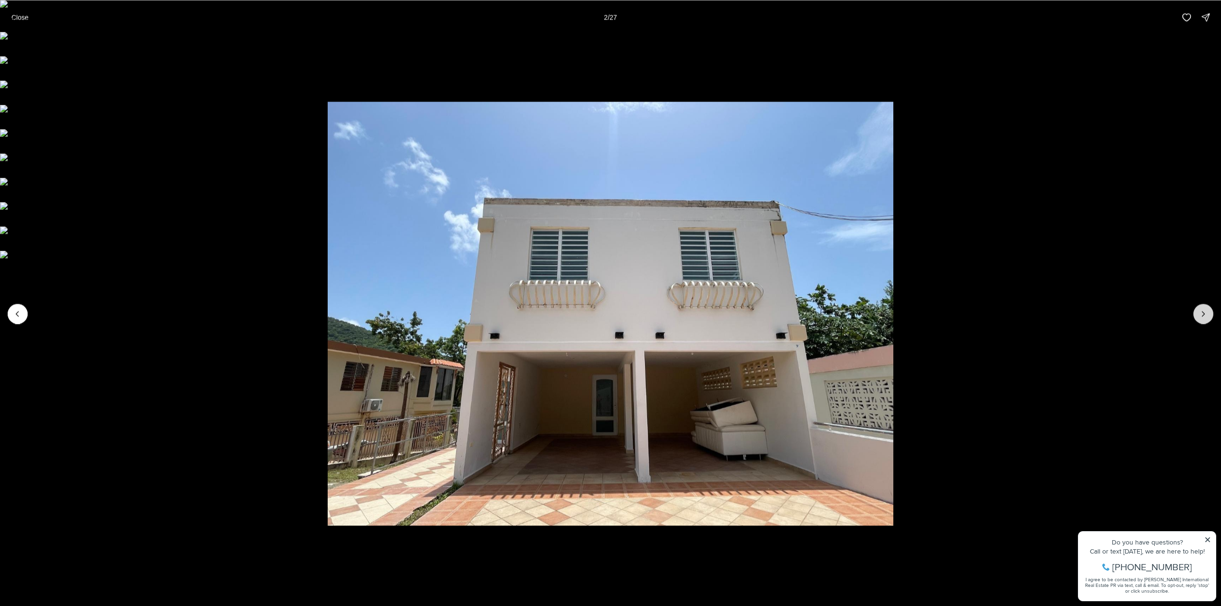
click at [1209, 318] on button "Next slide" at bounding box center [1203, 314] width 20 height 20
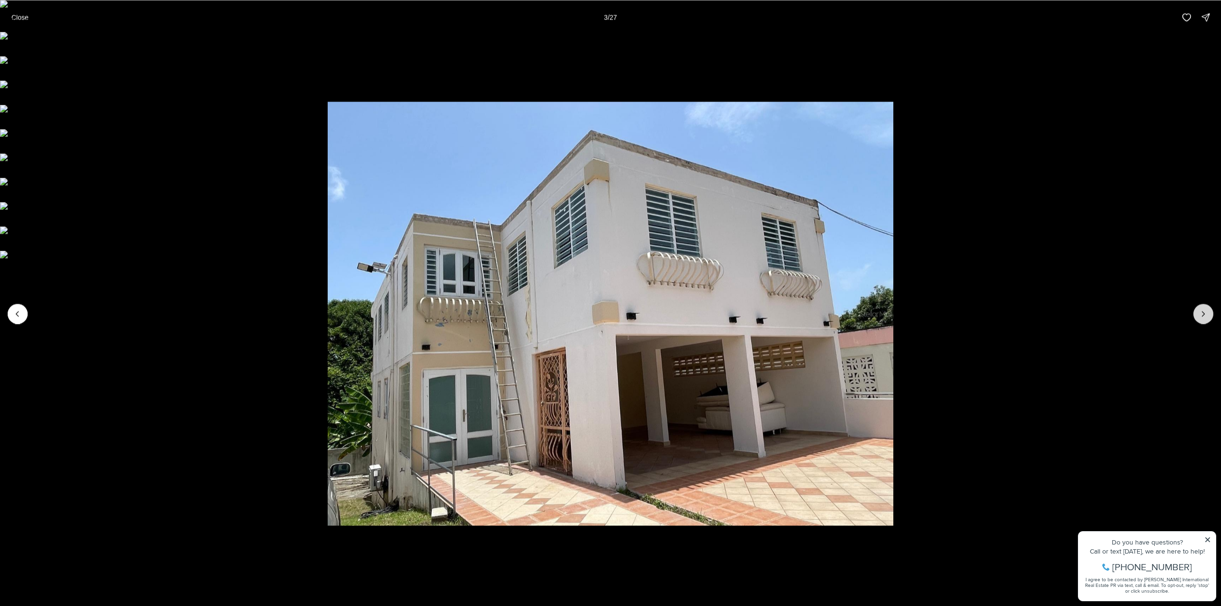
click at [1209, 318] on button "Next slide" at bounding box center [1203, 314] width 20 height 20
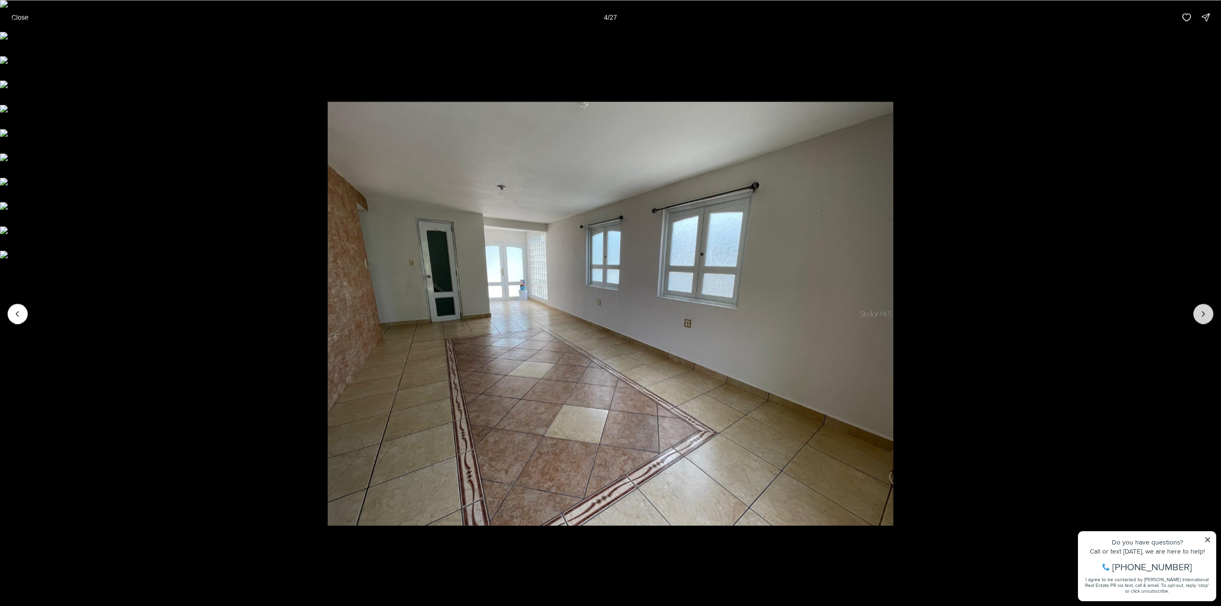
click at [1209, 318] on button "Next slide" at bounding box center [1203, 314] width 20 height 20
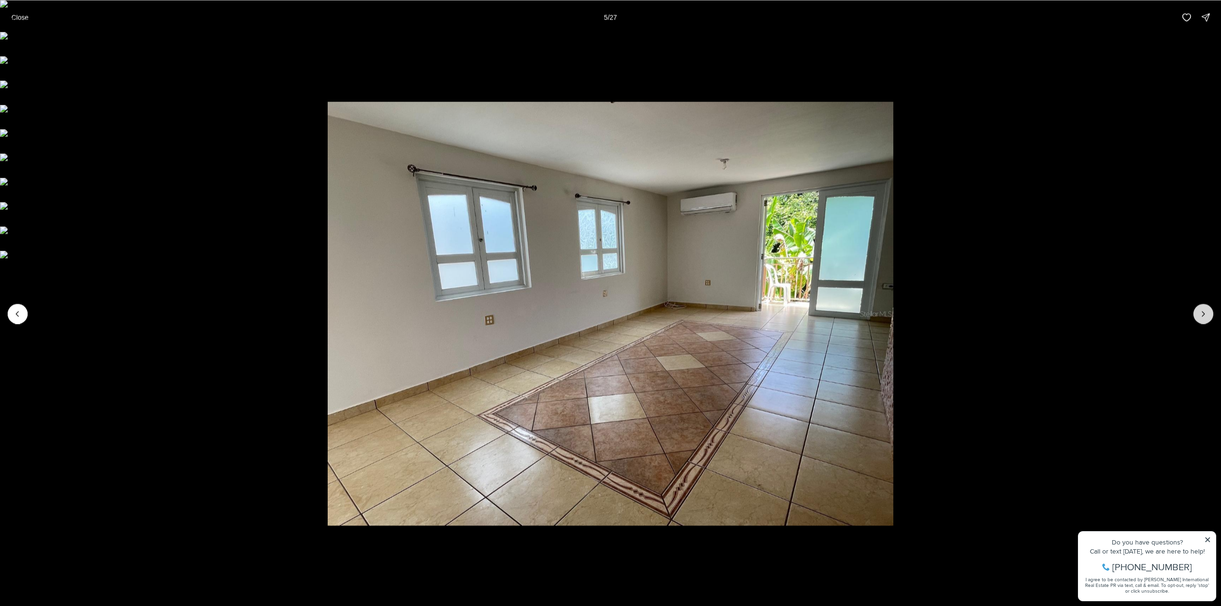
click at [1209, 318] on button "Next slide" at bounding box center [1203, 314] width 20 height 20
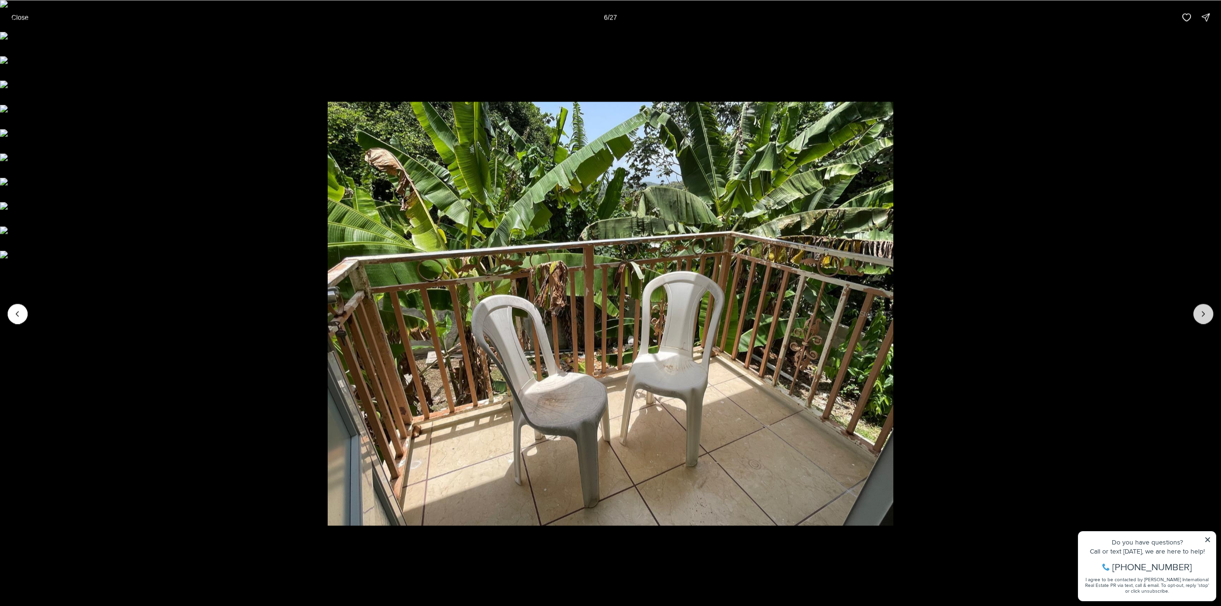
click at [1209, 318] on button "Next slide" at bounding box center [1203, 314] width 20 height 20
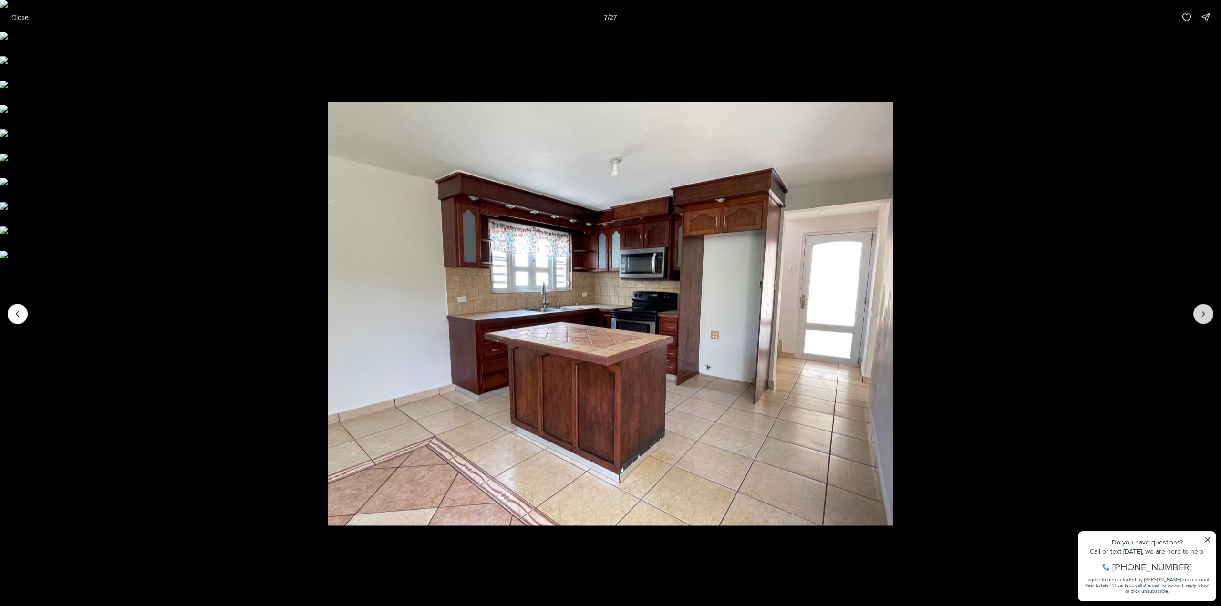
click at [1209, 318] on button "Next slide" at bounding box center [1203, 314] width 20 height 20
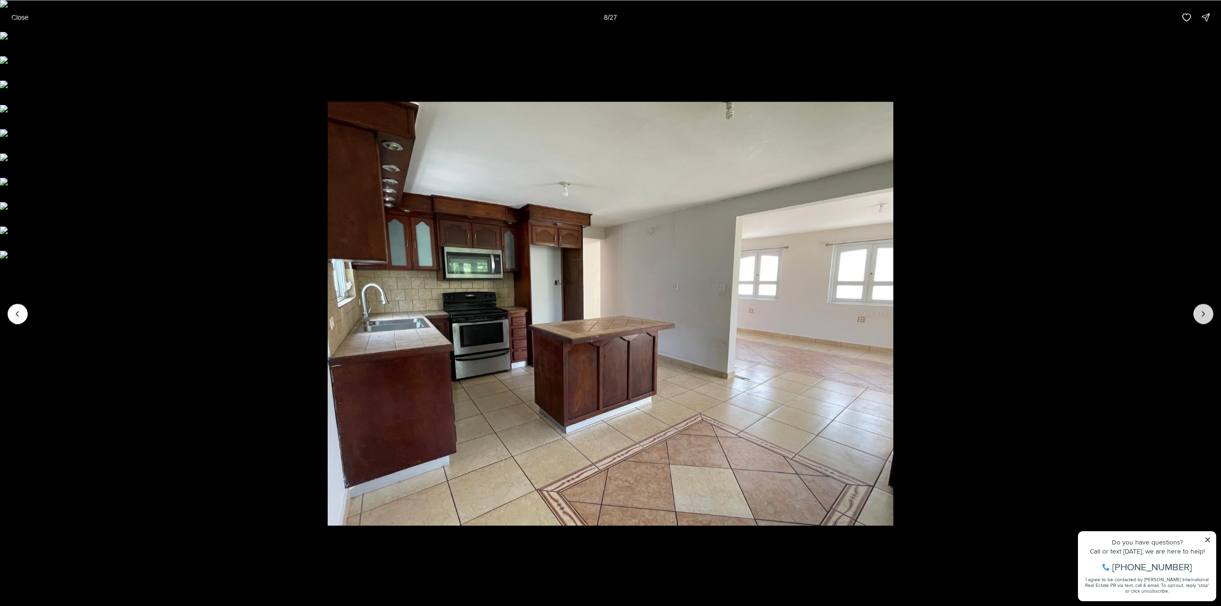
click at [1209, 318] on button "Next slide" at bounding box center [1203, 314] width 20 height 20
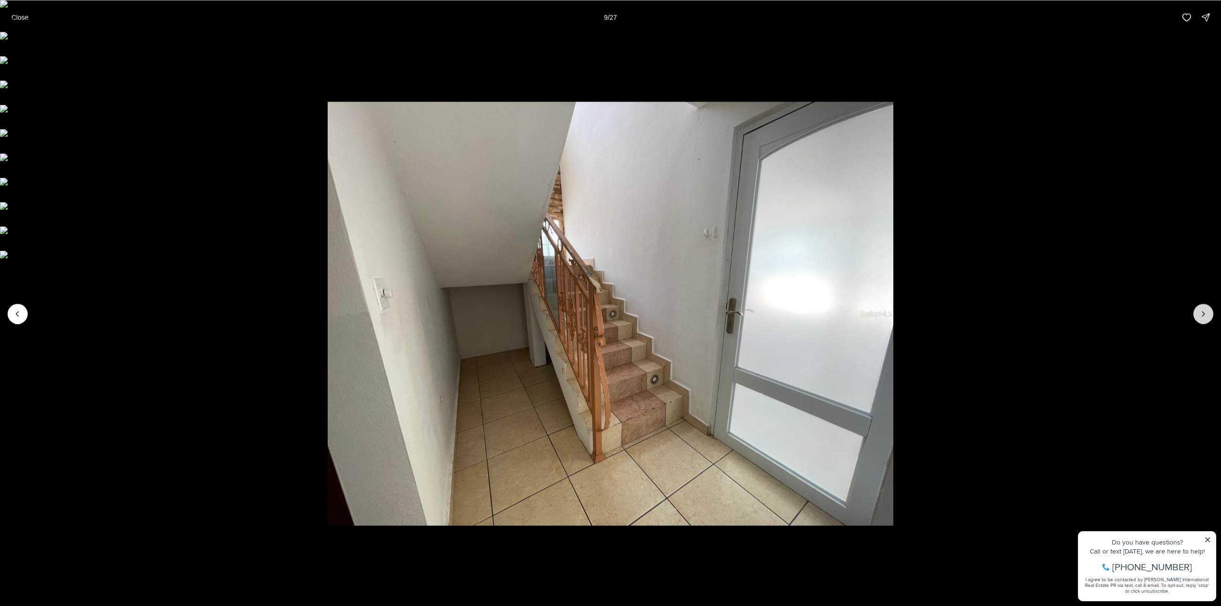
click at [1209, 318] on button "Next slide" at bounding box center [1203, 314] width 20 height 20
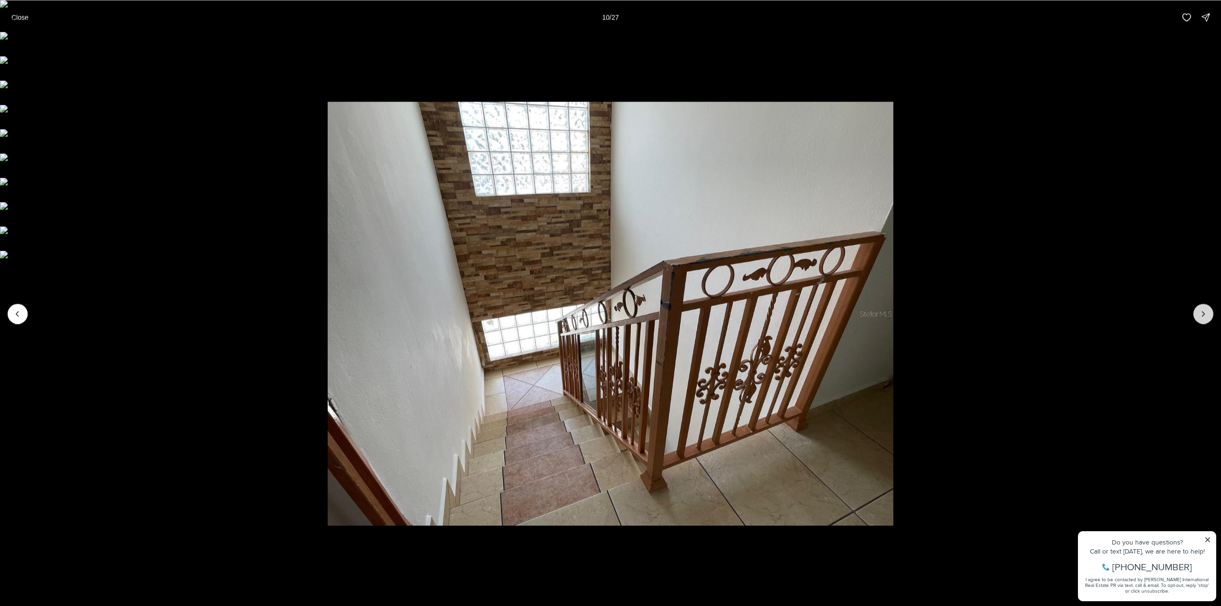
click at [1209, 318] on button "Next slide" at bounding box center [1203, 314] width 20 height 20
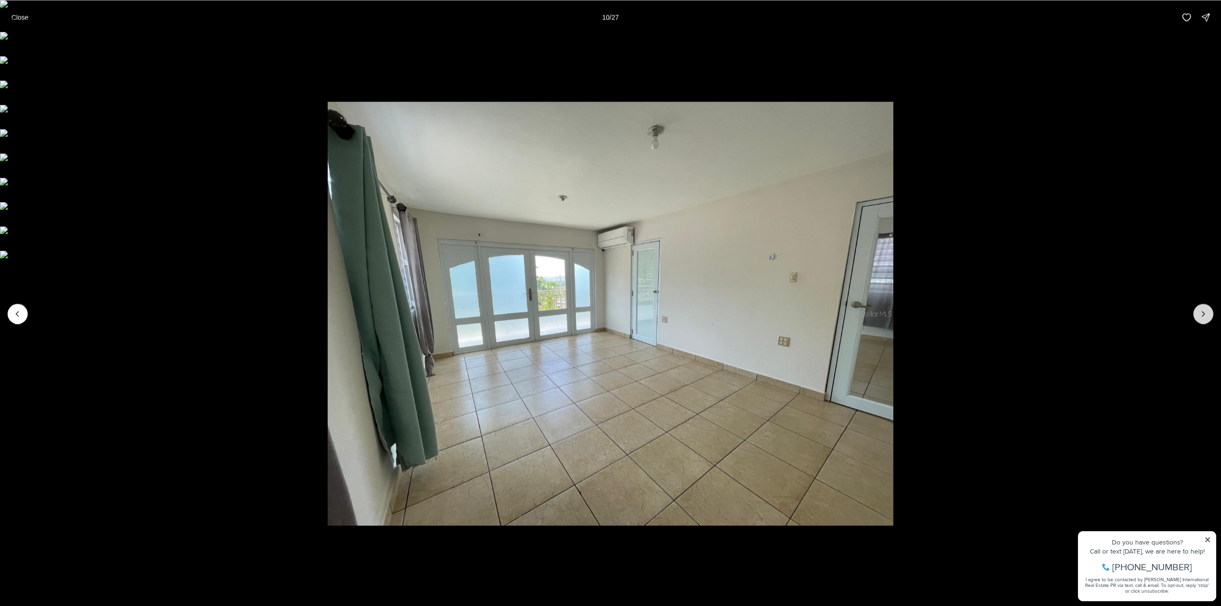
click at [1209, 318] on button "Next slide" at bounding box center [1203, 314] width 20 height 20
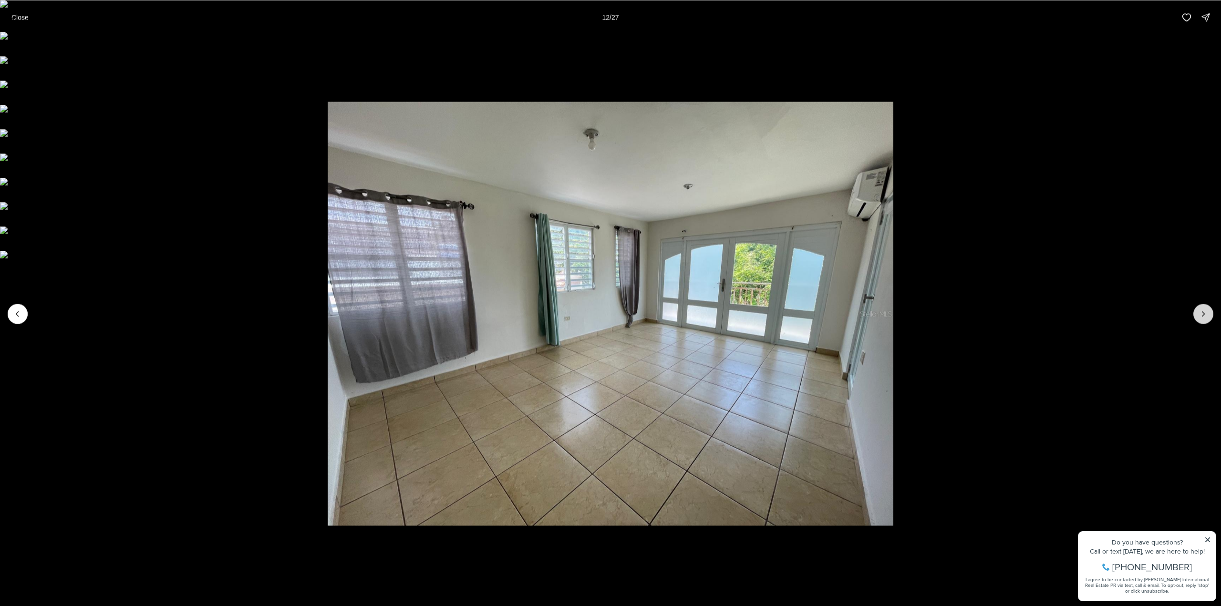
click at [1209, 318] on button "Next slide" at bounding box center [1203, 314] width 20 height 20
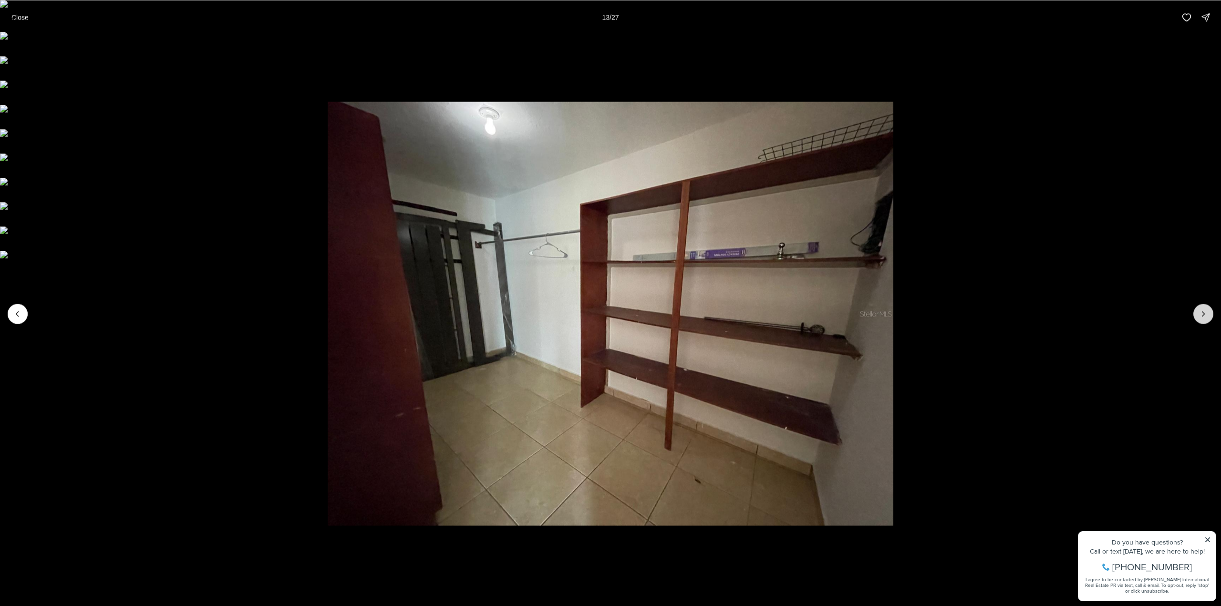
click at [1209, 318] on button "Next slide" at bounding box center [1203, 314] width 20 height 20
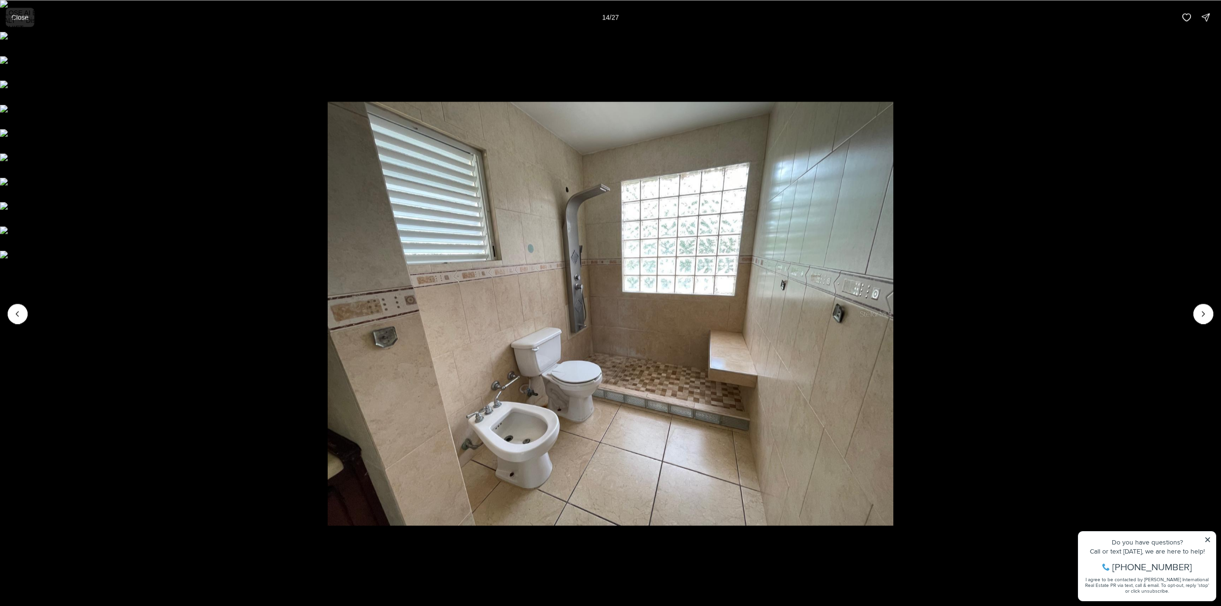
click at [10, 14] on button "Close" at bounding box center [20, 17] width 29 height 19
